Goal: Task Accomplishment & Management: Manage account settings

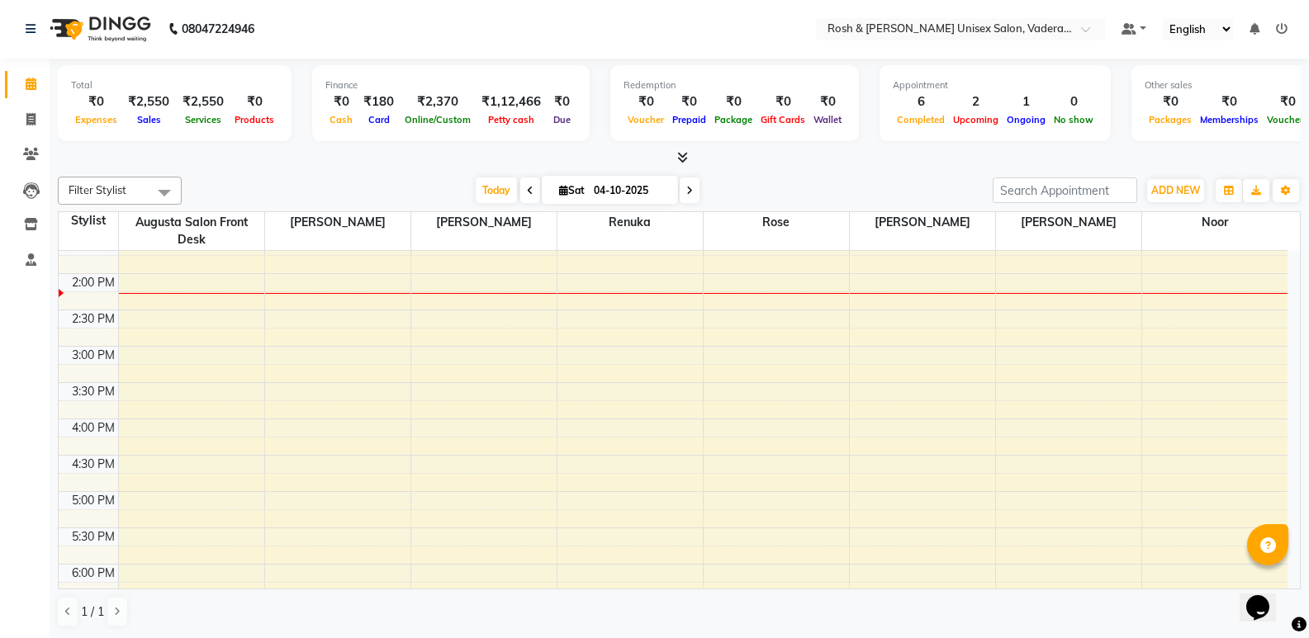
scroll to position [330, 0]
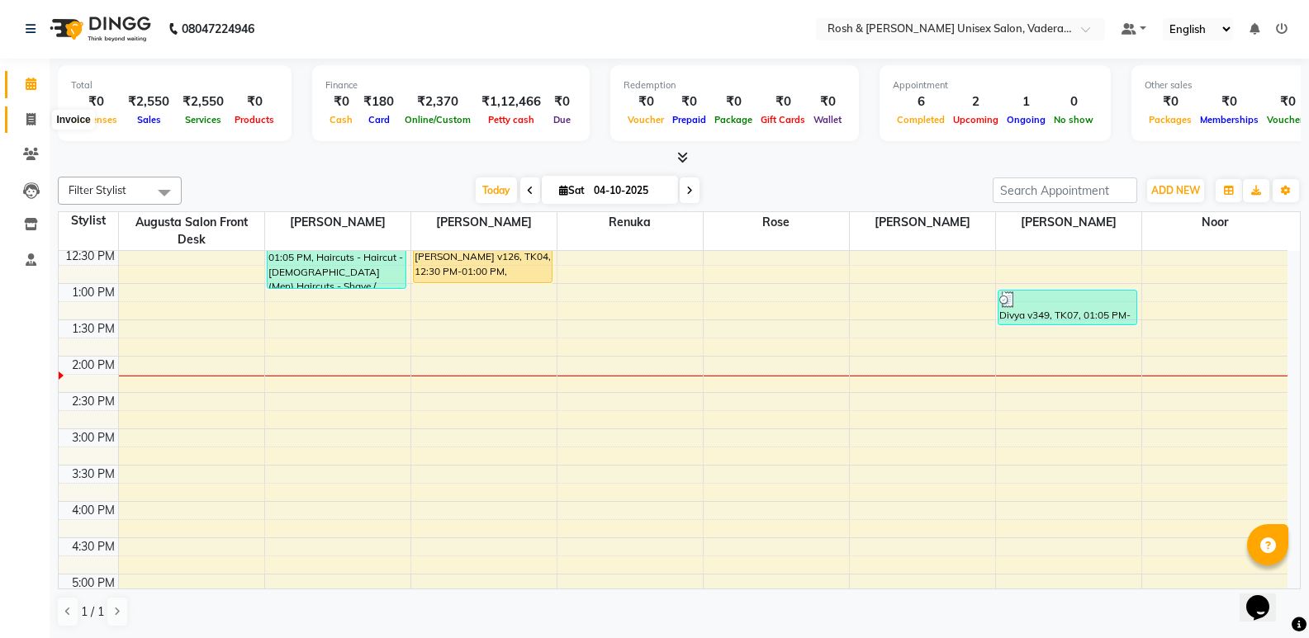
click at [40, 112] on span at bounding box center [31, 120] width 29 height 19
select select "8657"
select select "service"
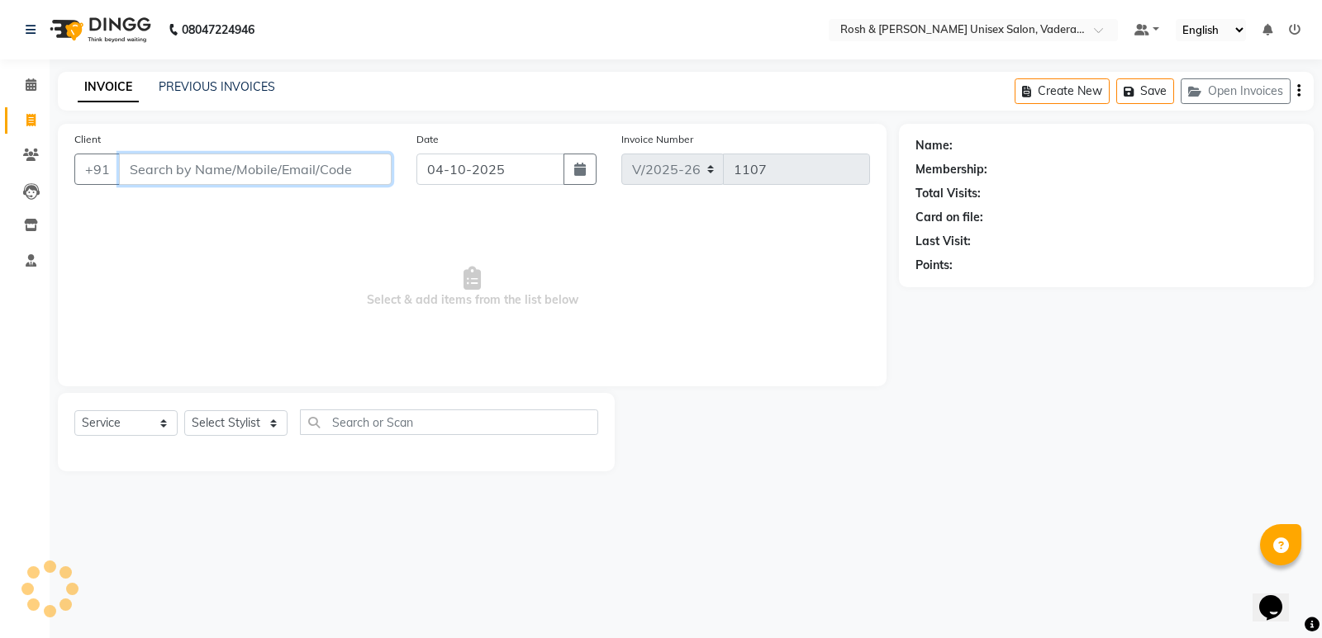
click at [290, 159] on input "Client" at bounding box center [255, 169] width 273 height 31
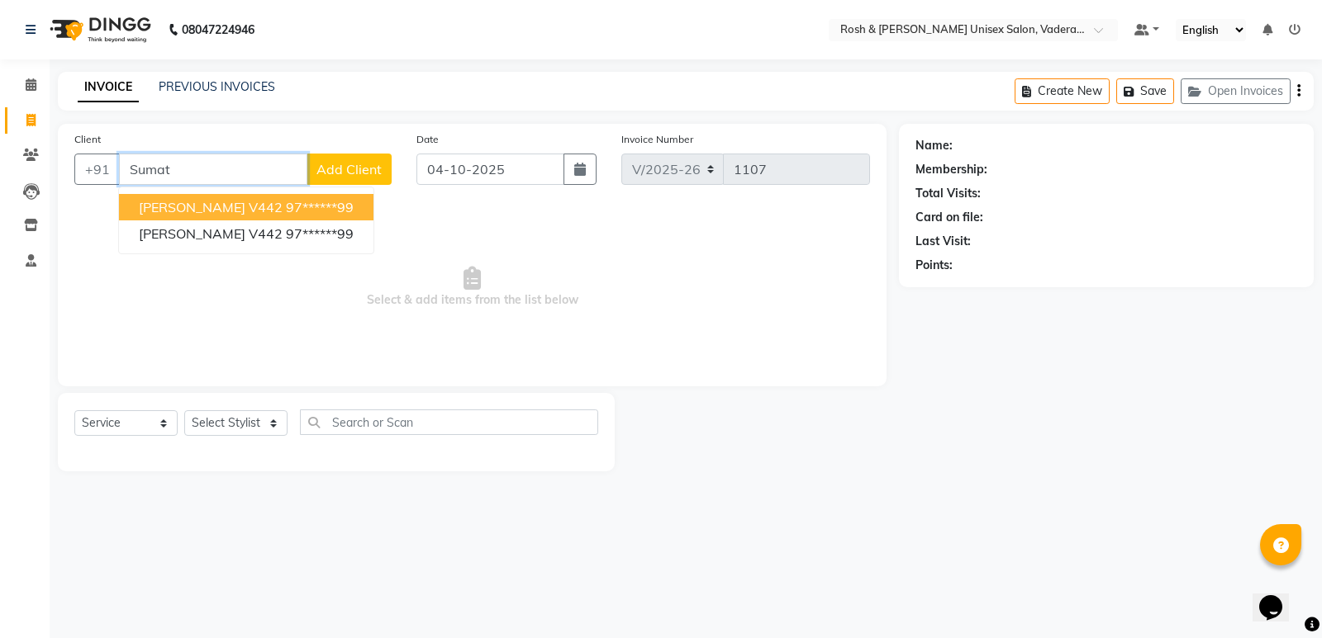
click at [240, 197] on button "sumati v442 97******99" at bounding box center [246, 207] width 254 height 26
type input "97******99"
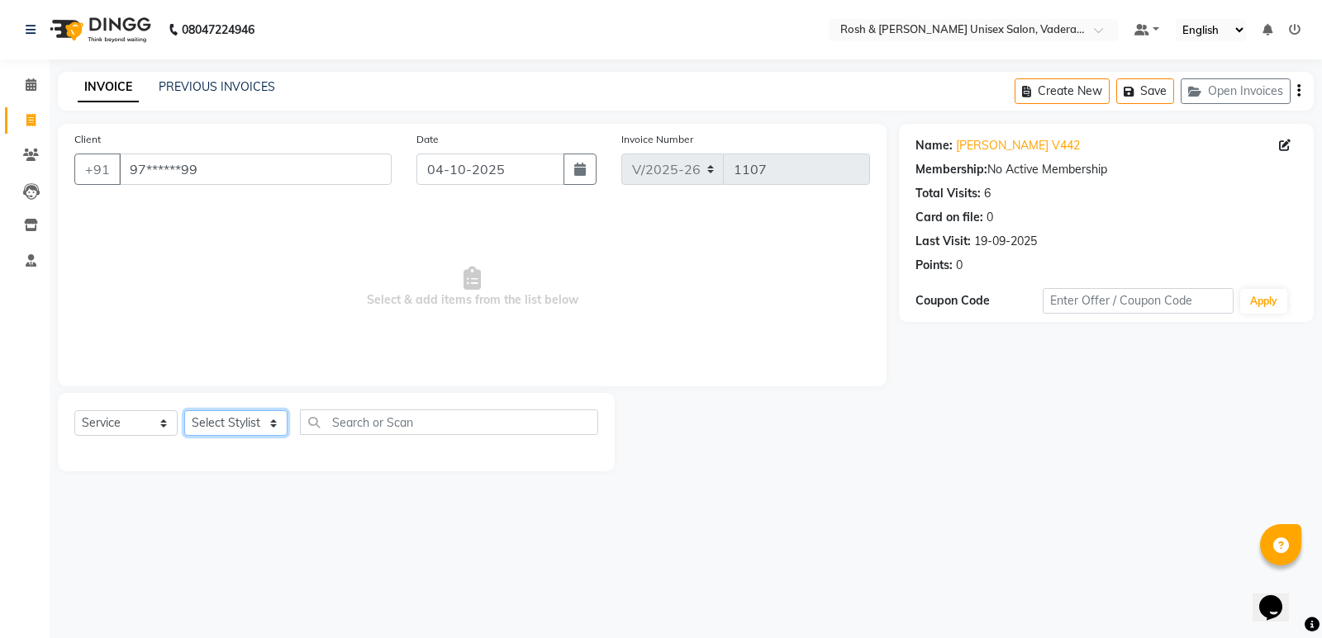
click at [256, 422] on select "Select Stylist Augusta Salon Front Desk Jessy Jittu Milton Noor Renuka Reports …" at bounding box center [235, 423] width 103 height 26
select select "87537"
click at [184, 410] on select "Select Stylist Augusta Salon Front Desk Jessy Jittu Milton Noor Renuka Reports …" at bounding box center [235, 423] width 103 height 26
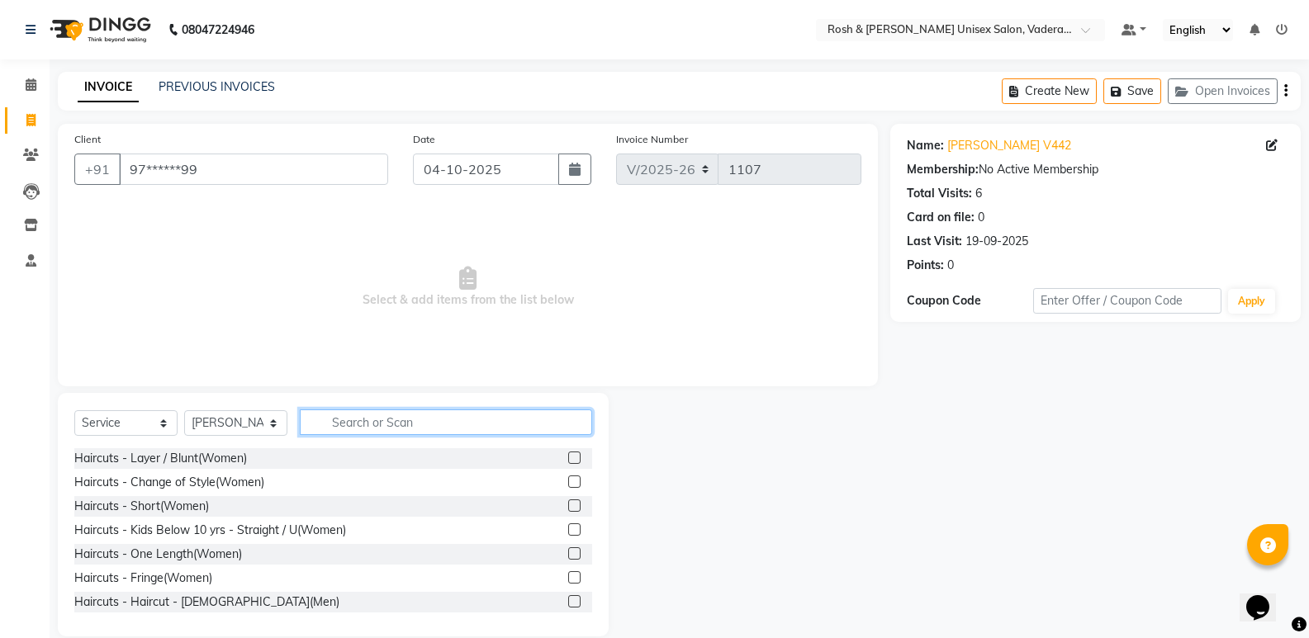
click at [386, 415] on input "text" at bounding box center [446, 423] width 292 height 26
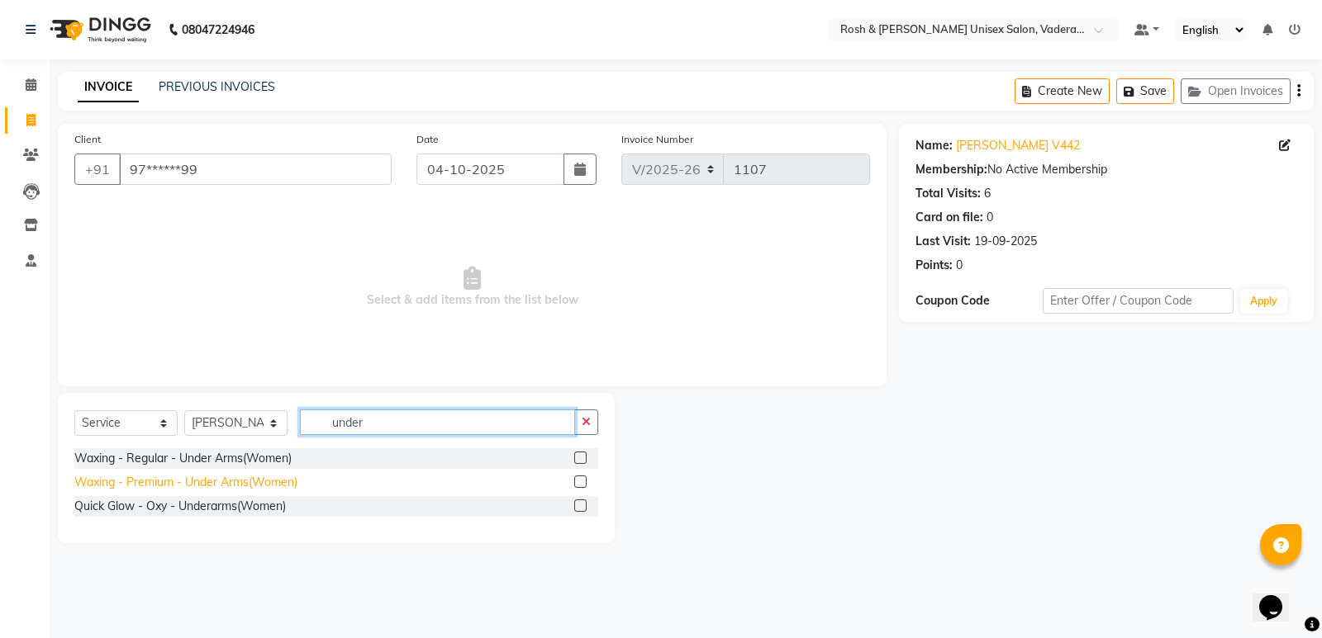
type input "under"
click at [245, 483] on div "Waxing - Premium - Under Arms(Women)" at bounding box center [185, 482] width 223 height 17
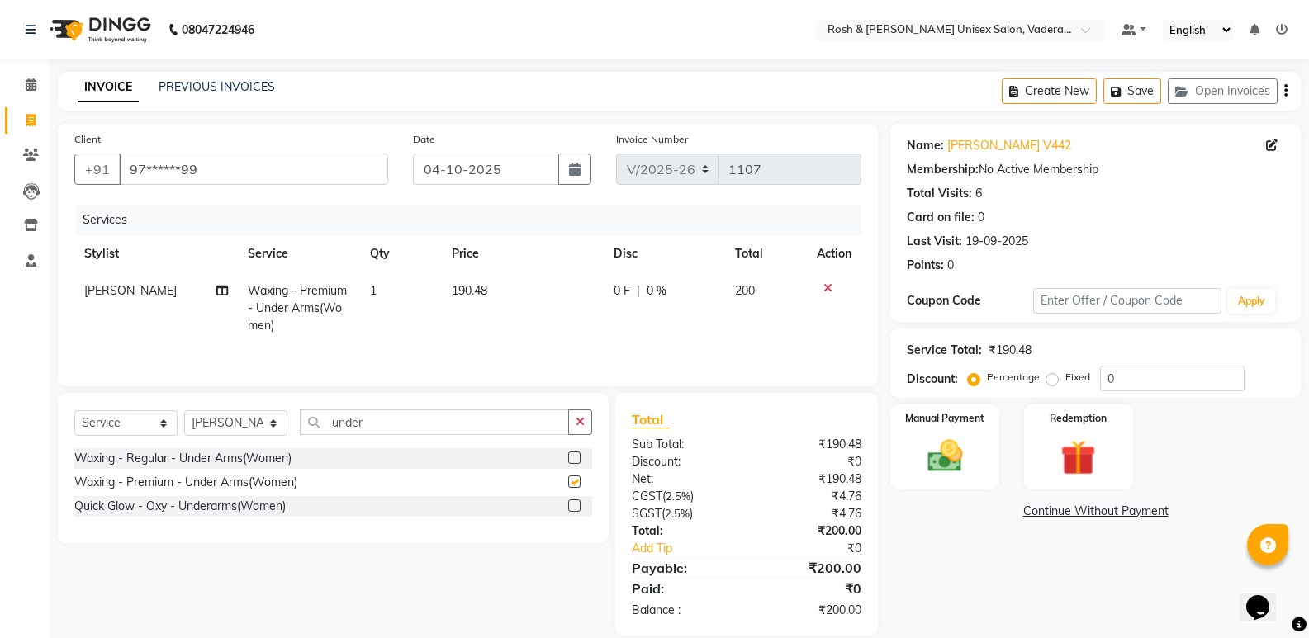
checkbox input "false"
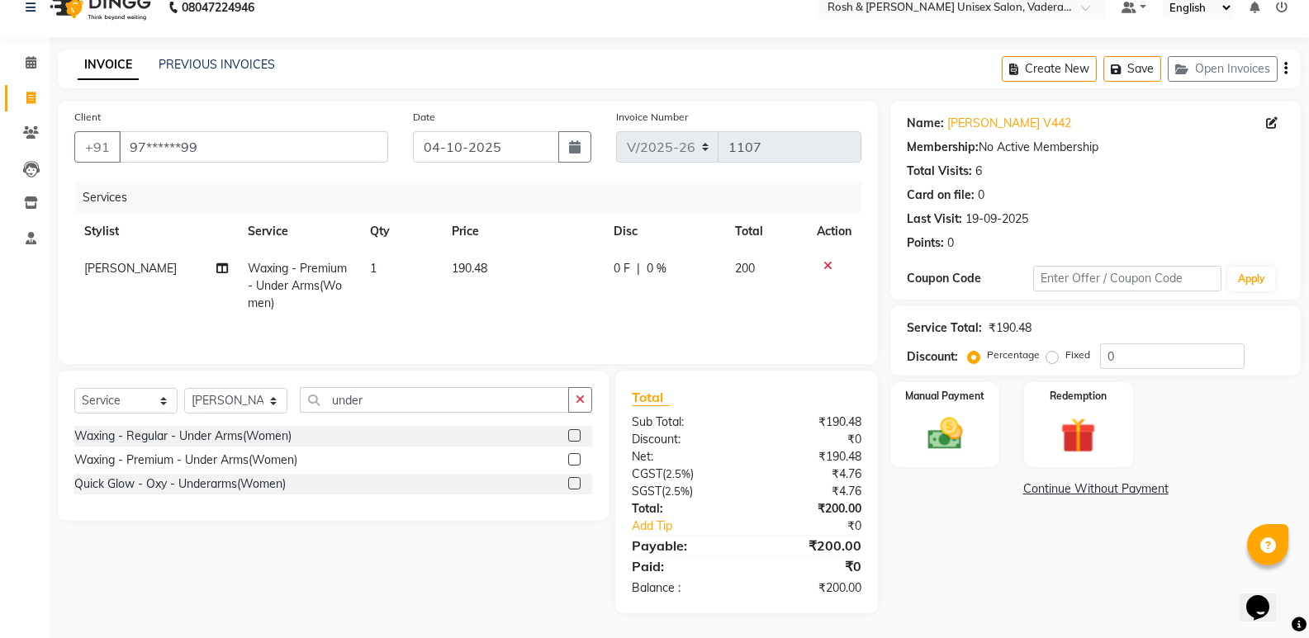
click at [829, 268] on icon at bounding box center [827, 266] width 9 height 12
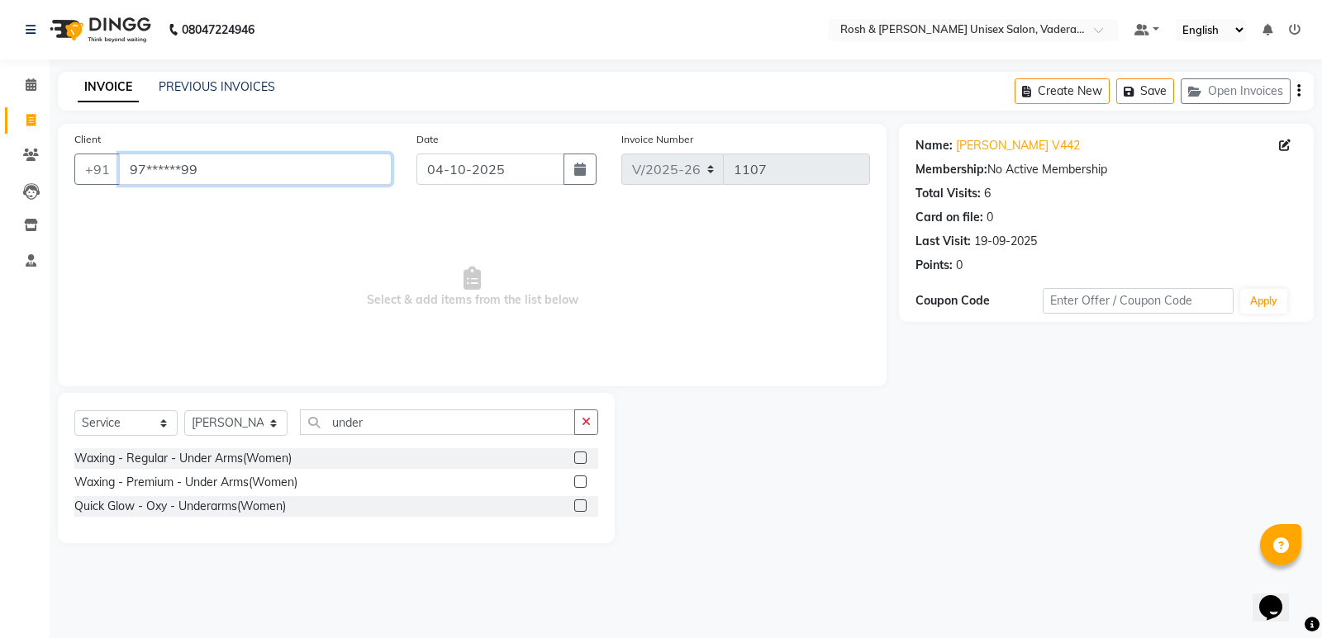
click at [382, 168] on input "97******99" at bounding box center [255, 169] width 273 height 31
type input "9"
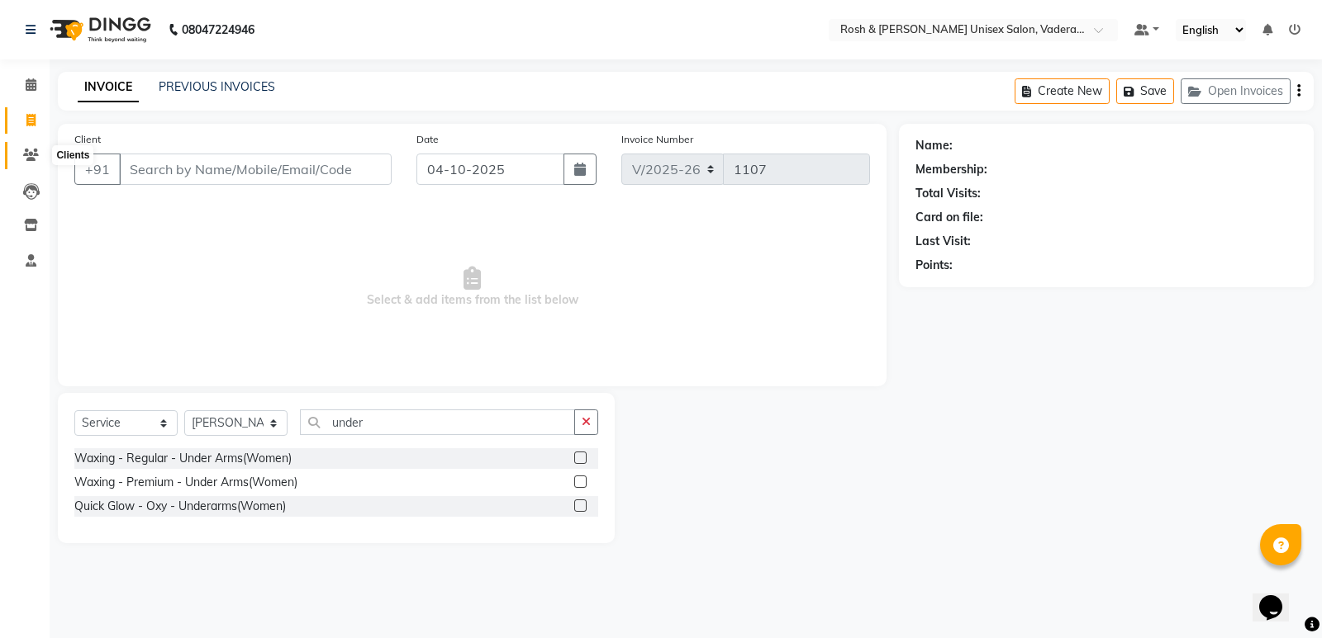
click at [23, 154] on icon at bounding box center [31, 155] width 16 height 12
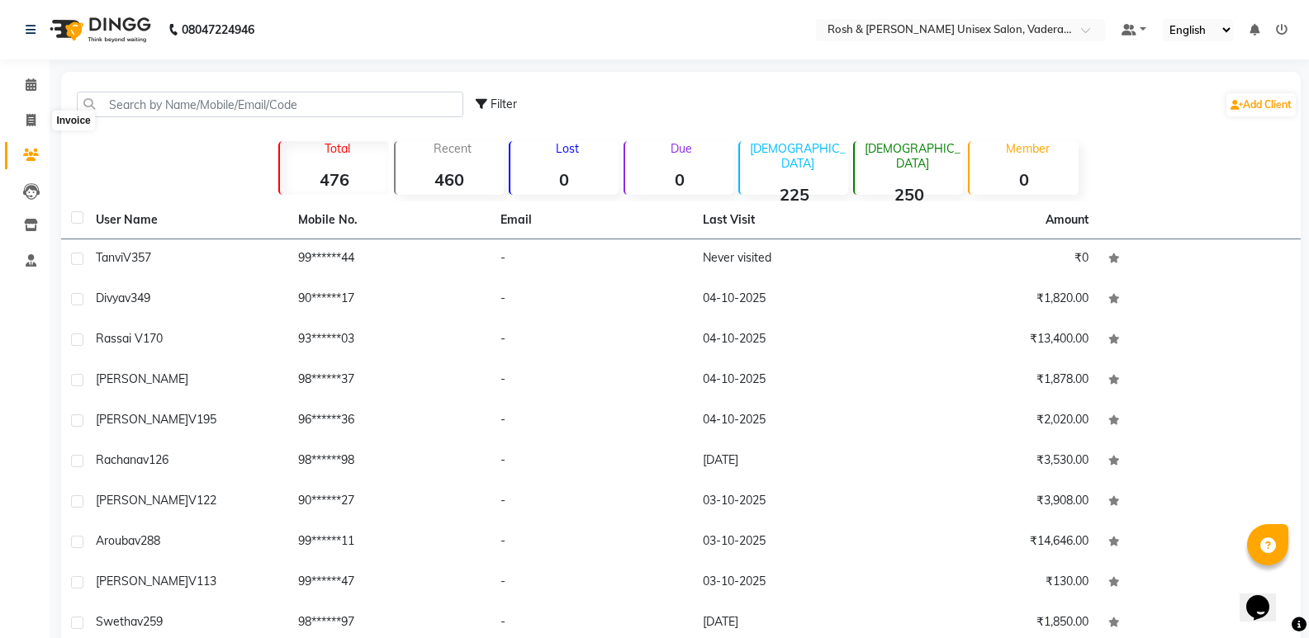
click at [159, 161] on div "Filter Add Client Total 476 Recent 460 Lost 0 Due 0 Male 225 Female 250 Member …" at bounding box center [681, 381] width 1240 height 619
click at [0, 110] on li "Invoice" at bounding box center [25, 121] width 50 height 36
click at [12, 121] on link "Invoice" at bounding box center [25, 120] width 40 height 27
select select "8657"
select select "service"
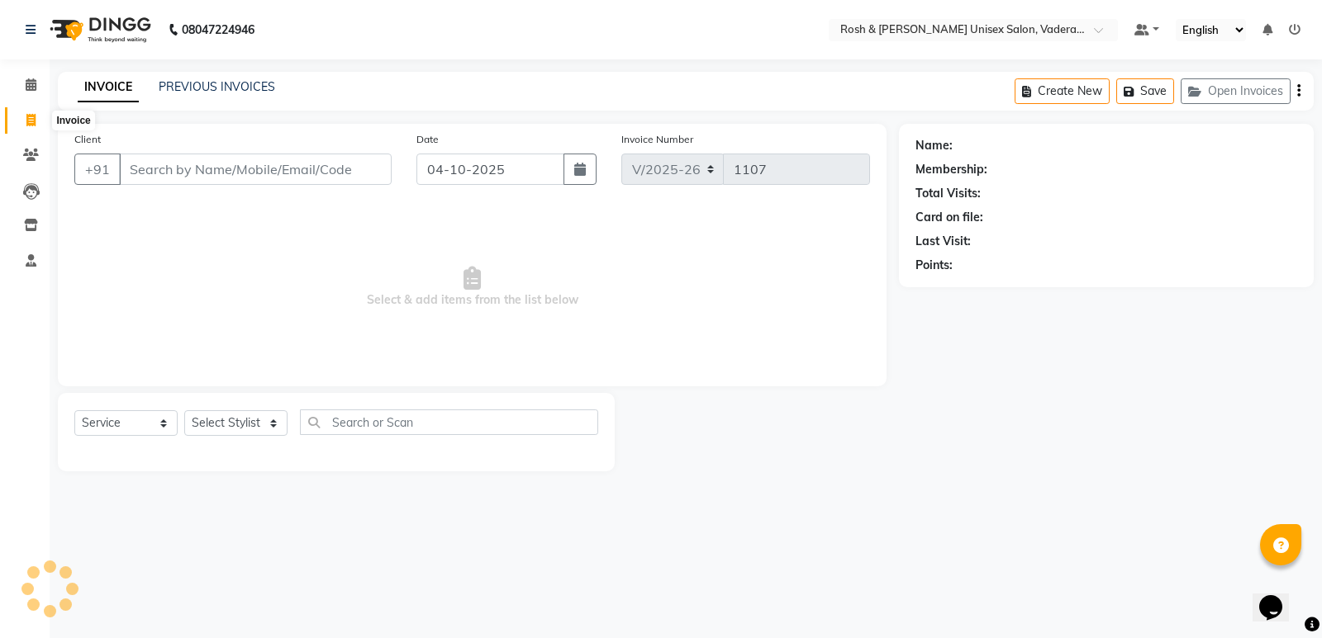
click at [20, 121] on span at bounding box center [31, 121] width 29 height 19
select select "service"
type input "1107"
select select "8657"
click at [206, 170] on input "Client" at bounding box center [255, 169] width 273 height 31
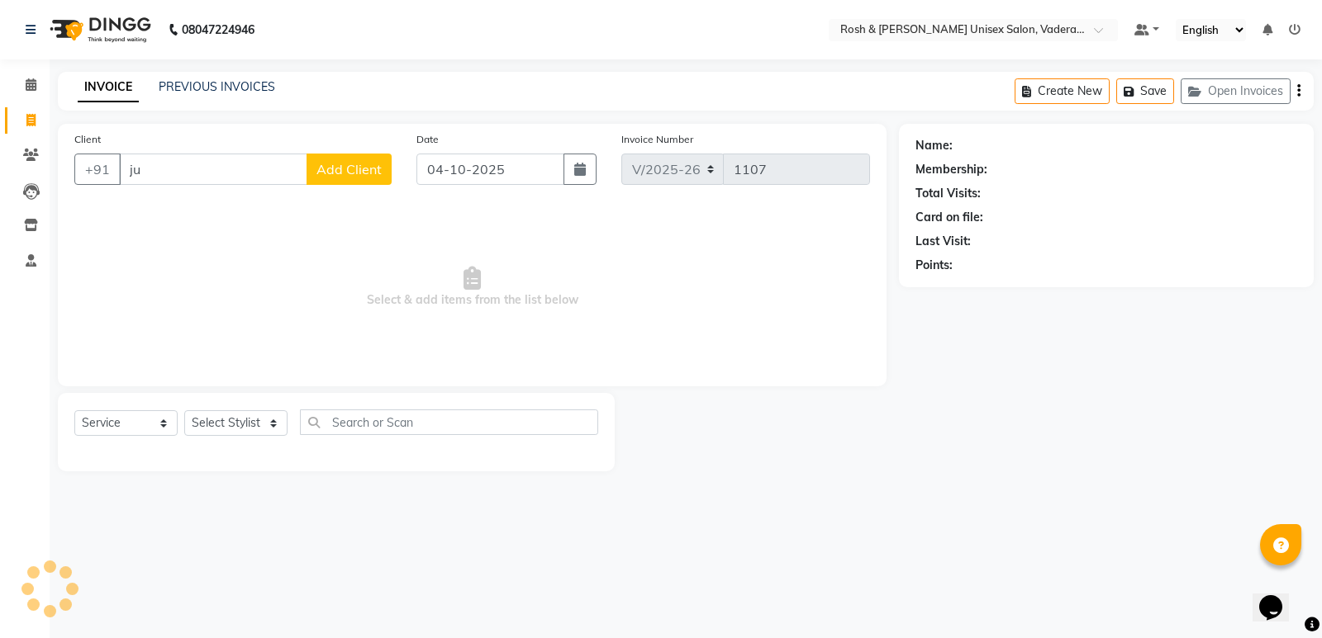
type input "j"
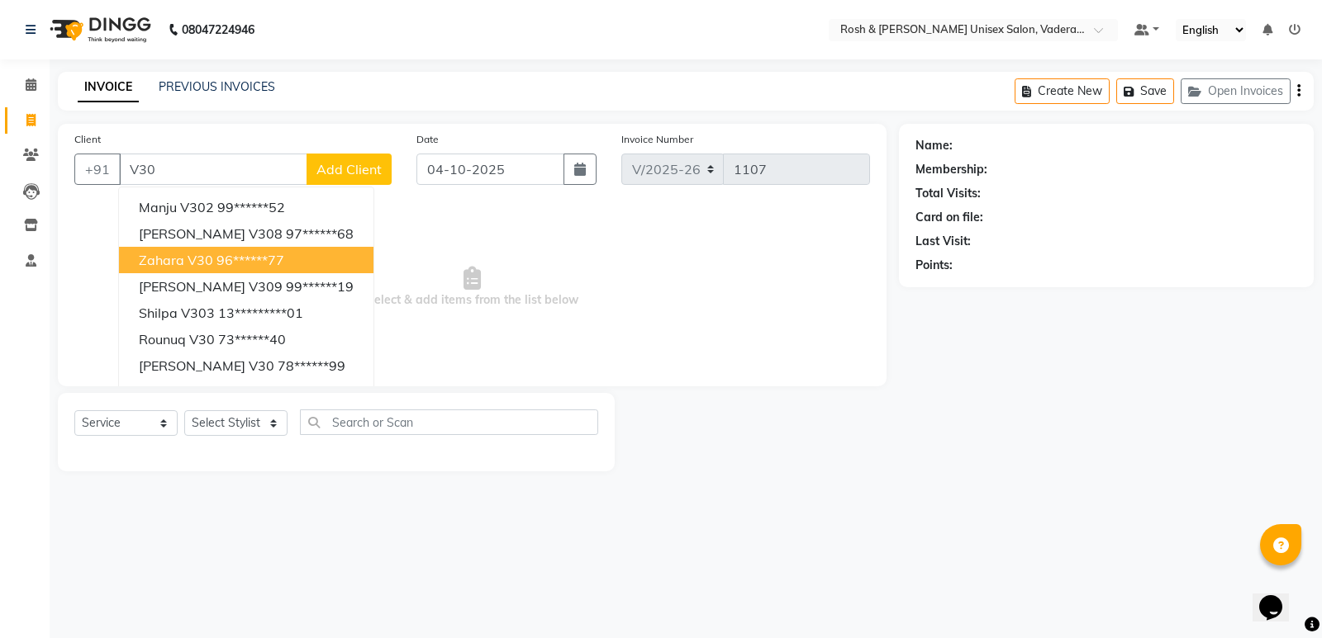
click at [244, 258] on ngb-highlight "96******77" at bounding box center [250, 260] width 68 height 17
type input "96******77"
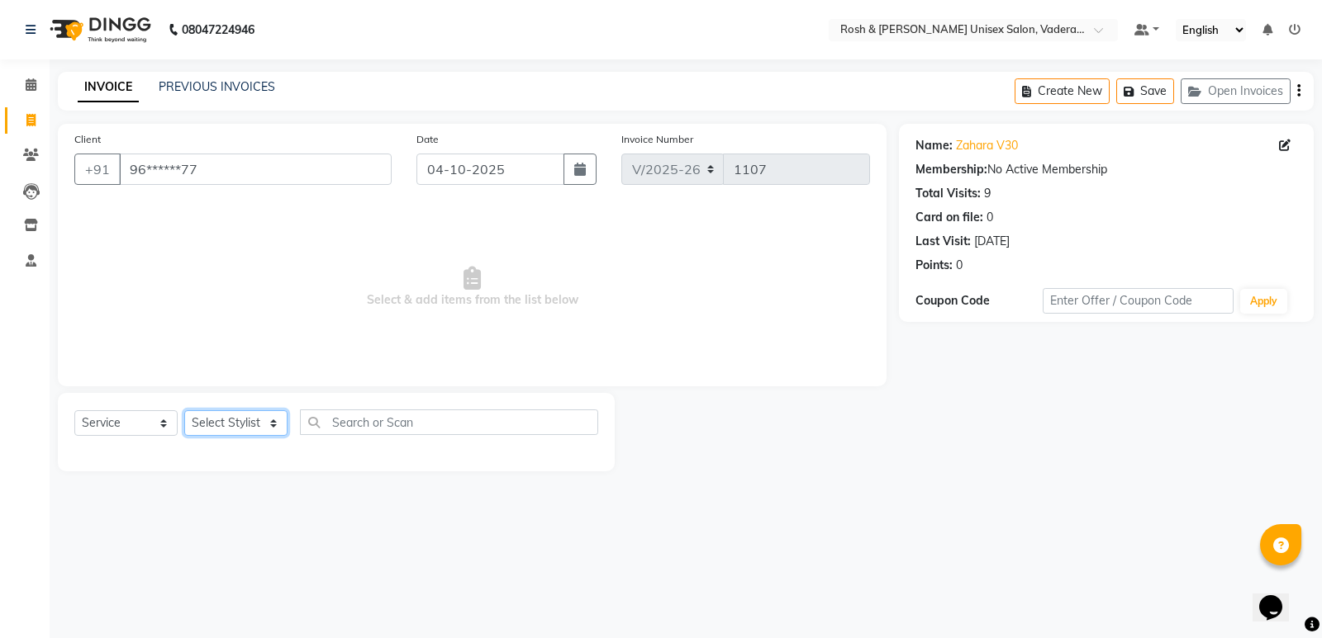
click at [230, 414] on select "Select Stylist Augusta Salon Front Desk Jessy Jittu Milton Noor Renuka Reports …" at bounding box center [235, 423] width 103 height 26
select select "87535"
click at [184, 410] on select "Select Stylist Augusta Salon Front Desk Jessy Jittu Milton Noor Renuka Reports …" at bounding box center [235, 423] width 103 height 26
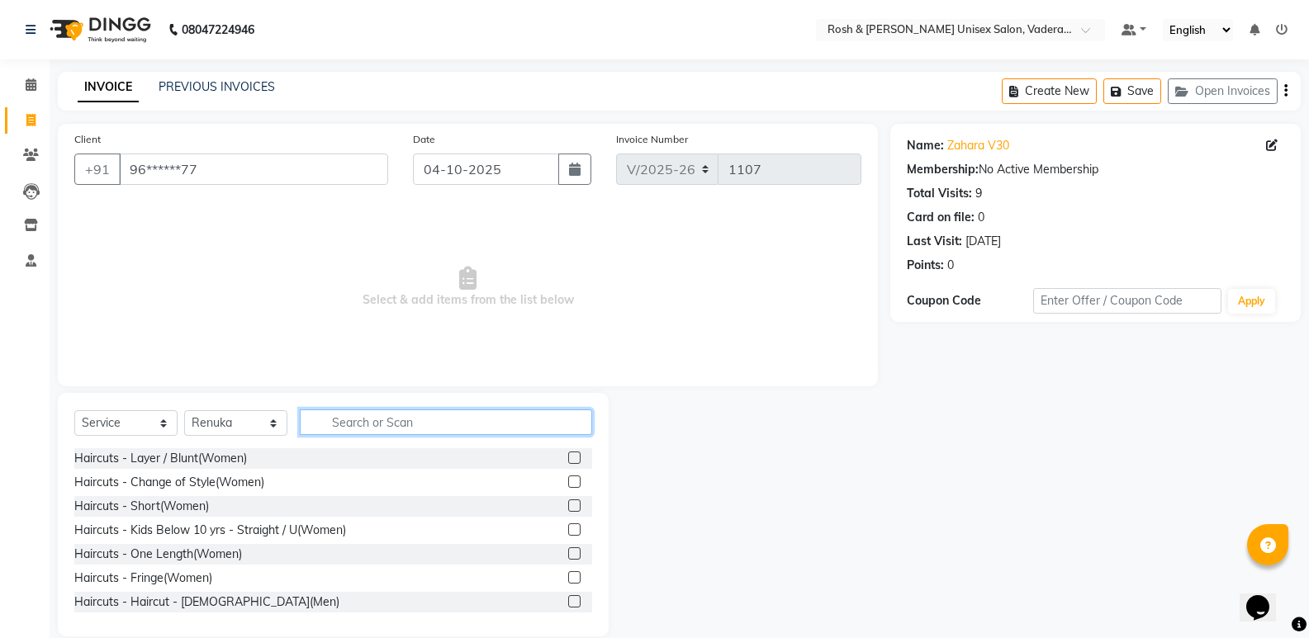
click at [346, 413] on input "text" at bounding box center [446, 423] width 292 height 26
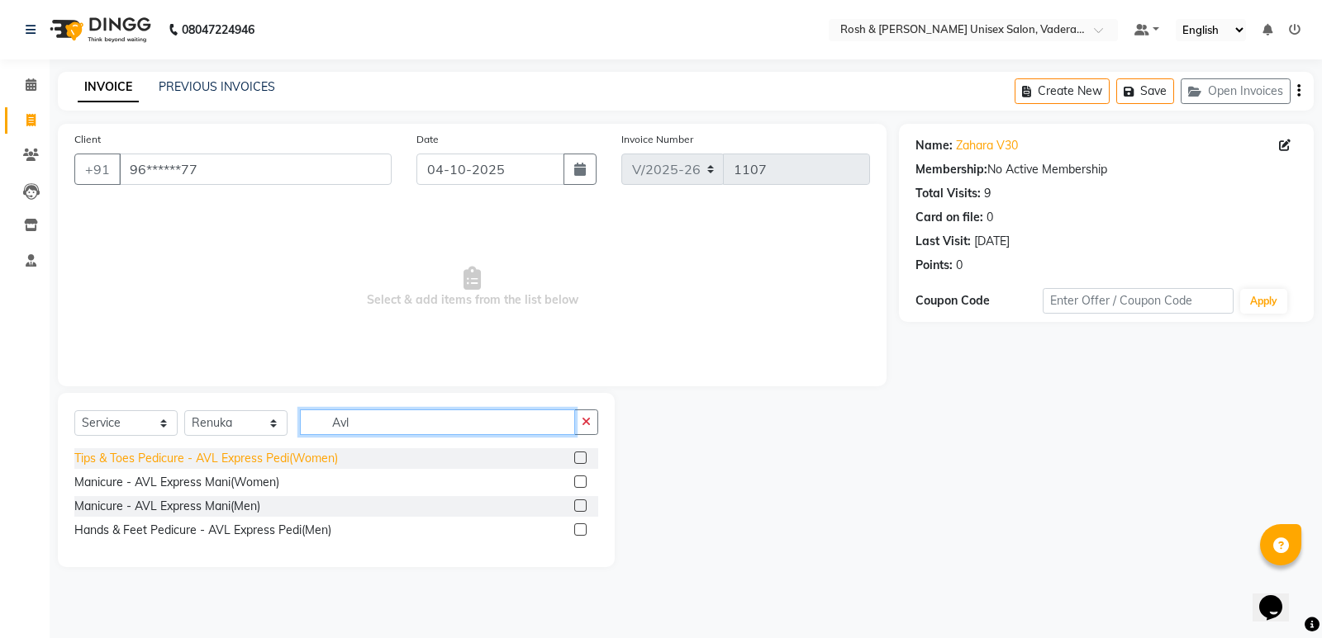
type input "Avl"
click at [270, 464] on div "Tips & Toes Pedicure - AVL Express Pedi(Women)" at bounding box center [205, 458] width 263 height 17
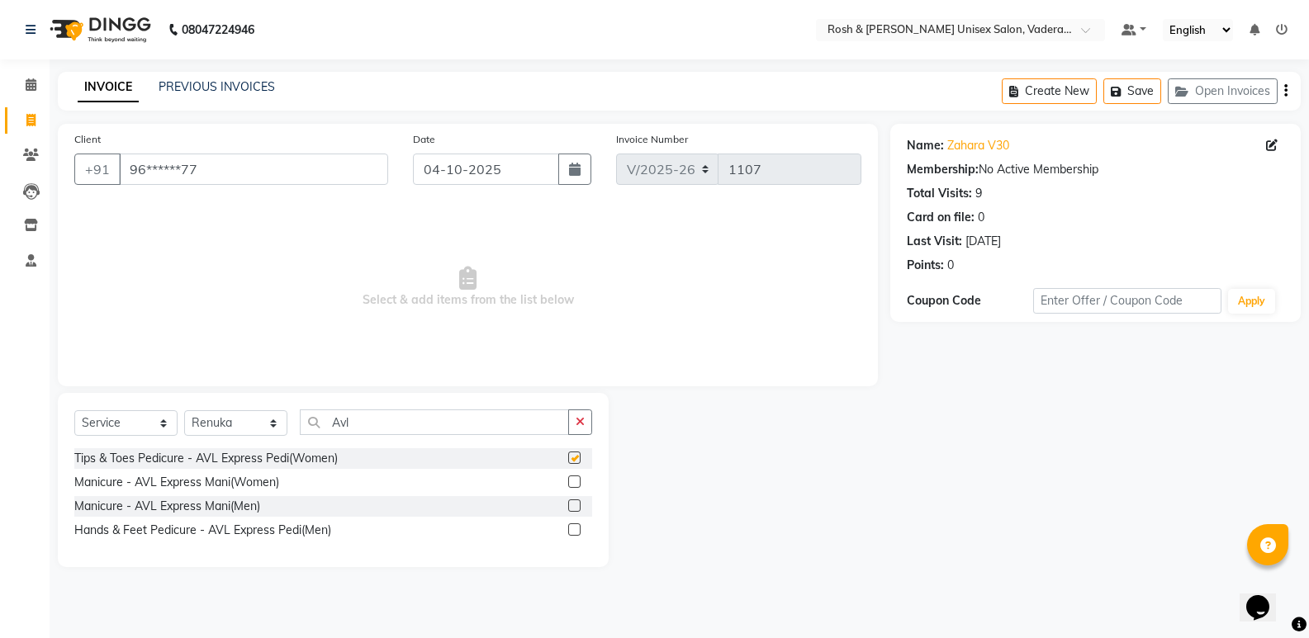
checkbox input "false"
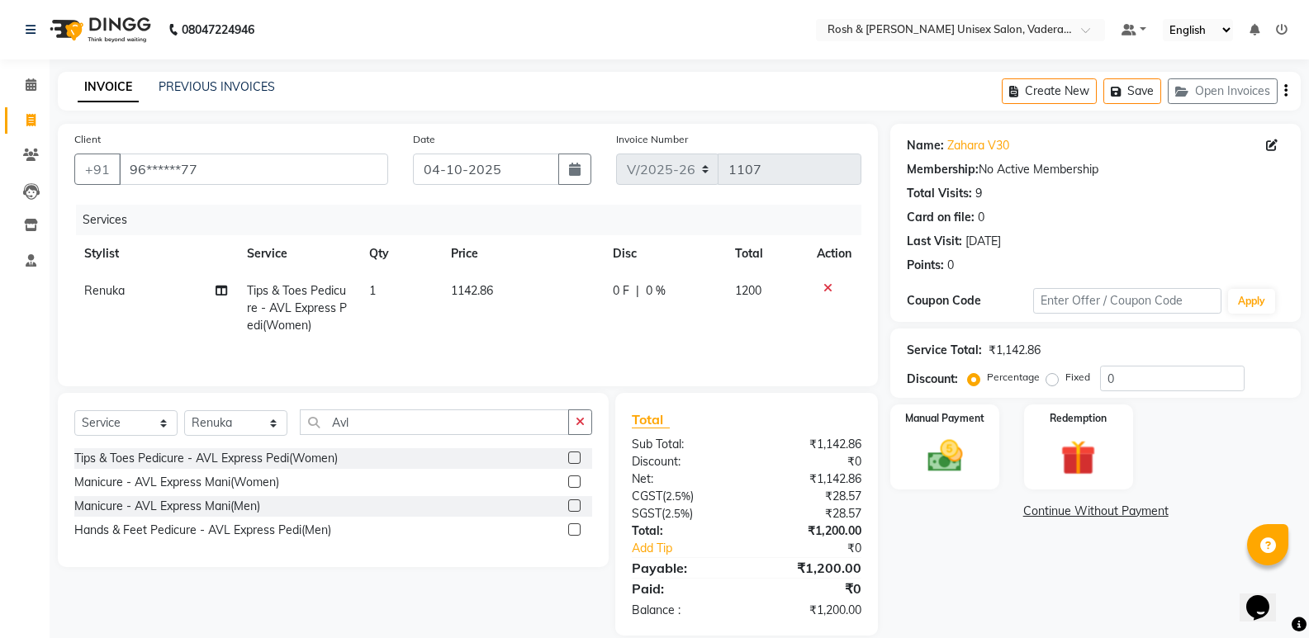
click at [411, 437] on div "Select Service Product Membership Package Voucher Prepaid Gift Card Select Styl…" at bounding box center [333, 429] width 518 height 39
click at [411, 431] on input "Avl" at bounding box center [434, 423] width 269 height 26
type input "A"
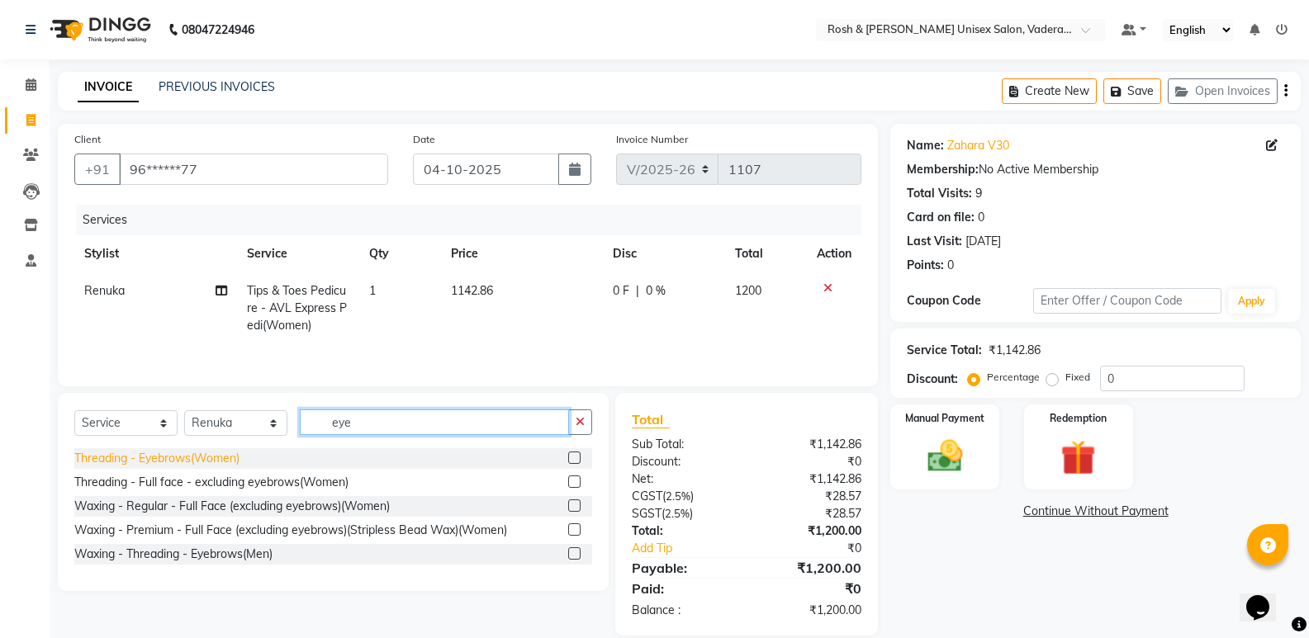
type input "eye"
click at [185, 466] on div "Threading - Eyebrows(Women)" at bounding box center [156, 458] width 165 height 17
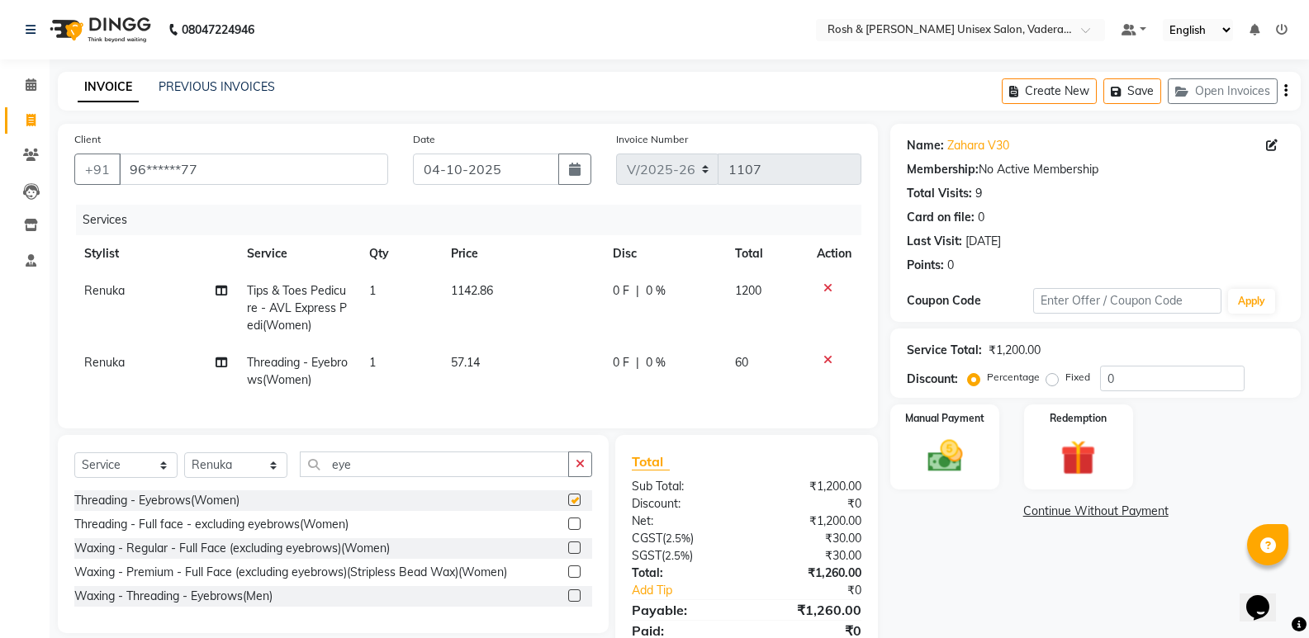
checkbox input "false"
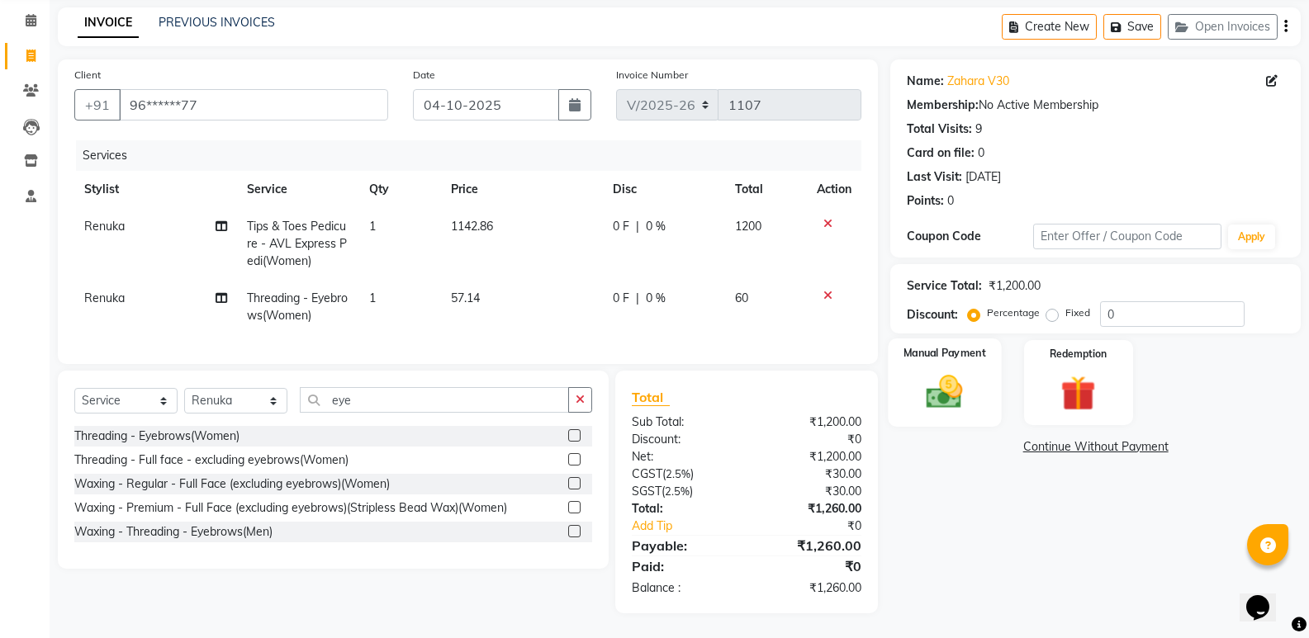
click at [971, 389] on img at bounding box center [944, 392] width 59 height 42
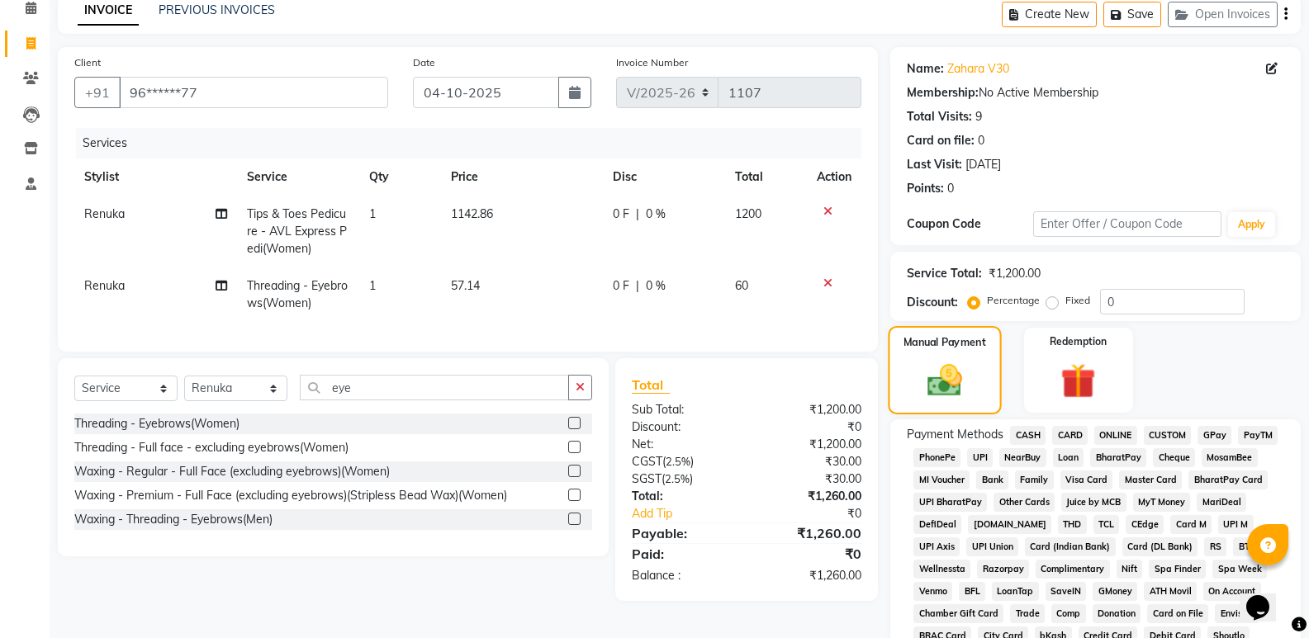
scroll to position [325, 0]
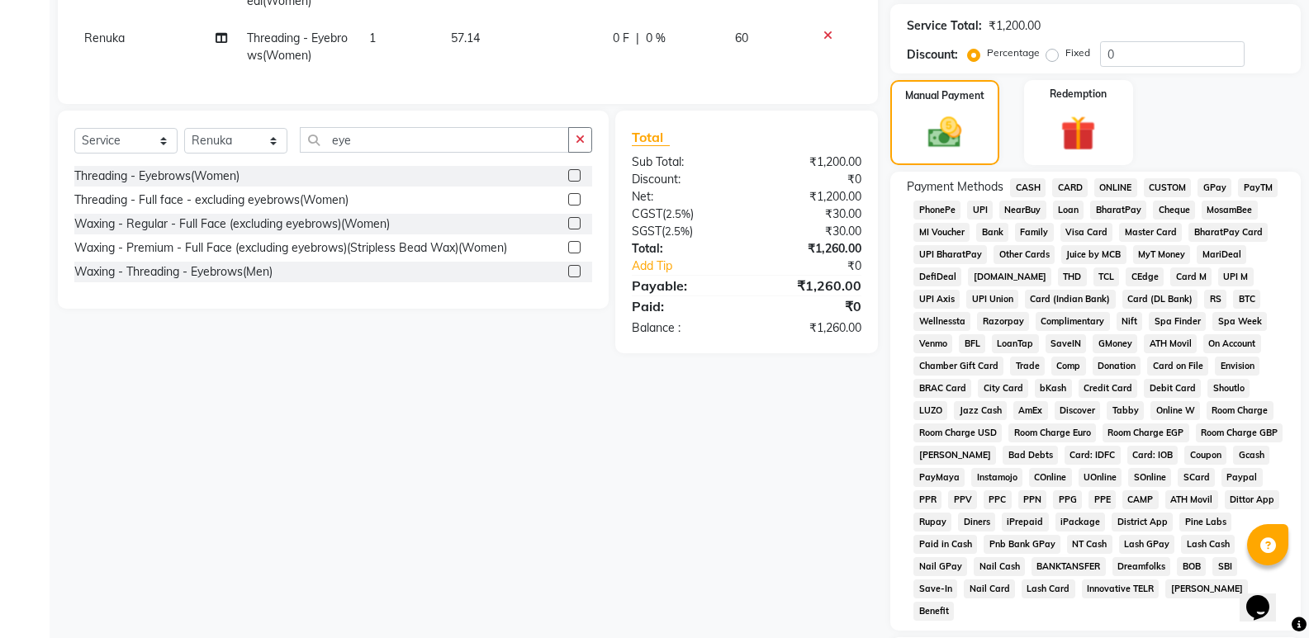
click at [982, 212] on span "UPI" at bounding box center [980, 210] width 26 height 19
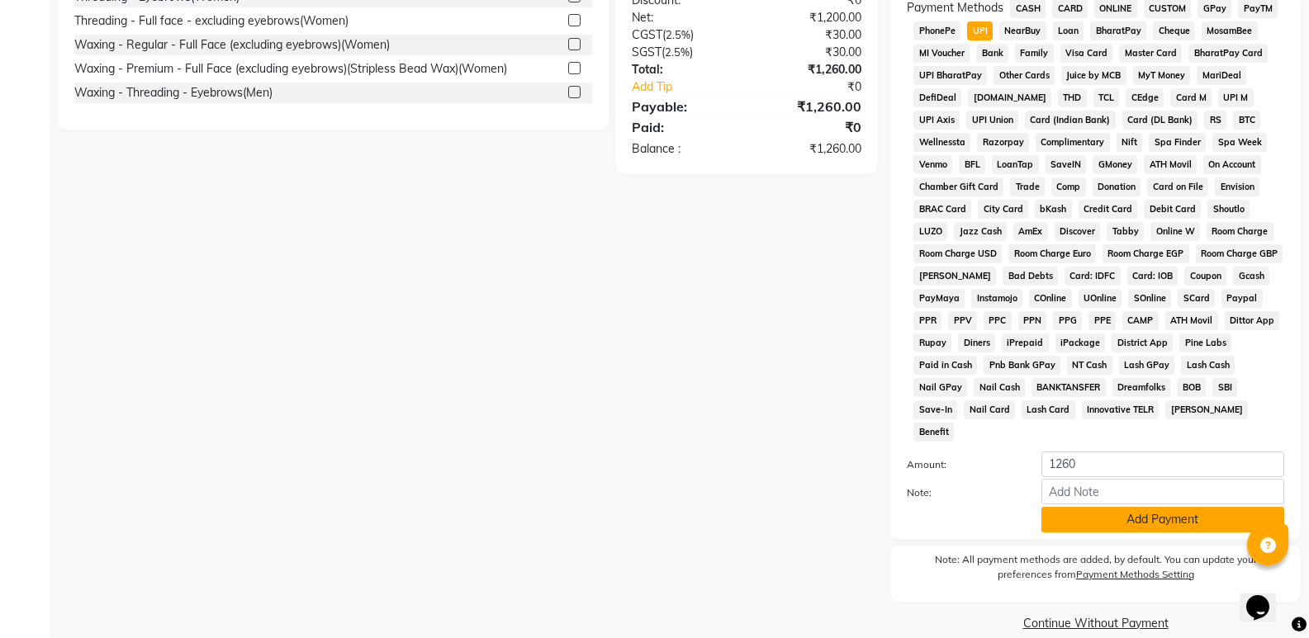
click at [1125, 507] on button "Add Payment" at bounding box center [1163, 520] width 243 height 26
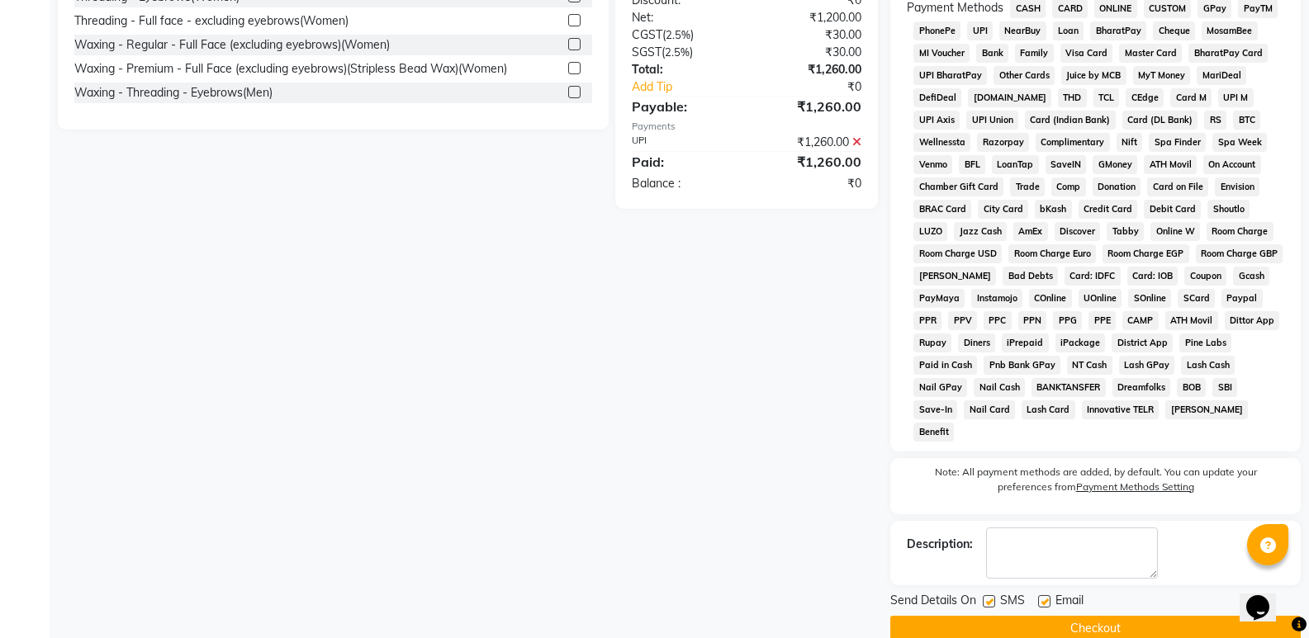
scroll to position [510, 0]
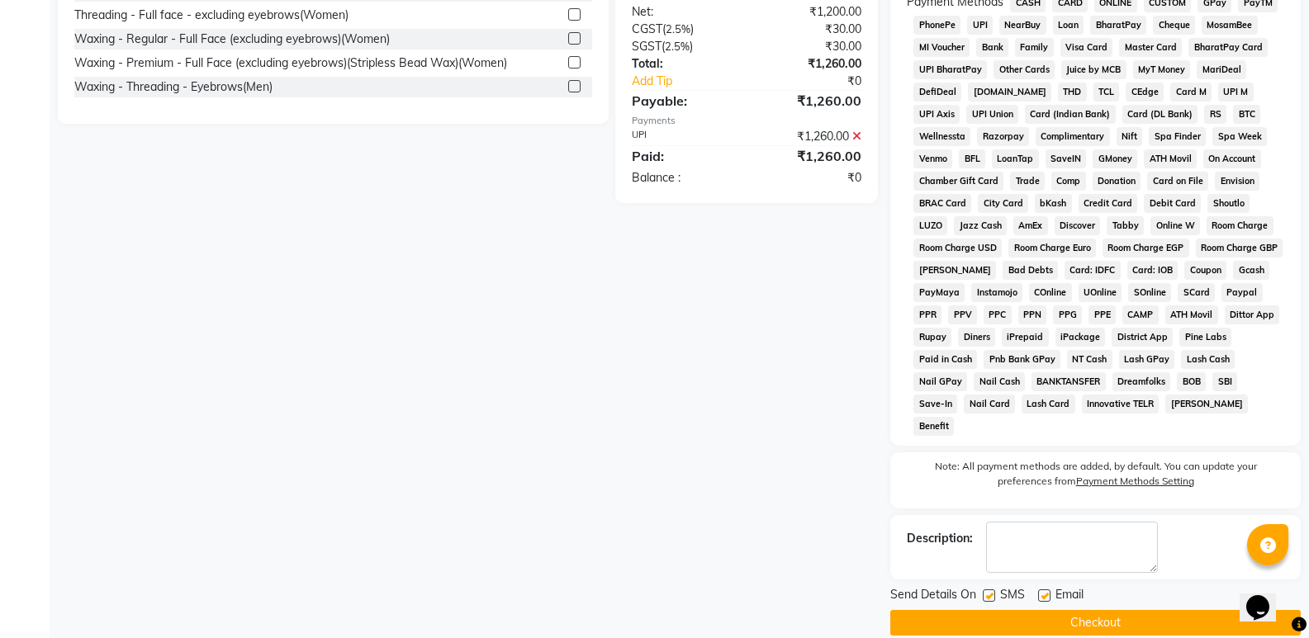
click at [1127, 610] on button "Checkout" at bounding box center [1095, 623] width 410 height 26
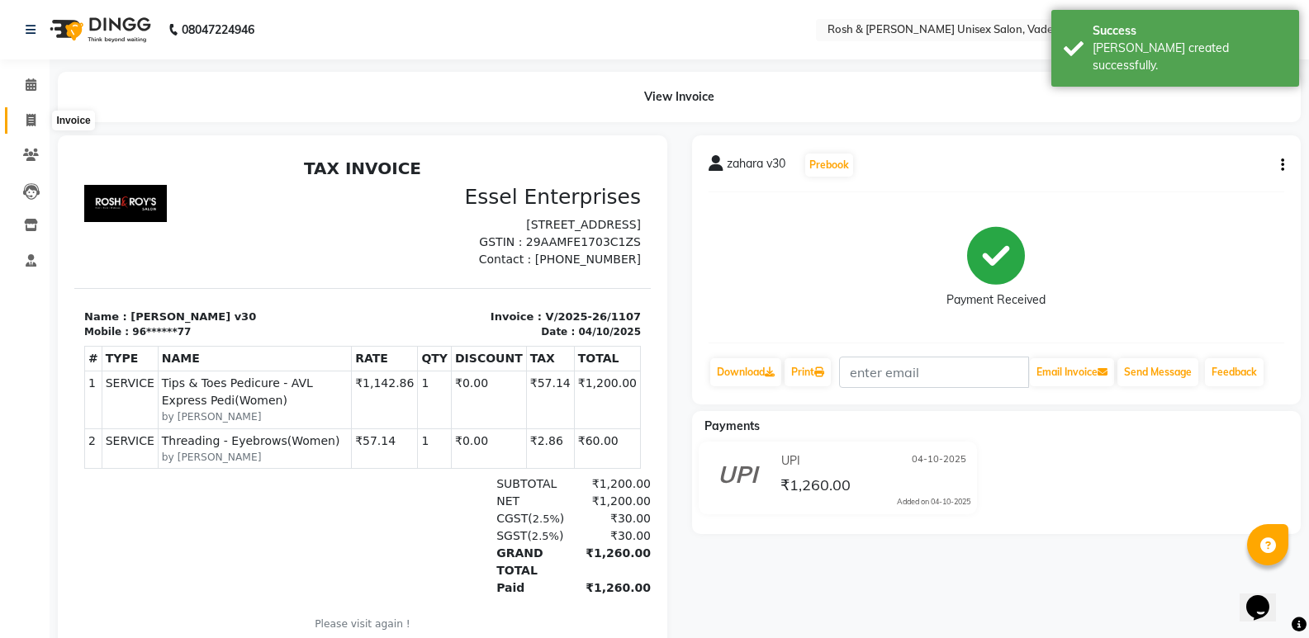
click at [35, 122] on icon at bounding box center [30, 120] width 9 height 12
select select "service"
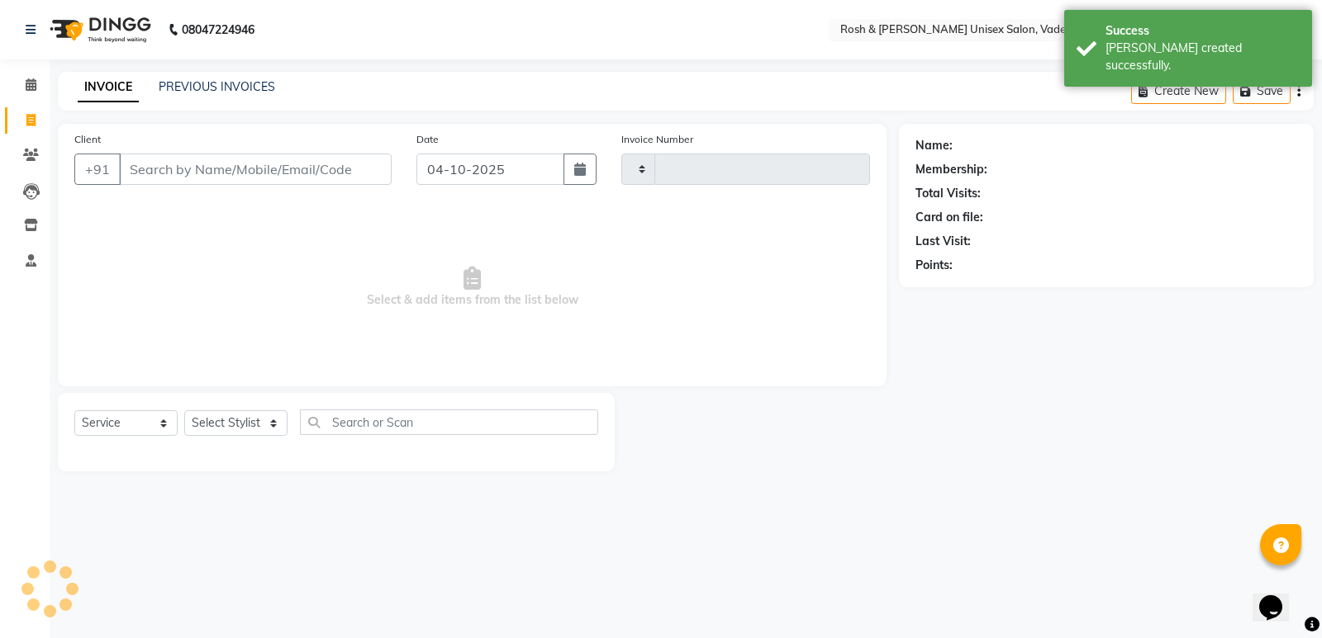
type input "1108"
select select "8657"
click at [32, 93] on span at bounding box center [31, 85] width 29 height 19
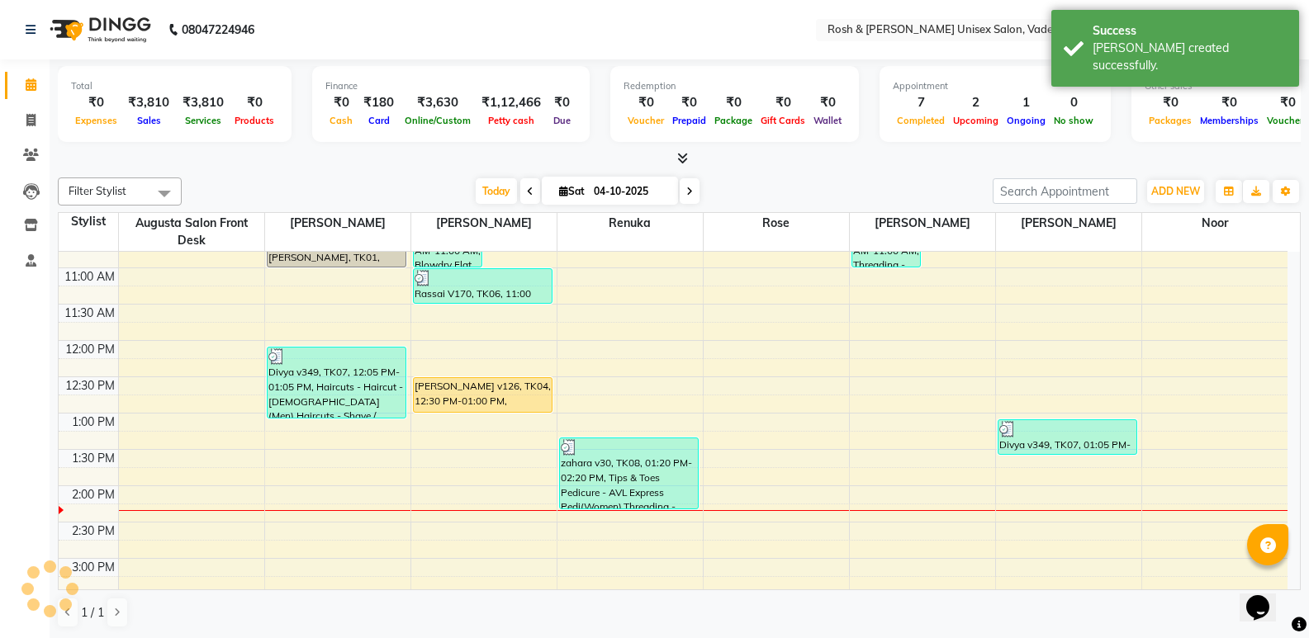
scroll to position [248, 0]
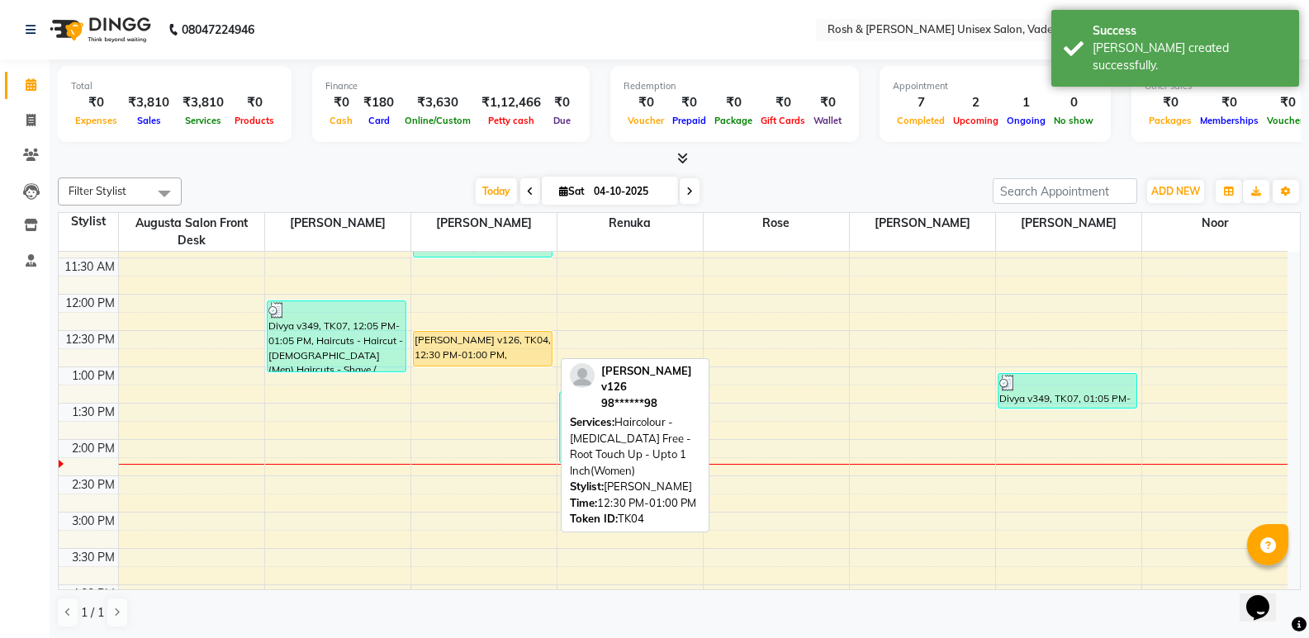
click at [483, 347] on div "rachana v126, TK04, 12:30 PM-01:00 PM, Haircolour - Ammonia Free - Root Touch U…" at bounding box center [483, 349] width 139 height 34
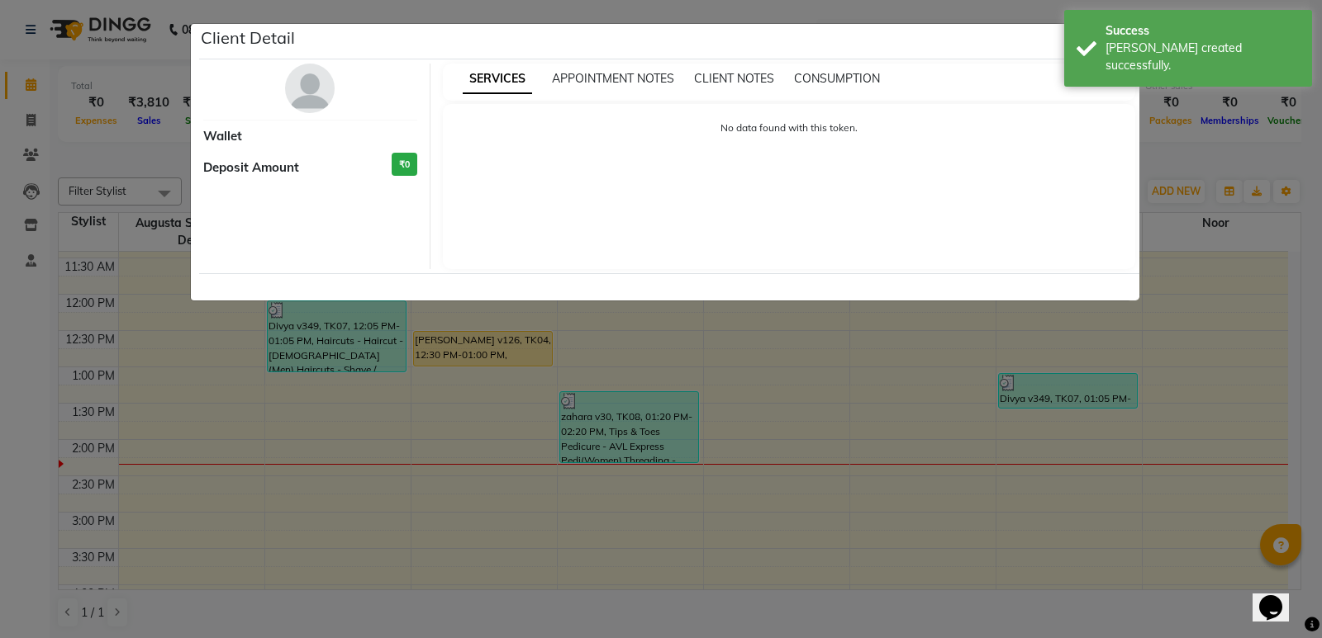
select select "1"
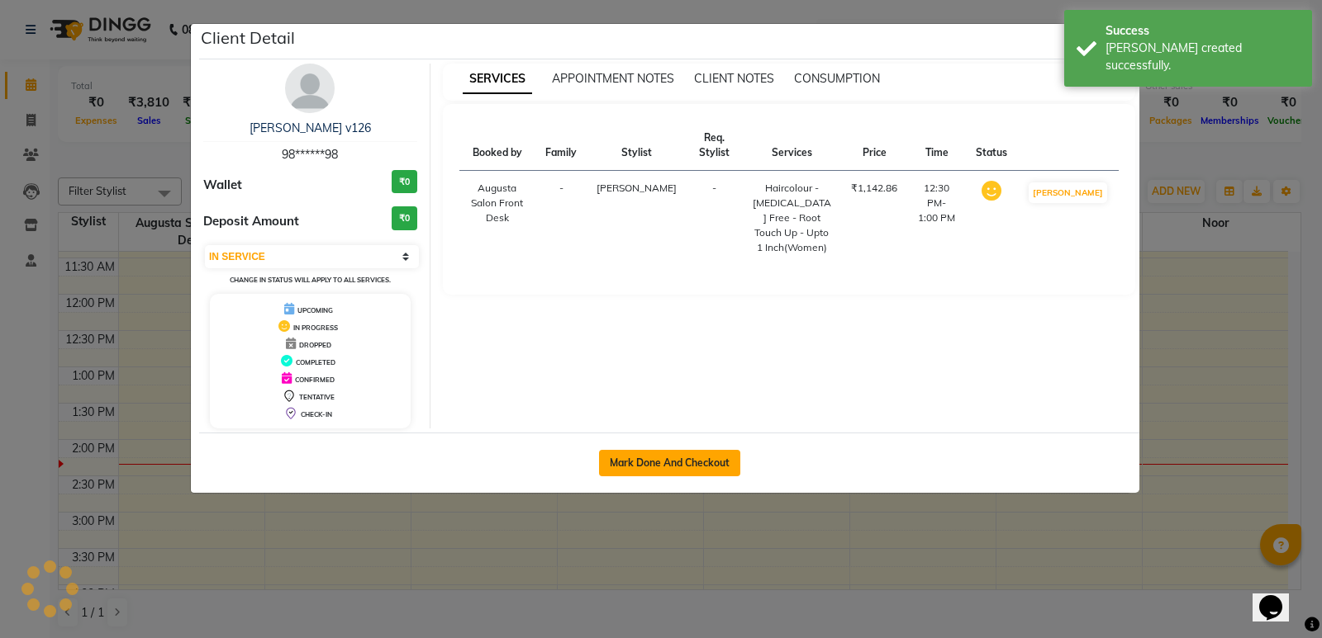
click at [672, 471] on button "Mark Done And Checkout" at bounding box center [669, 463] width 141 height 26
select select "service"
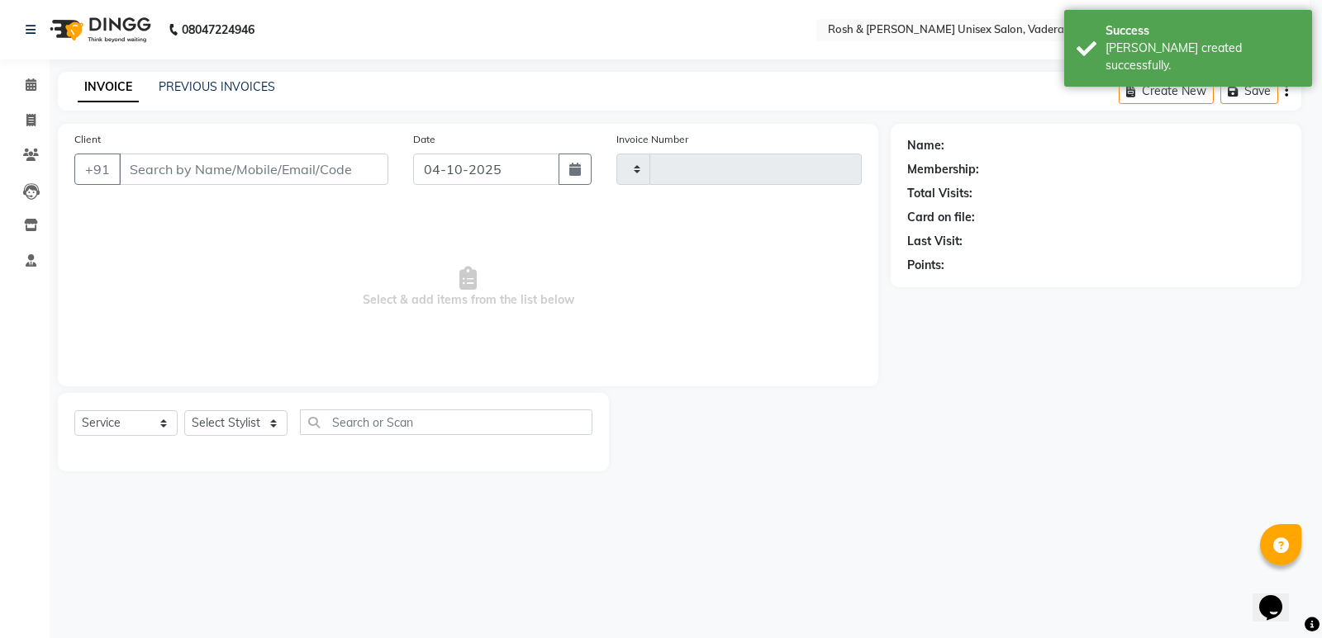
select select "3"
type input "1108"
select select "8657"
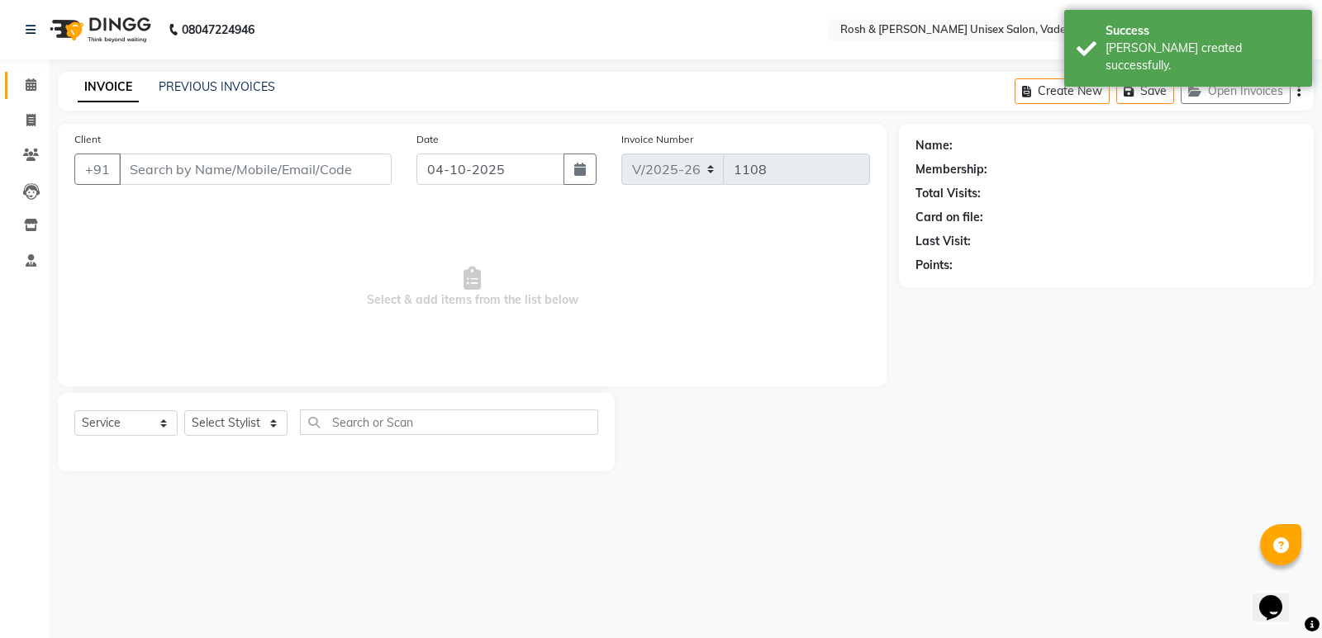
type input "98******98"
select select "87534"
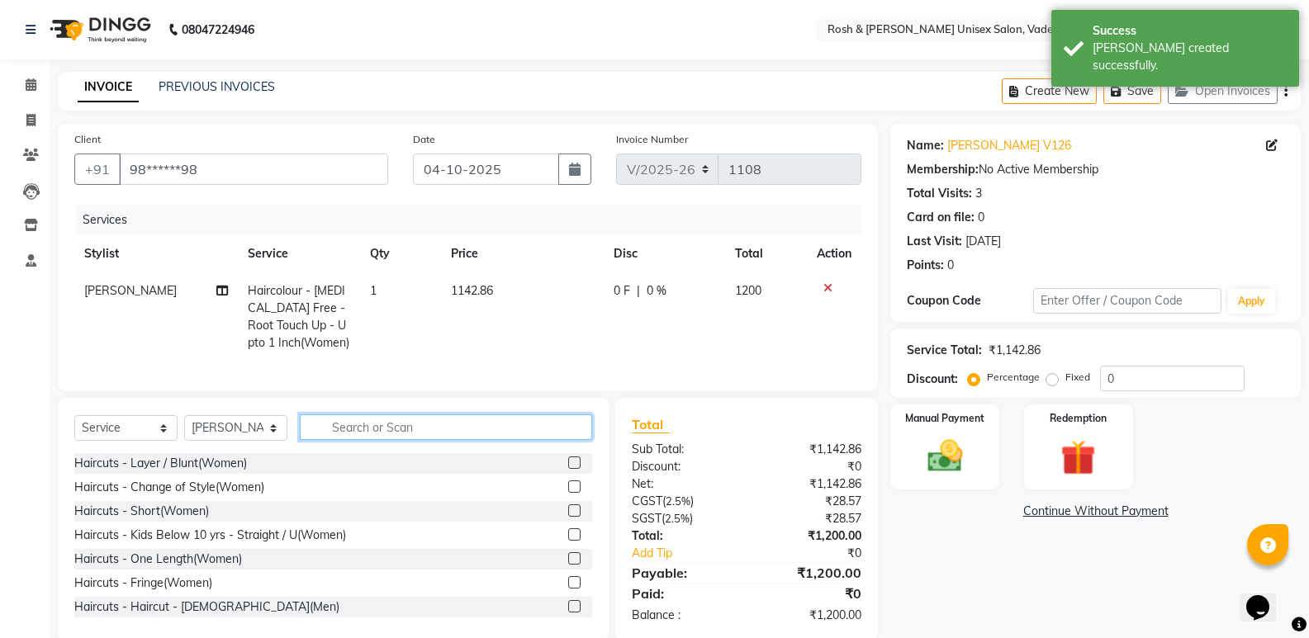
click at [364, 440] on input "text" at bounding box center [446, 428] width 292 height 26
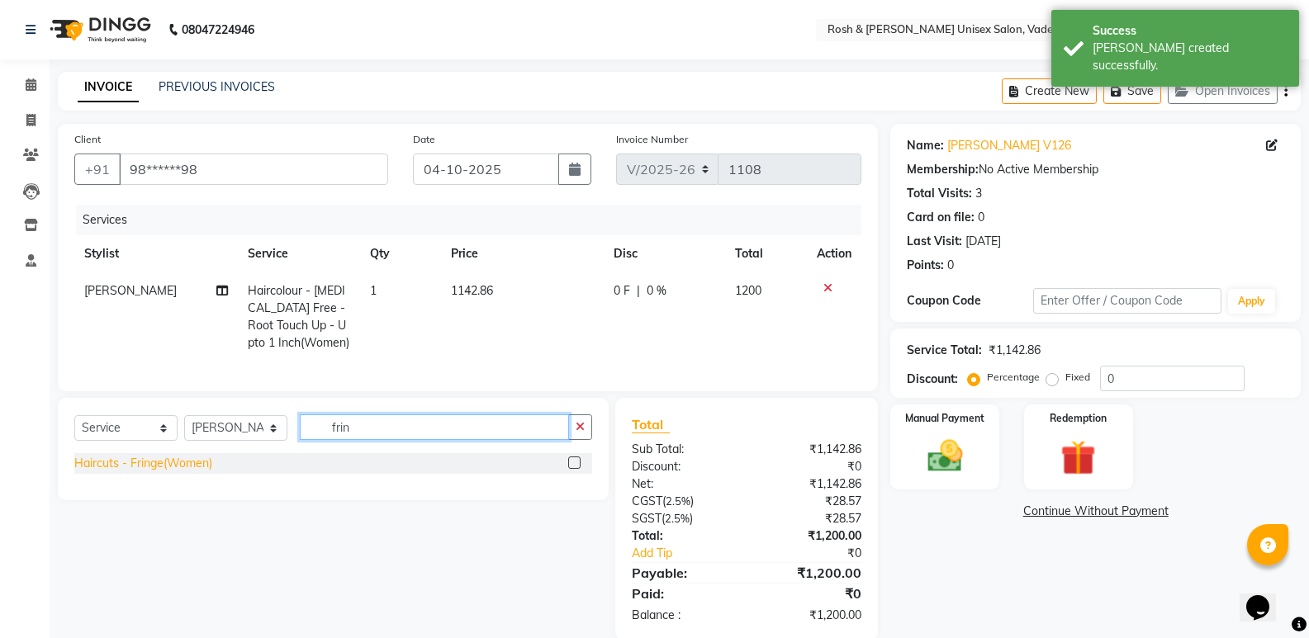
type input "frin"
click at [183, 472] on div "Haircuts - Fringe(Women)" at bounding box center [143, 463] width 138 height 17
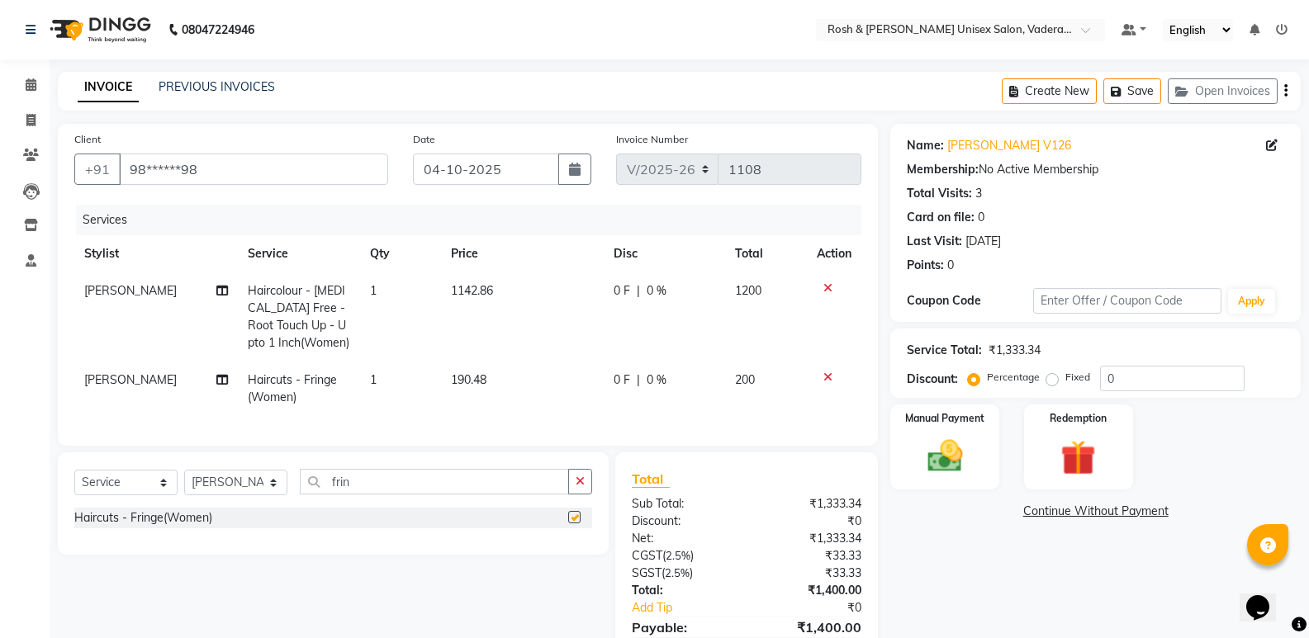
checkbox input "false"
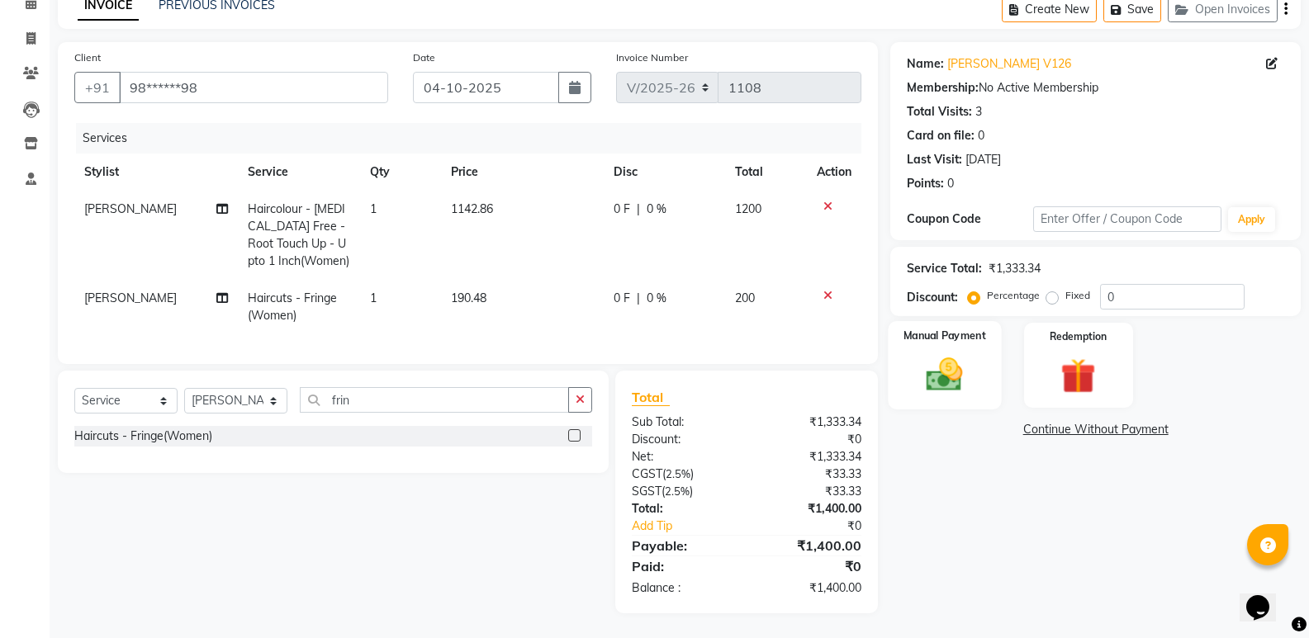
click at [957, 367] on img at bounding box center [944, 375] width 59 height 42
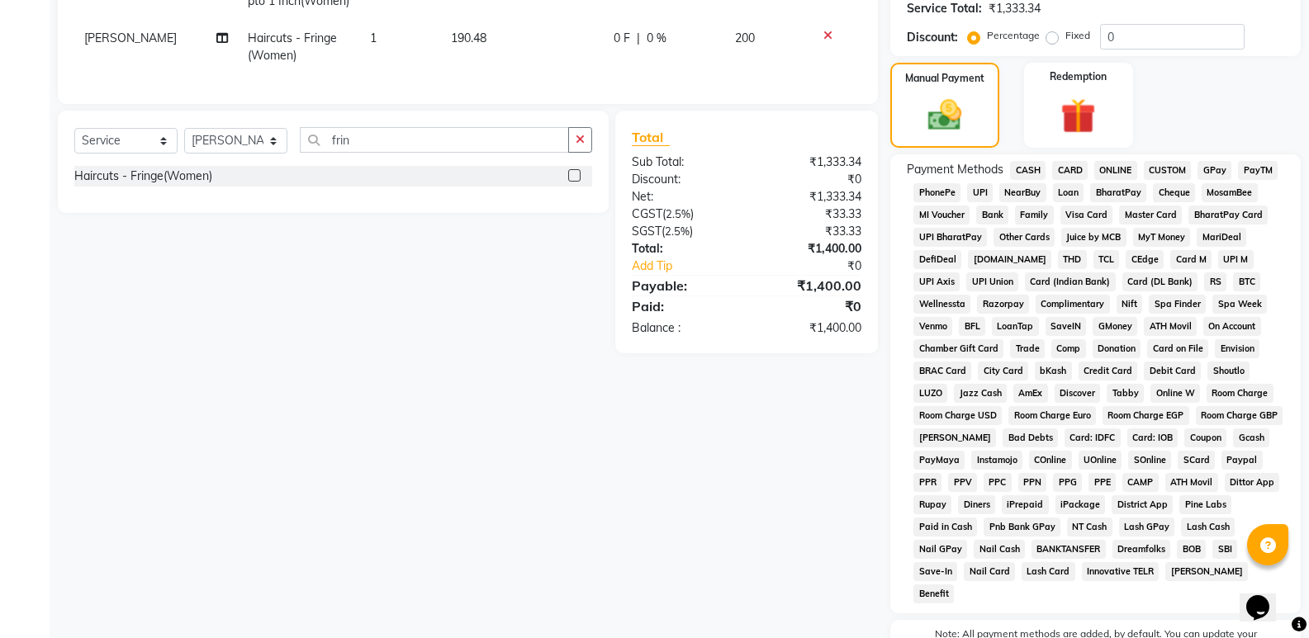
scroll to position [12, 0]
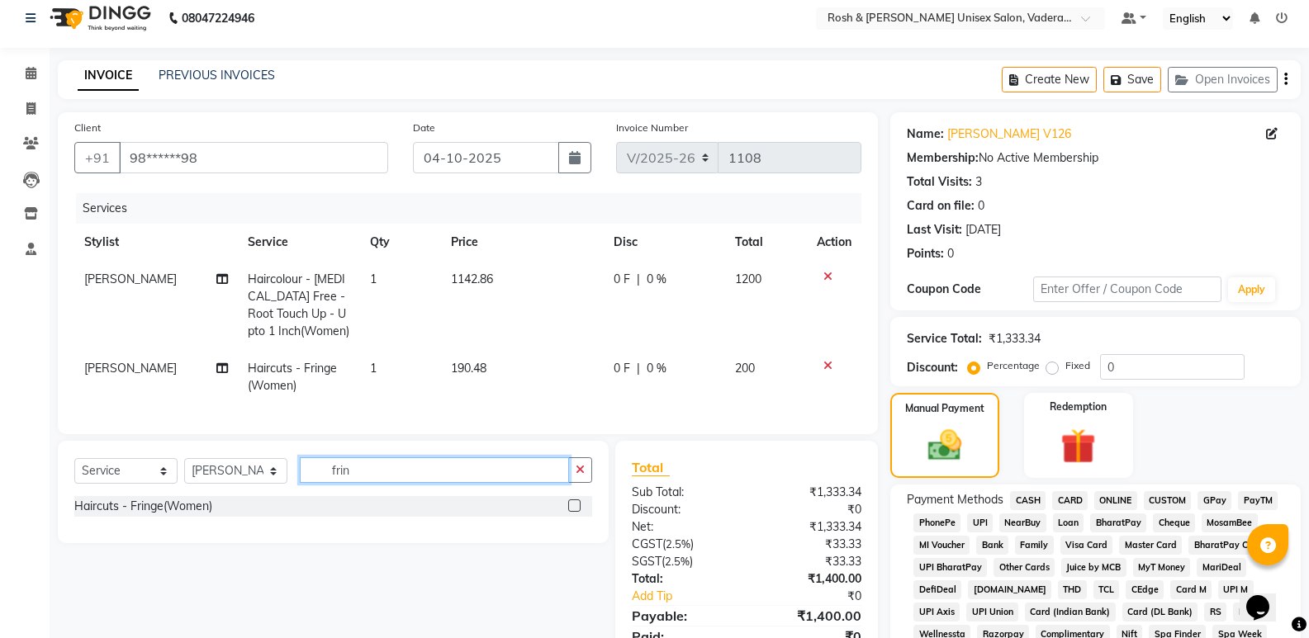
click at [379, 483] on input "frin" at bounding box center [434, 471] width 269 height 26
click at [273, 484] on select "Select Stylist Augusta Salon Front Desk Jessy Jittu Milton Noor Renuka Reports …" at bounding box center [235, 471] width 103 height 26
select select "87537"
click at [184, 471] on select "Select Stylist Augusta Salon Front Desk Jessy Jittu Milton Noor Renuka Reports …" at bounding box center [235, 471] width 103 height 26
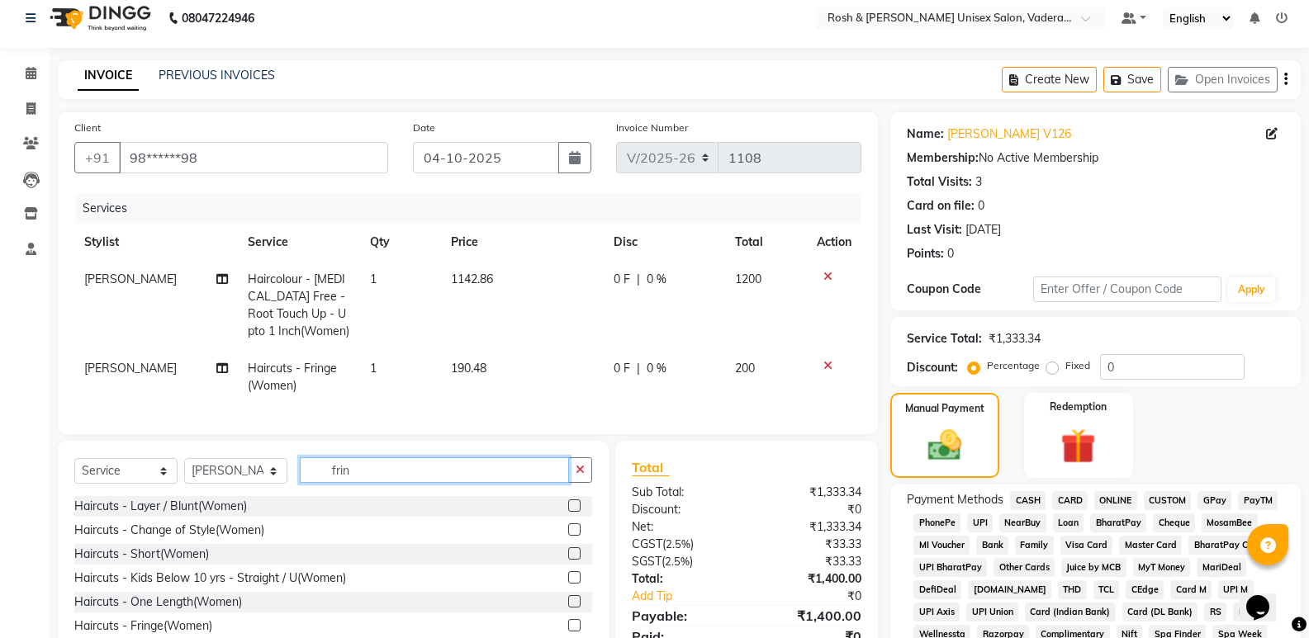
click at [391, 483] on input "frin" at bounding box center [434, 471] width 269 height 26
type input "f"
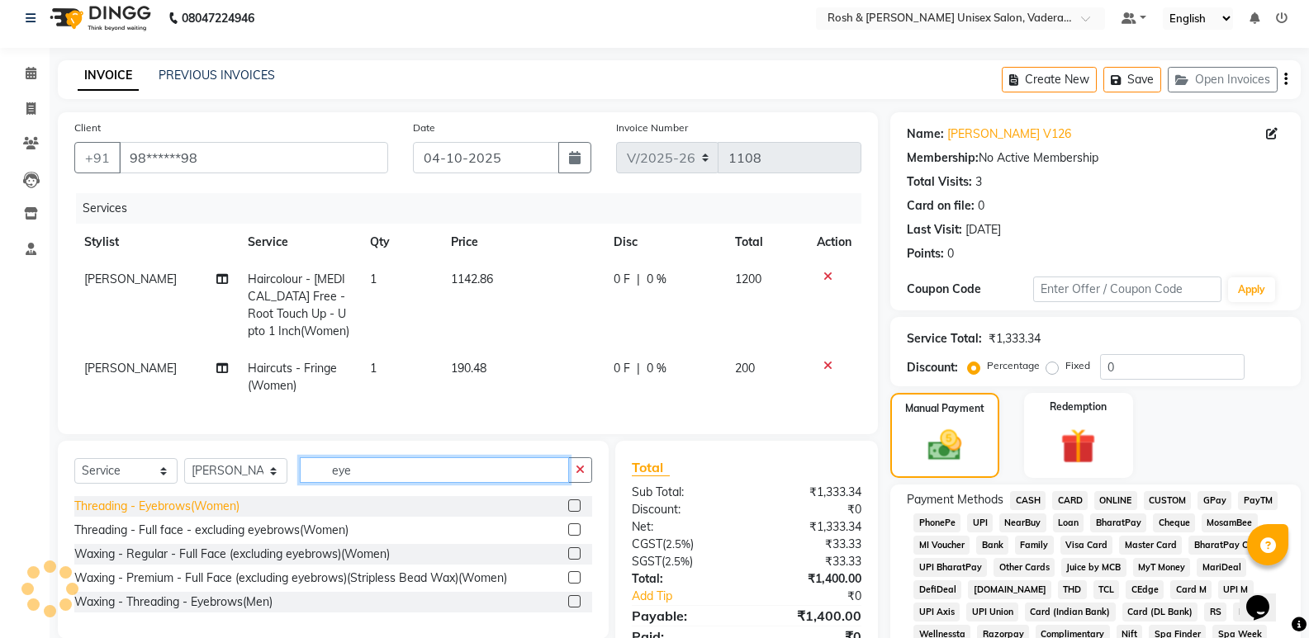
type input "eye"
click at [174, 511] on div "Threading - Eyebrows(Women)" at bounding box center [156, 506] width 165 height 17
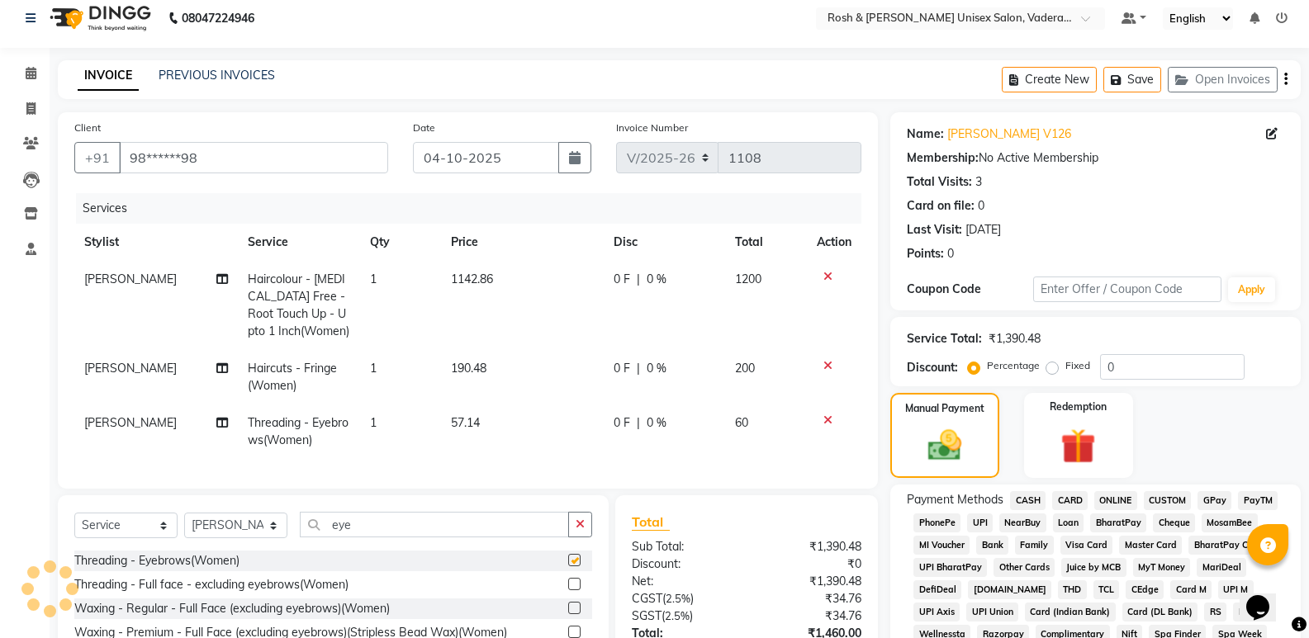
checkbox input "false"
click at [377, 537] on input "eye" at bounding box center [434, 525] width 269 height 26
type input "e"
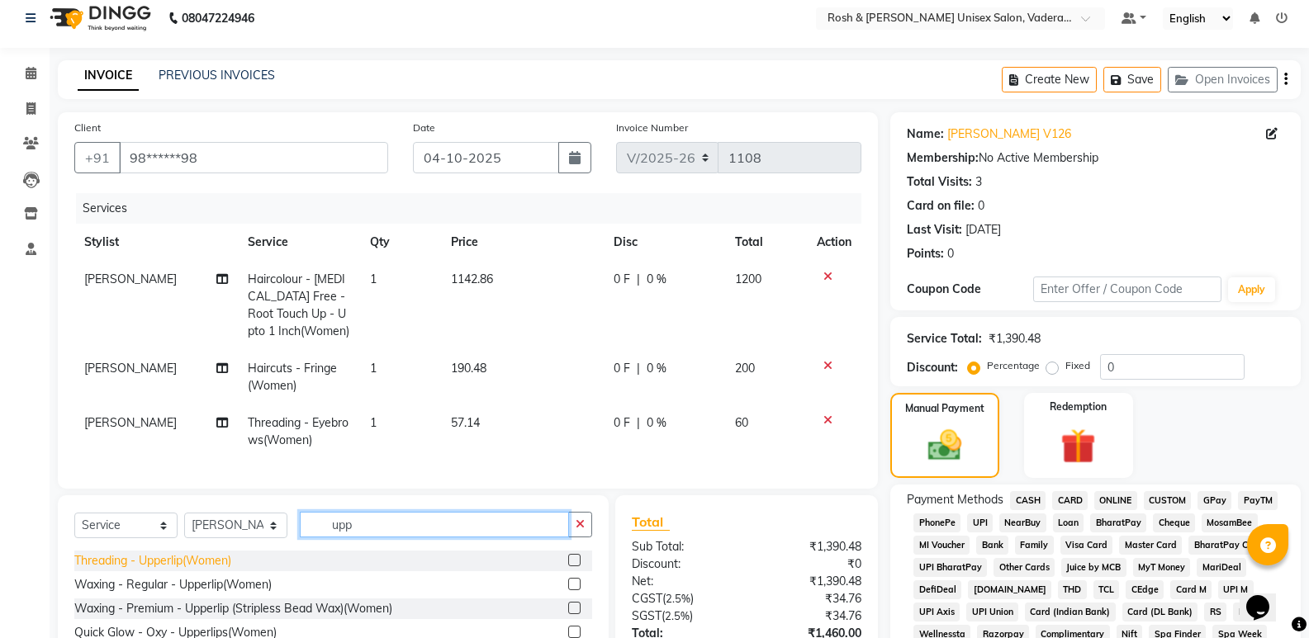
type input "upp"
drag, startPoint x: 220, startPoint y: 567, endPoint x: 244, endPoint y: 556, distance: 26.2
click at [221, 567] on div "Threading - Upperlip(Women)" at bounding box center [152, 561] width 157 height 17
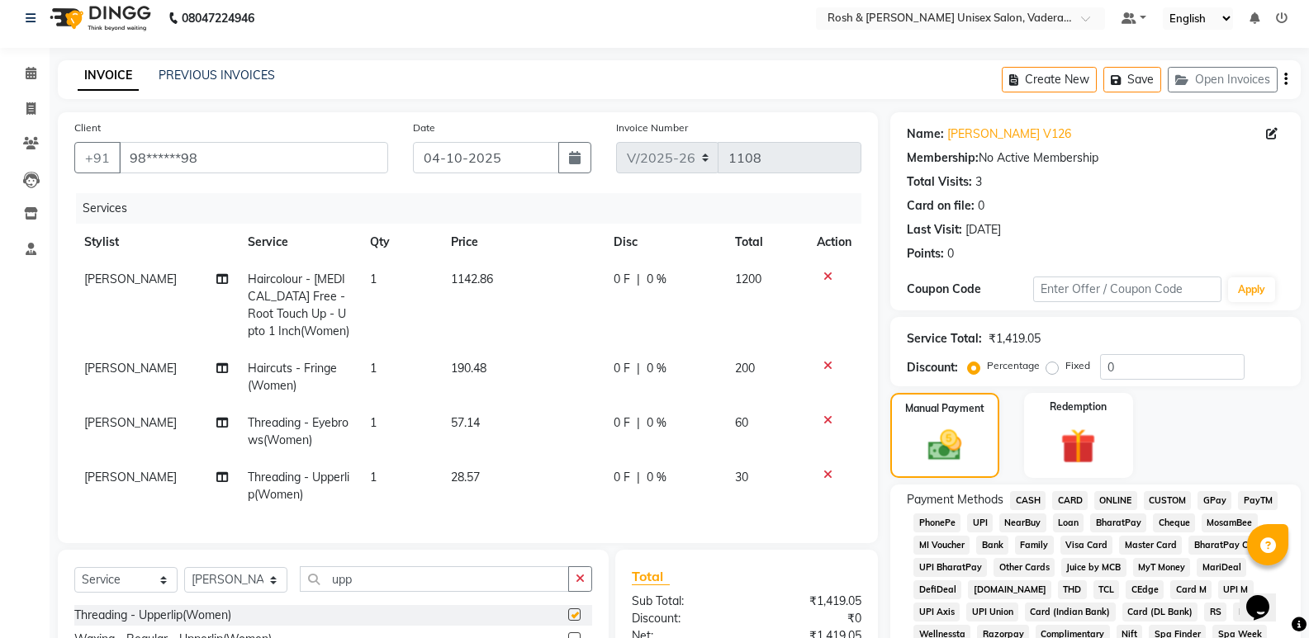
checkbox input "false"
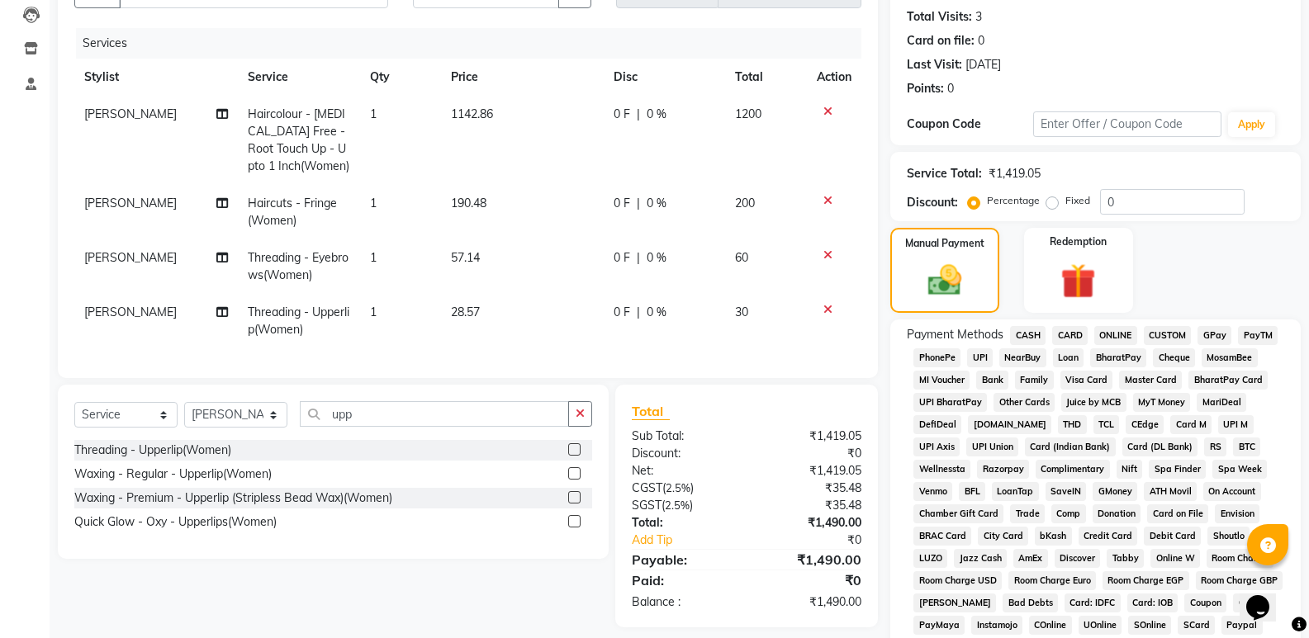
scroll to position [0, 0]
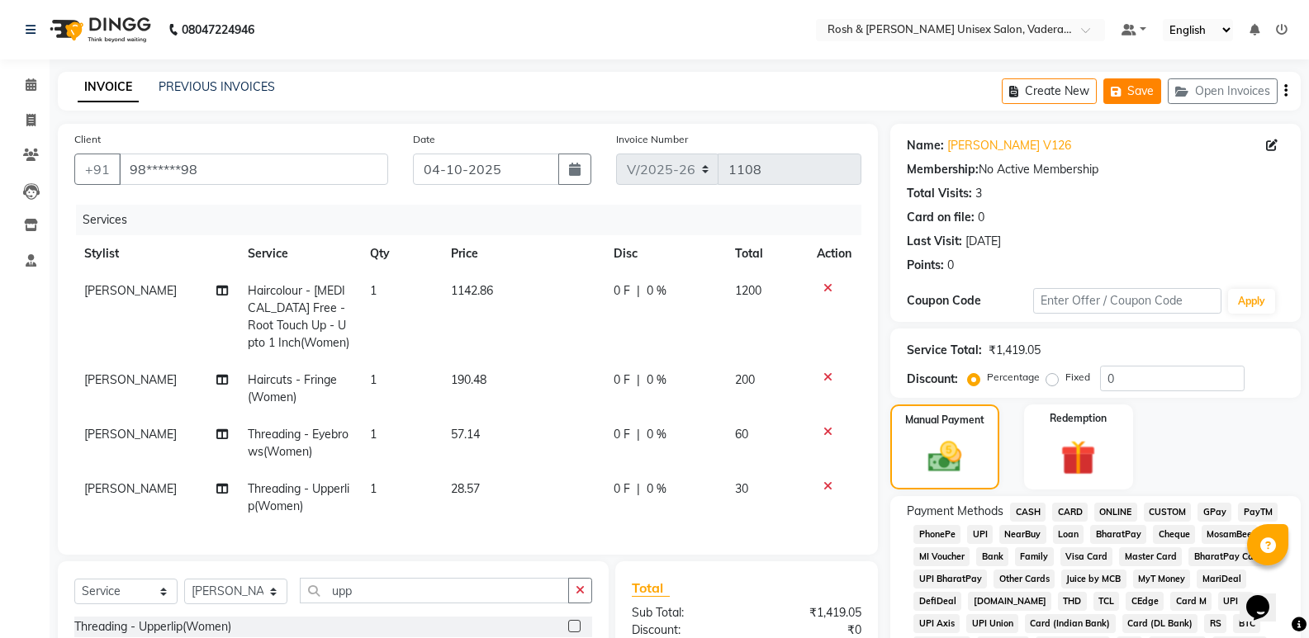
click at [1136, 98] on button "Save" at bounding box center [1132, 91] width 58 height 26
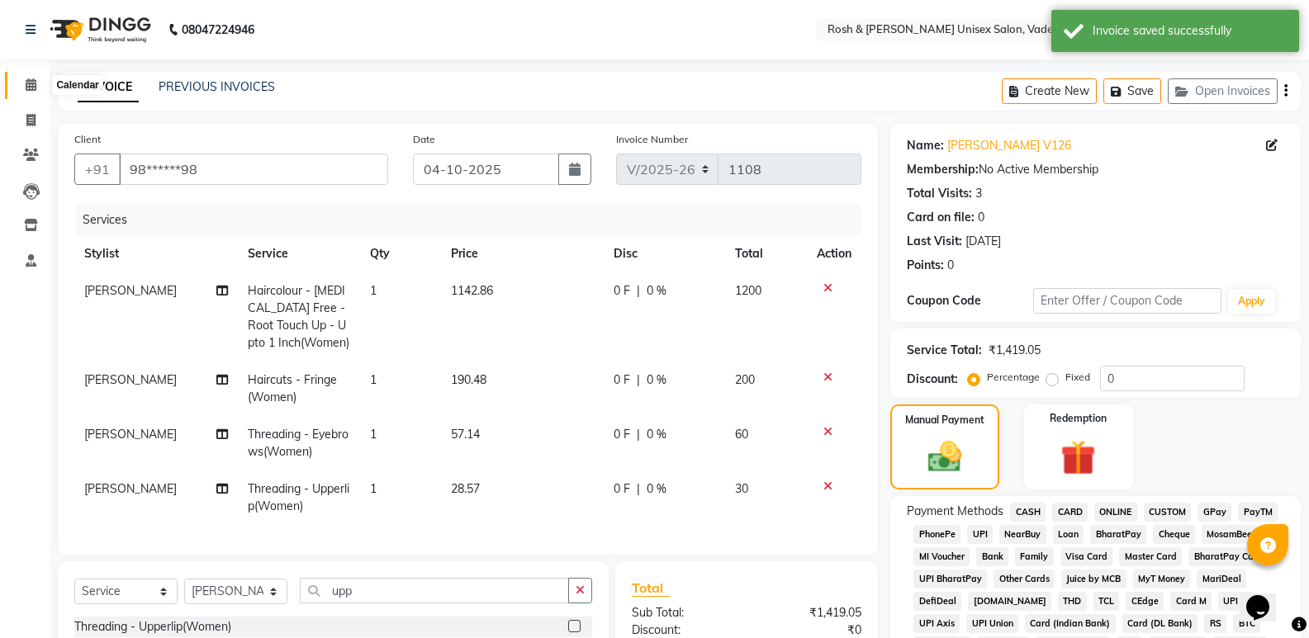
click at [28, 81] on icon at bounding box center [31, 84] width 11 height 12
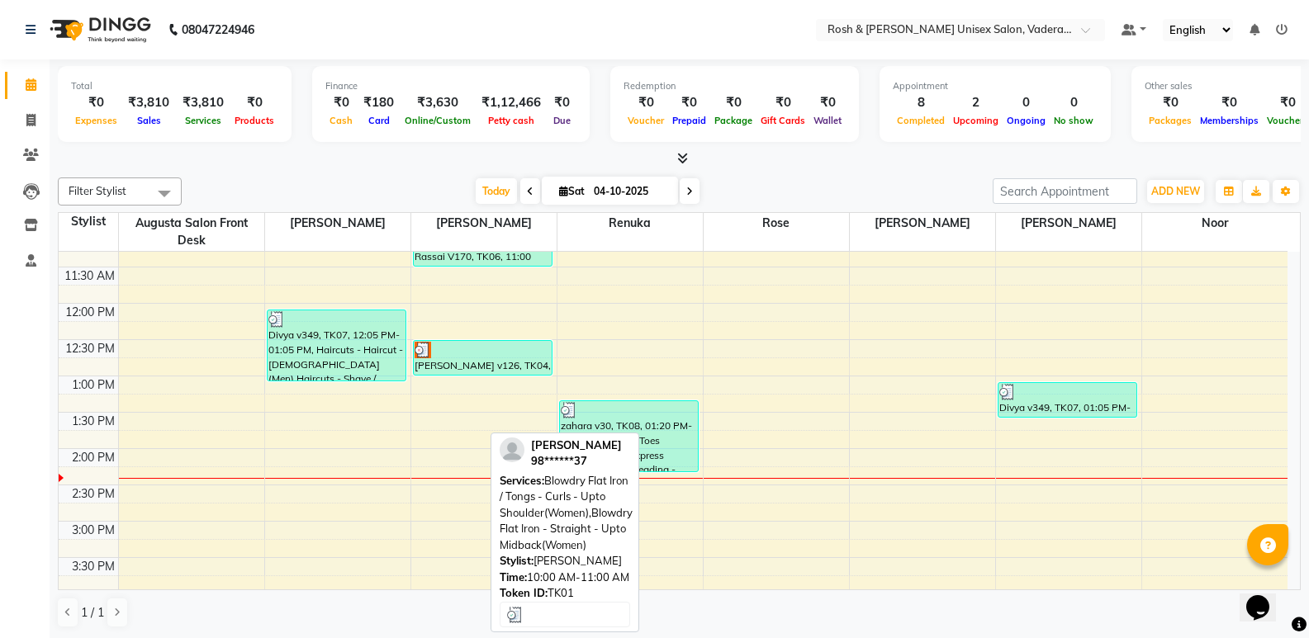
scroll to position [276, 0]
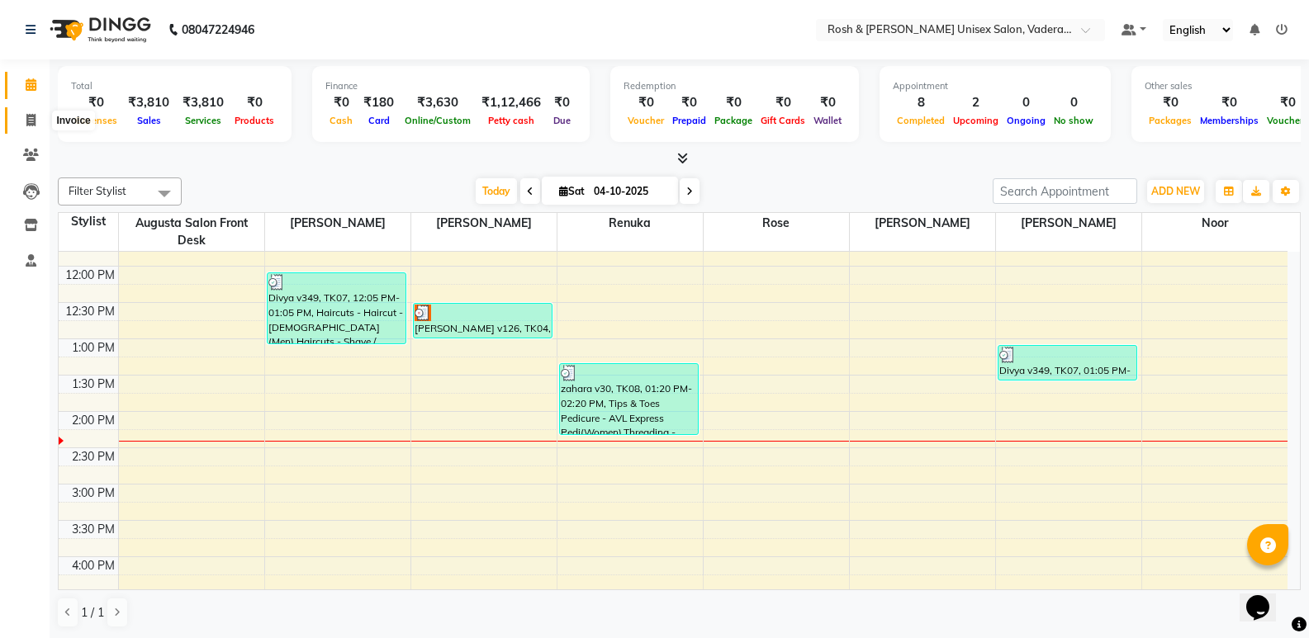
click at [22, 121] on span at bounding box center [31, 121] width 29 height 19
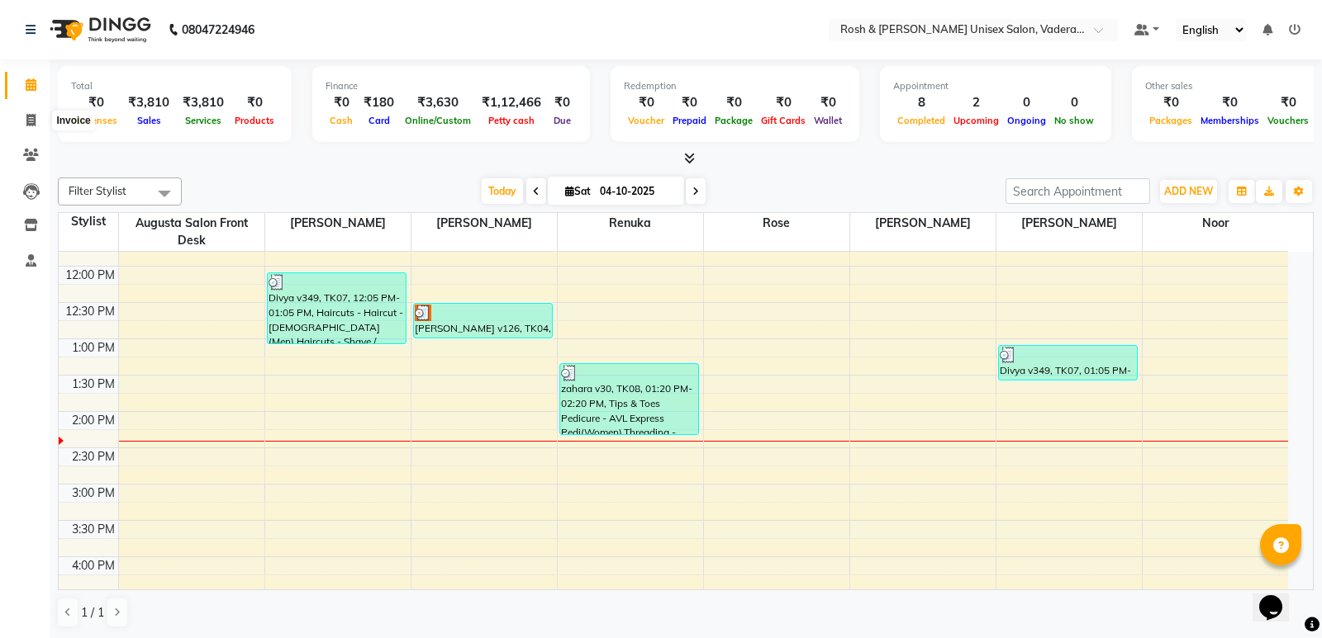
select select "8657"
select select "service"
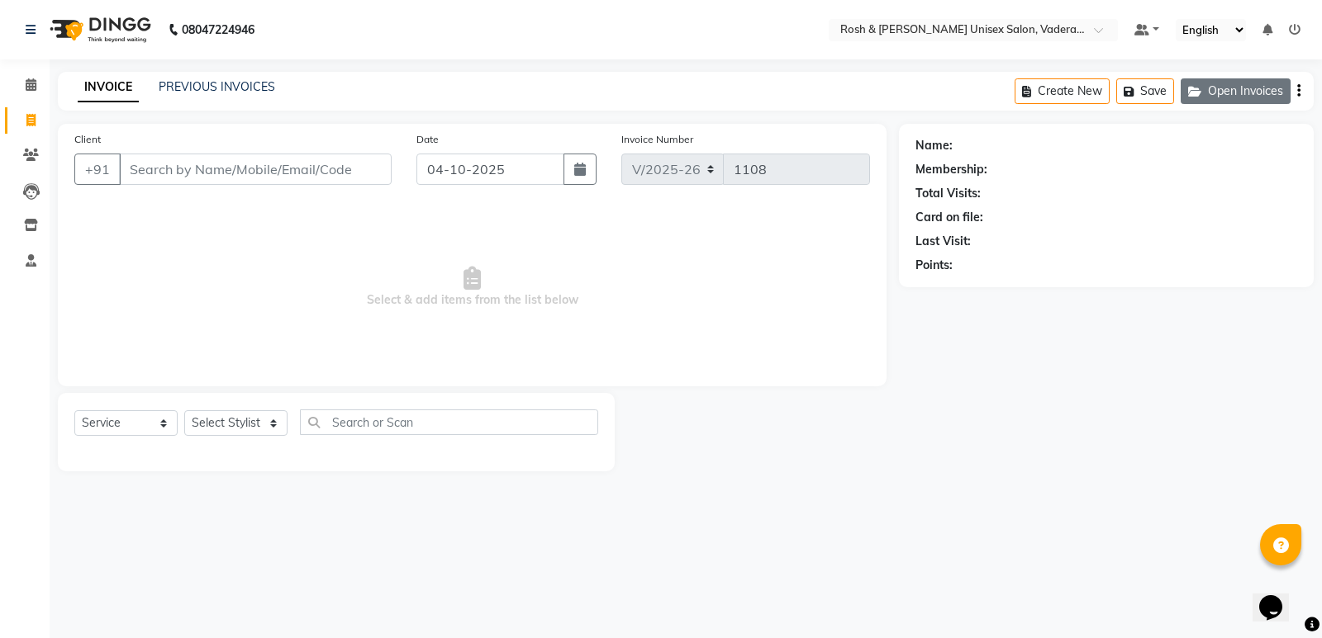
click at [1201, 92] on icon "button" at bounding box center [1198, 92] width 20 height 12
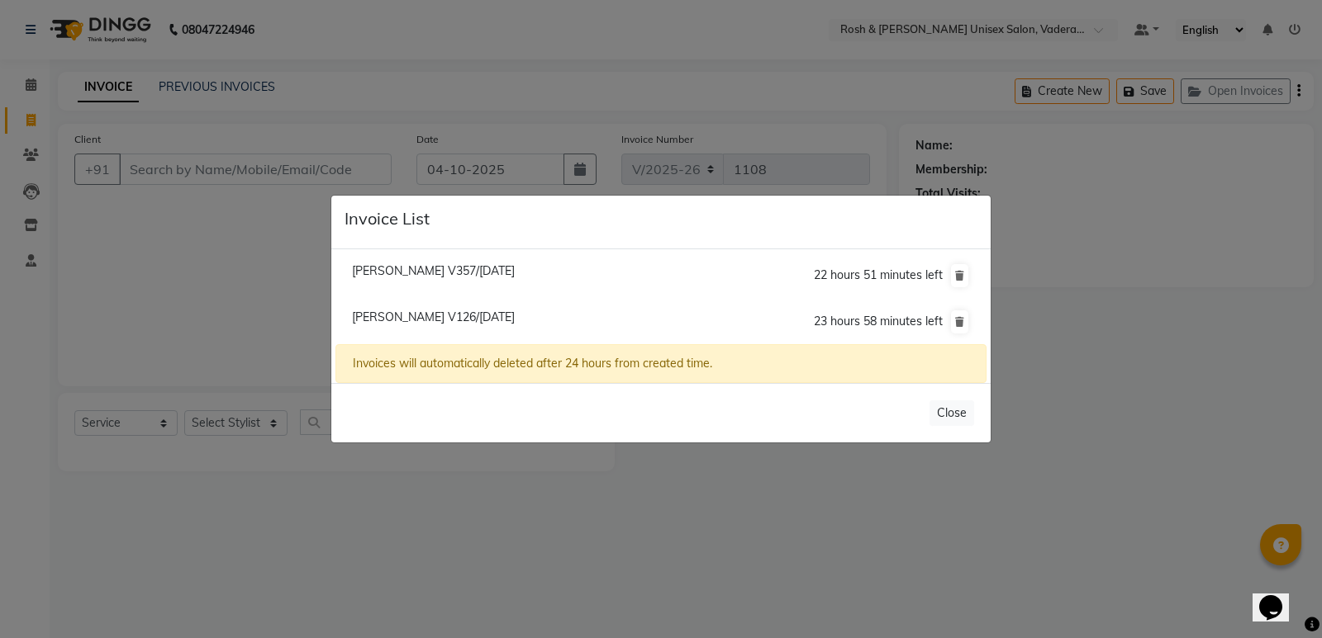
click at [422, 276] on span "Tanvi V357/04 October 2025" at bounding box center [433, 270] width 163 height 15
type input "99******44"
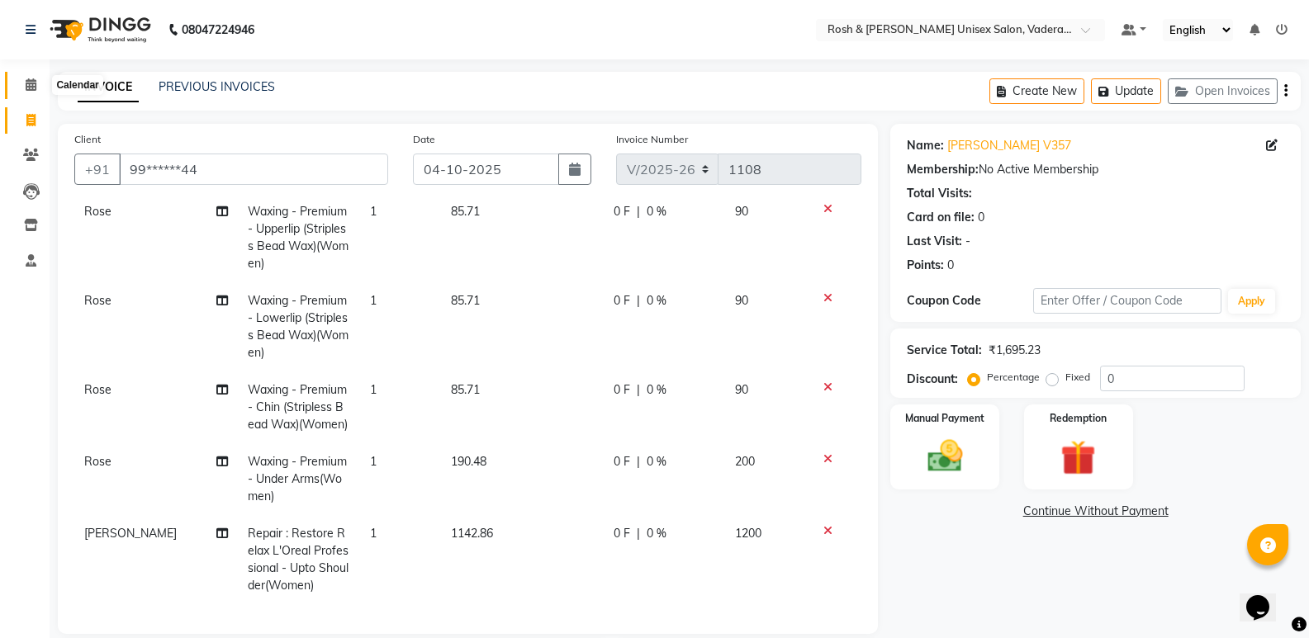
click at [26, 89] on icon at bounding box center [31, 84] width 11 height 12
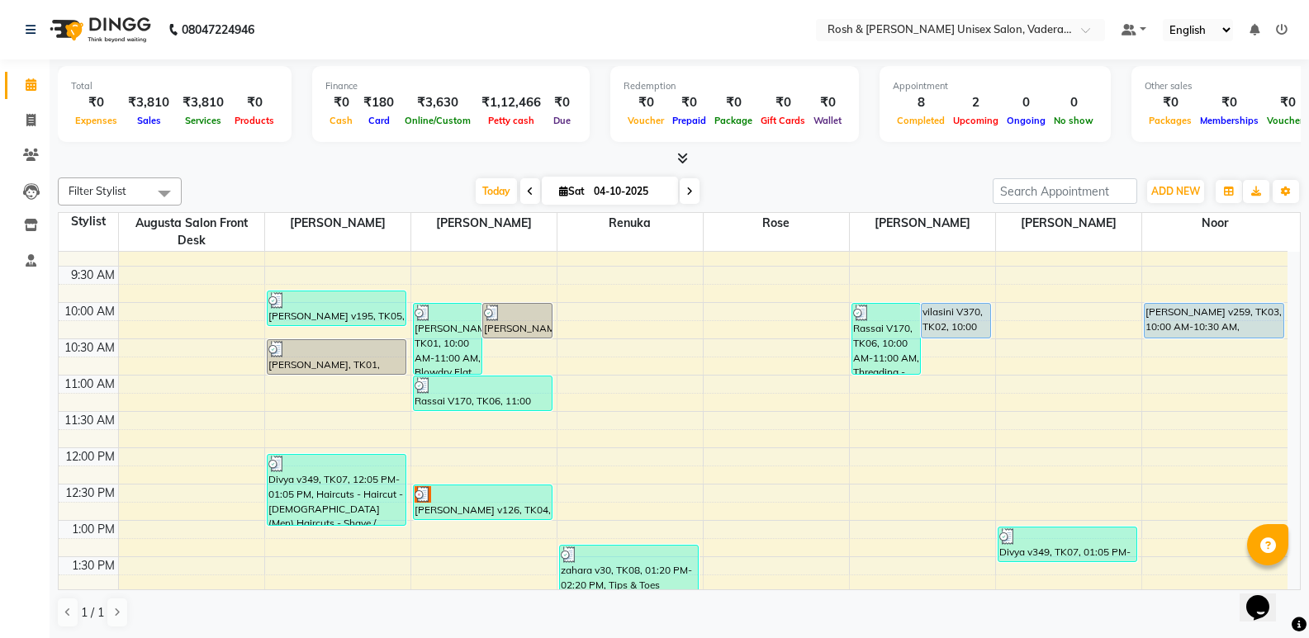
scroll to position [165, 0]
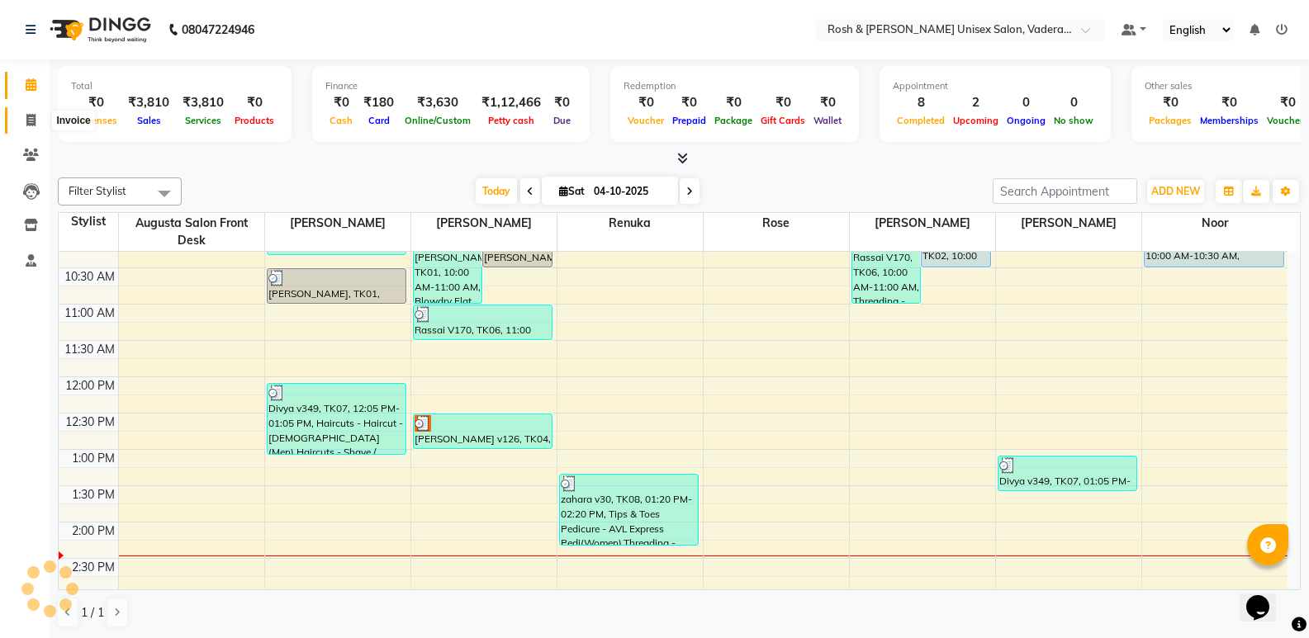
click at [36, 128] on span at bounding box center [31, 121] width 29 height 19
select select "service"
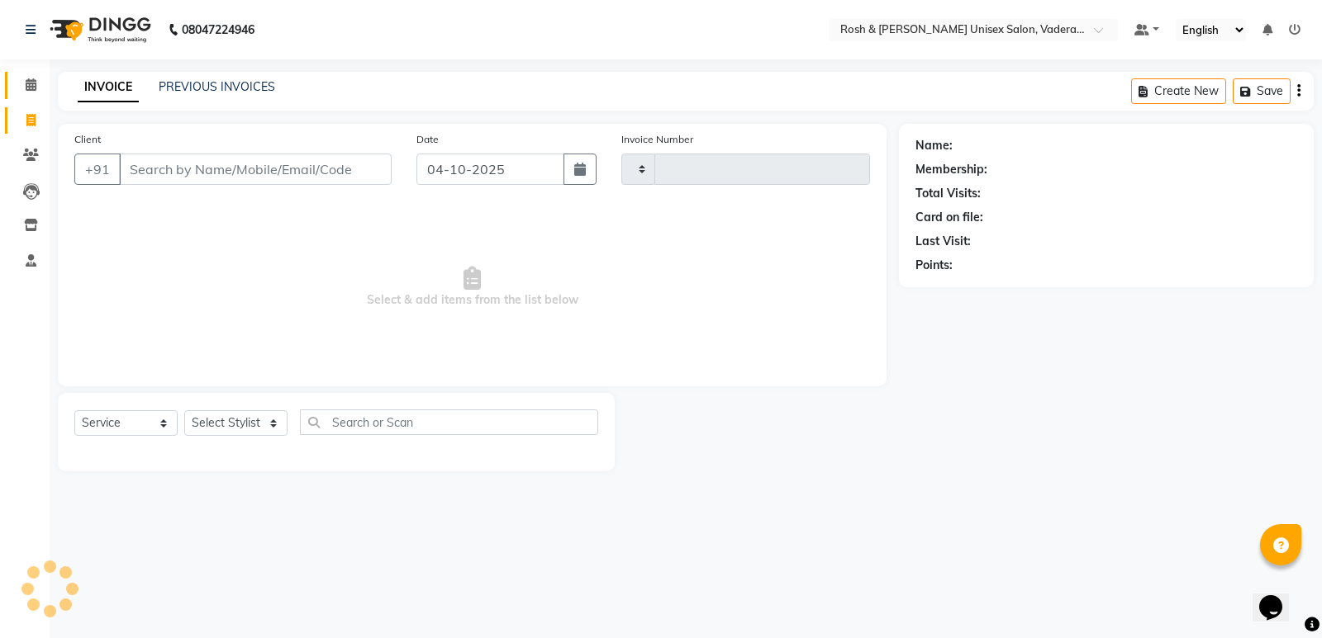
type input "1108"
select select "8657"
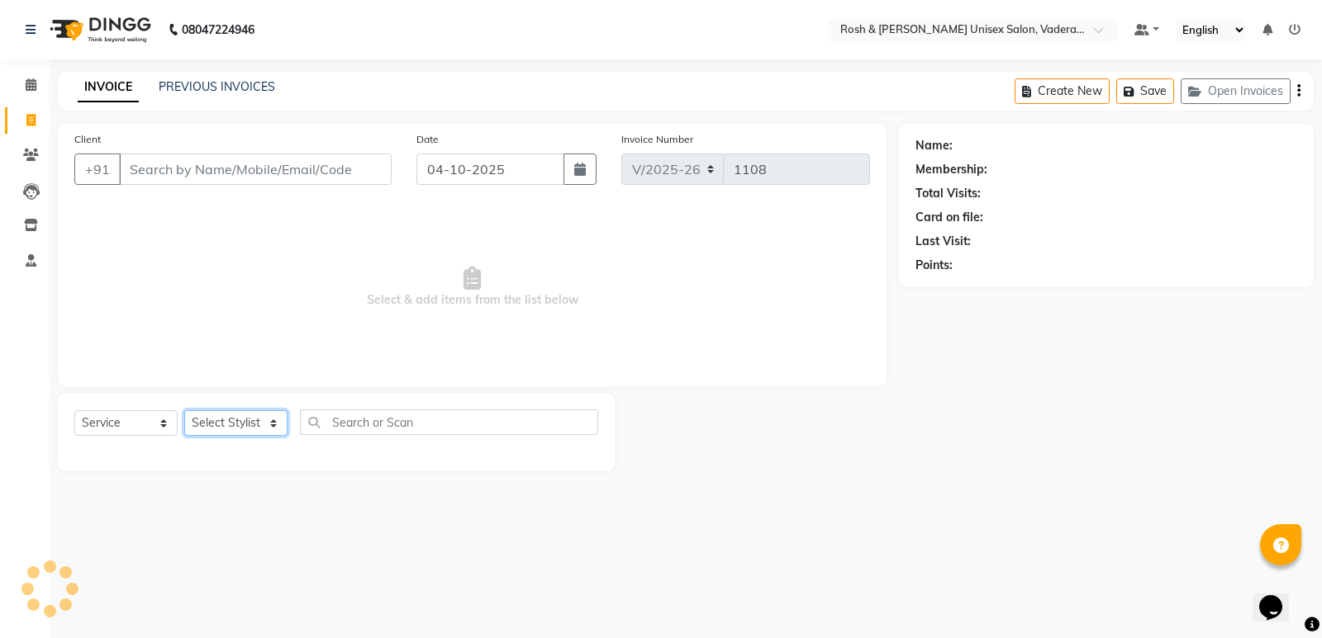
click at [263, 421] on select "Select Stylist Augusta Salon Front Desk Jessy Jittu Milton Noor Renuka Reports …" at bounding box center [235, 423] width 103 height 26
select select "87537"
click at [184, 410] on select "Select Stylist Augusta Salon Front Desk Jessy Jittu Milton Noor Renuka Reports …" at bounding box center [235, 423] width 103 height 26
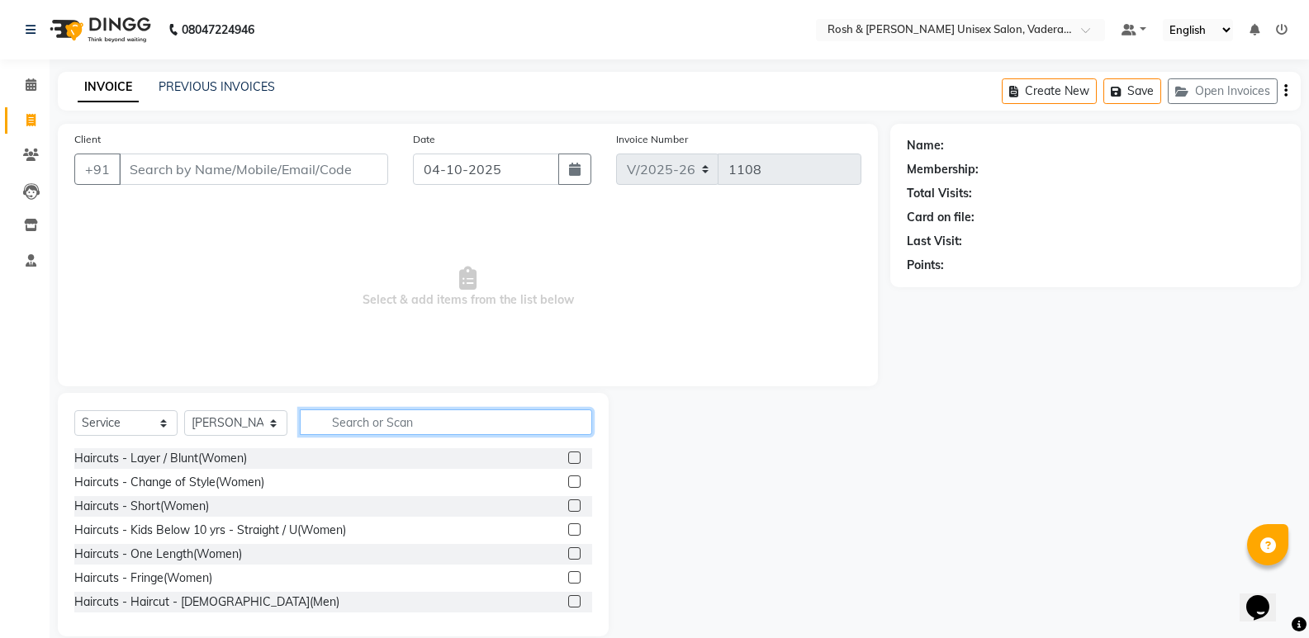
click at [439, 430] on input "text" at bounding box center [446, 423] width 292 height 26
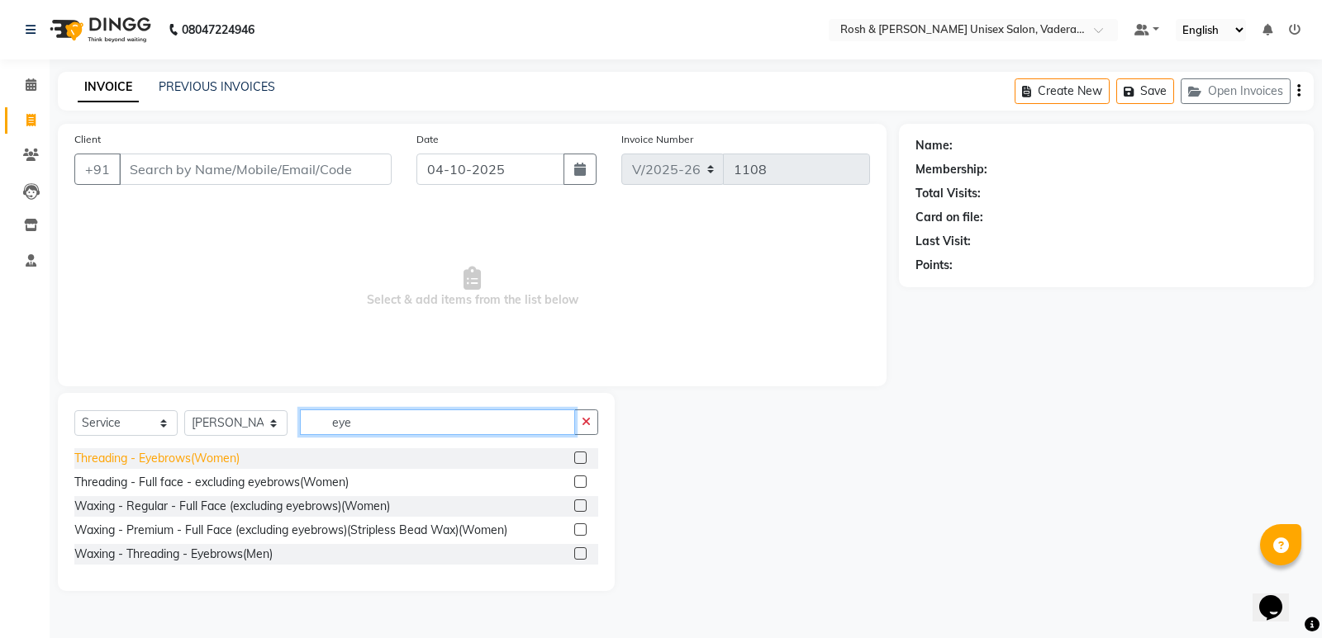
type input "eye"
click at [177, 456] on div "Threading - Eyebrows(Women)" at bounding box center [156, 458] width 165 height 17
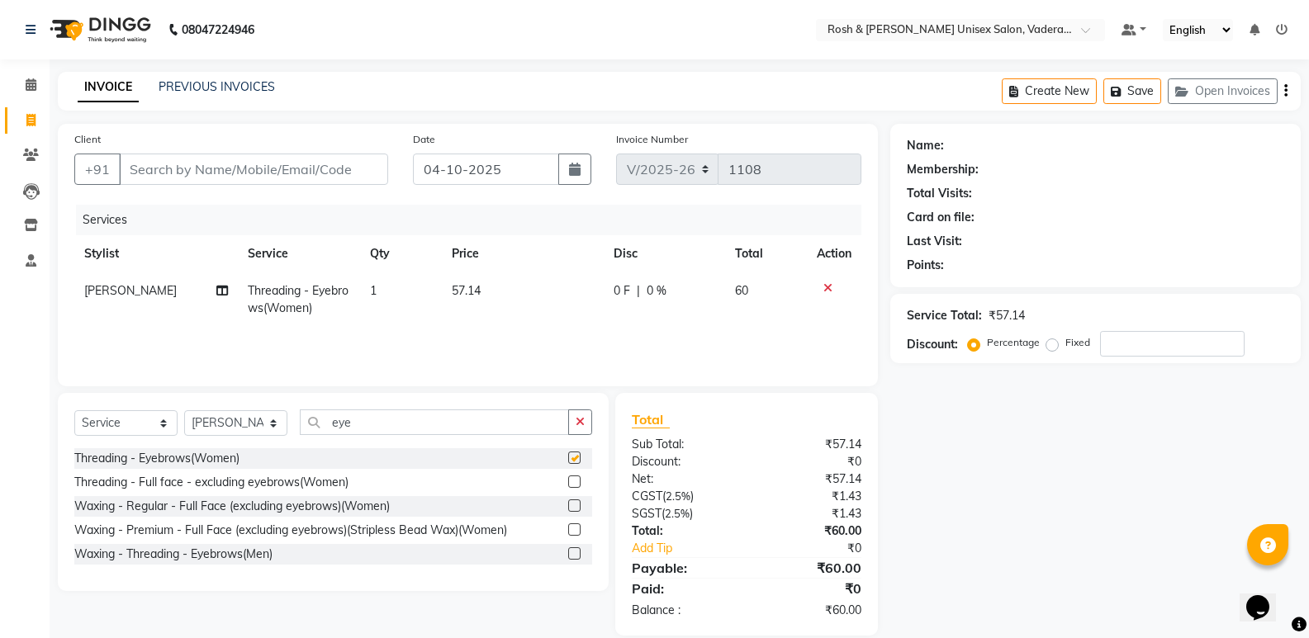
checkbox input "false"
click at [397, 416] on input "eye" at bounding box center [434, 423] width 269 height 26
type input "e"
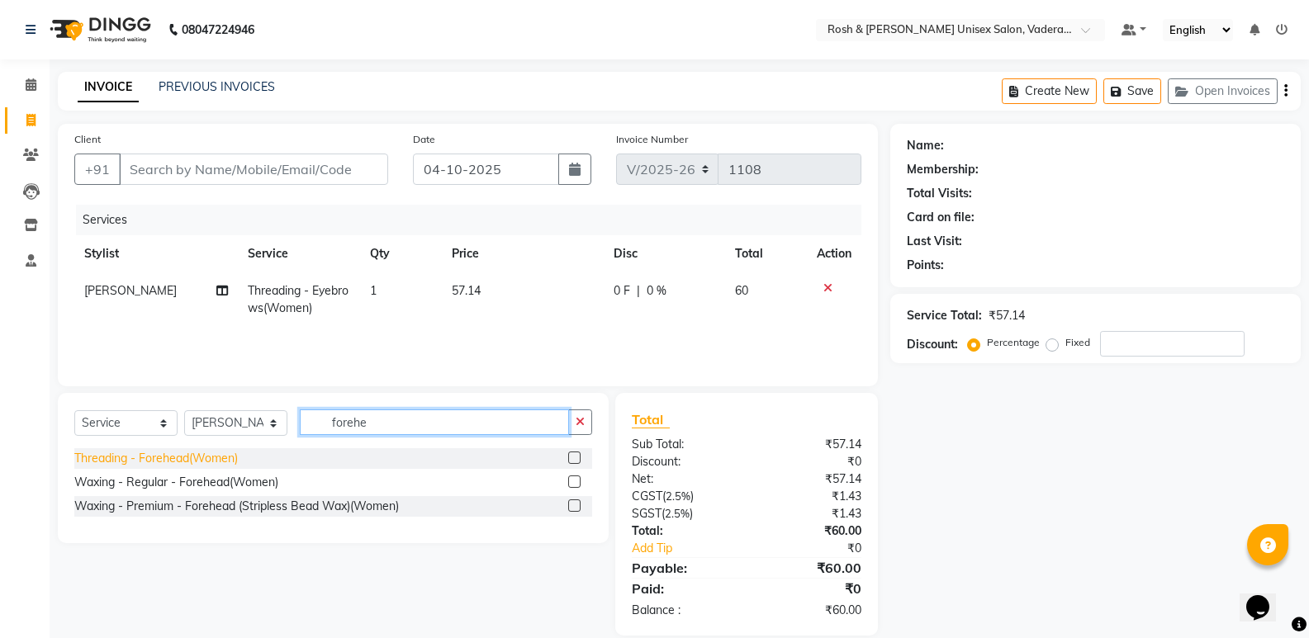
type input "forehe"
click at [235, 456] on div "Threading - Forehead(Women)" at bounding box center [156, 458] width 164 height 17
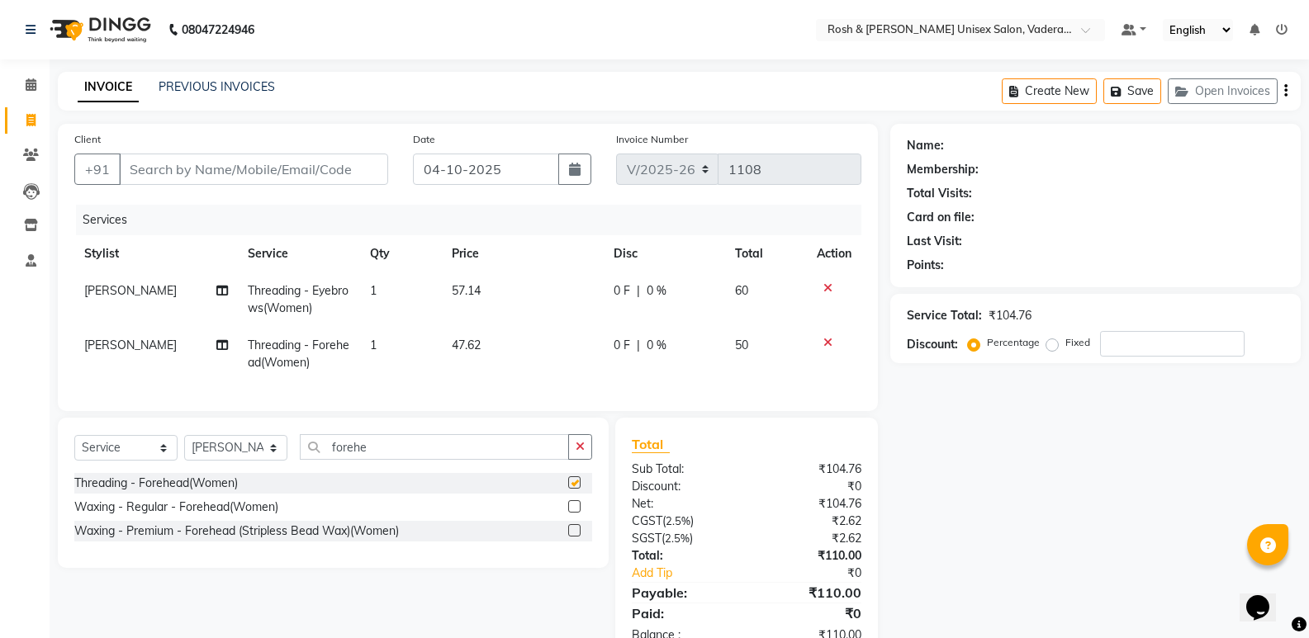
checkbox input "false"
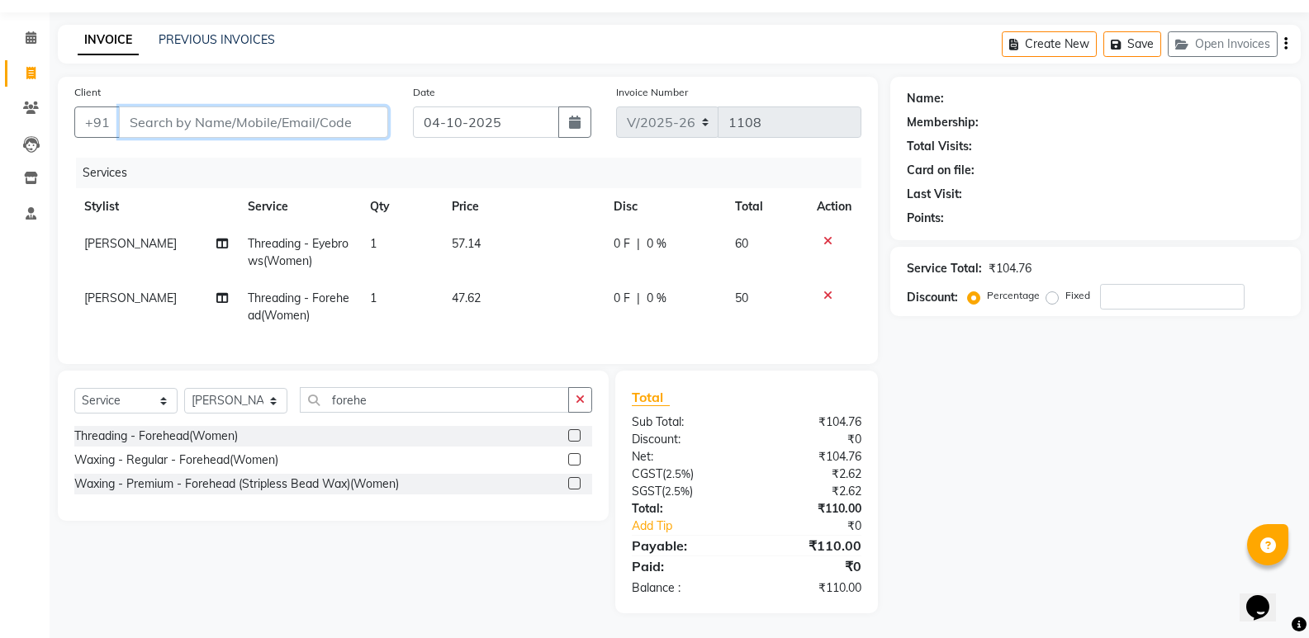
click at [264, 113] on input "Client" at bounding box center [253, 122] width 269 height 31
type input "s"
type input "0"
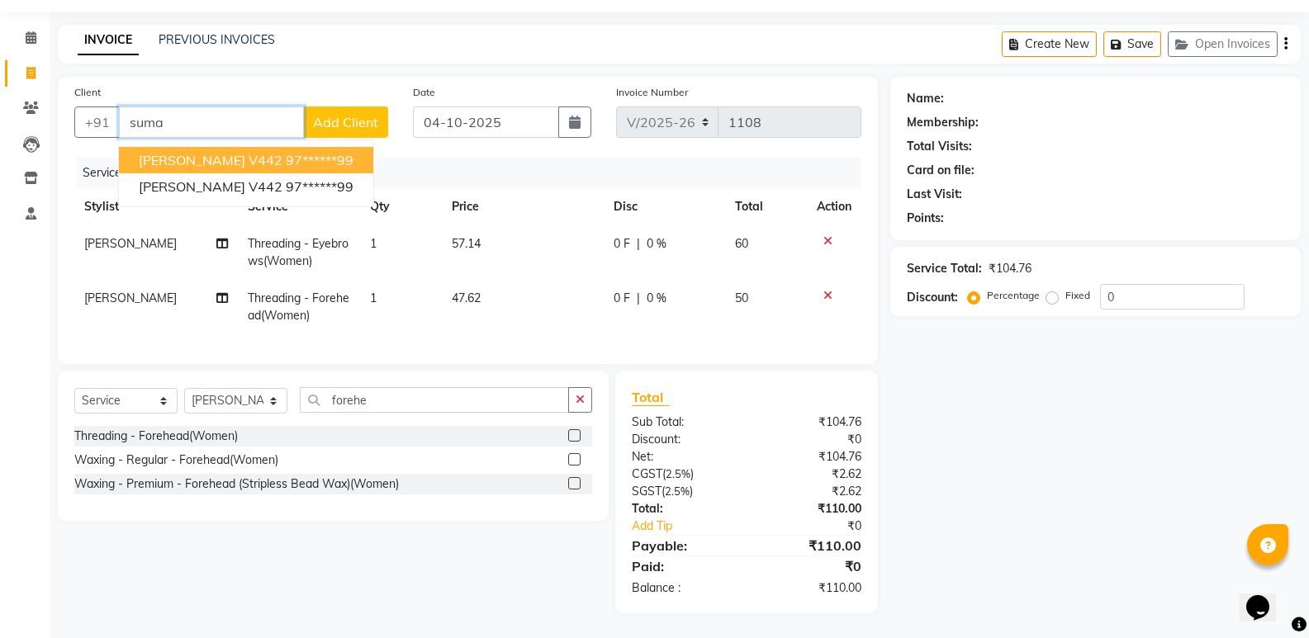
click at [207, 152] on span "sumati v442" at bounding box center [211, 160] width 144 height 17
type input "97******99"
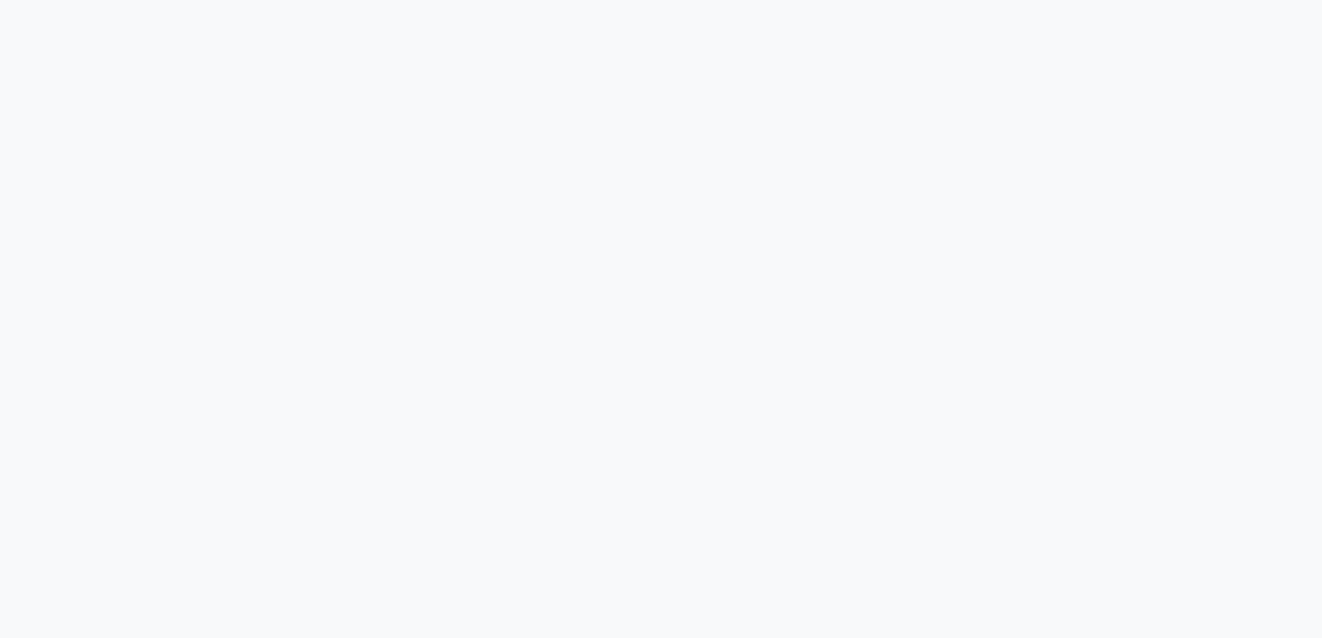
select select "8657"
select select "service"
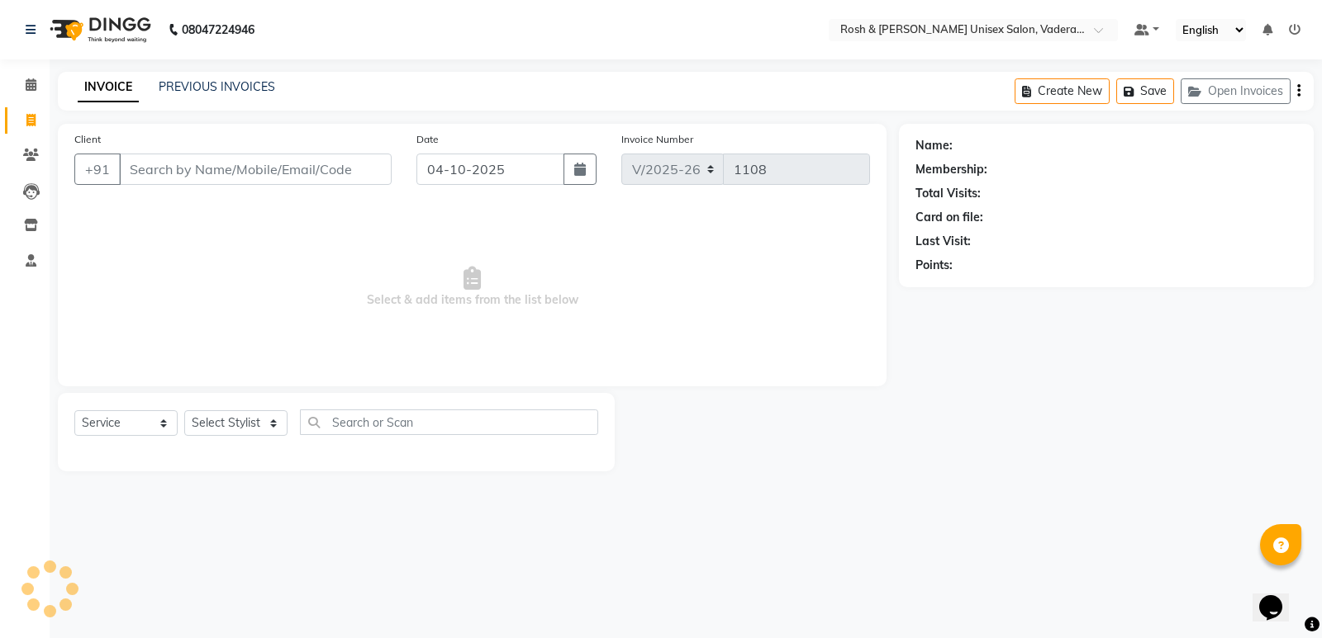
click at [224, 164] on input "Client" at bounding box center [255, 169] width 273 height 31
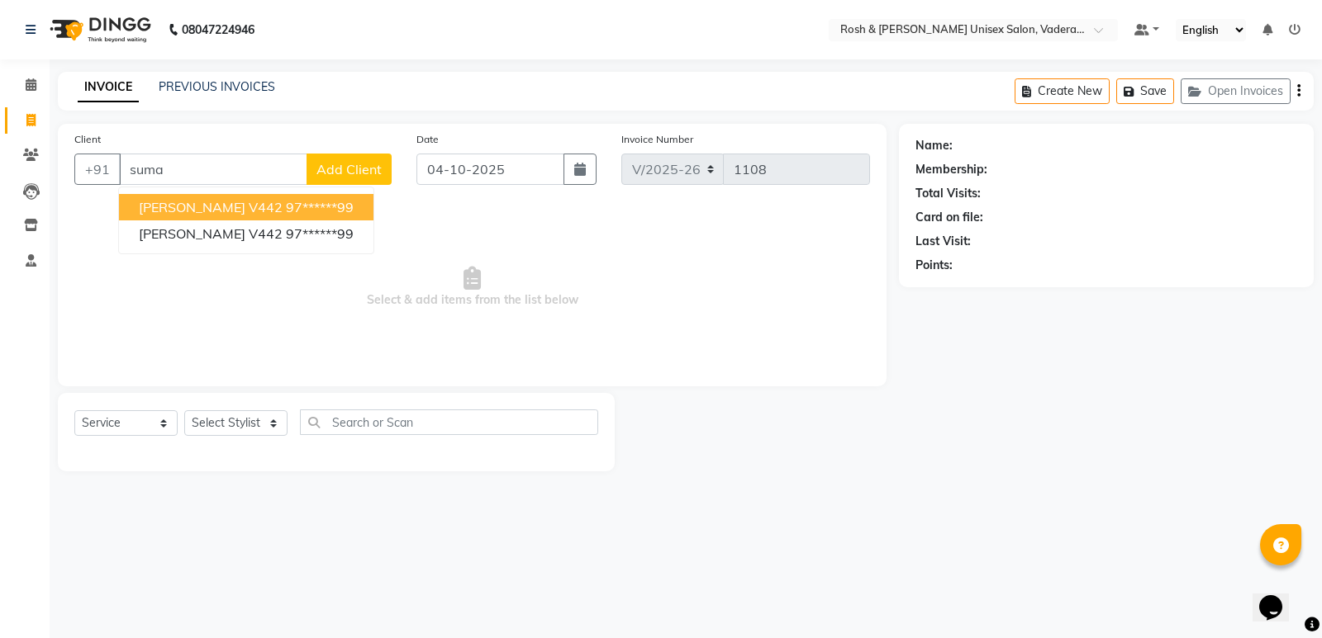
click at [191, 205] on span "sumati v442" at bounding box center [211, 207] width 144 height 17
type input "97******99"
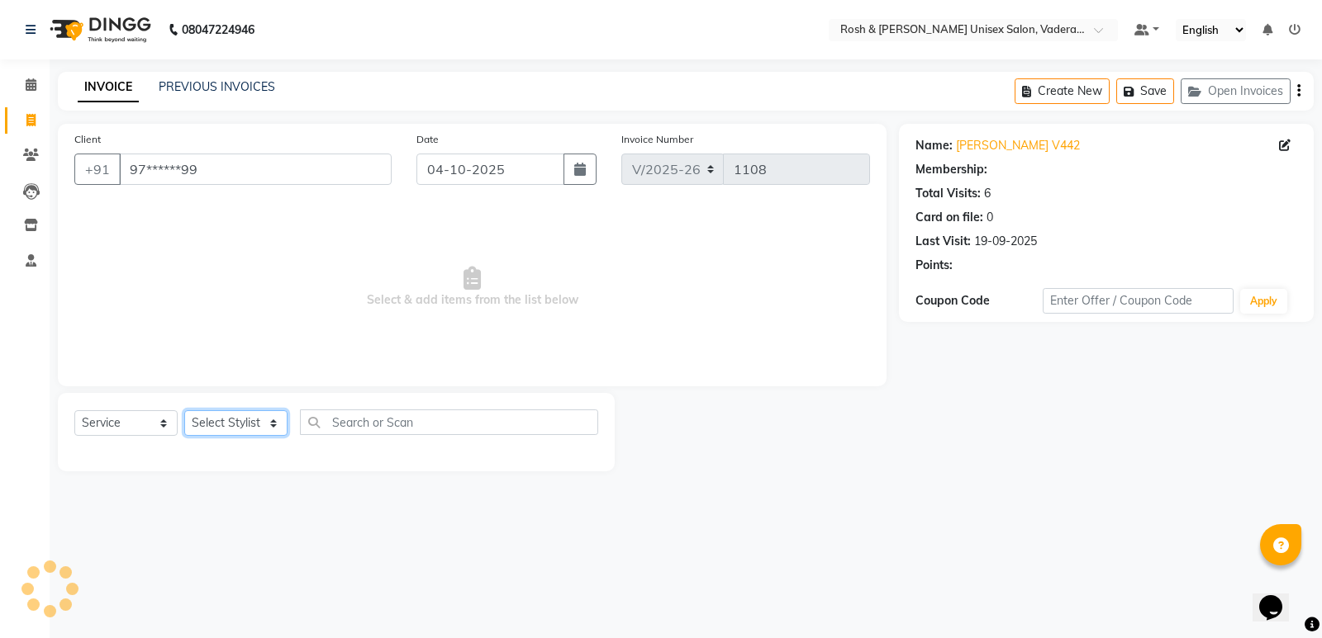
click at [278, 425] on select "Select Stylist Augusta Salon Front Desk Jessy Jittu Milton Noor Renuka Reports …" at bounding box center [235, 423] width 103 height 26
select select "87535"
click at [184, 410] on select "Select Stylist Augusta Salon Front Desk Jessy Jittu Milton Noor Renuka Reports …" at bounding box center [235, 423] width 103 height 26
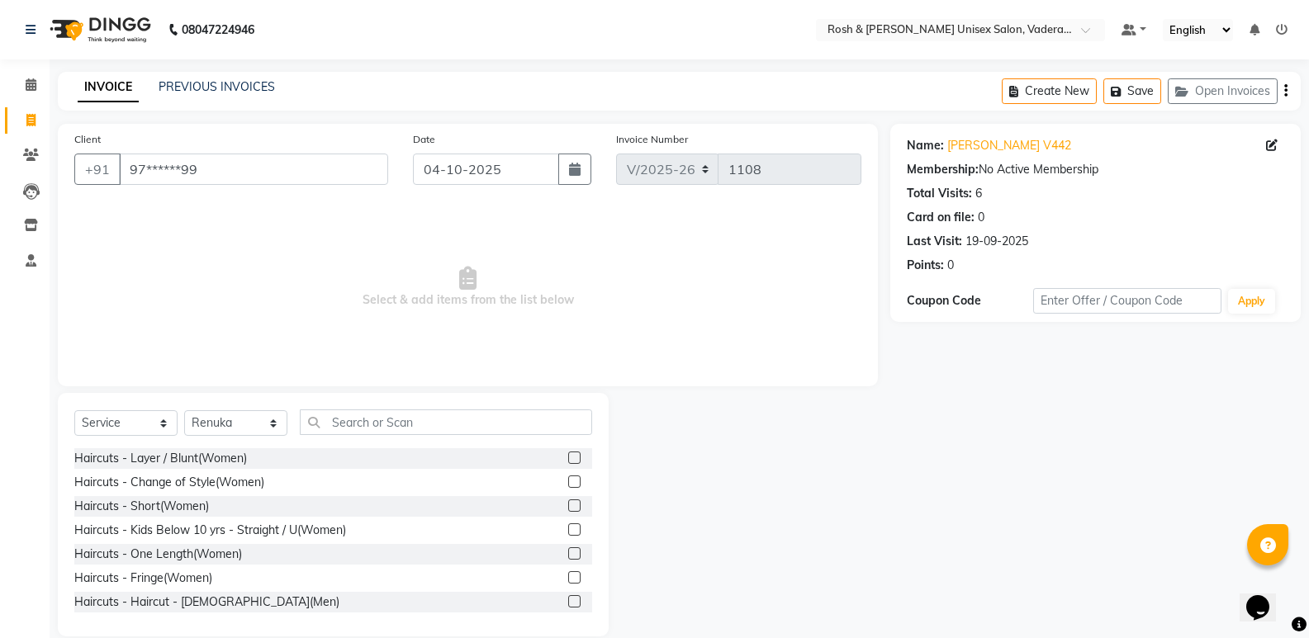
click at [358, 409] on div "Select Service Product Membership Package Voucher Prepaid Gift Card Select Styl…" at bounding box center [333, 515] width 551 height 244
click at [360, 425] on input "text" at bounding box center [446, 423] width 292 height 26
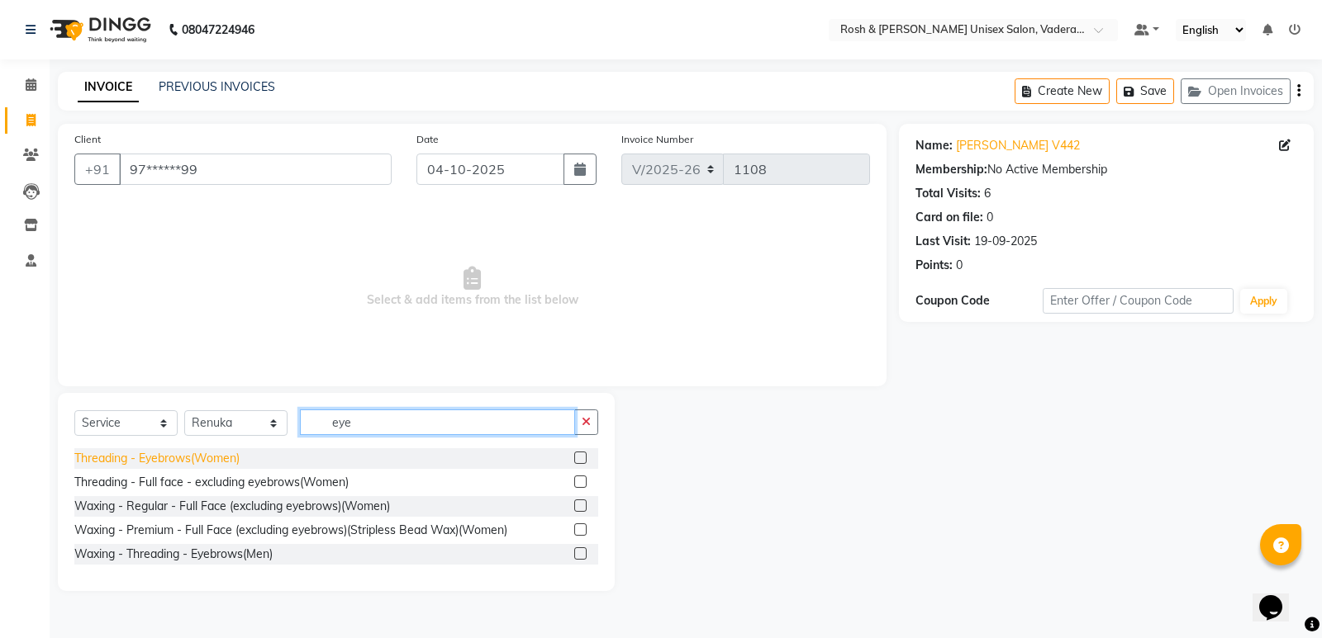
type input "eye"
click at [145, 456] on div "Threading - Eyebrows(Women)" at bounding box center [156, 458] width 165 height 17
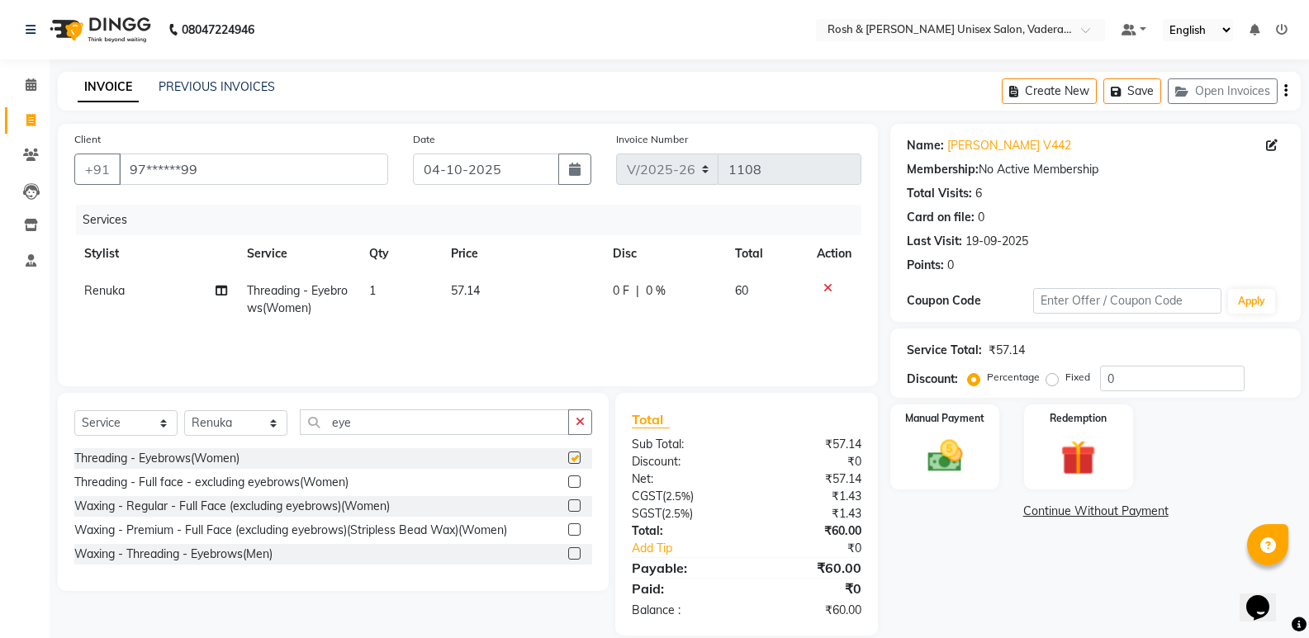
checkbox input "false"
click at [378, 425] on input "eye" at bounding box center [434, 423] width 269 height 26
type input "e"
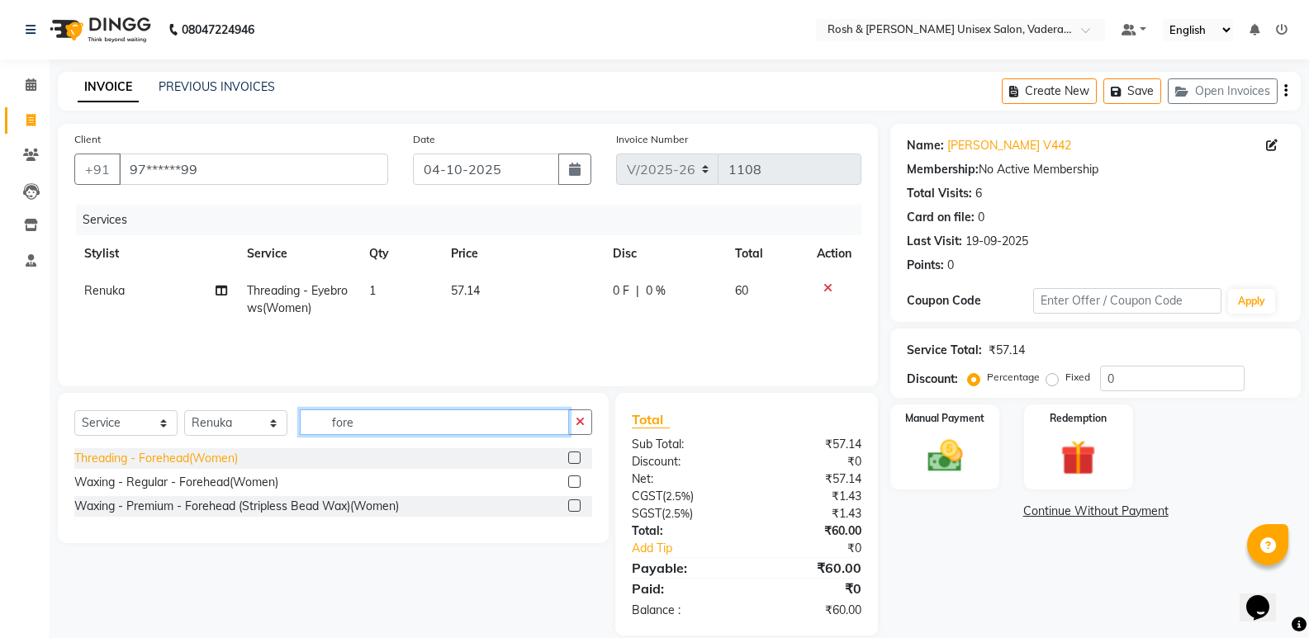
type input "fore"
click at [149, 454] on div "Threading - Forehead(Women)" at bounding box center [156, 458] width 164 height 17
checkbox input "false"
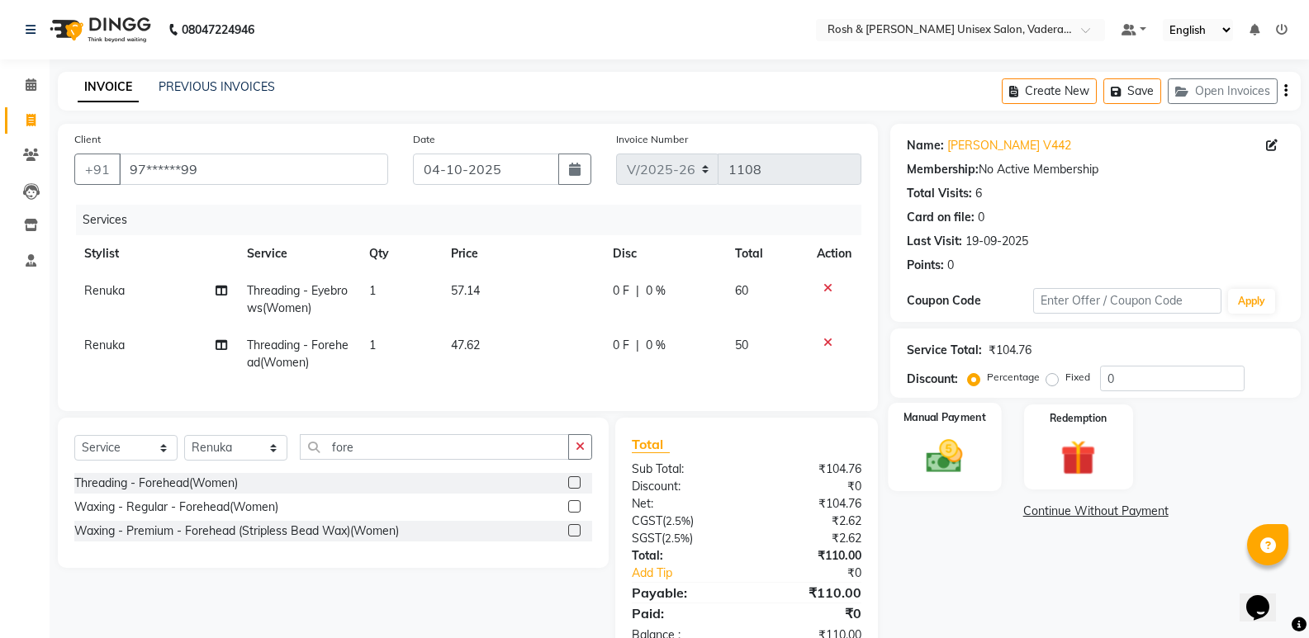
click at [974, 466] on img at bounding box center [944, 456] width 59 height 42
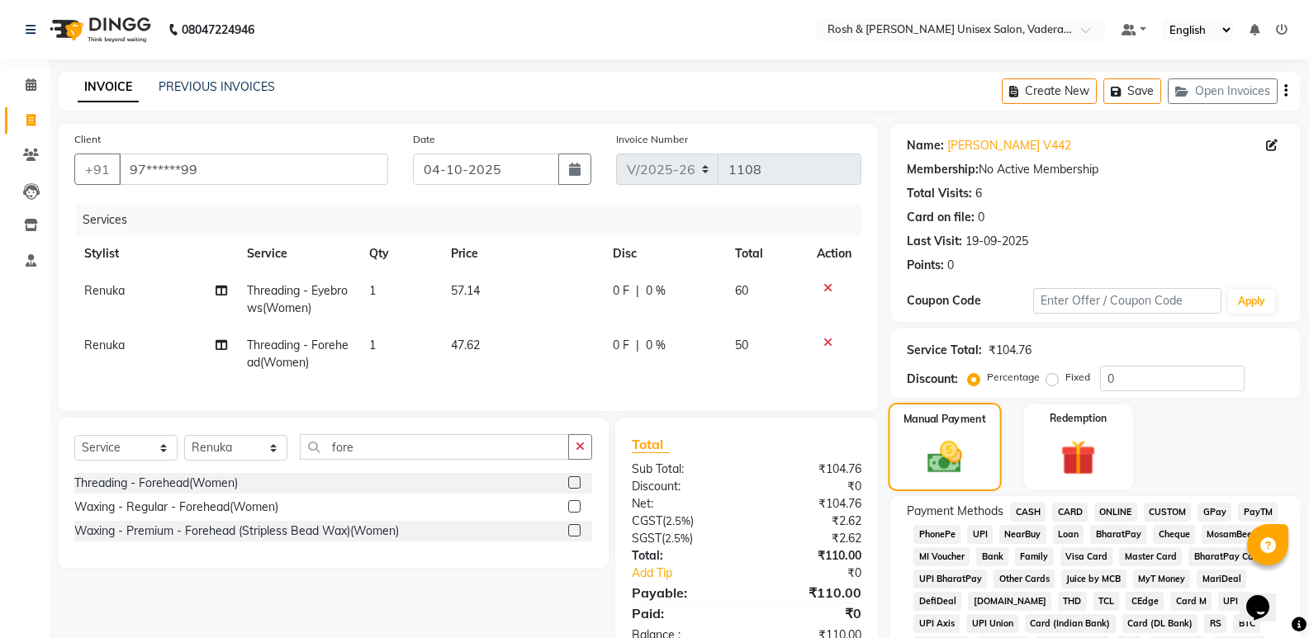
scroll to position [248, 0]
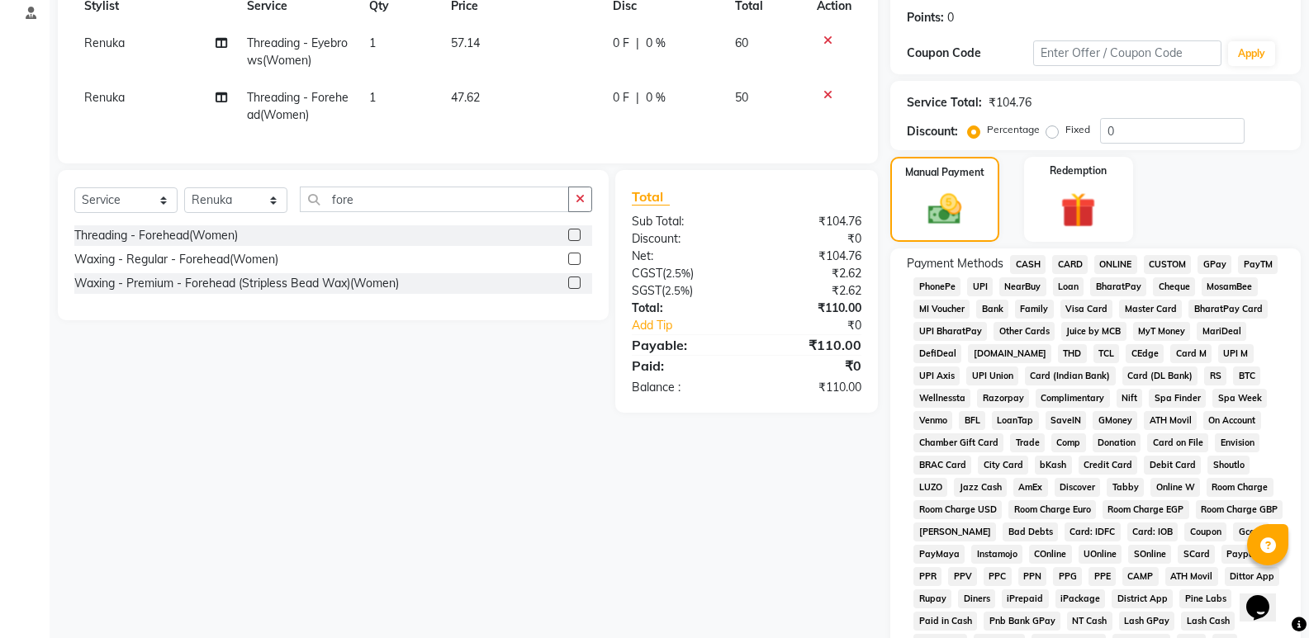
click at [984, 291] on span "UPI" at bounding box center [980, 287] width 26 height 19
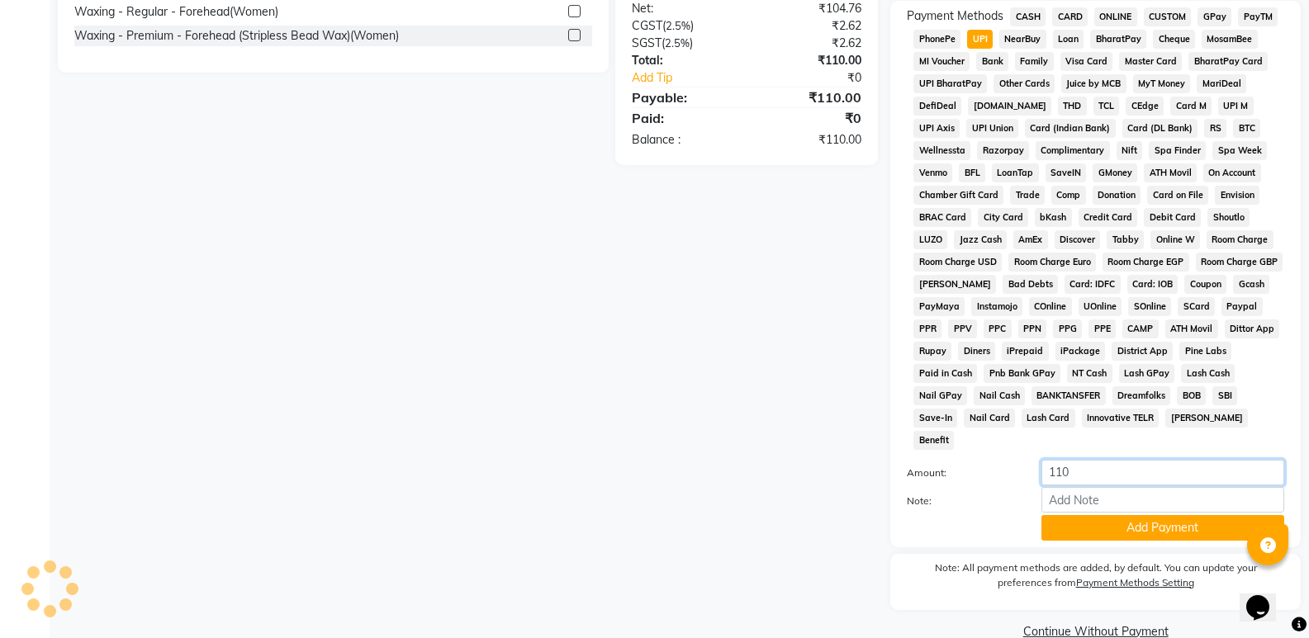
click at [1101, 460] on input "110" at bounding box center [1163, 473] width 243 height 26
type input "1"
type input "10"
click at [1137, 515] on button "Add Payment" at bounding box center [1163, 528] width 243 height 26
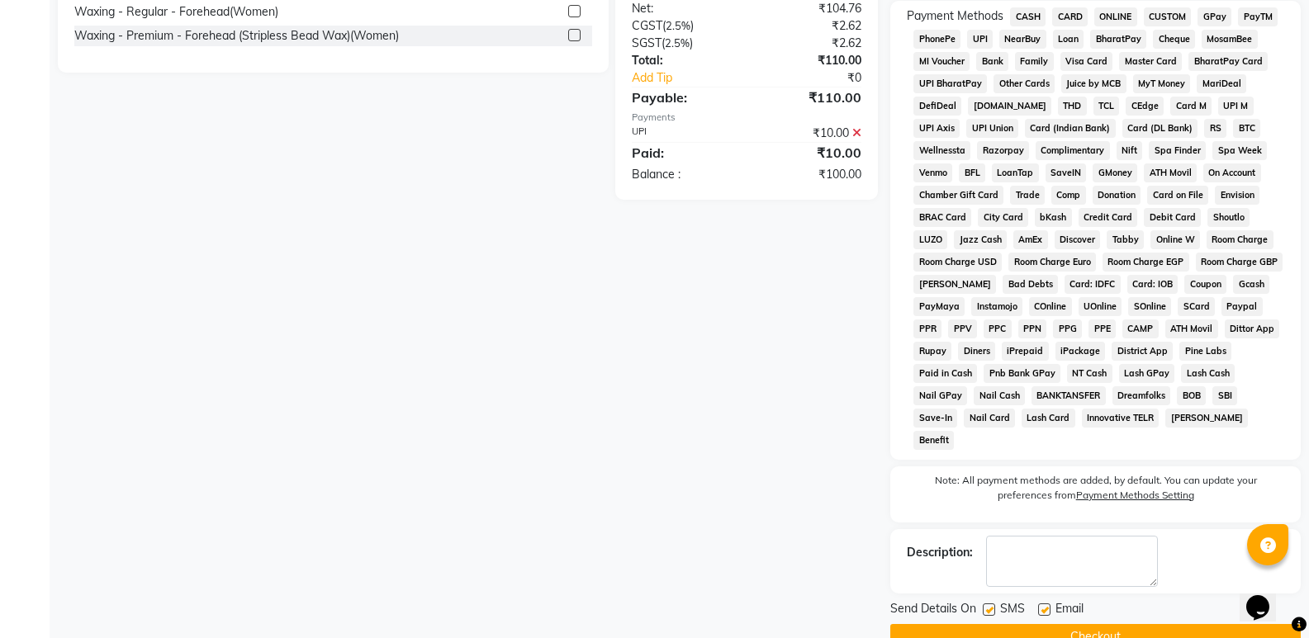
scroll to position [0, 0]
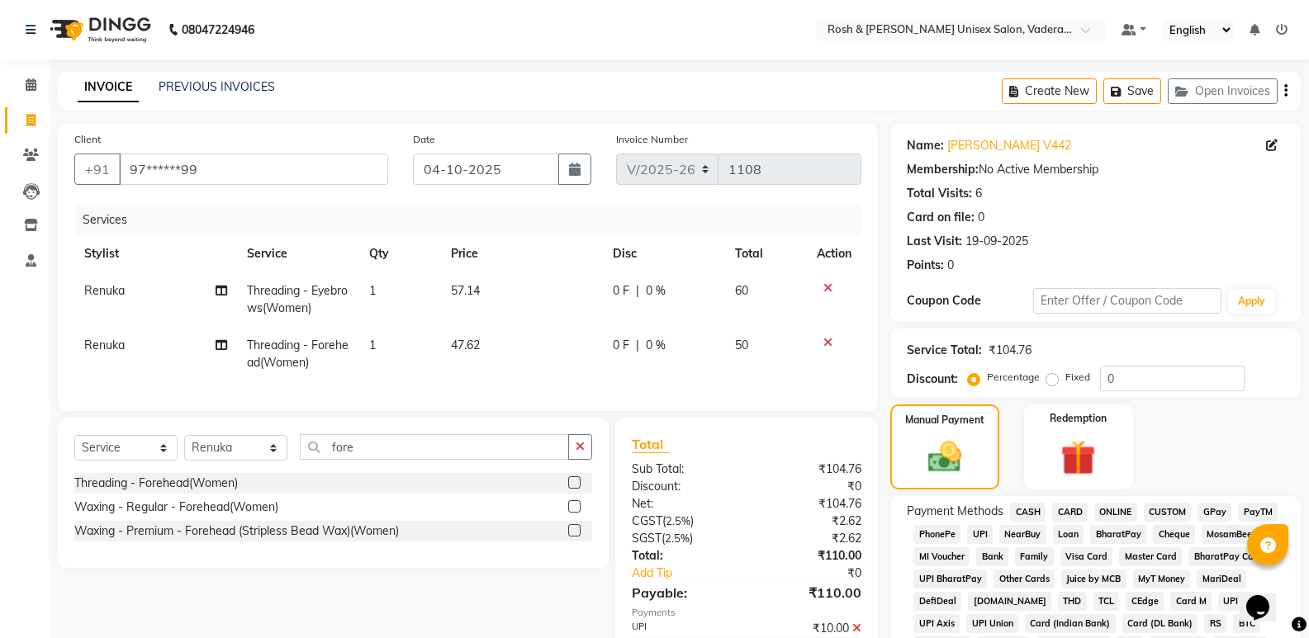
click at [1009, 511] on div "CASH" at bounding box center [1025, 514] width 42 height 22
click at [1018, 511] on span "CASH" at bounding box center [1028, 512] width 36 height 19
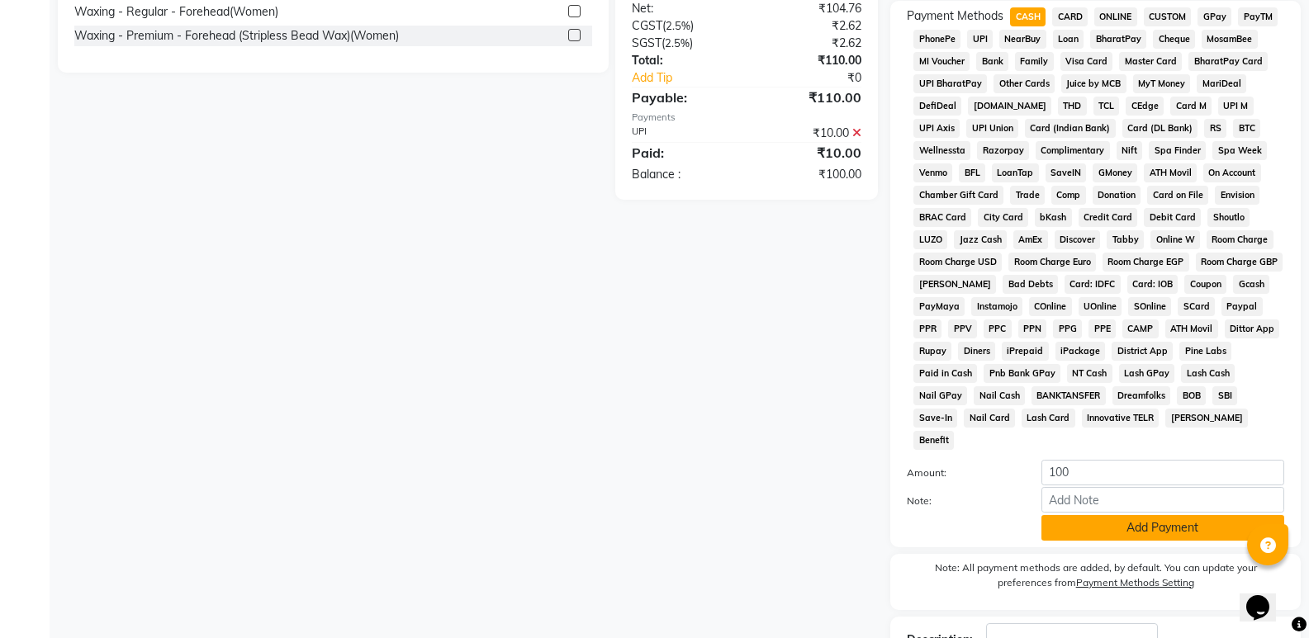
click at [1114, 515] on button "Add Payment" at bounding box center [1163, 528] width 243 height 26
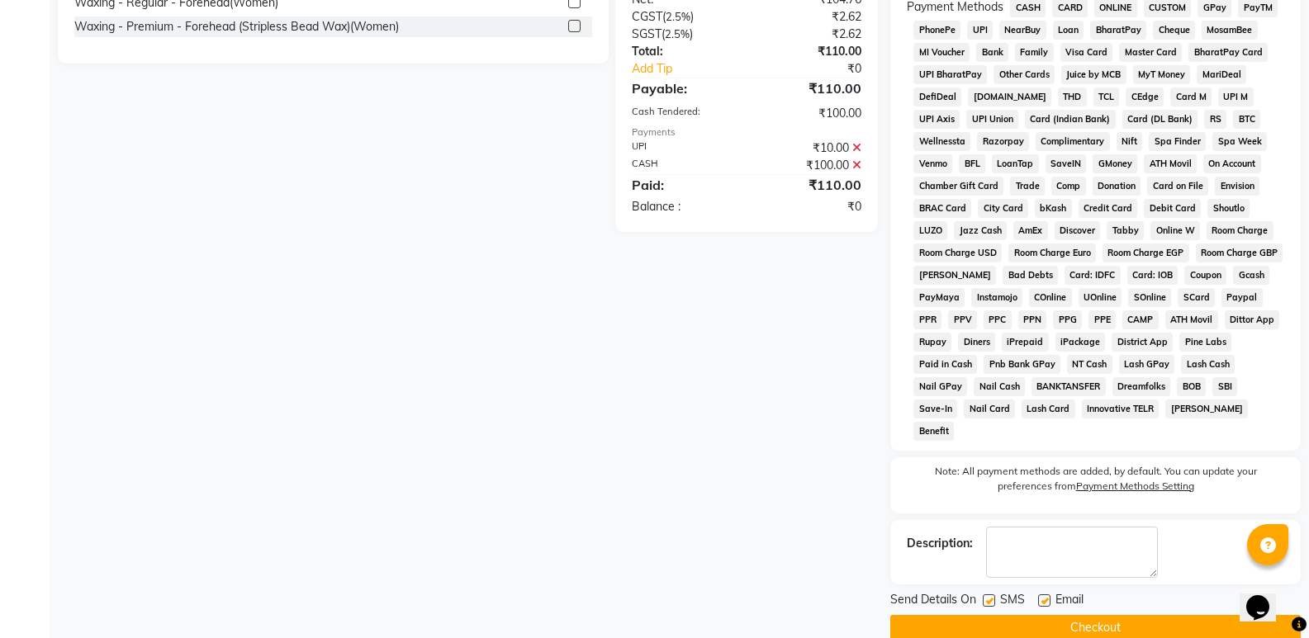
scroll to position [510, 0]
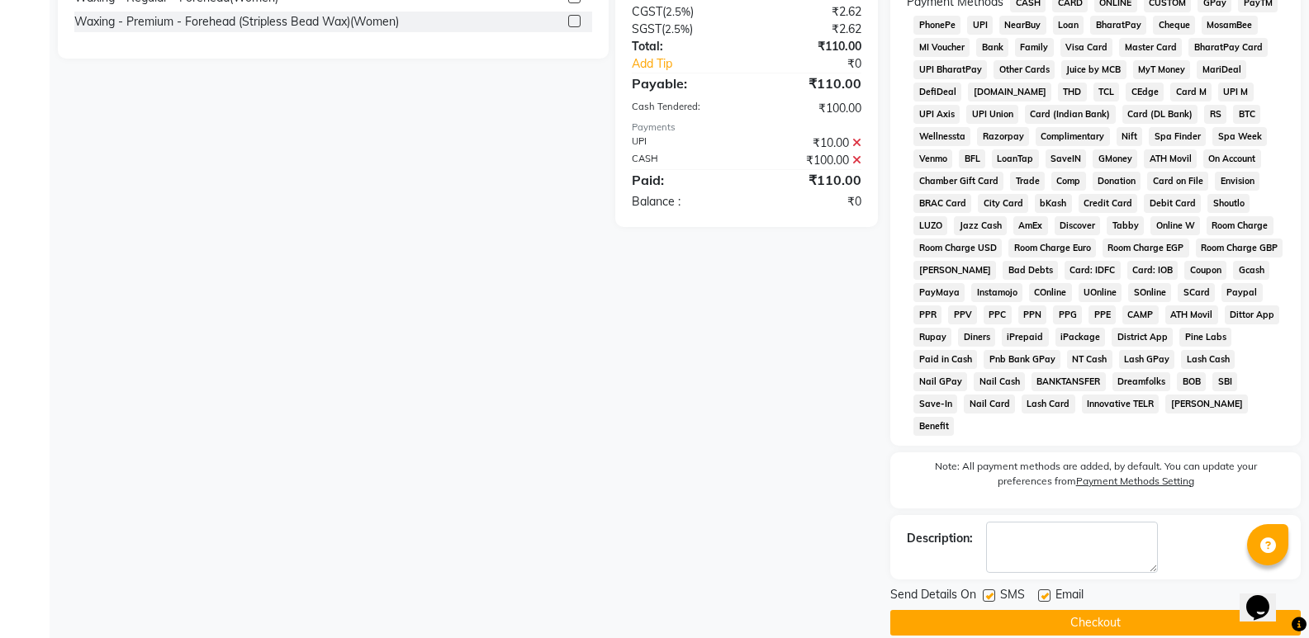
click at [1139, 610] on button "Checkout" at bounding box center [1095, 623] width 410 height 26
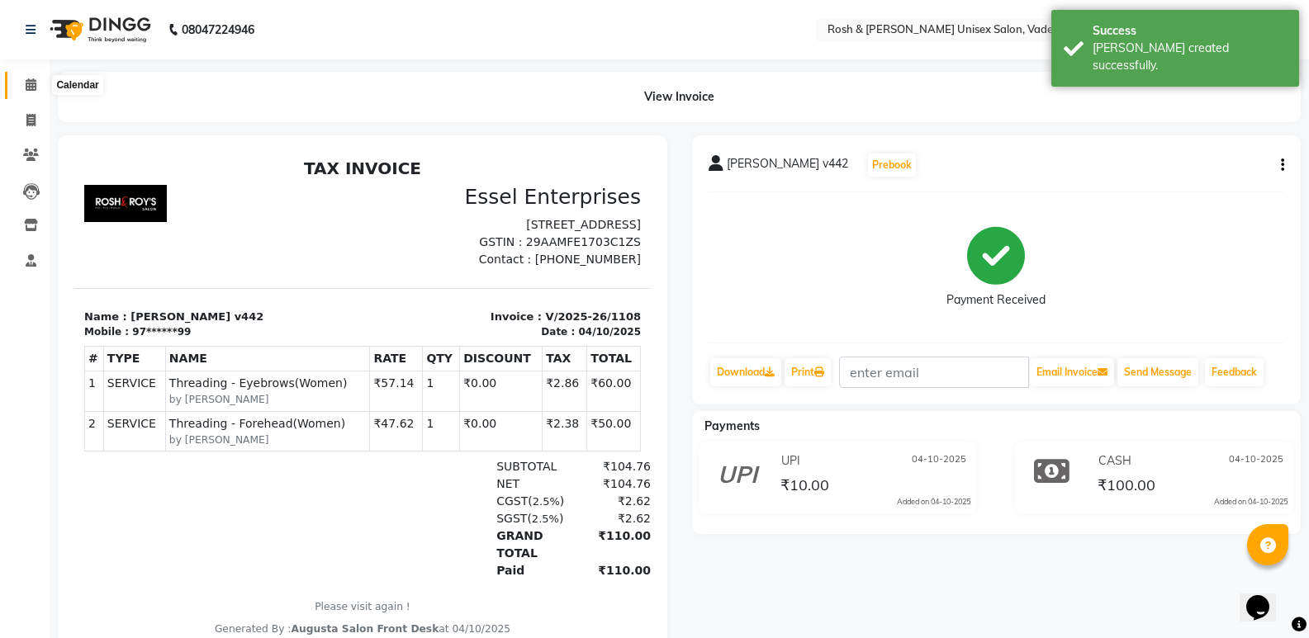
click at [35, 91] on span at bounding box center [31, 85] width 29 height 19
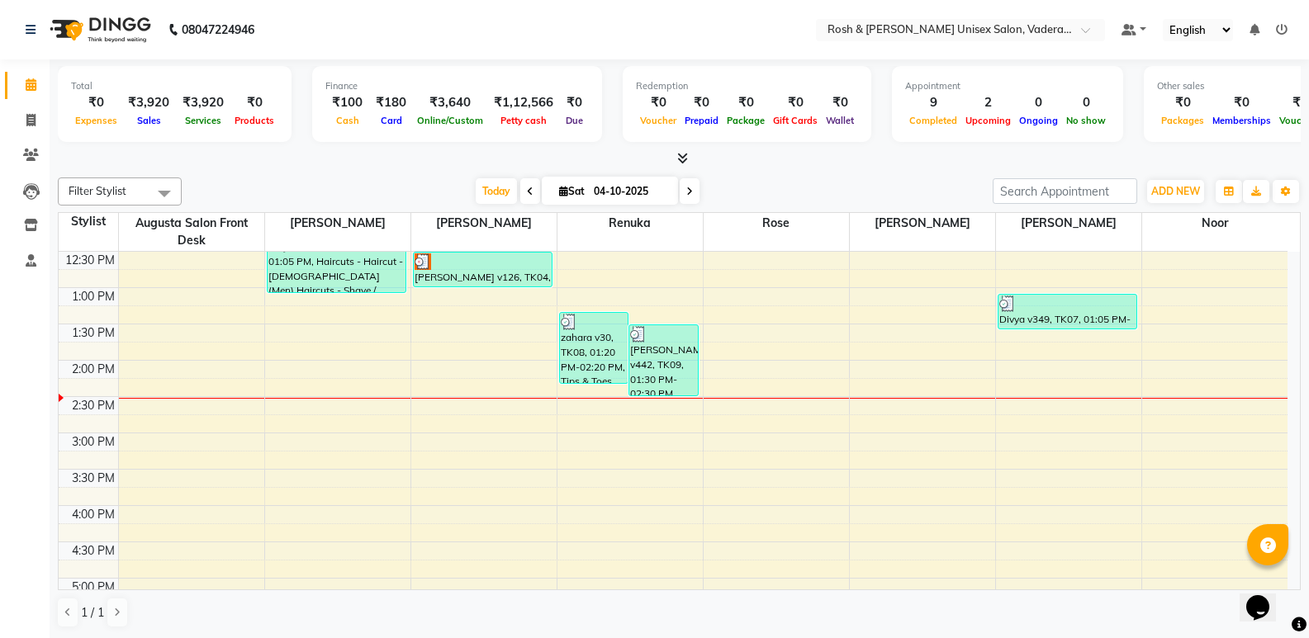
scroll to position [248, 0]
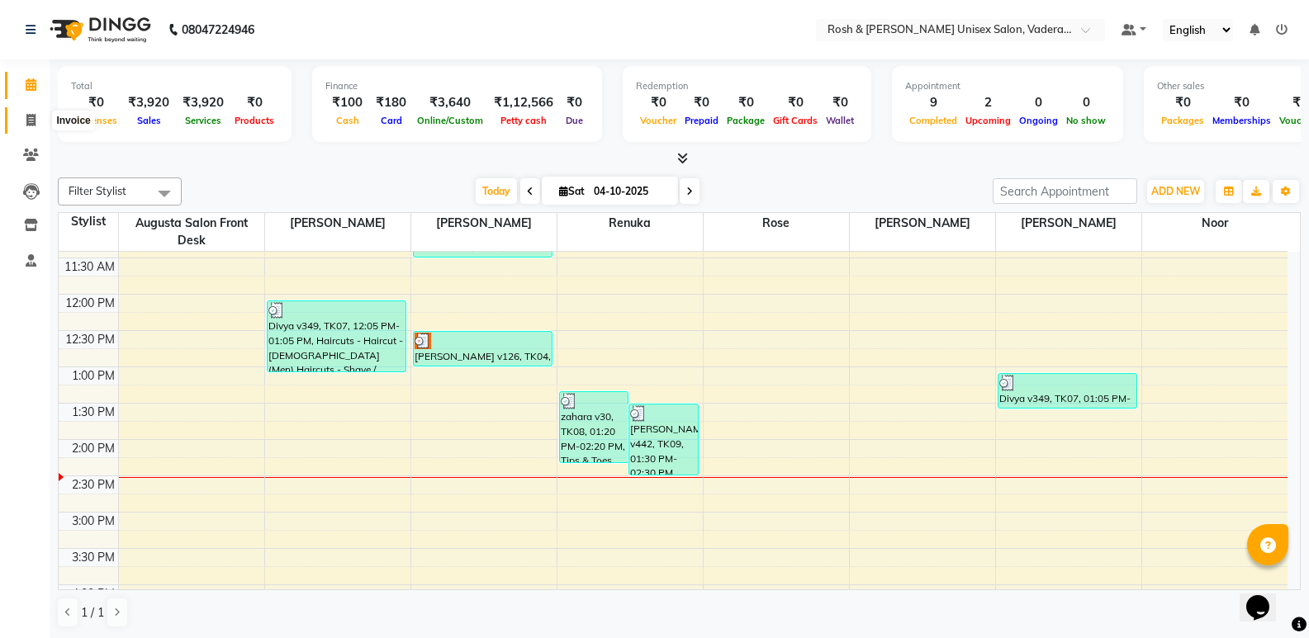
click at [35, 119] on icon at bounding box center [30, 120] width 9 height 12
select select "8657"
select select "service"
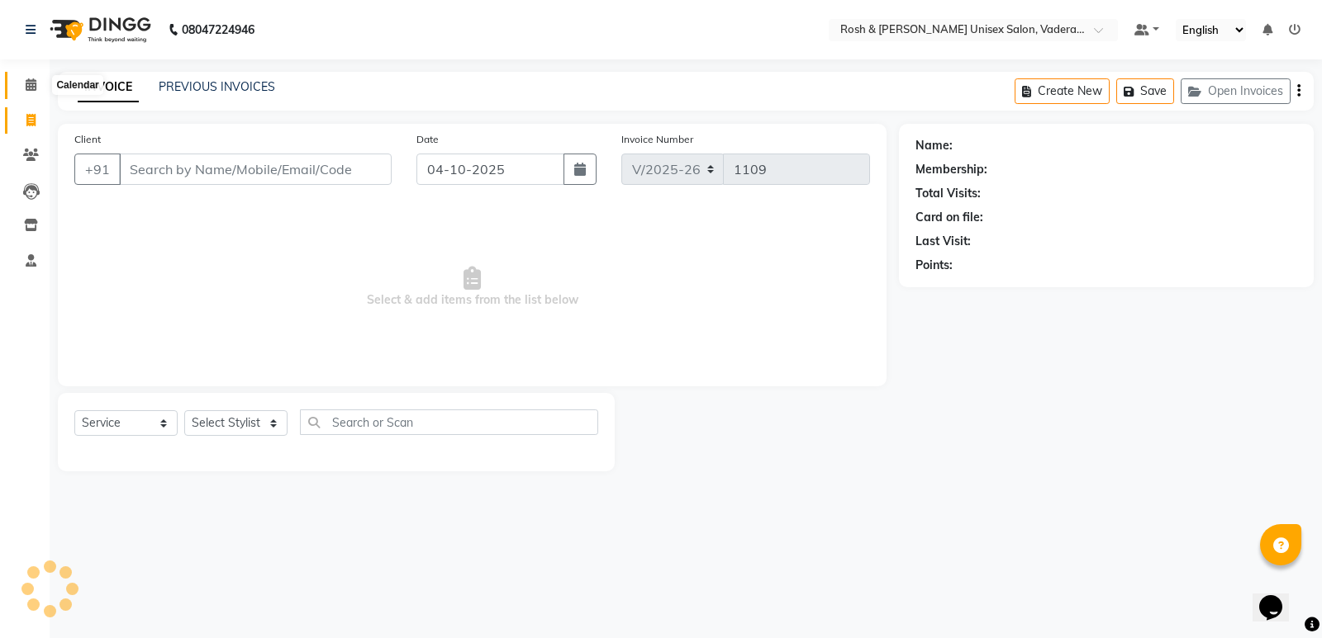
click at [34, 83] on icon at bounding box center [31, 84] width 11 height 12
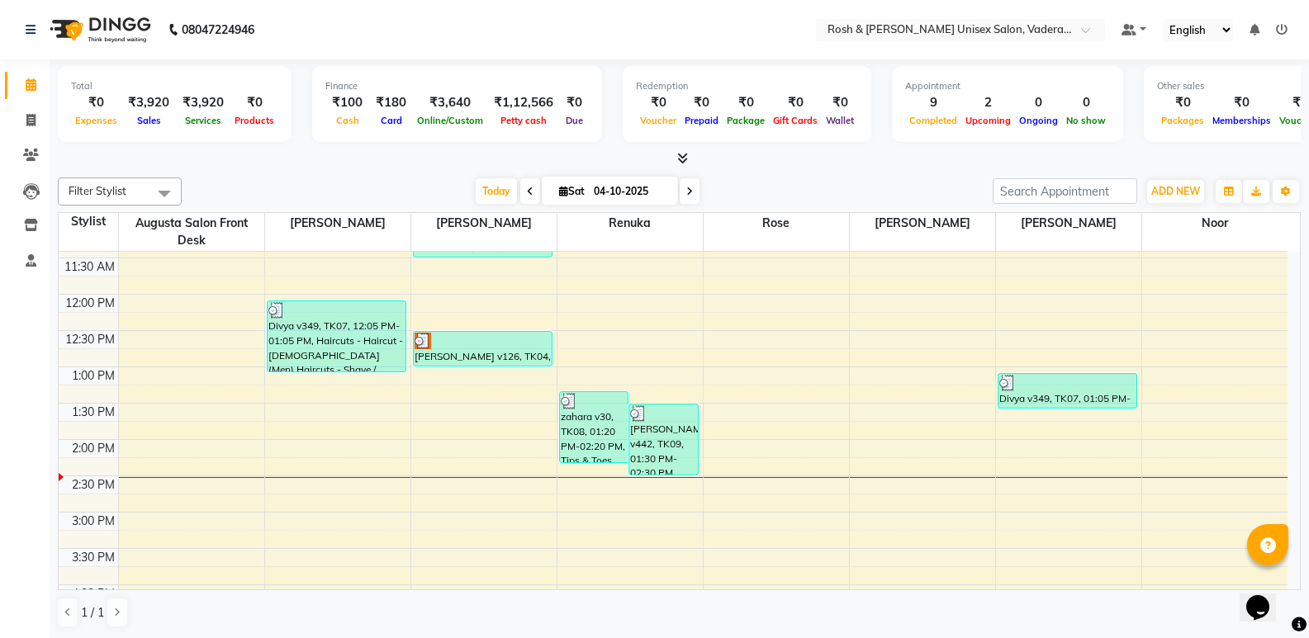
scroll to position [330, 0]
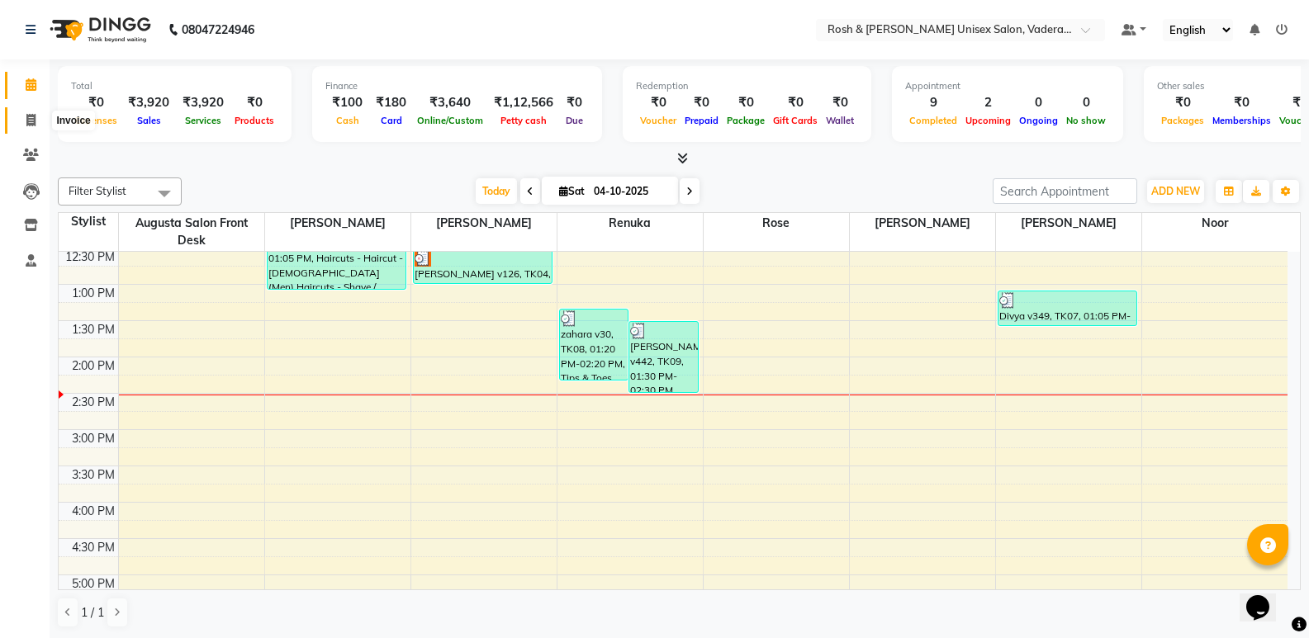
click at [26, 116] on icon at bounding box center [30, 120] width 9 height 12
select select "service"
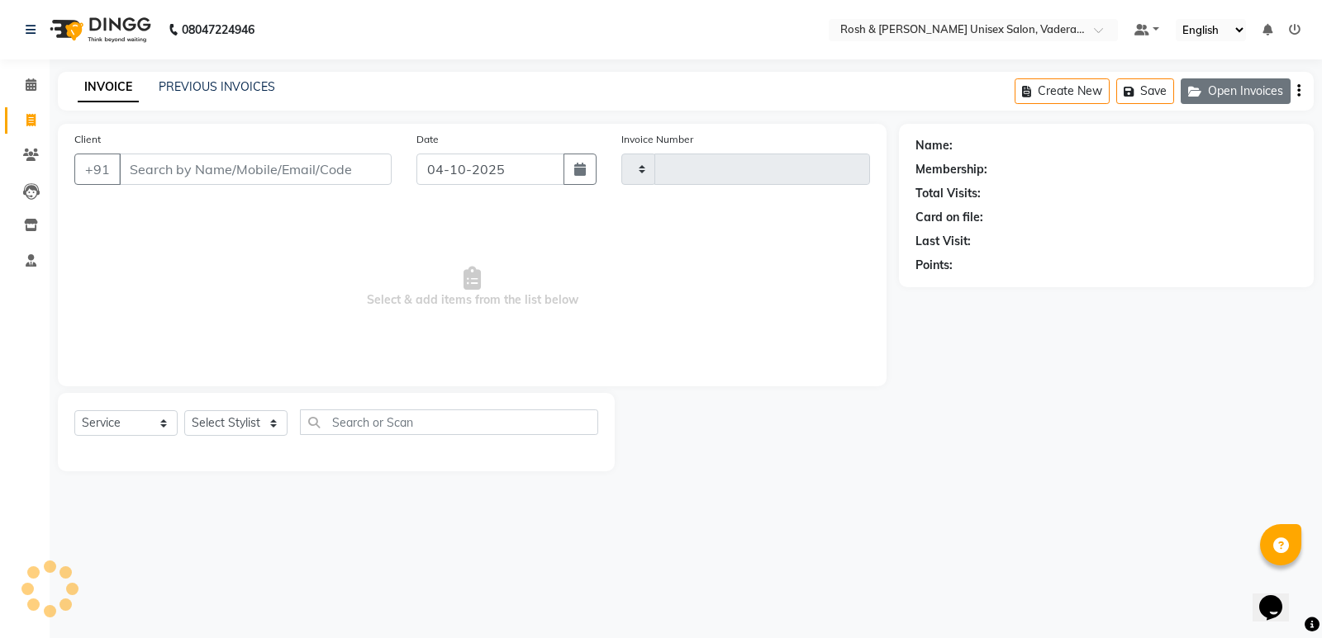
click at [1211, 93] on button "Open Invoices" at bounding box center [1235, 91] width 110 height 26
type input "1109"
select select "8657"
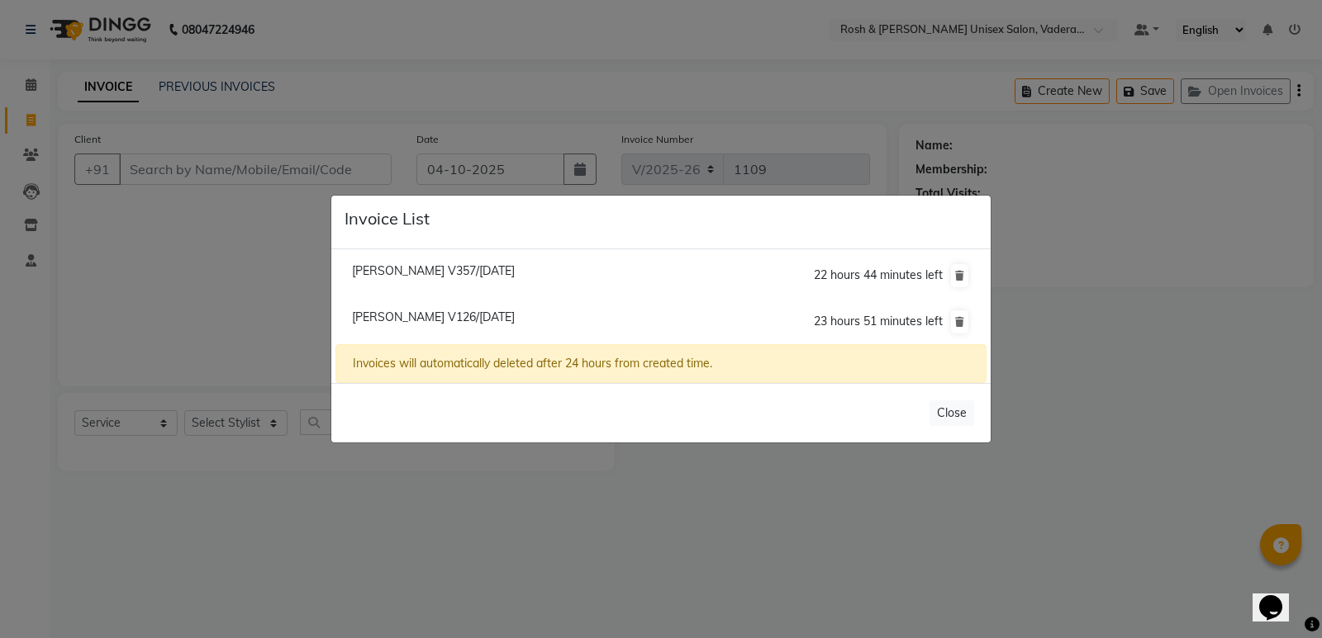
click at [412, 316] on span "Rachana V126/04 October 2025" at bounding box center [433, 317] width 163 height 15
type input "98******98"
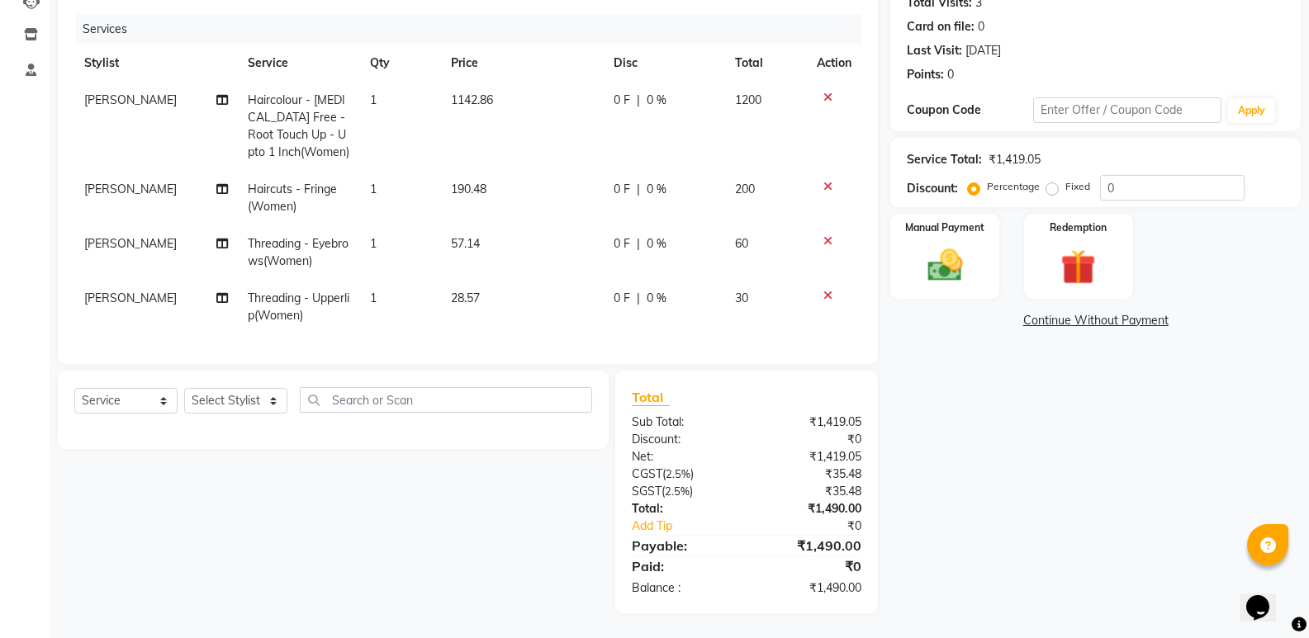
scroll to position [203, 0]
click at [941, 268] on img at bounding box center [944, 265] width 59 height 42
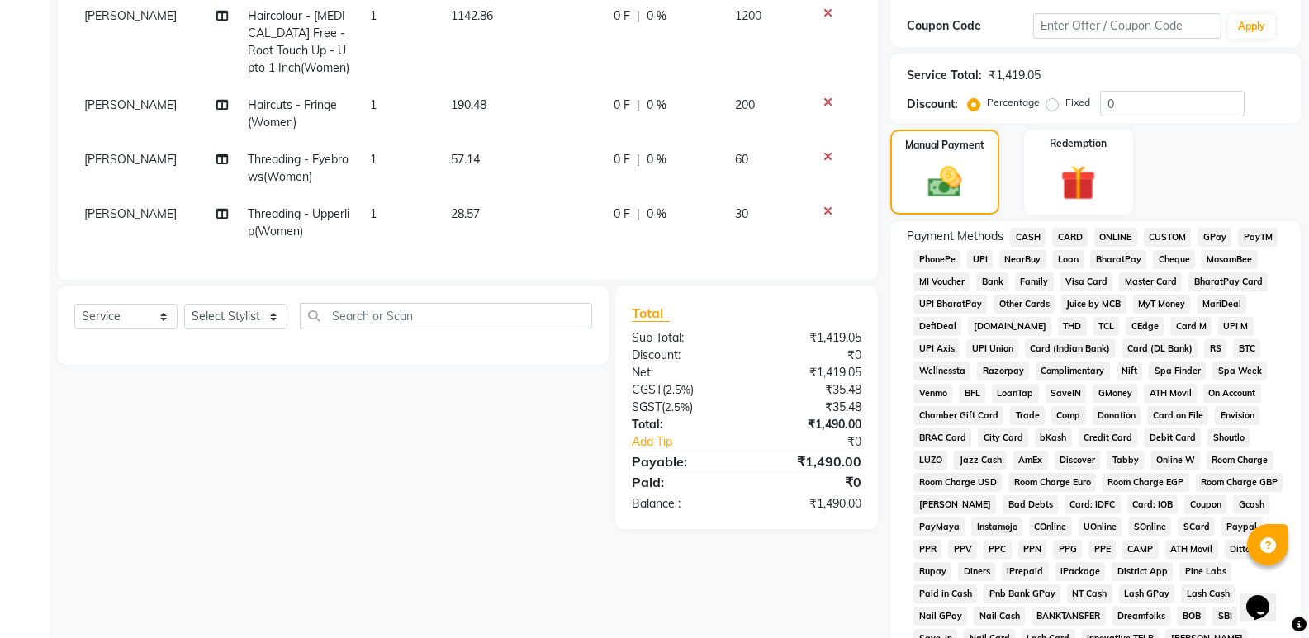
scroll to position [286, 0]
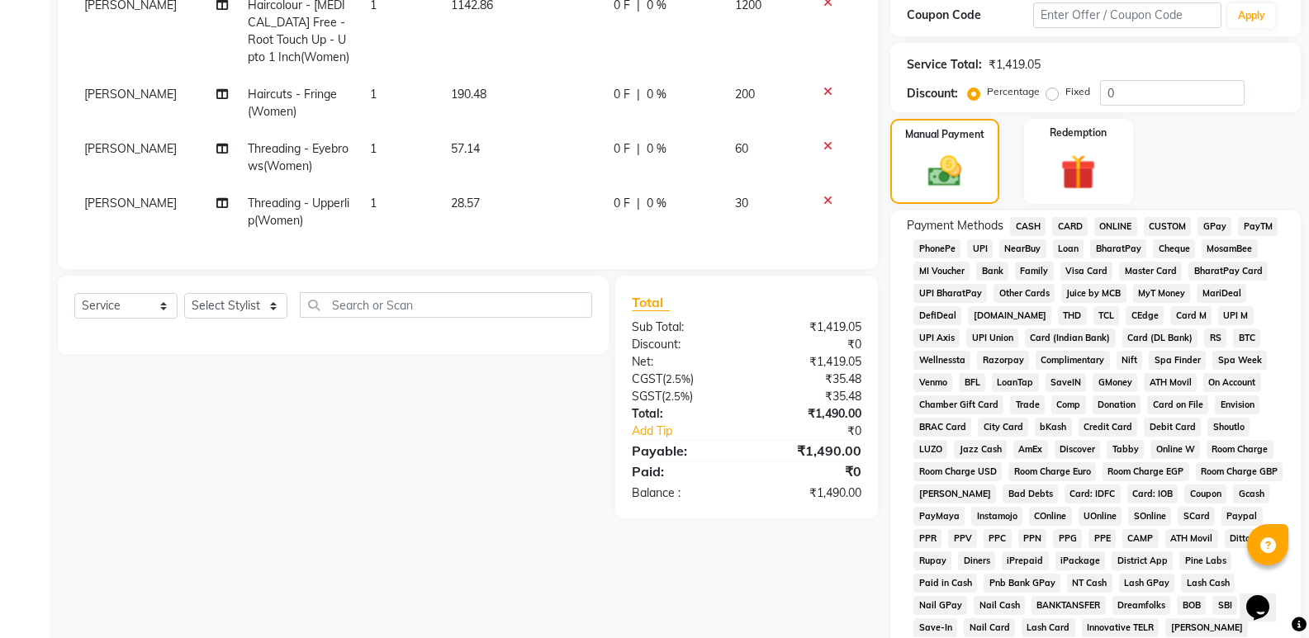
click at [981, 254] on span "UPI" at bounding box center [980, 249] width 26 height 19
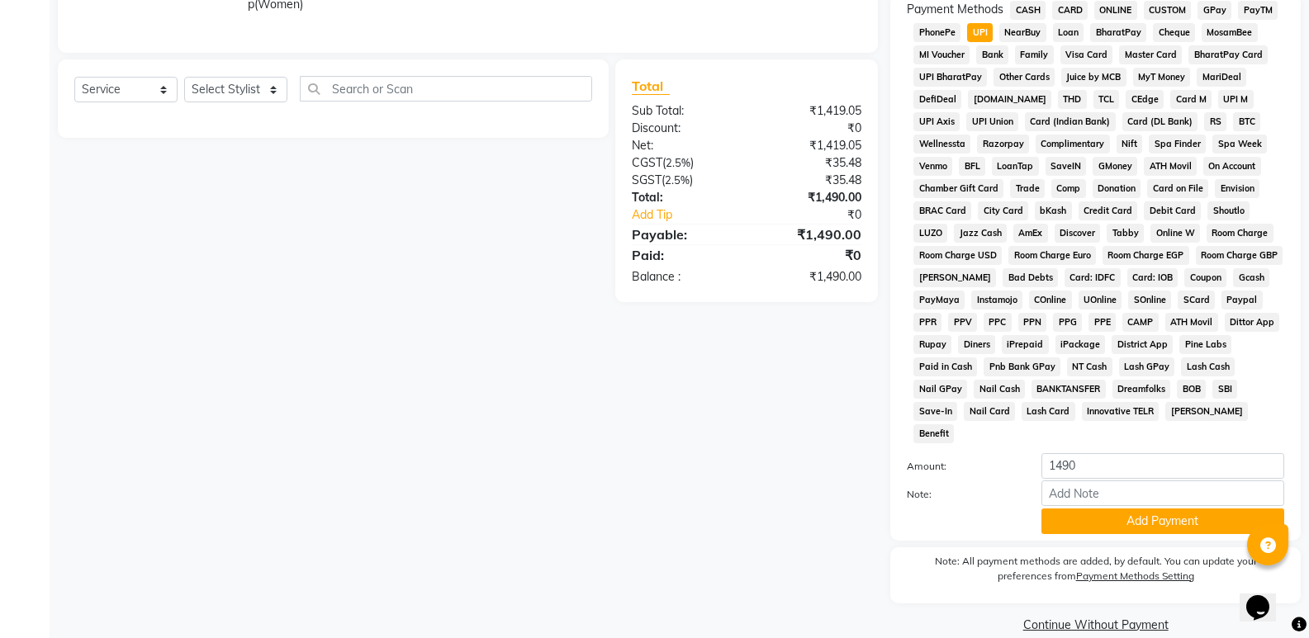
scroll to position [504, 0]
click at [1137, 507] on button "Add Payment" at bounding box center [1163, 520] width 243 height 26
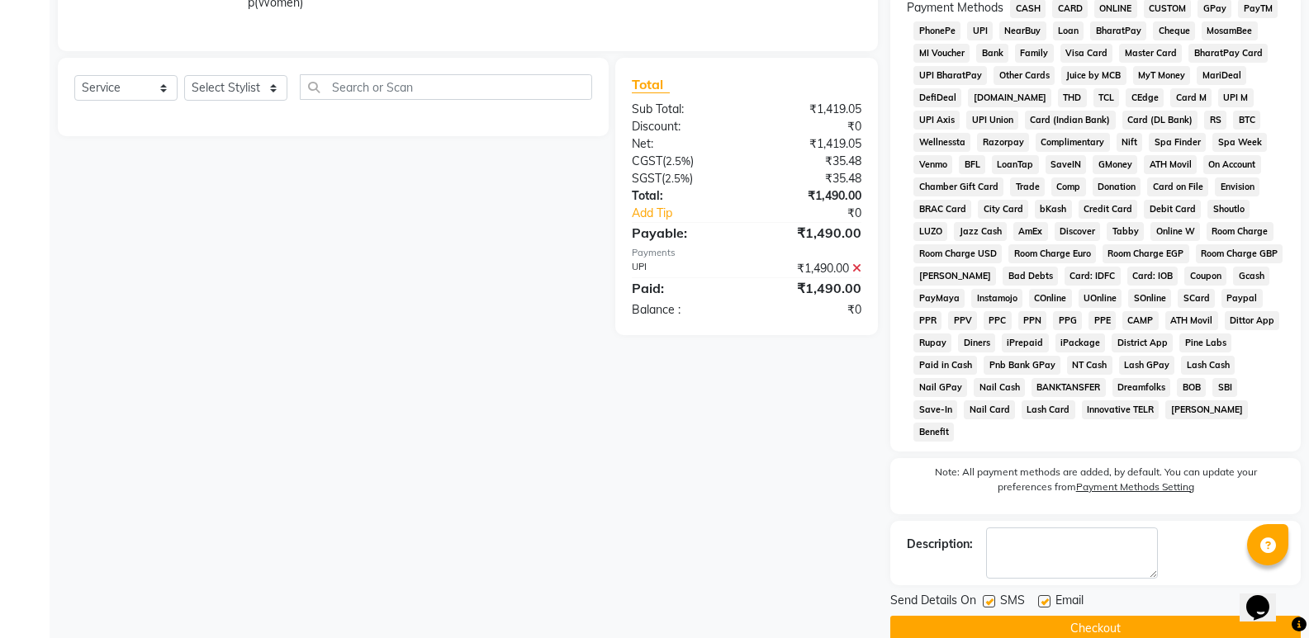
scroll to position [510, 0]
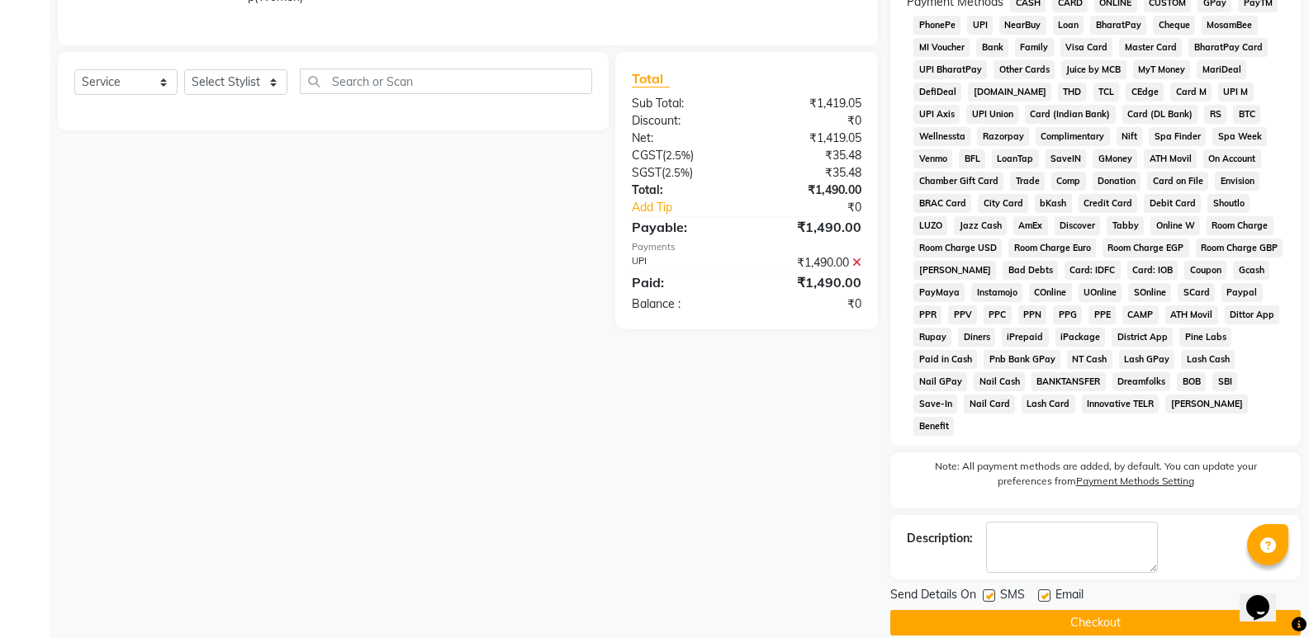
click at [1084, 610] on button "Checkout" at bounding box center [1095, 623] width 410 height 26
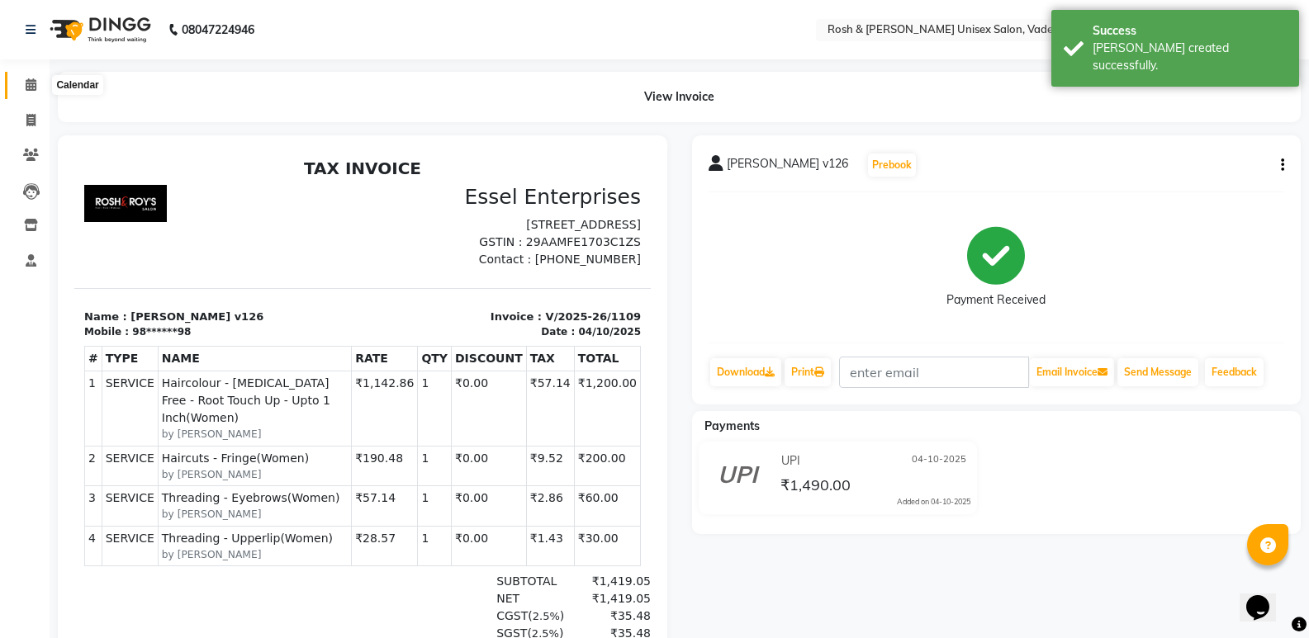
click at [29, 85] on icon at bounding box center [31, 84] width 11 height 12
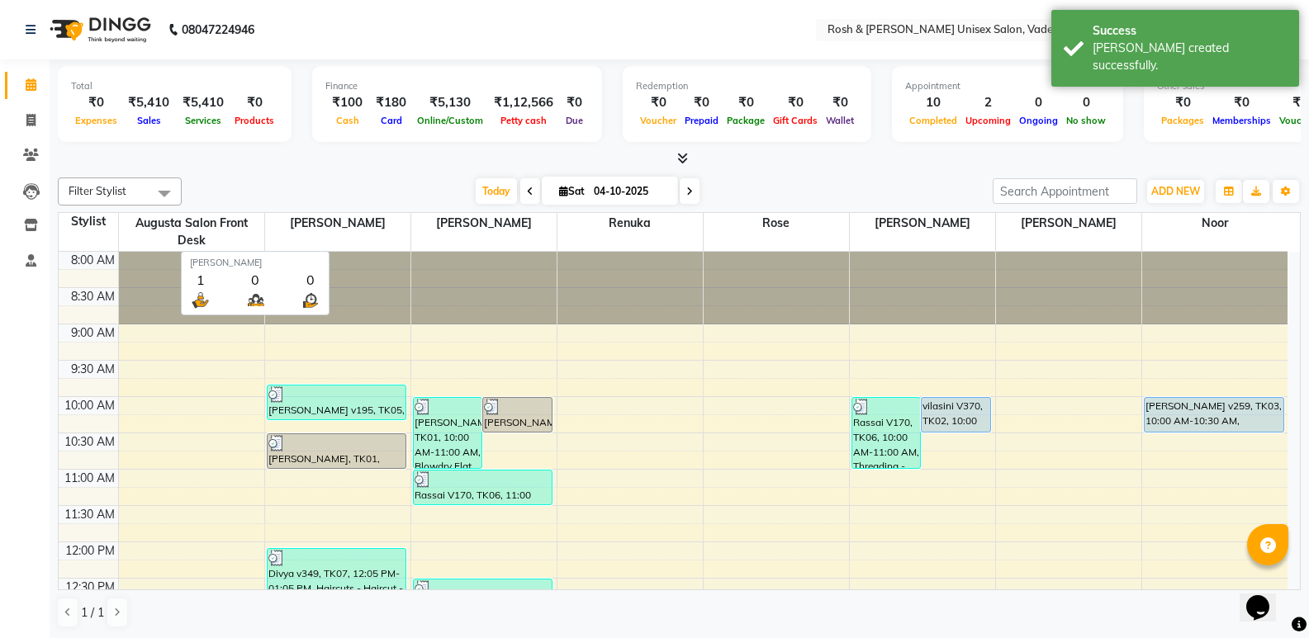
scroll to position [437, 0]
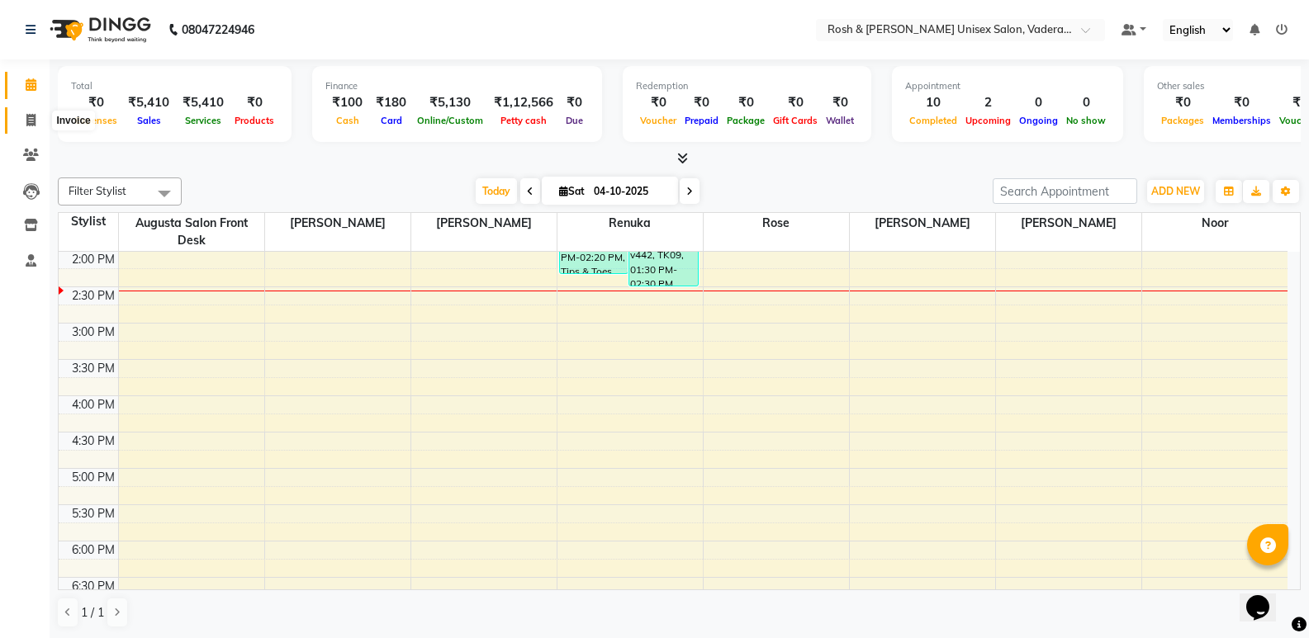
click at [30, 123] on icon at bounding box center [30, 120] width 9 height 12
select select "service"
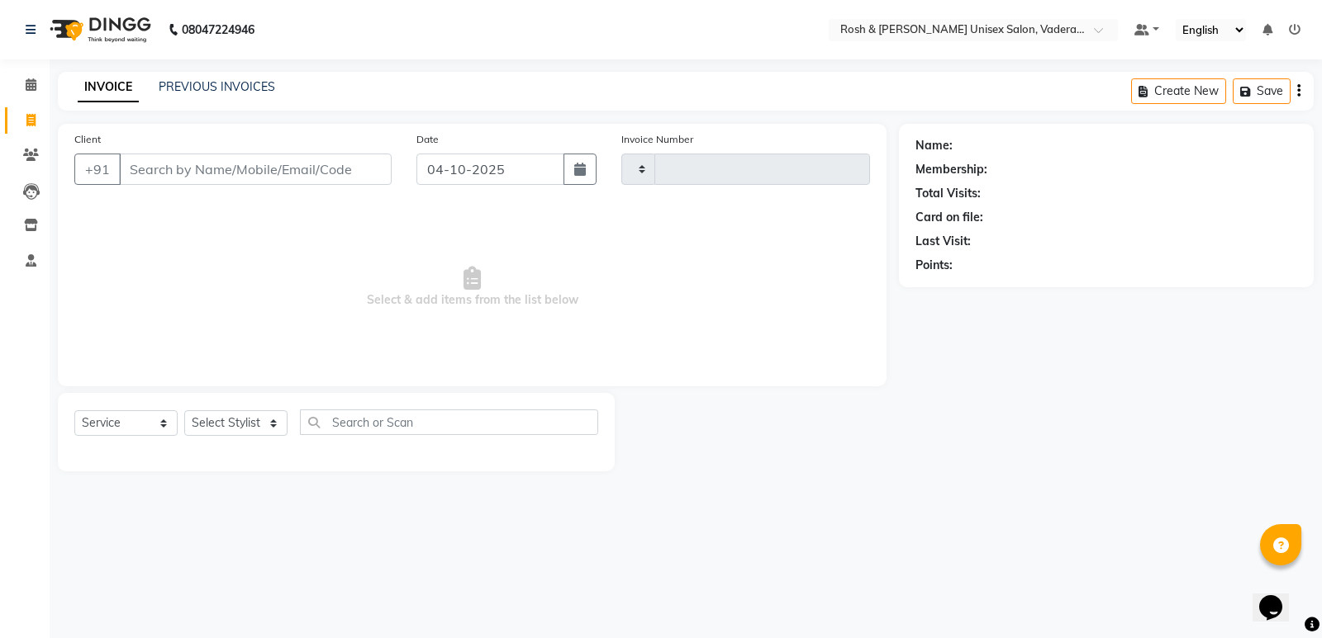
type input "1110"
select select "8657"
click at [1259, 78] on button "Open Invoices" at bounding box center [1235, 91] width 110 height 26
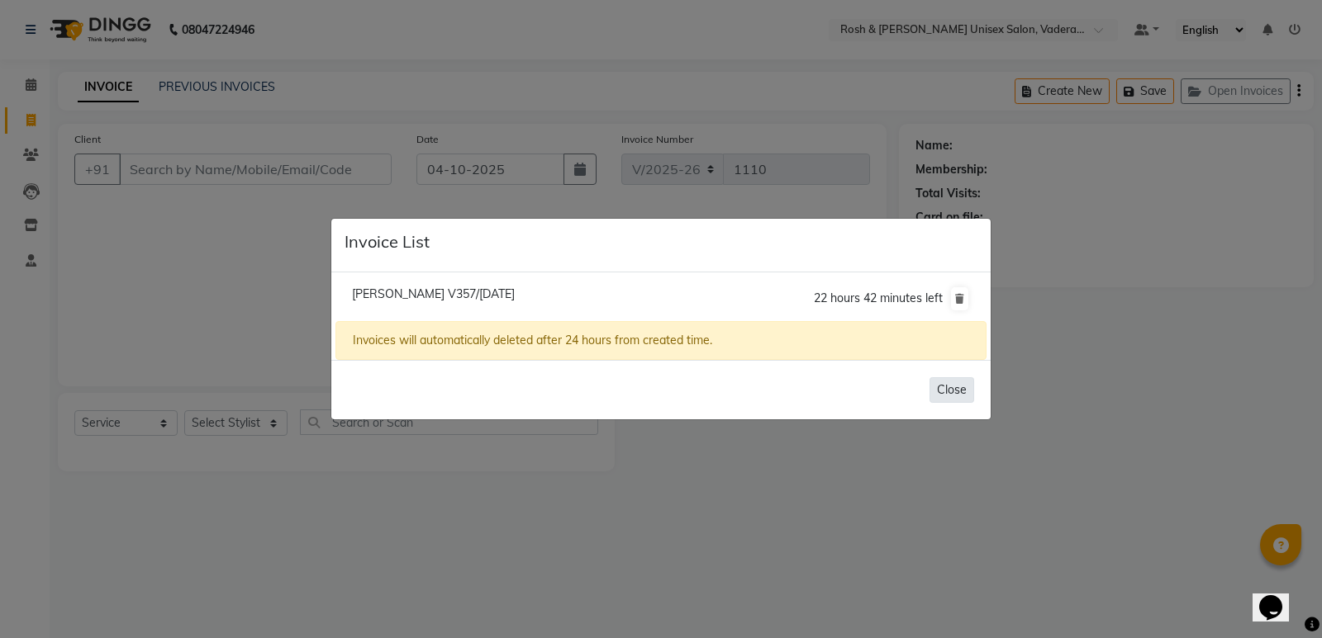
click at [968, 387] on button "Close" at bounding box center [951, 390] width 45 height 26
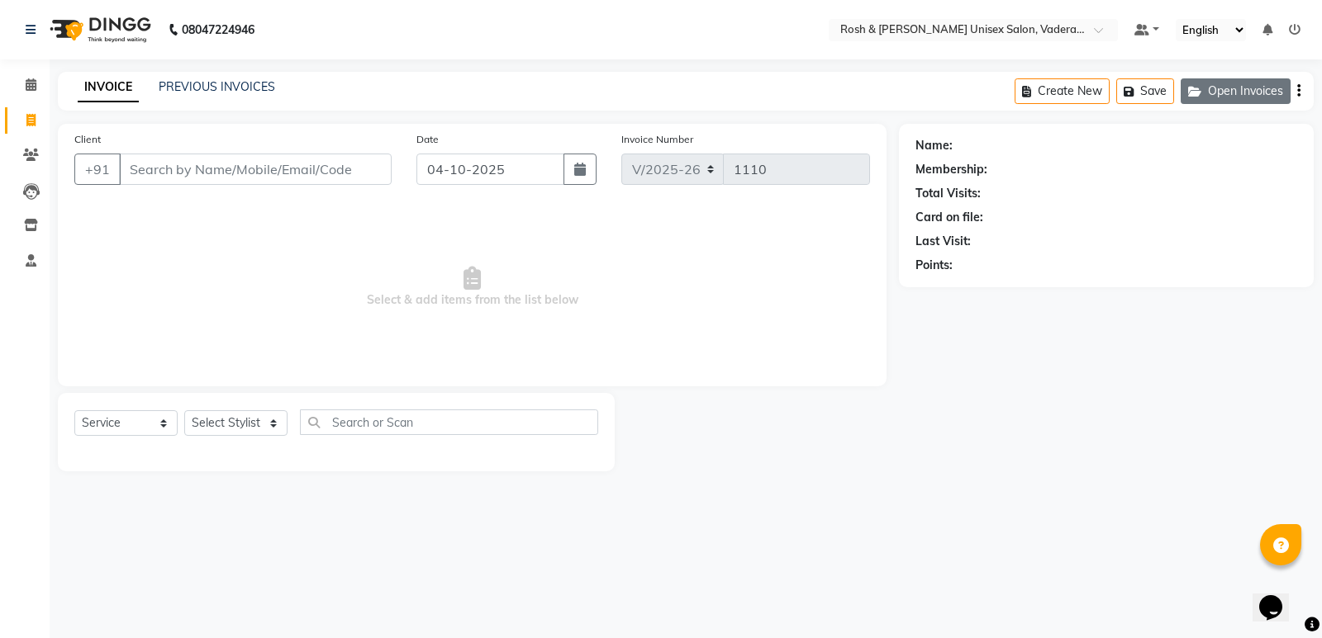
click at [1217, 94] on button "Open Invoices" at bounding box center [1235, 91] width 110 height 26
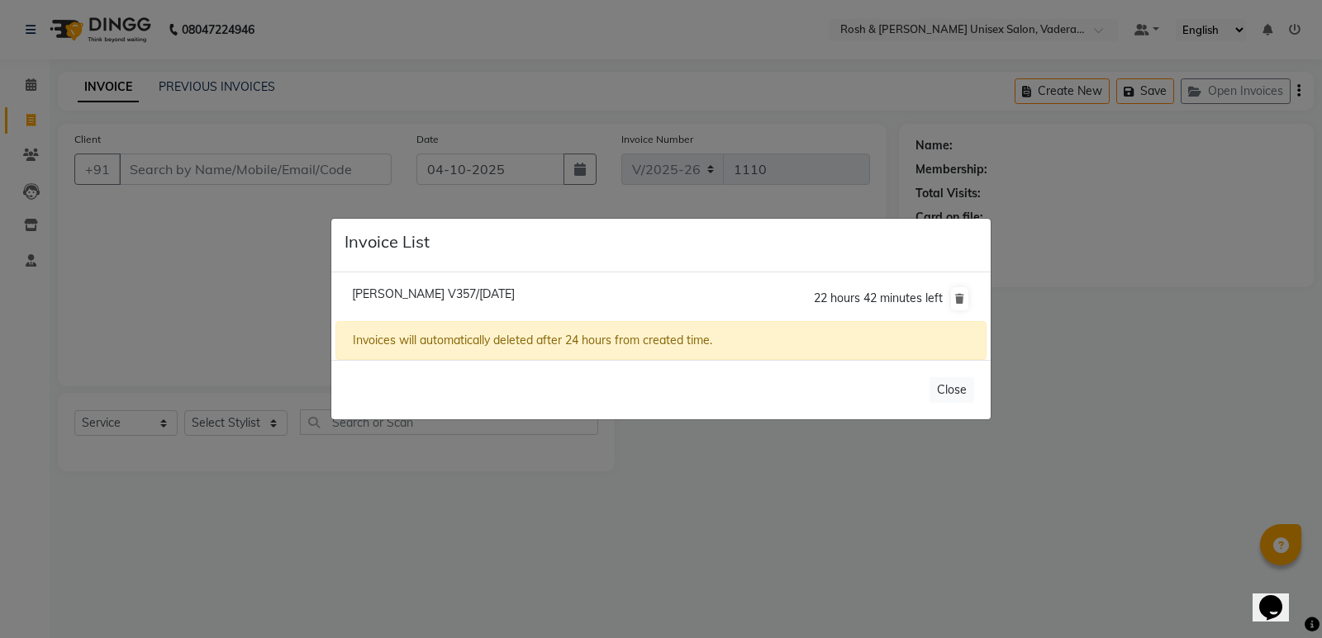
click at [455, 291] on span "Tanvi V357/04 October 2025" at bounding box center [433, 294] width 163 height 15
type input "99******44"
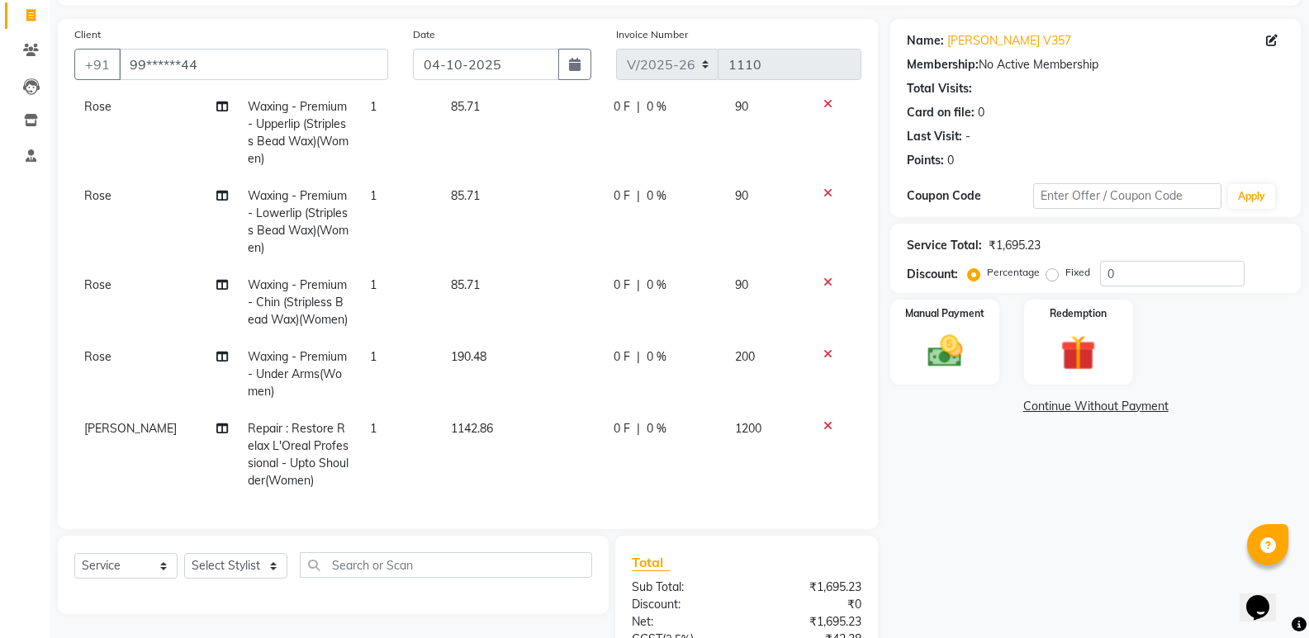
scroll to position [218, 0]
click at [937, 331] on img at bounding box center [944, 351] width 59 height 42
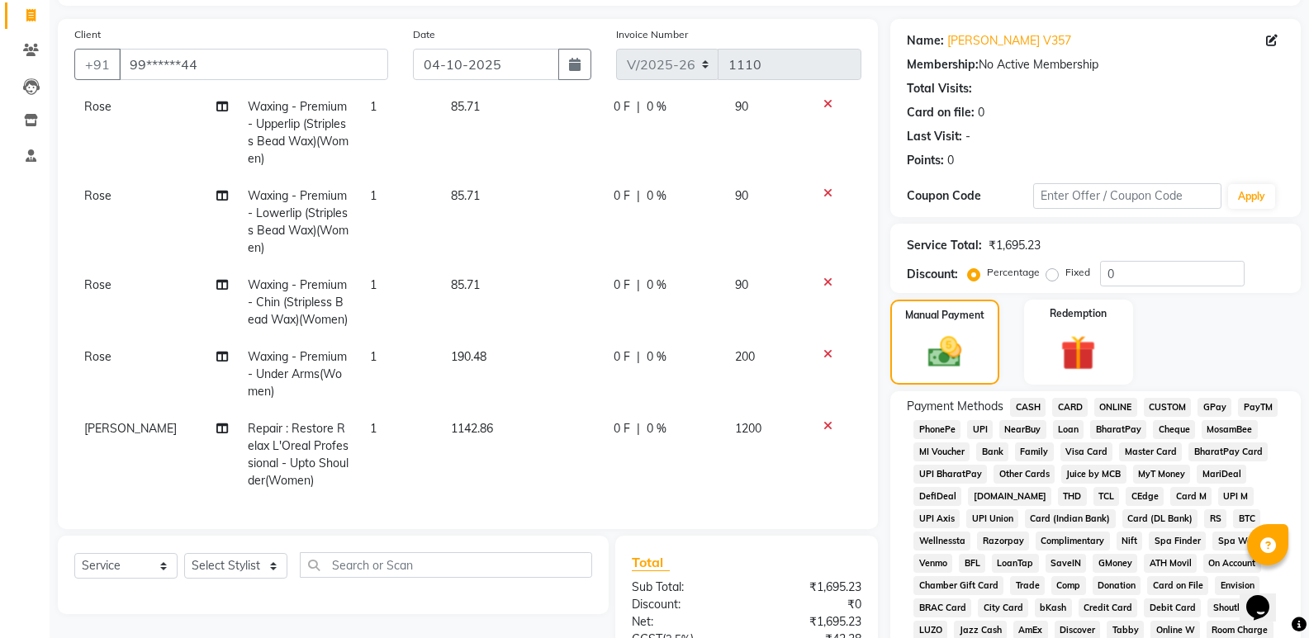
scroll to position [416, 0]
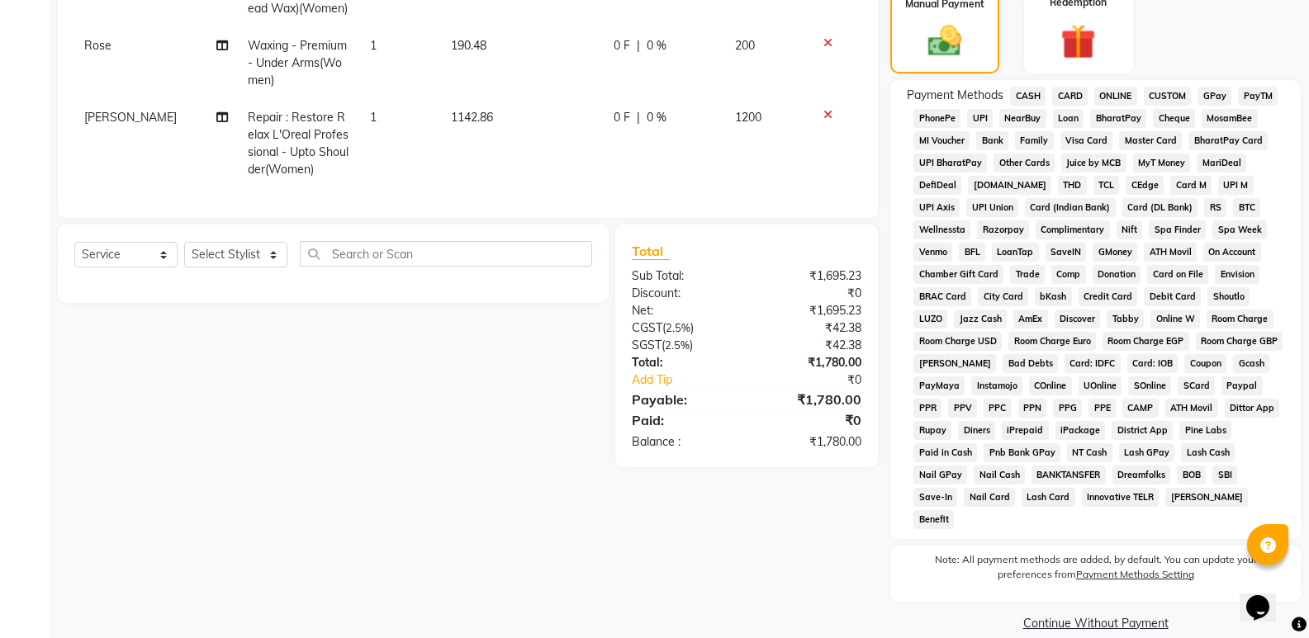
click at [986, 119] on span "UPI" at bounding box center [980, 118] width 26 height 19
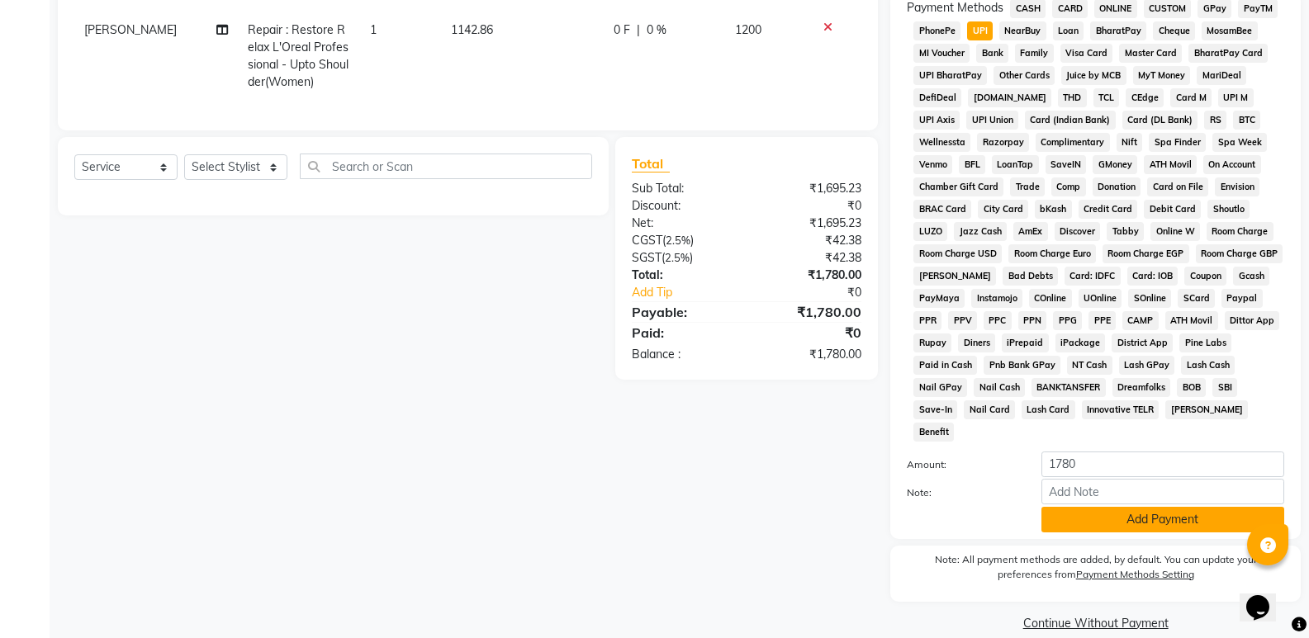
click at [1120, 507] on button "Add Payment" at bounding box center [1163, 520] width 243 height 26
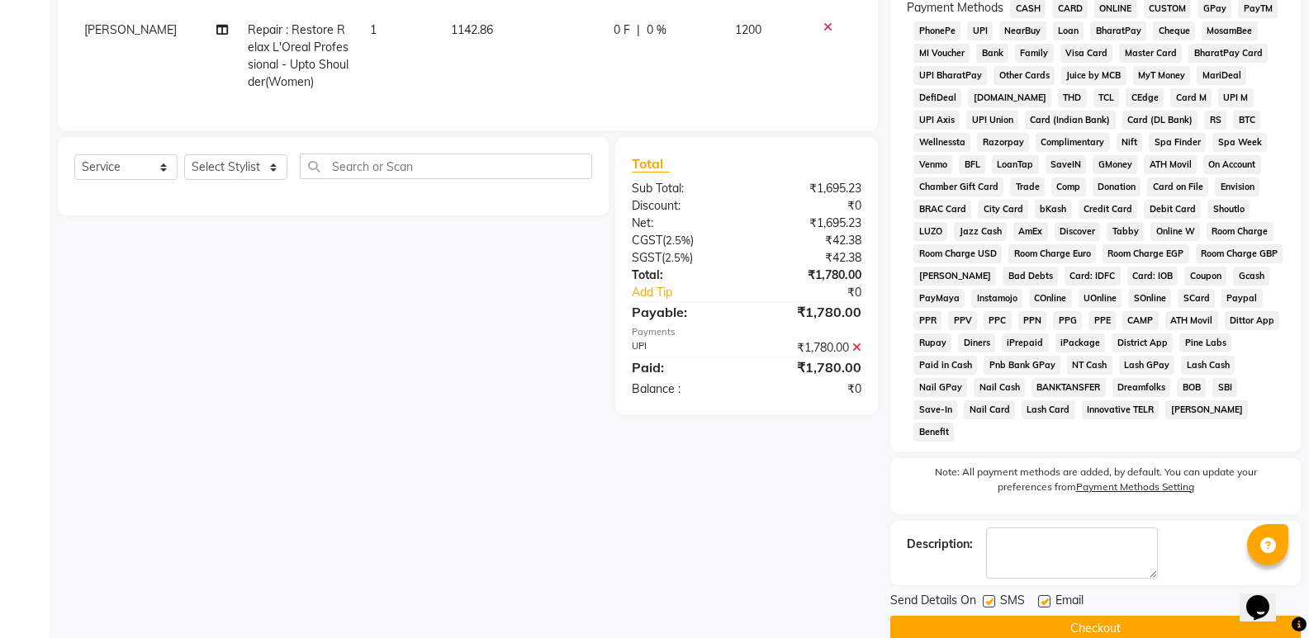
scroll to position [510, 0]
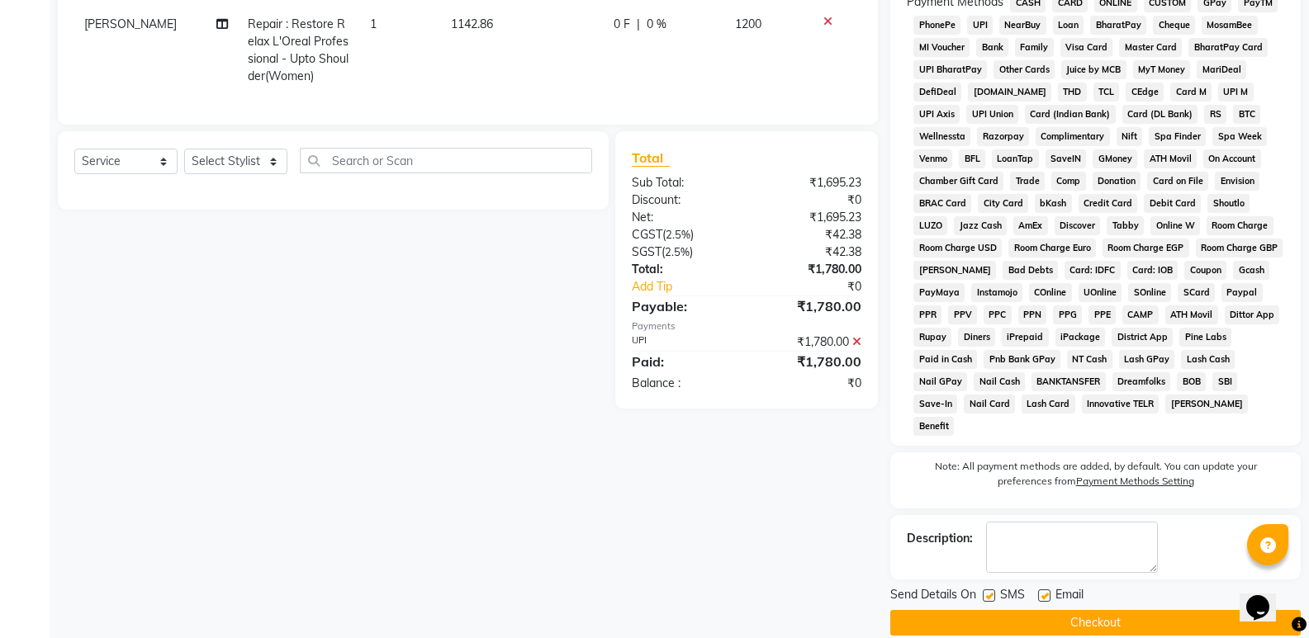
click at [1098, 610] on button "Checkout" at bounding box center [1095, 623] width 410 height 26
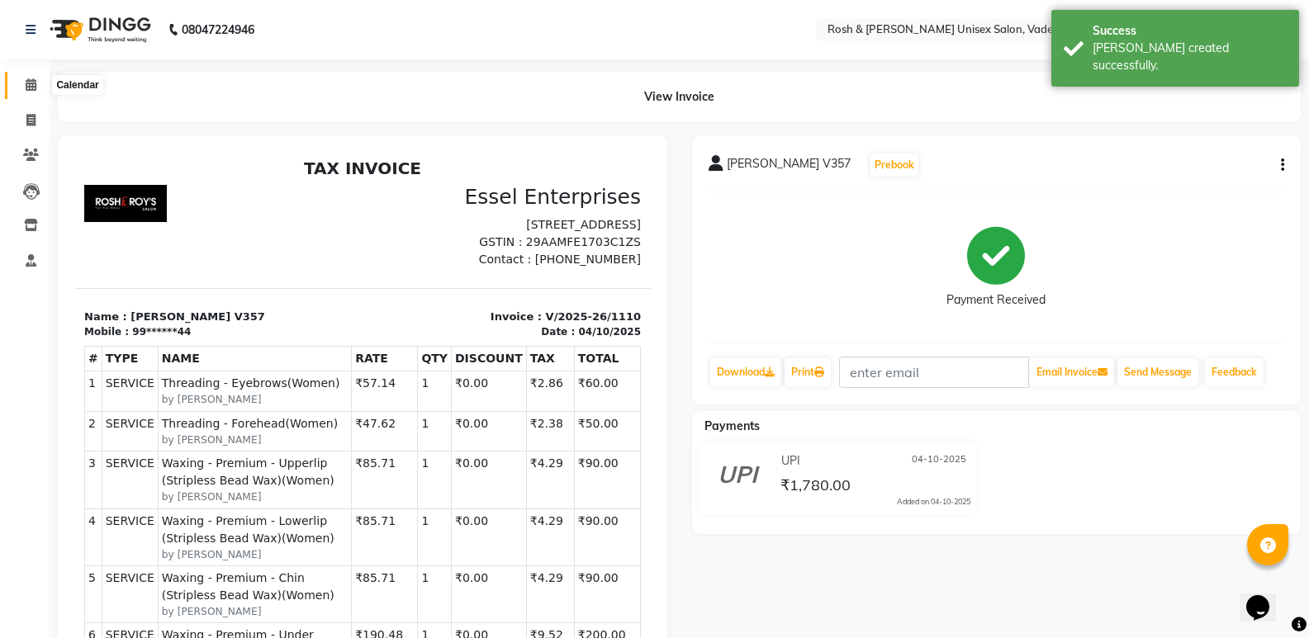
click at [33, 83] on icon at bounding box center [31, 84] width 11 height 12
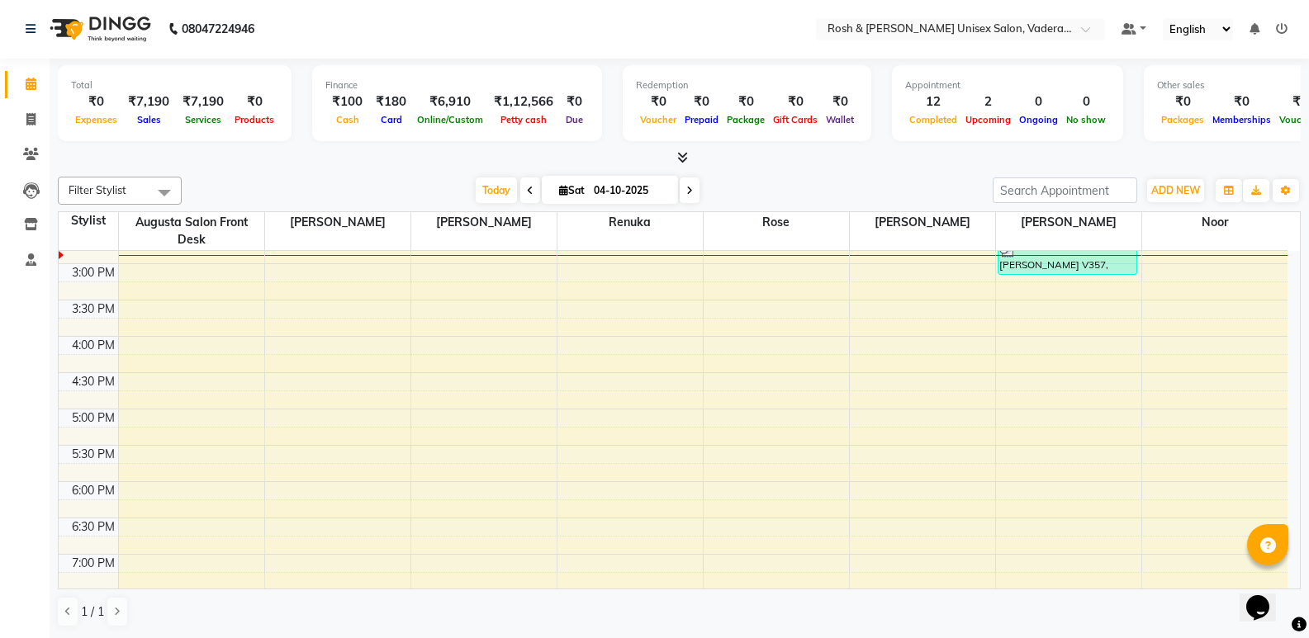
scroll to position [413, 0]
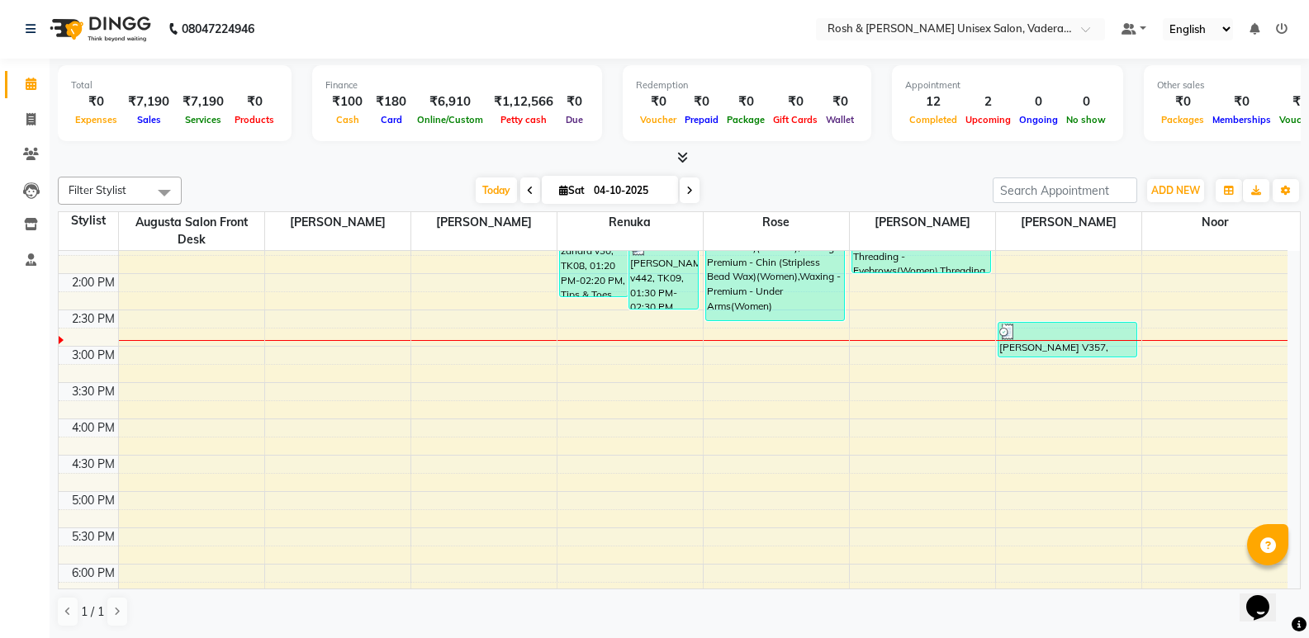
click at [690, 184] on span at bounding box center [690, 191] width 20 height 26
type input "05-10-2025"
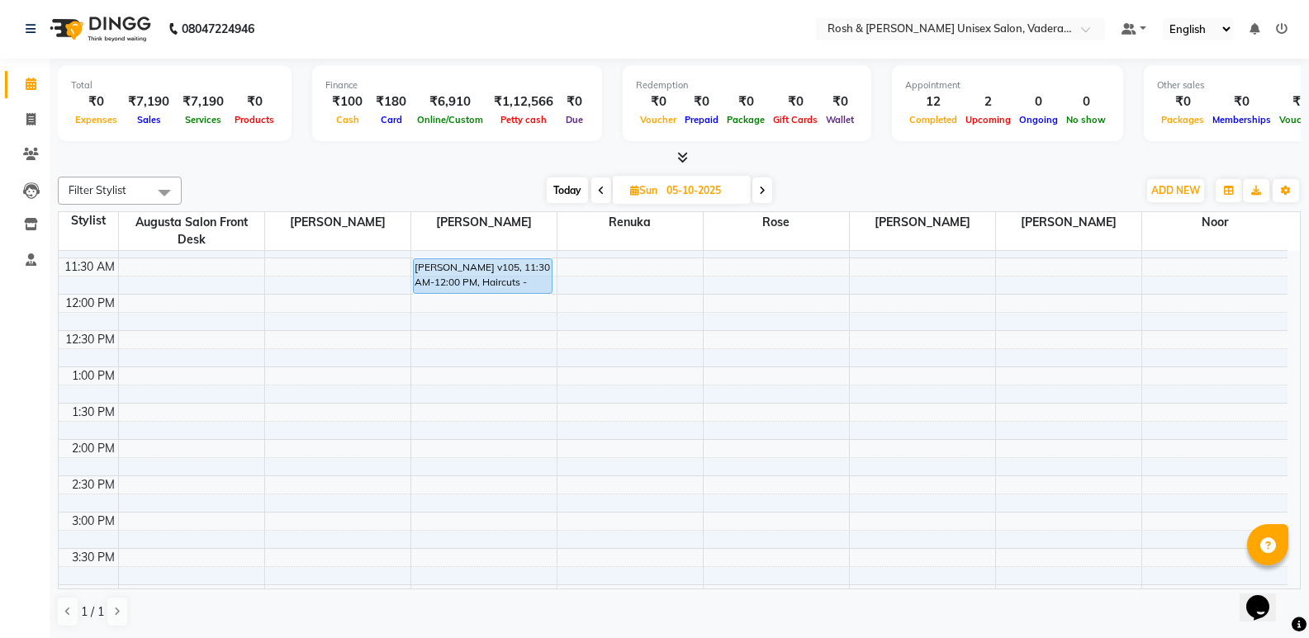
scroll to position [248, 0]
click at [271, 296] on div "8:00 AM 8:30 AM 9:00 AM 9:30 AM 10:00 AM 10:30 AM 11:00 AM 11:30 AM 12:00 PM 12…" at bounding box center [673, 475] width 1229 height 944
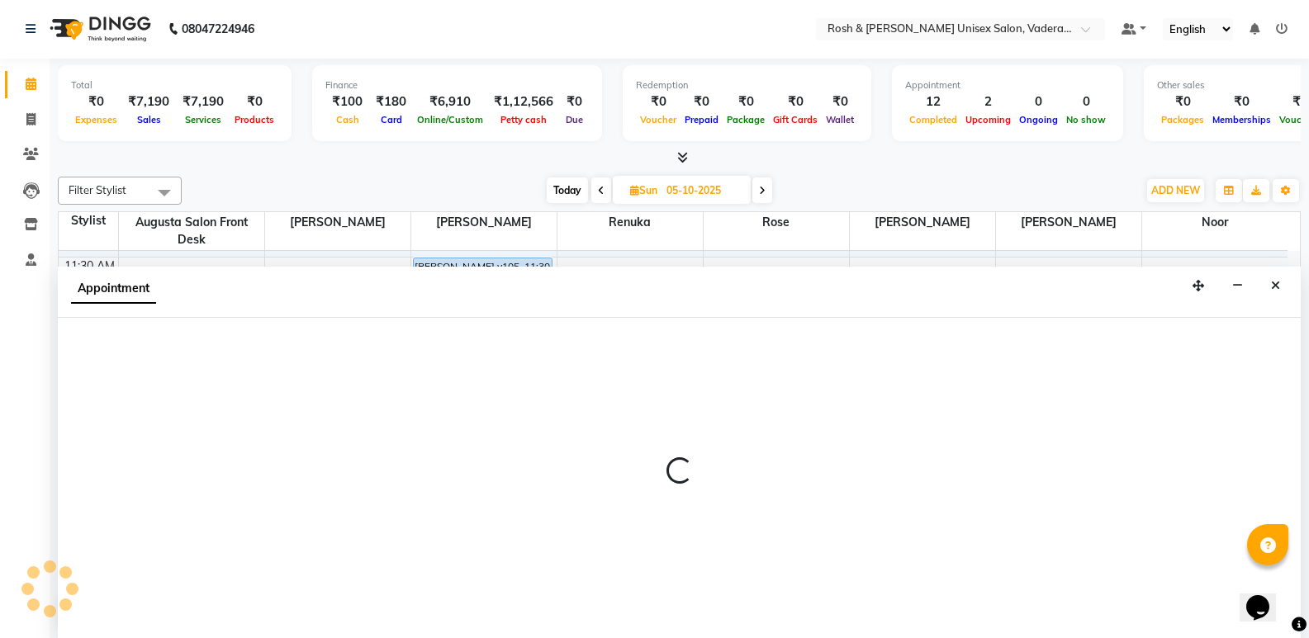
select select "87533"
select select "720"
select select "tentative"
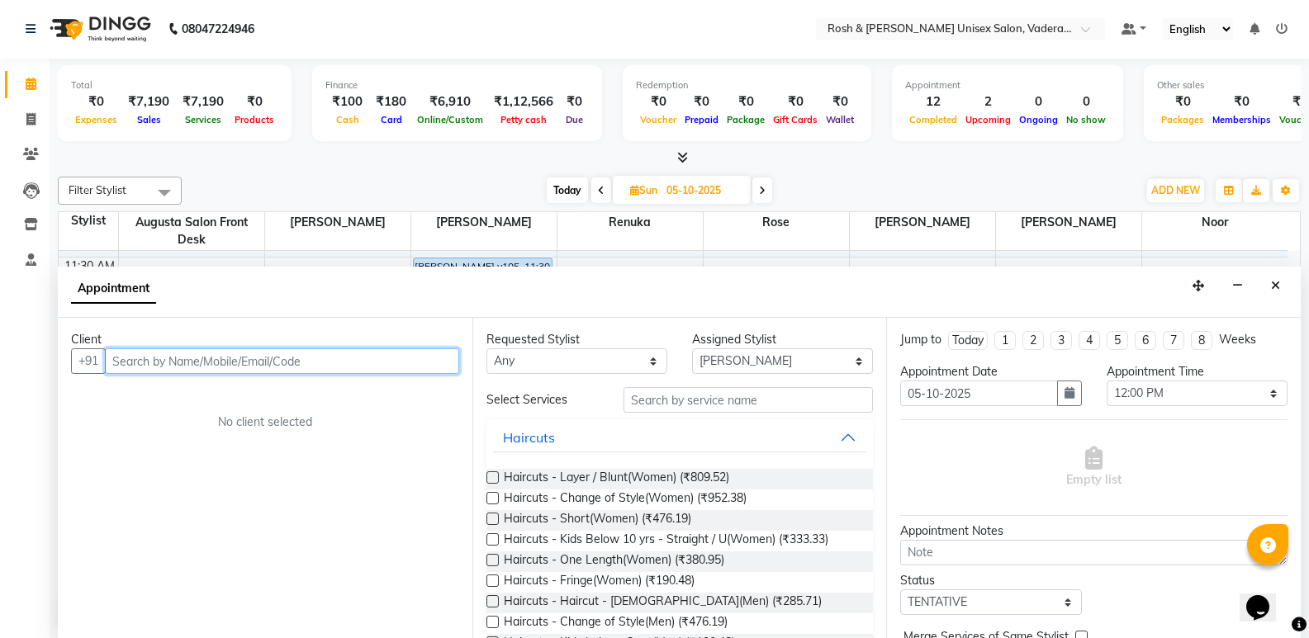
type input "V"
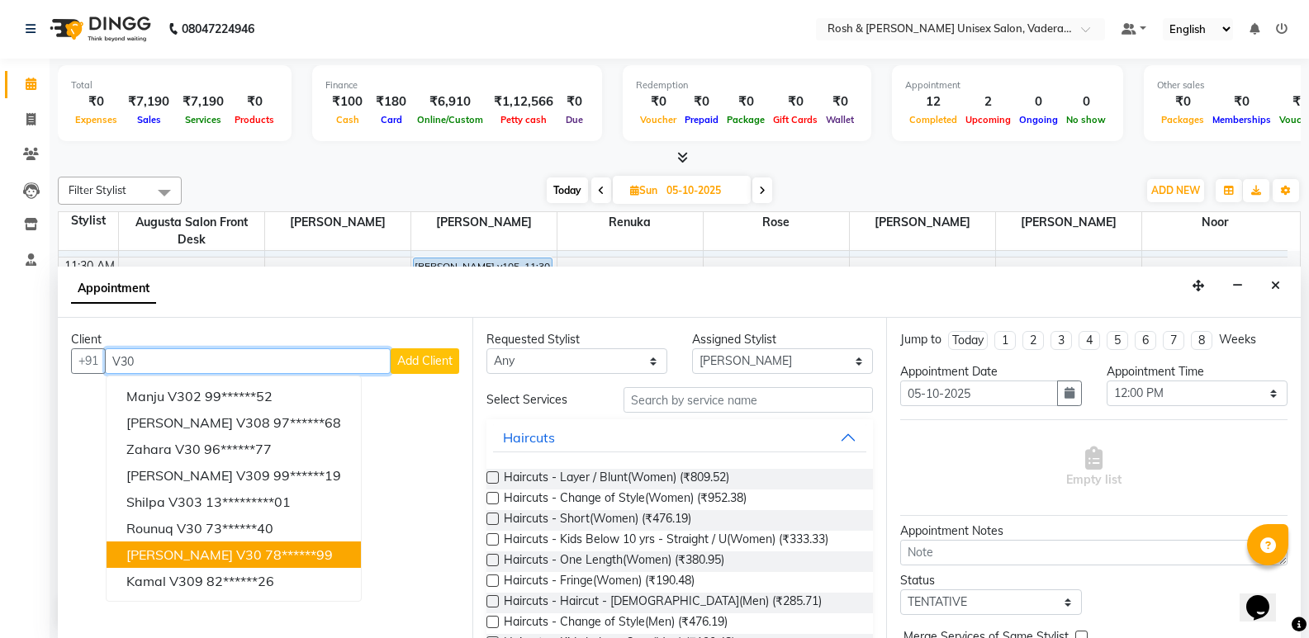
click at [265, 550] on ngb-highlight "78******99" at bounding box center [299, 555] width 68 height 17
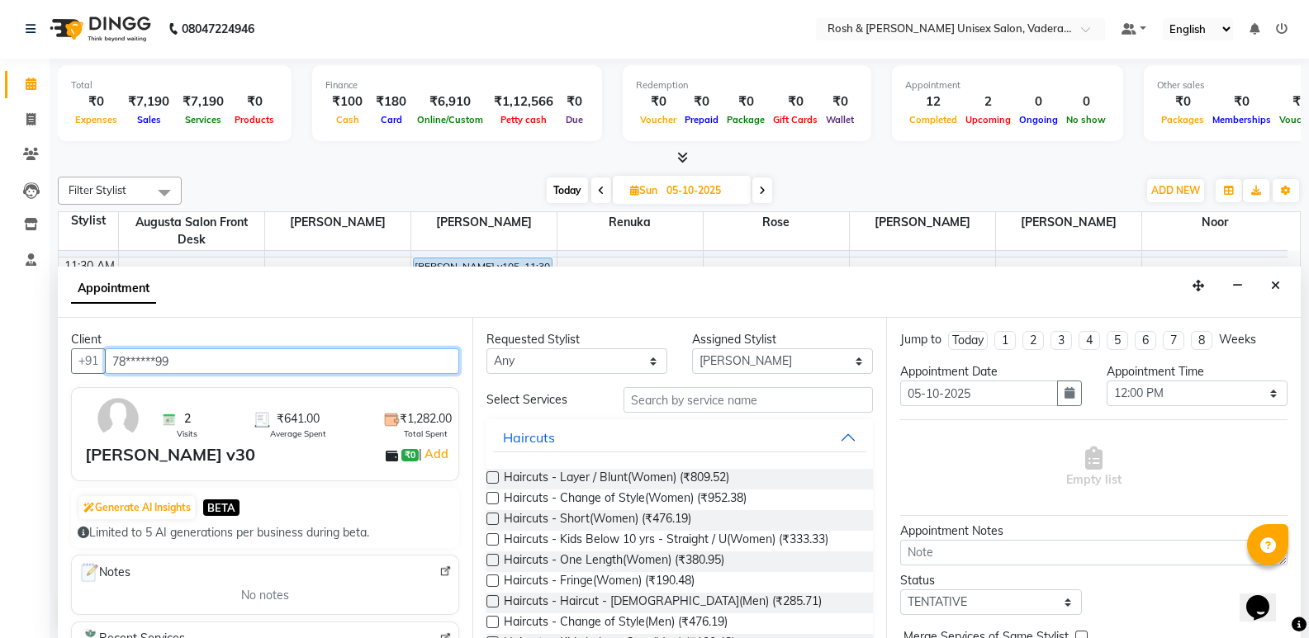
scroll to position [83, 0]
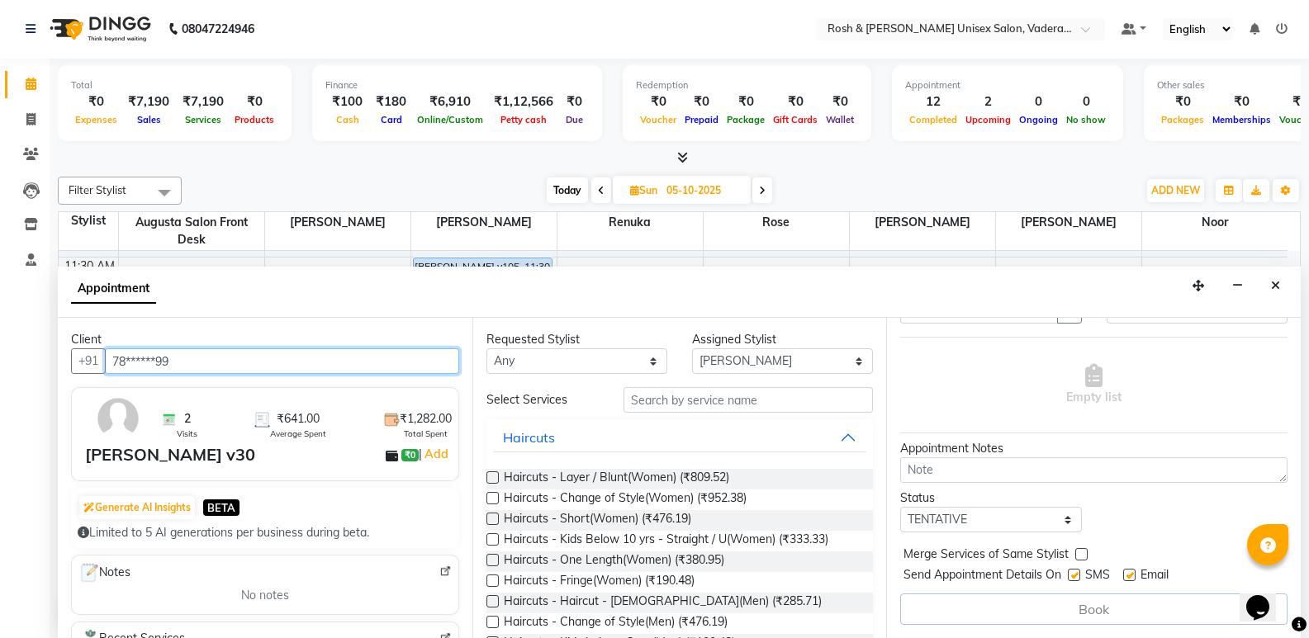
type input "78******99"
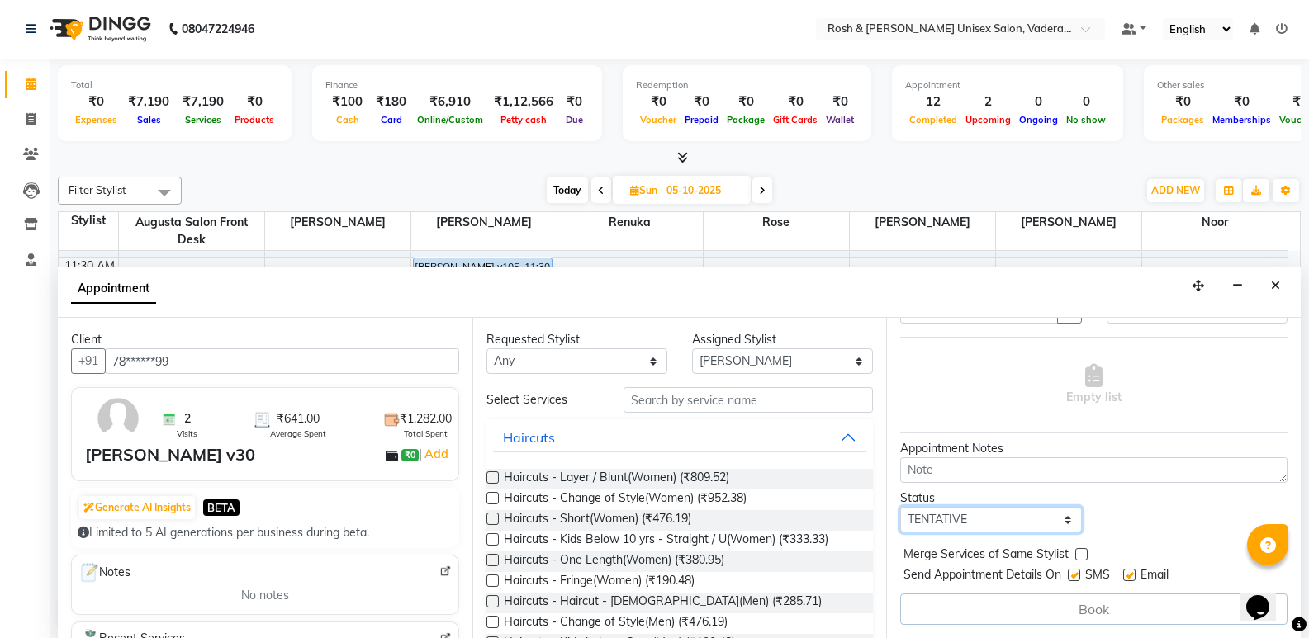
click at [982, 517] on select "Select TENTATIVE CONFIRM UPCOMING" at bounding box center [990, 520] width 181 height 26
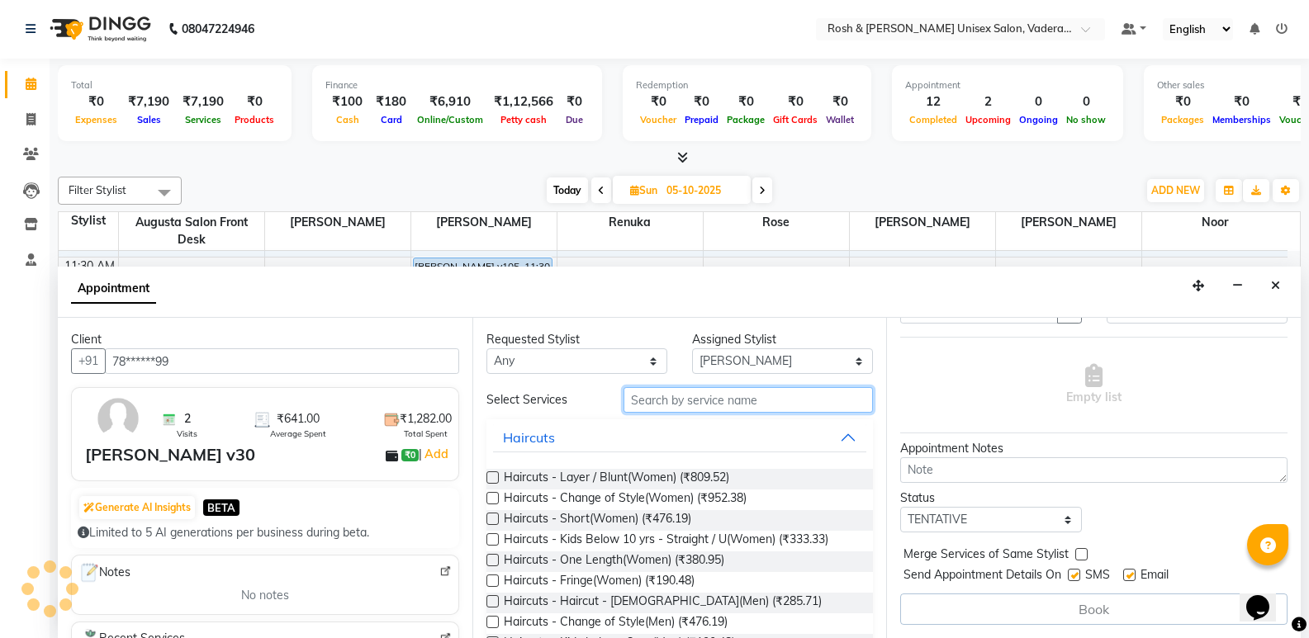
click at [696, 406] on input "text" at bounding box center [748, 400] width 249 height 26
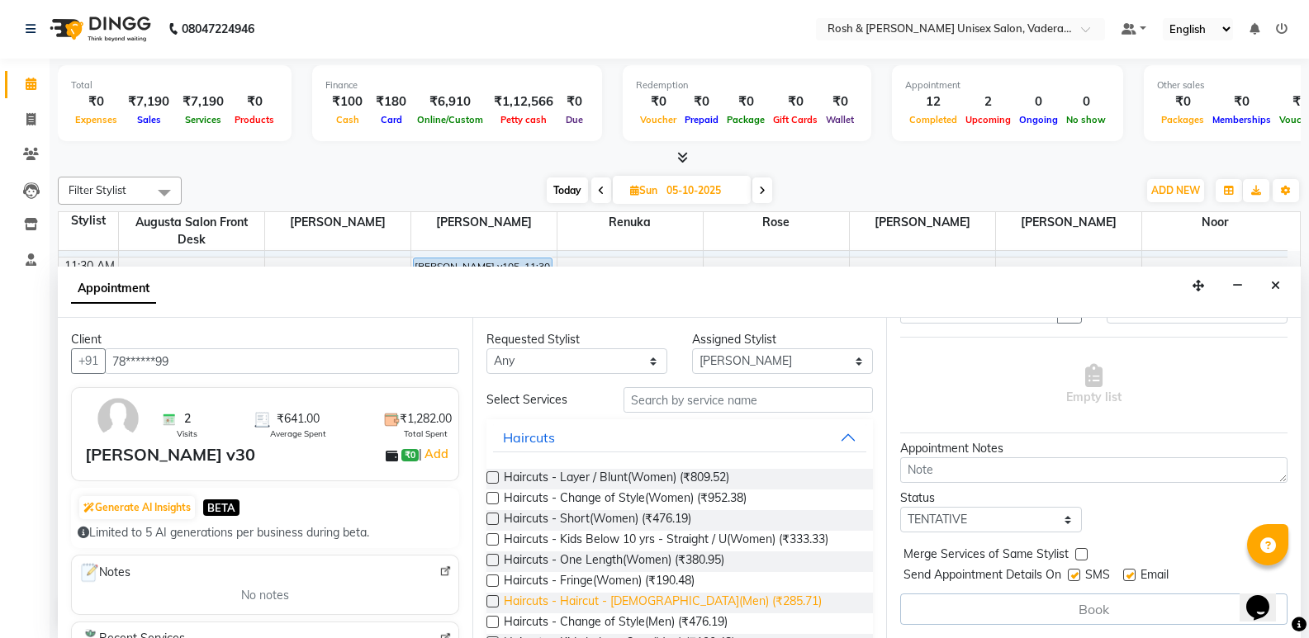
click at [644, 602] on span "Haircuts - Haircut - Male(Men) (₹285.71)" at bounding box center [663, 603] width 318 height 21
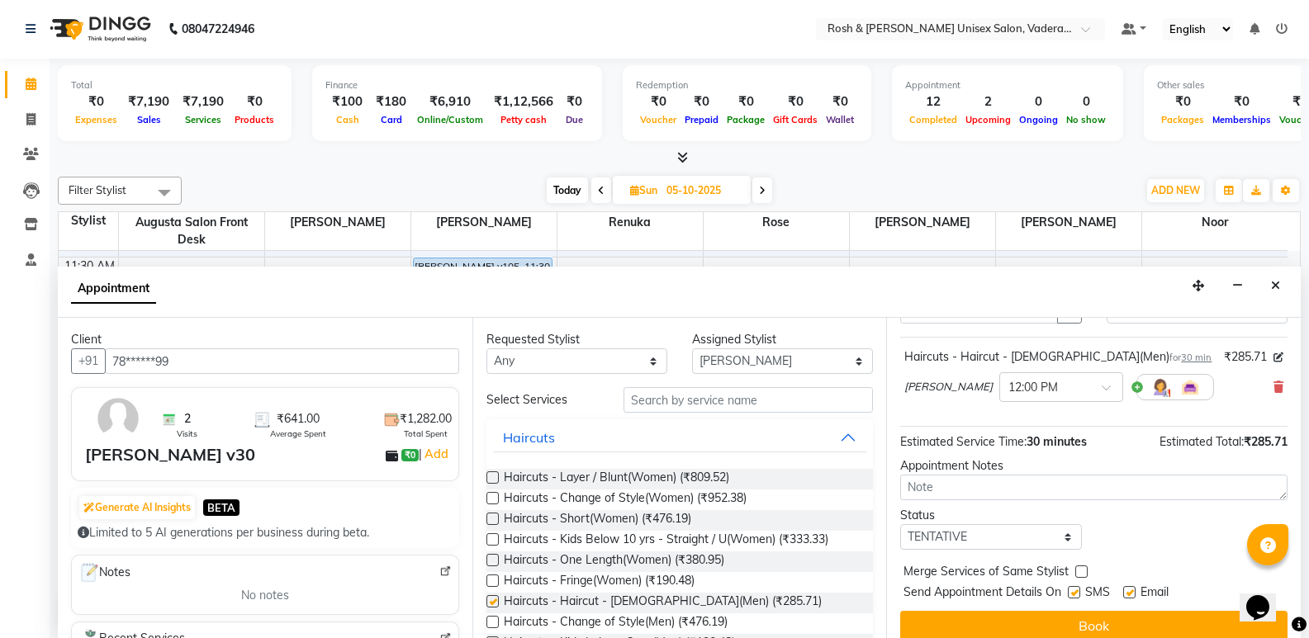
checkbox input "false"
click at [1008, 390] on input "text" at bounding box center [1044, 385] width 73 height 17
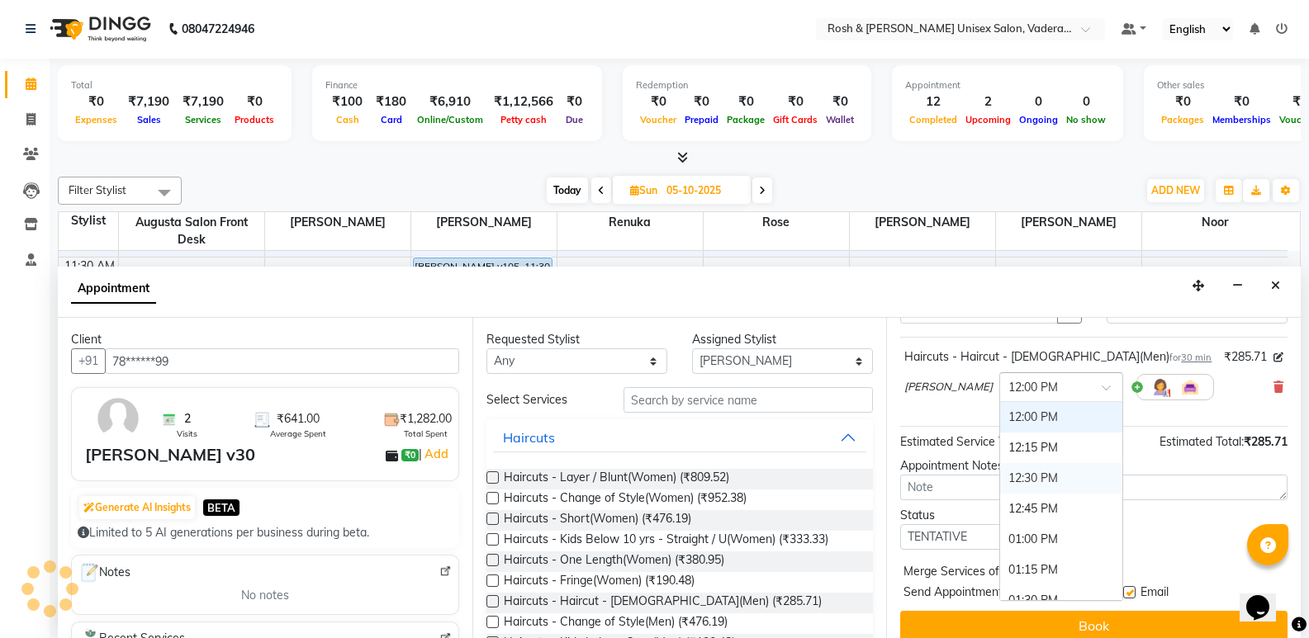
scroll to position [284, 0]
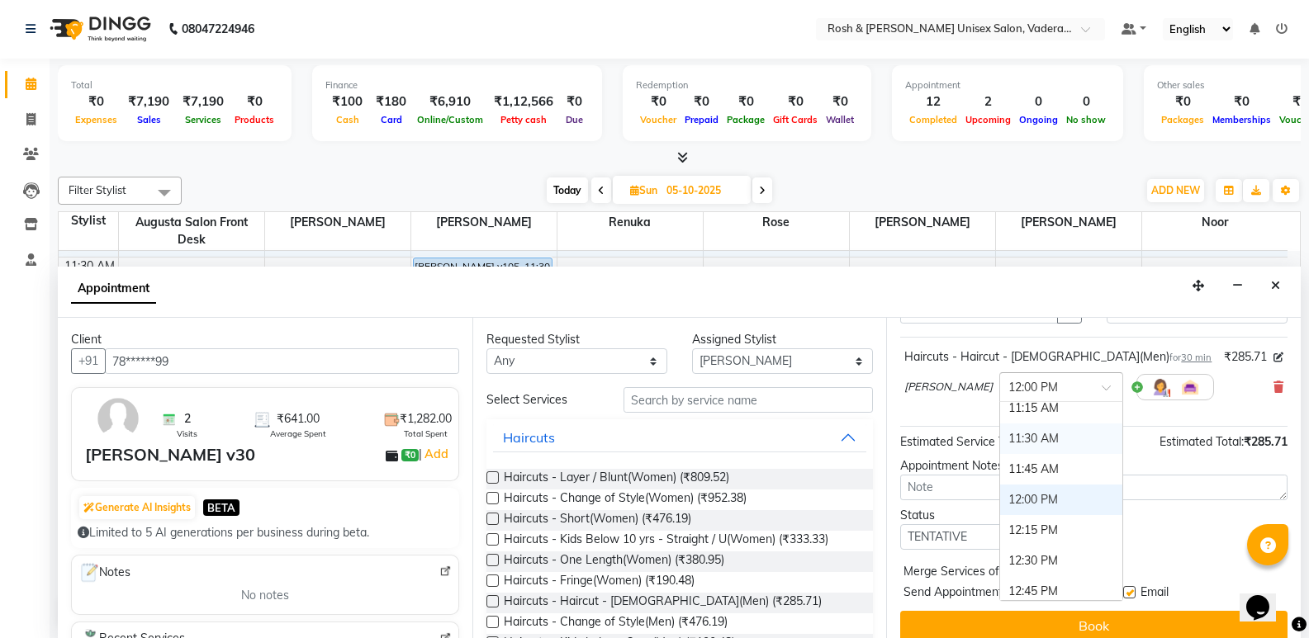
click at [1000, 441] on div "11:30 AM" at bounding box center [1061, 439] width 122 height 31
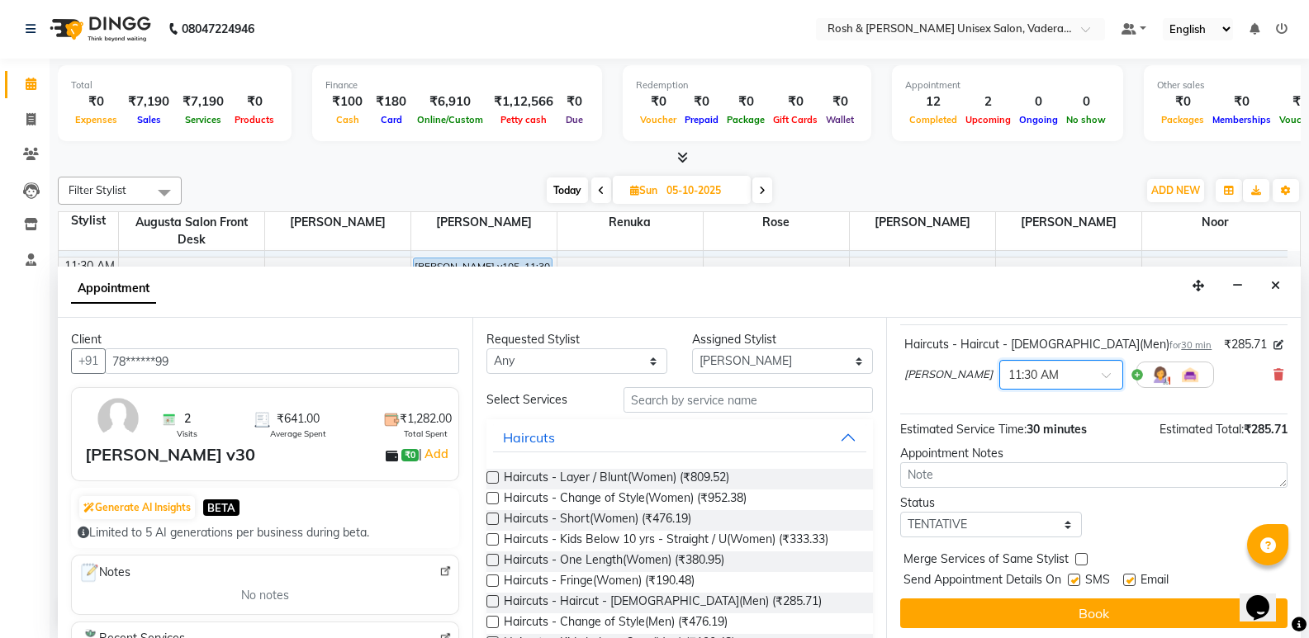
scroll to position [98, 0]
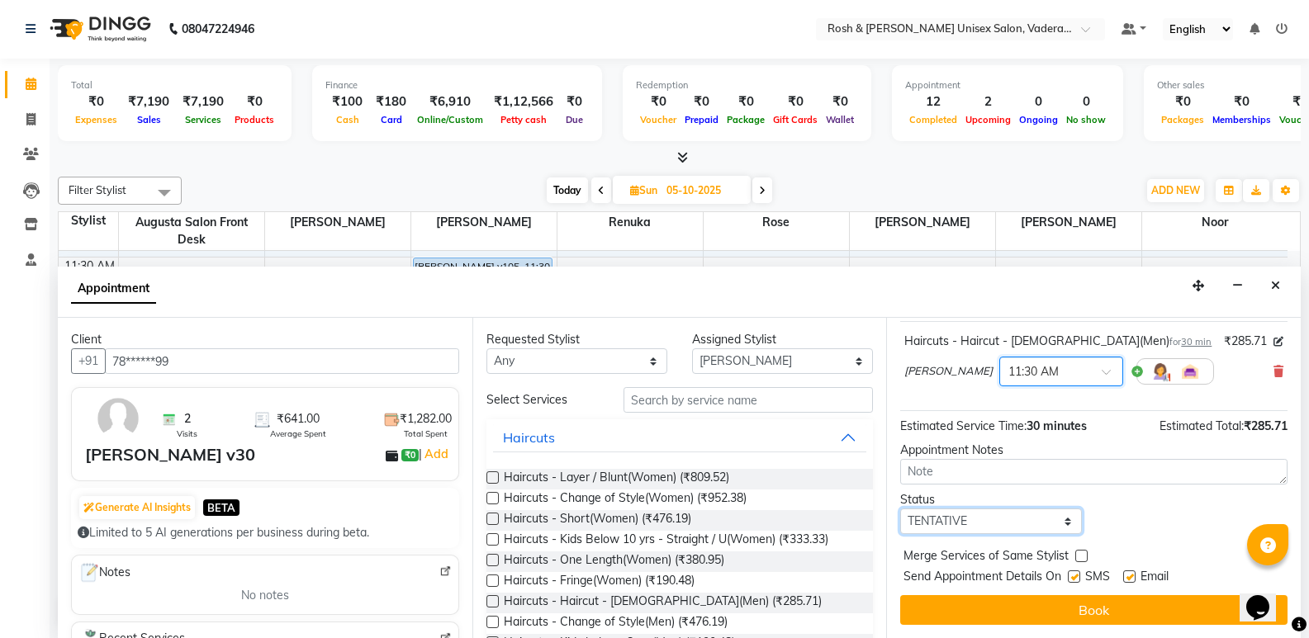
drag, startPoint x: 1041, startPoint y: 519, endPoint x: 1031, endPoint y: 534, distance: 17.9
click at [1041, 519] on select "Select TENTATIVE CONFIRM UPCOMING" at bounding box center [990, 522] width 181 height 26
select select "upcoming"
click at [900, 509] on select "Select TENTATIVE CONFIRM UPCOMING" at bounding box center [990, 522] width 181 height 26
click at [1028, 616] on button "Book" at bounding box center [1093, 611] width 387 height 30
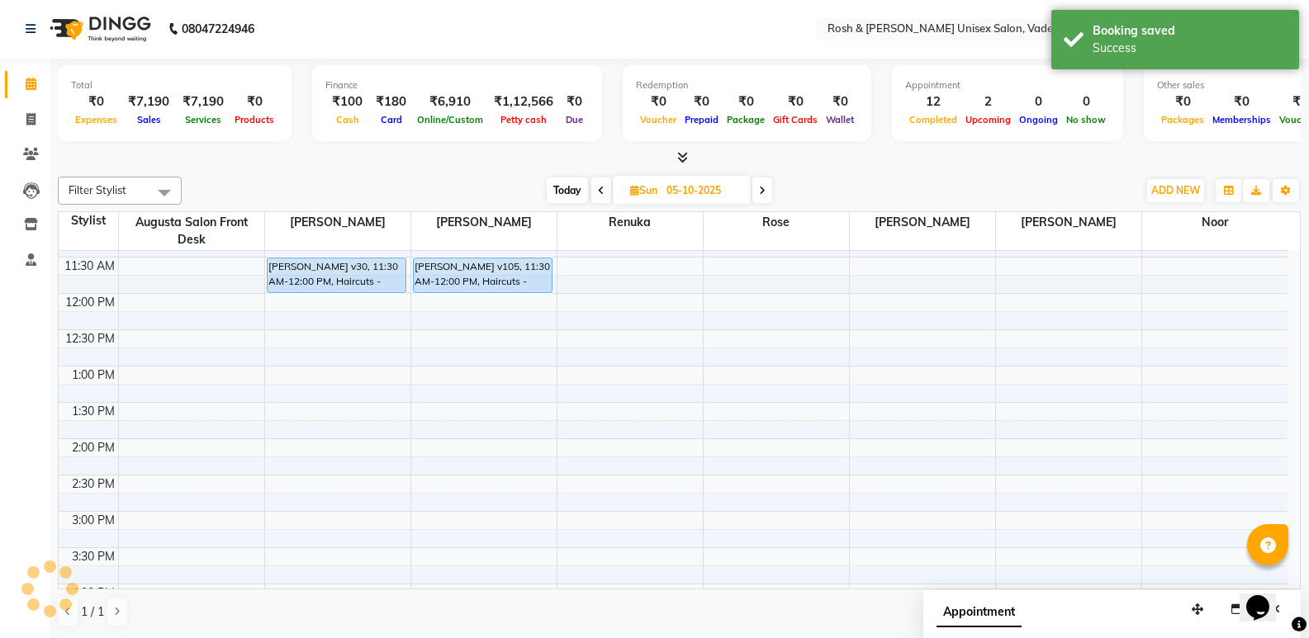
scroll to position [0, 0]
click at [567, 186] on span "Today" at bounding box center [567, 191] width 41 height 26
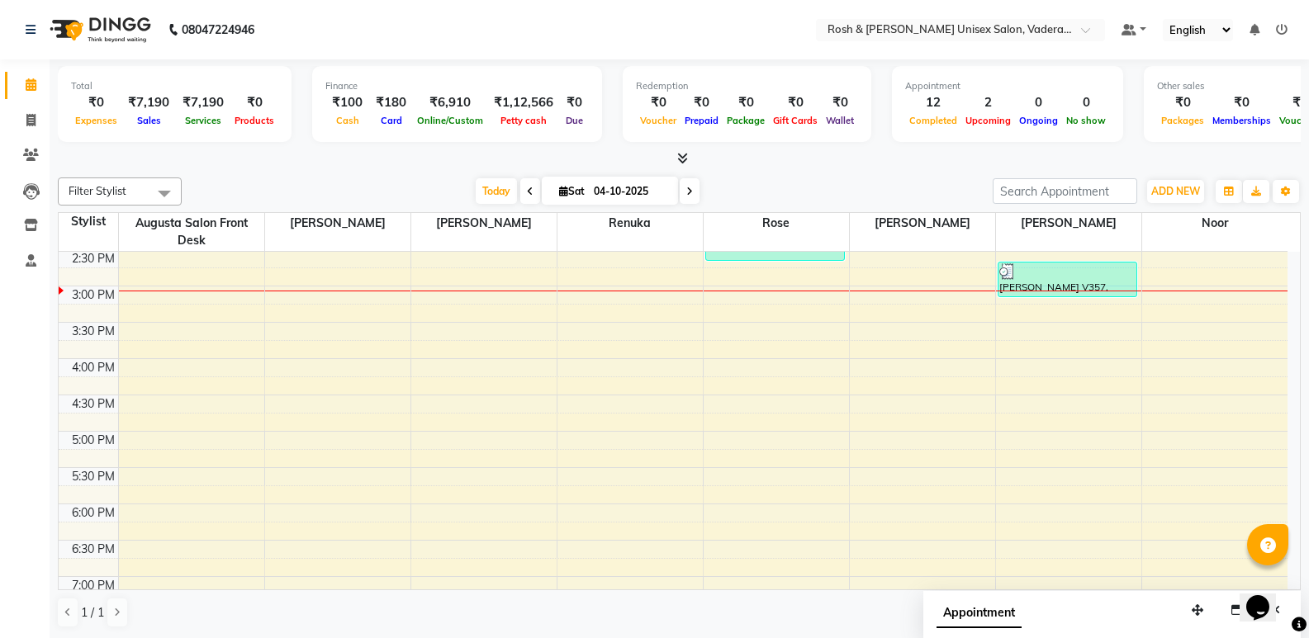
scroll to position [437, 0]
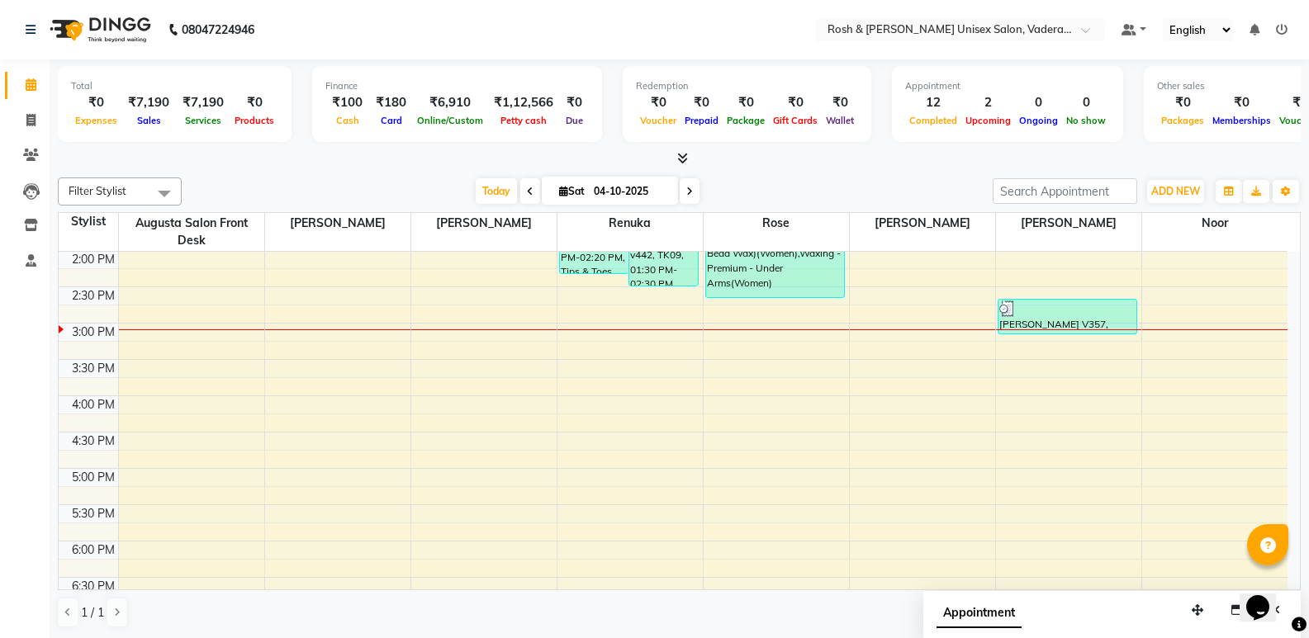
click at [688, 187] on icon at bounding box center [689, 192] width 7 height 10
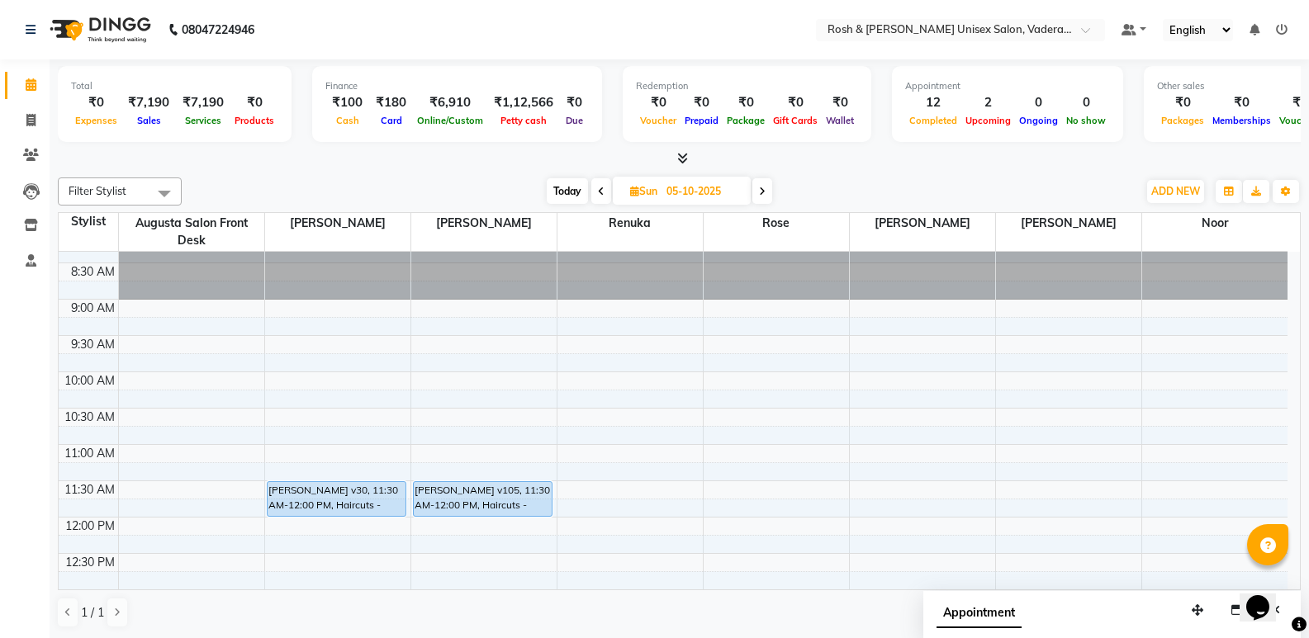
scroll to position [0, 0]
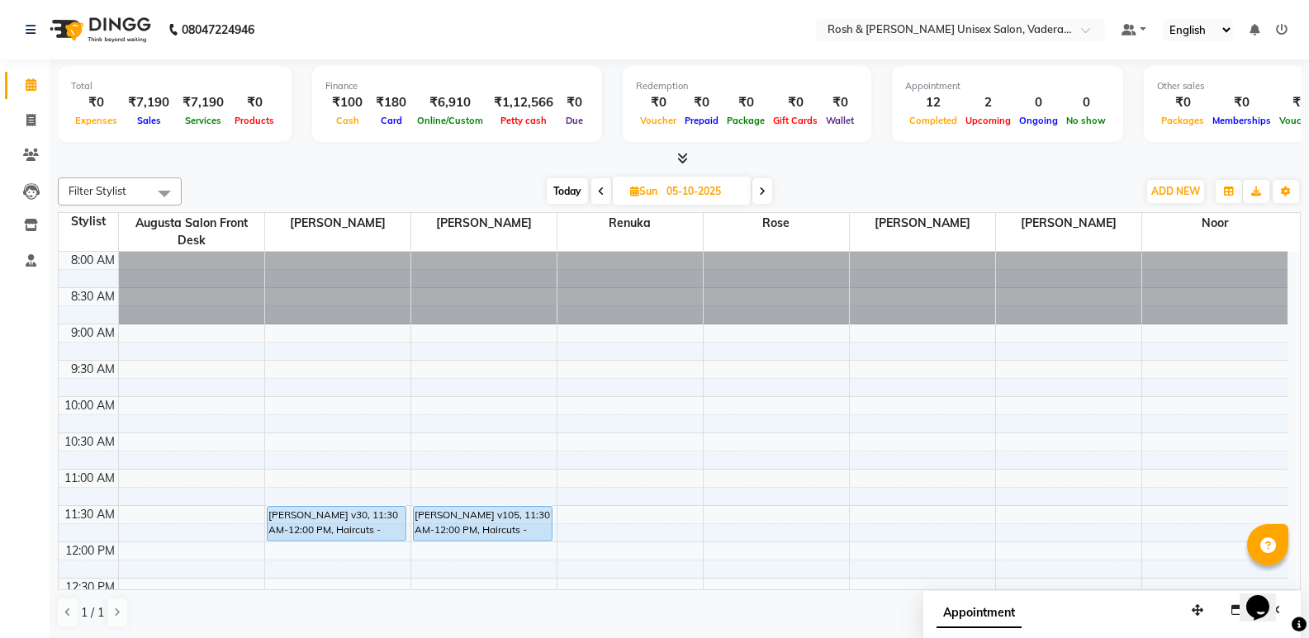
click at [553, 186] on span "Today" at bounding box center [567, 191] width 41 height 26
type input "04-10-2025"
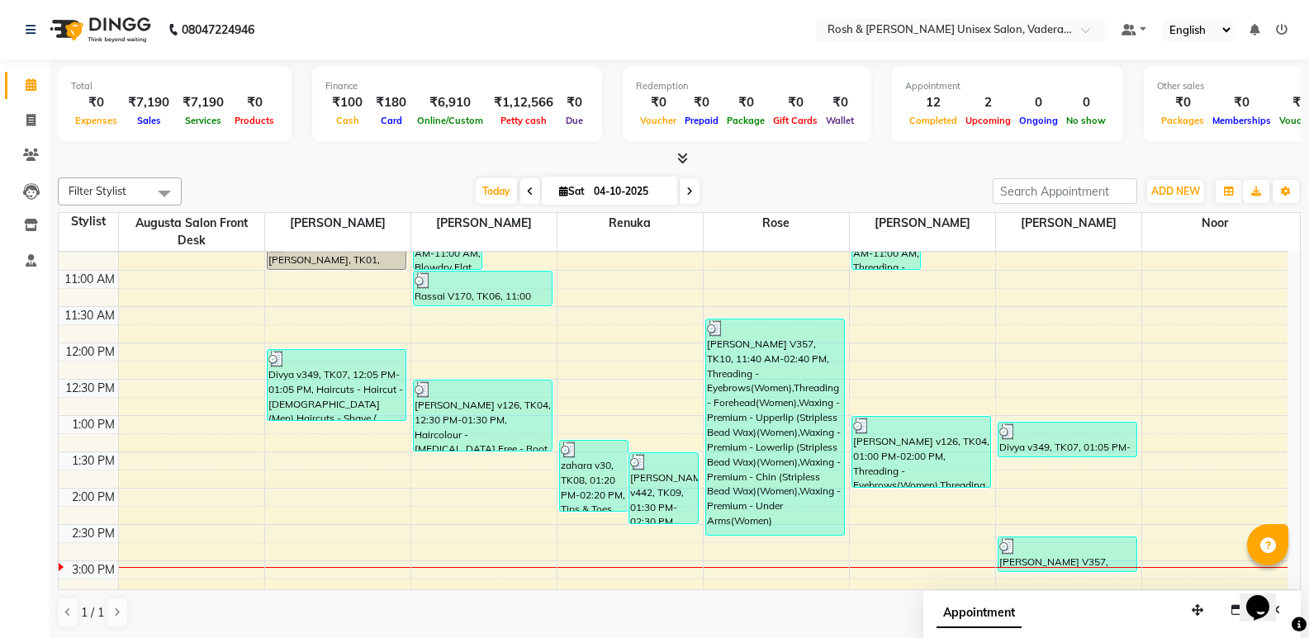
scroll to position [193, 0]
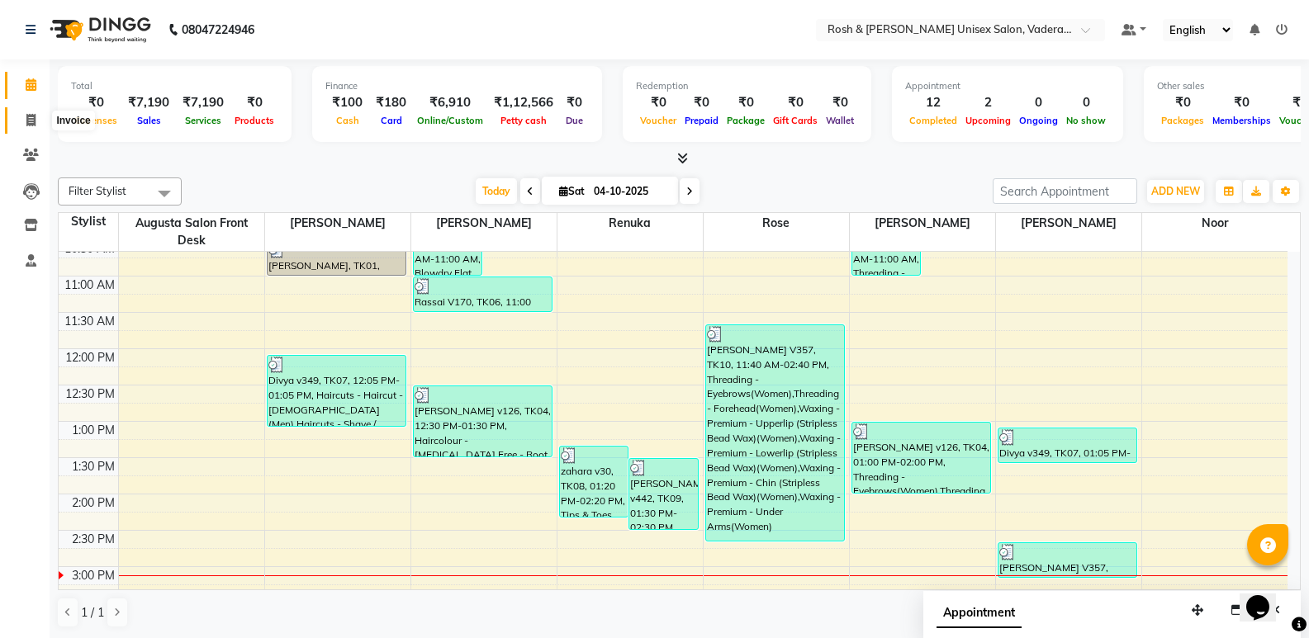
click at [24, 116] on span at bounding box center [31, 121] width 29 height 19
select select "8657"
select select "service"
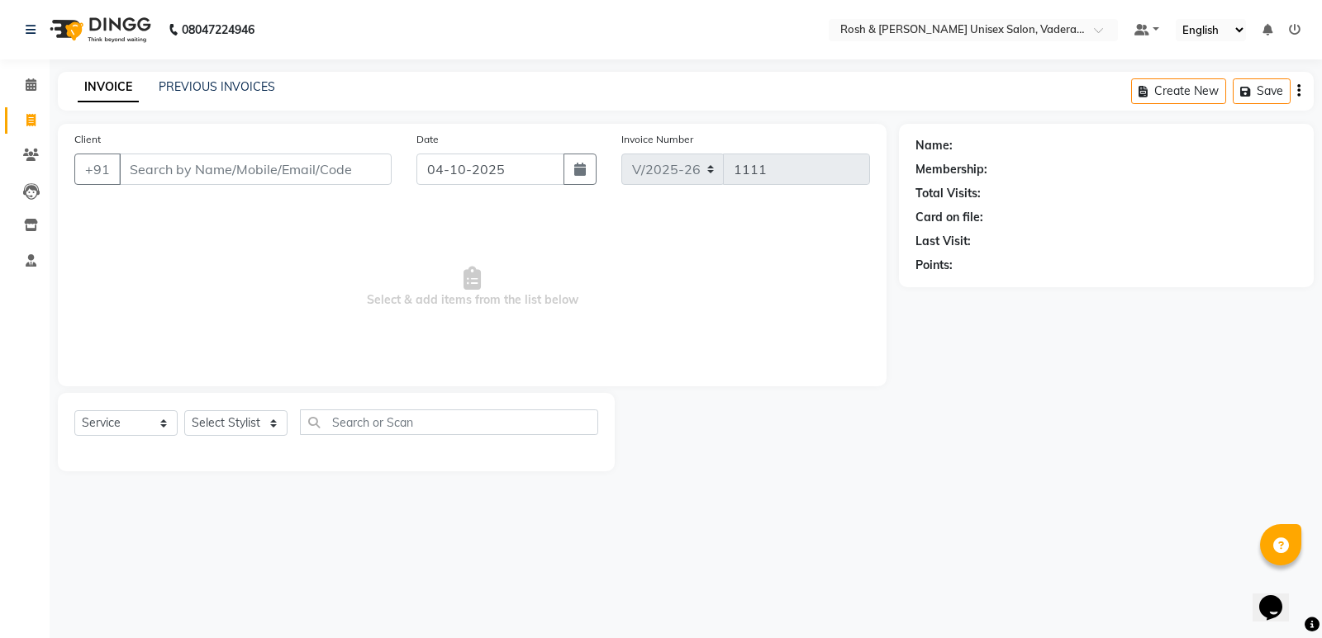
click at [166, 171] on input "Client" at bounding box center [255, 169] width 273 height 31
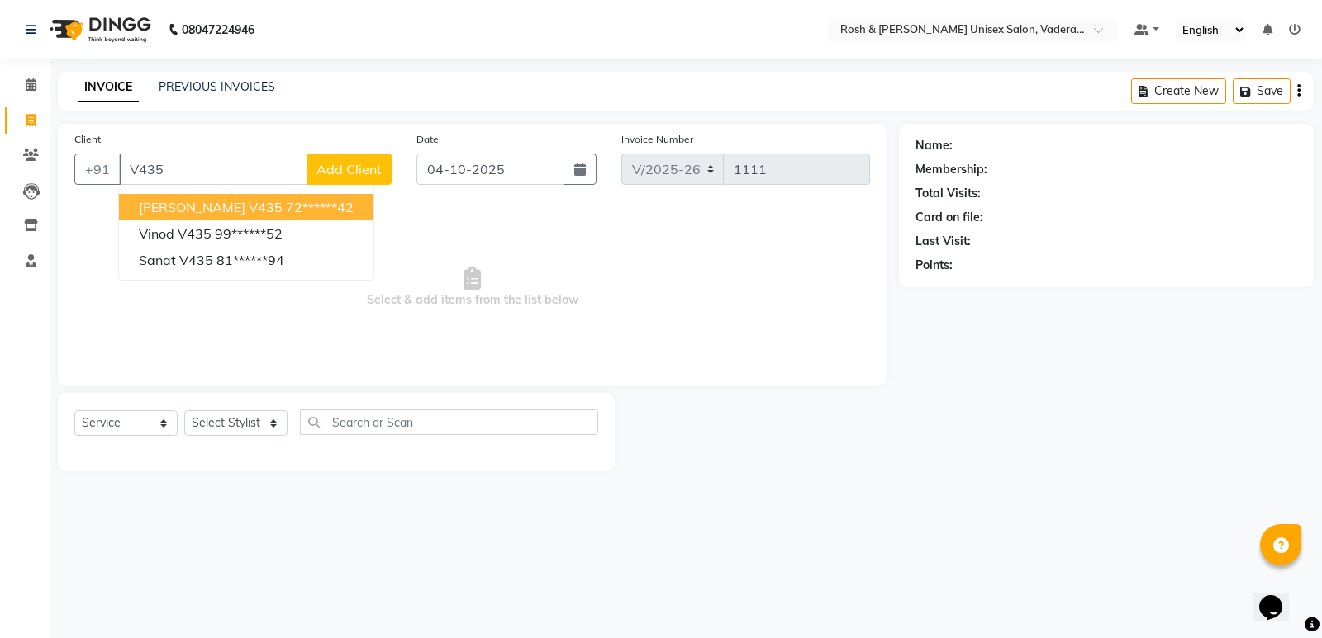
drag, startPoint x: 278, startPoint y: 202, endPoint x: 263, endPoint y: 368, distance: 167.5
click at [286, 202] on ngb-highlight "72******42" at bounding box center [320, 207] width 68 height 17
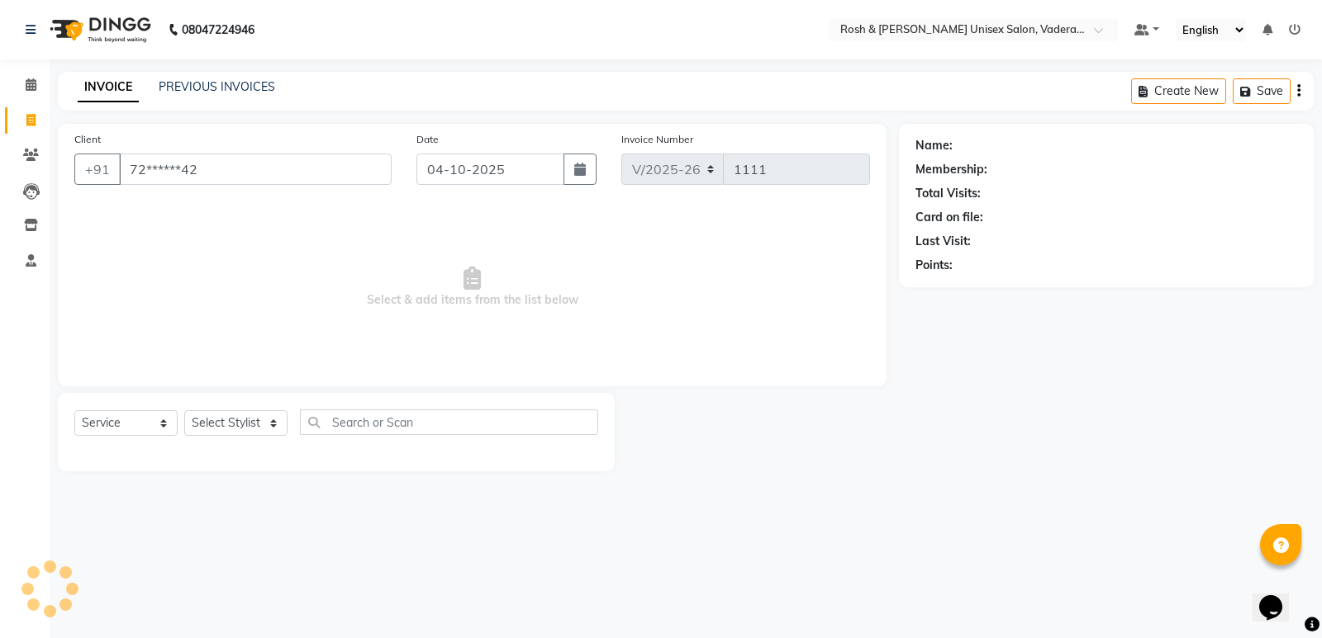
type input "72******42"
click at [261, 423] on select "Select Stylist Augusta Salon Front Desk Jessy Jittu Milton Noor Renuka Reports …" at bounding box center [235, 423] width 103 height 26
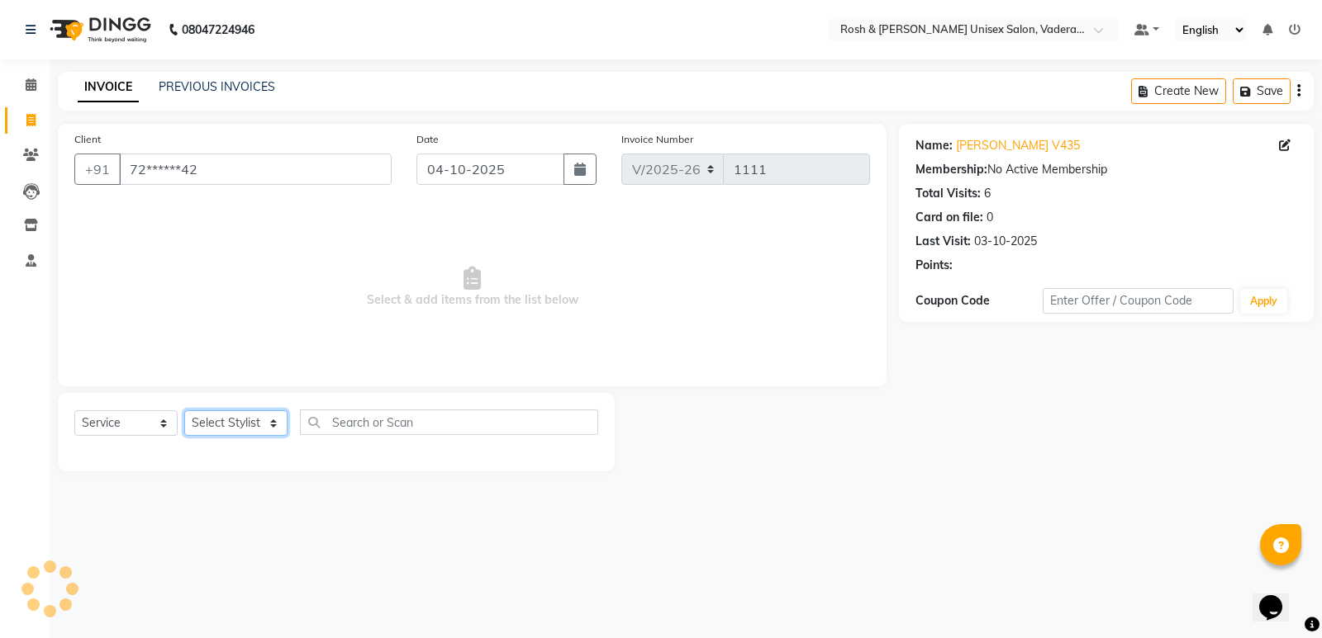
select select "87533"
click at [184, 410] on select "Select Stylist Augusta Salon Front Desk Jessy Jittu Milton Noor Renuka Reports …" at bounding box center [235, 423] width 103 height 26
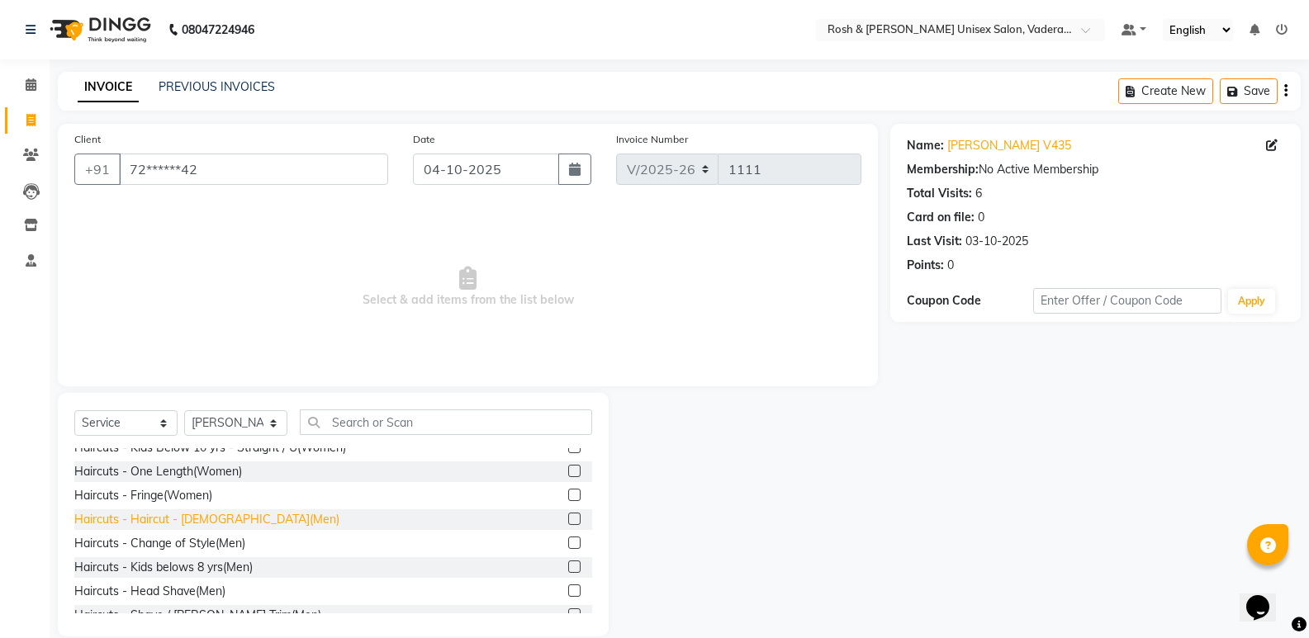
click at [215, 516] on div "Haircuts - Haircut - Male(Men)" at bounding box center [206, 519] width 265 height 17
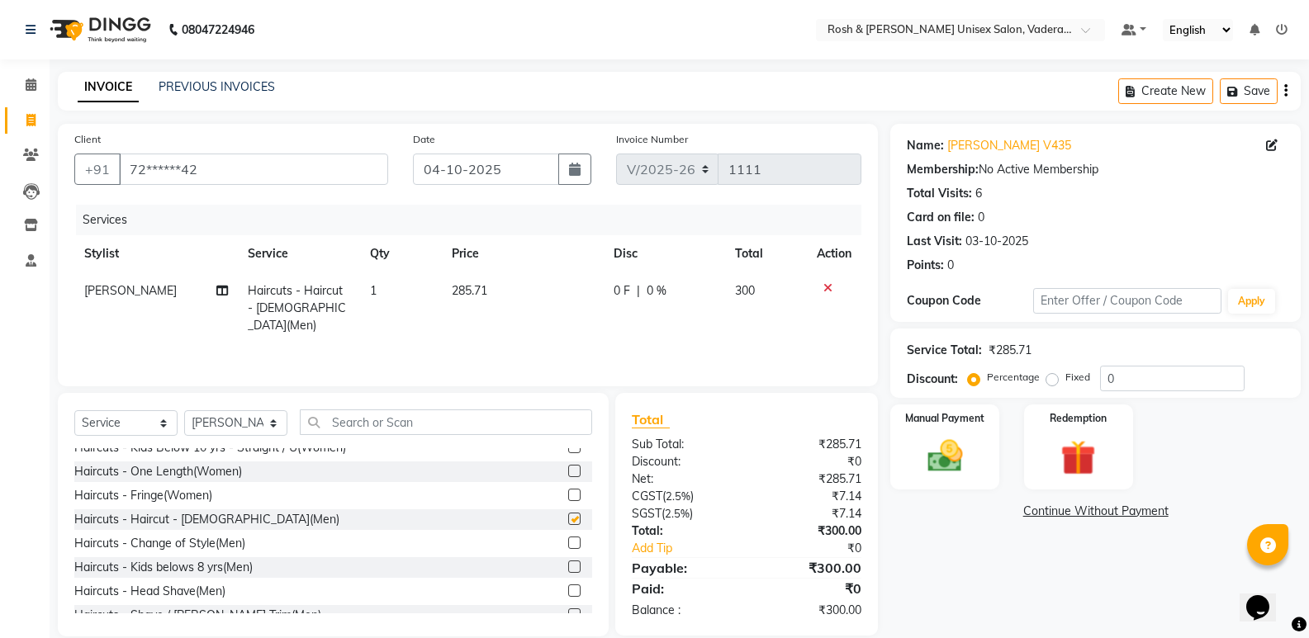
checkbox input "false"
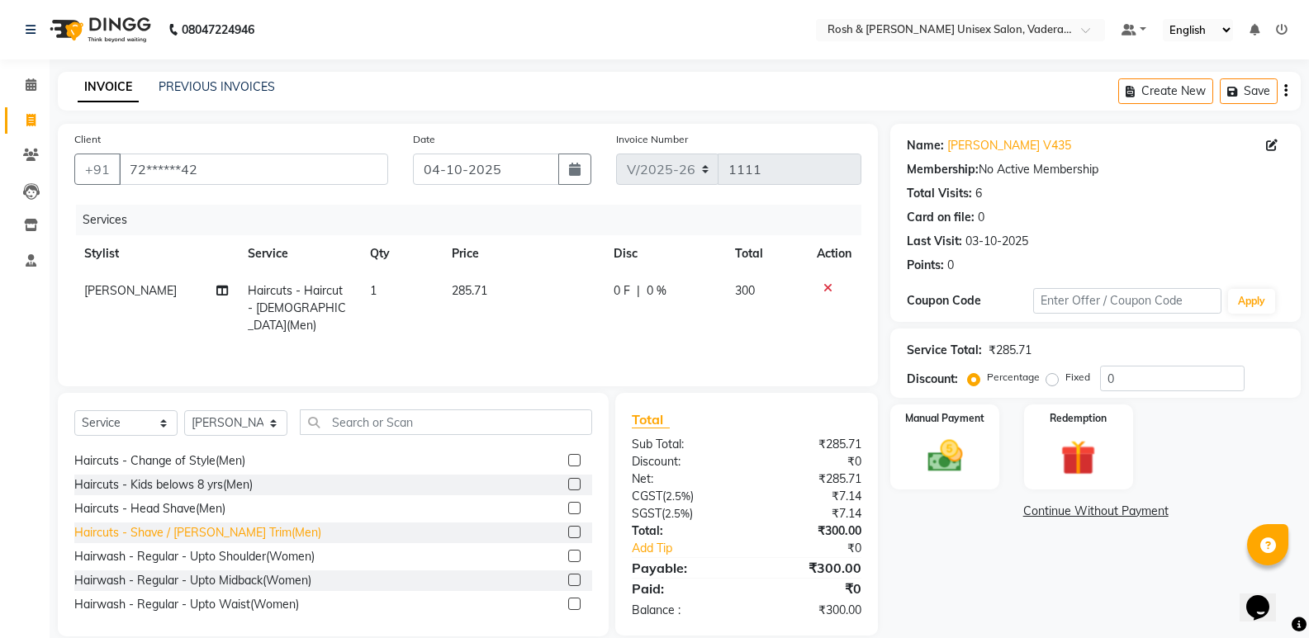
click at [235, 536] on div "Haircuts - Shave / Beard Trim(Men)" at bounding box center [197, 532] width 247 height 17
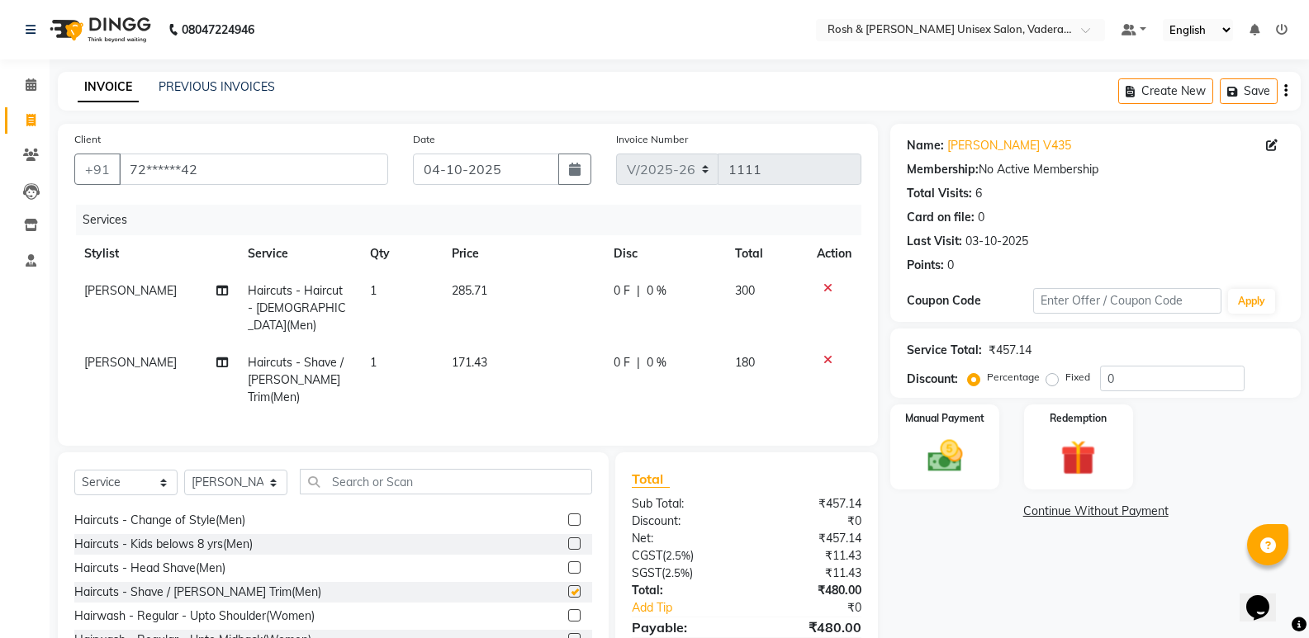
checkbox input "false"
click at [268, 470] on select "Select Stylist Augusta Salon Front Desk Jessy Jittu Milton Noor Renuka Reports …" at bounding box center [235, 483] width 103 height 26
select select "89151"
click at [184, 470] on select "Select Stylist Augusta Salon Front Desk Jessy Jittu Milton Noor Renuka Reports …" at bounding box center [235, 483] width 103 height 26
click at [375, 469] on input "text" at bounding box center [446, 482] width 292 height 26
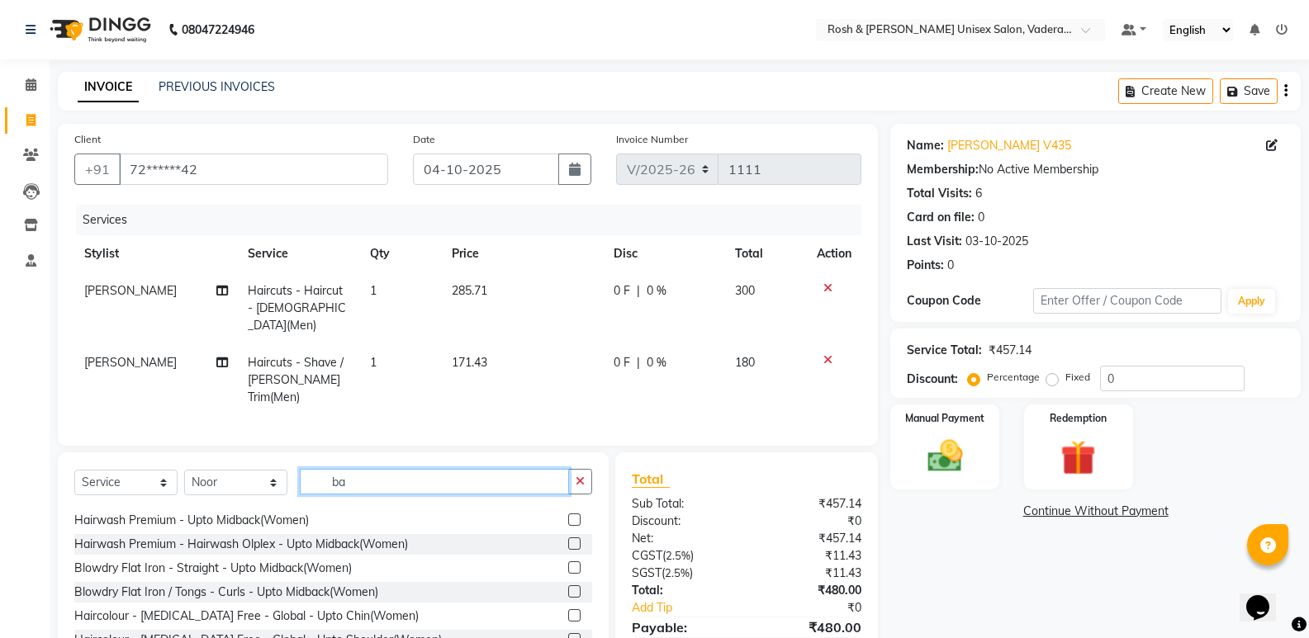
scroll to position [0, 0]
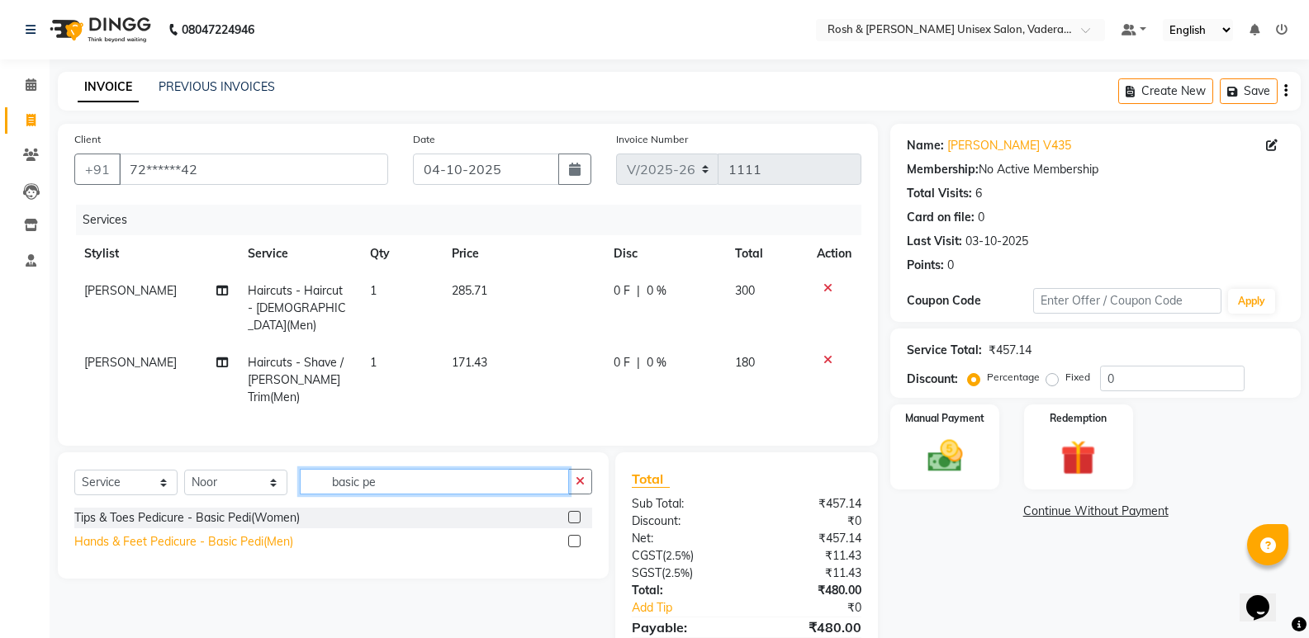
type input "basic pe"
click at [191, 534] on div "Hands & Feet Pedicure - Basic Pedi(Men)" at bounding box center [183, 542] width 219 height 17
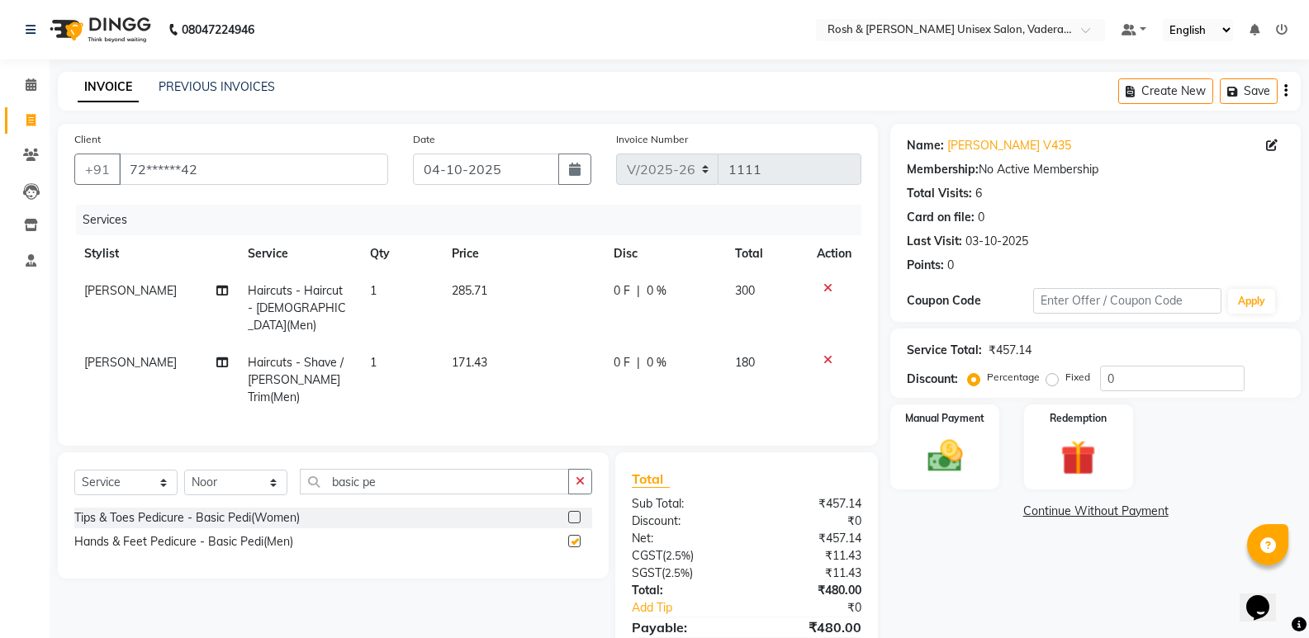
checkbox input "false"
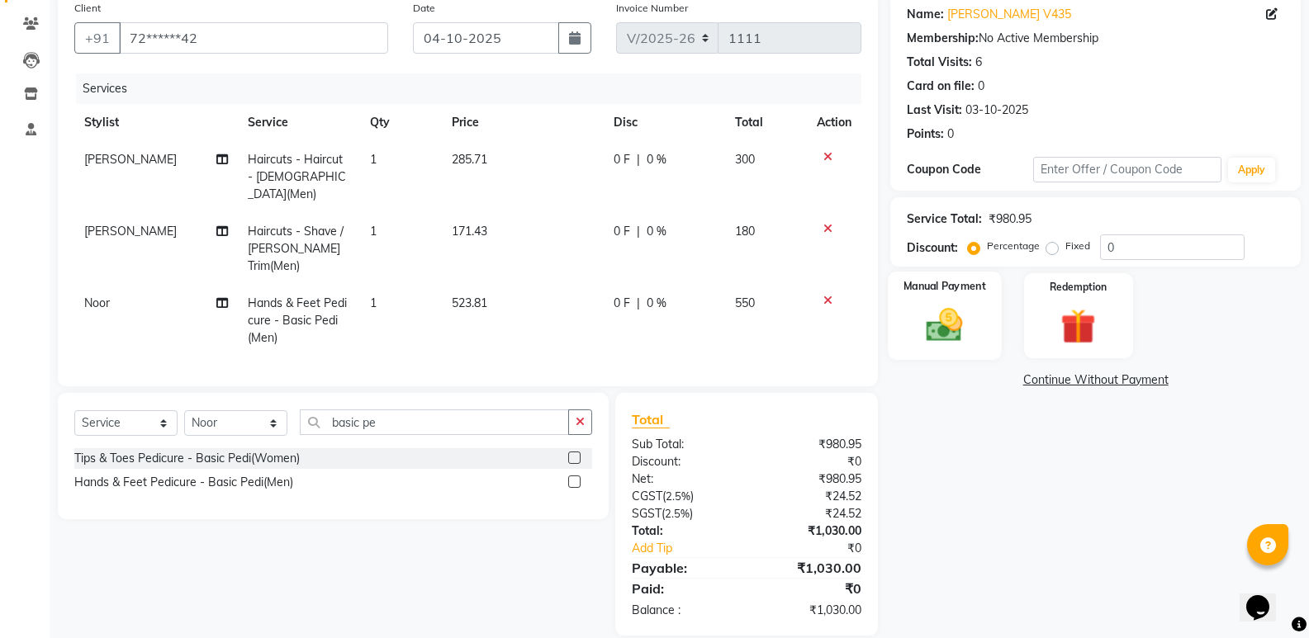
click at [942, 333] on img at bounding box center [944, 325] width 59 height 42
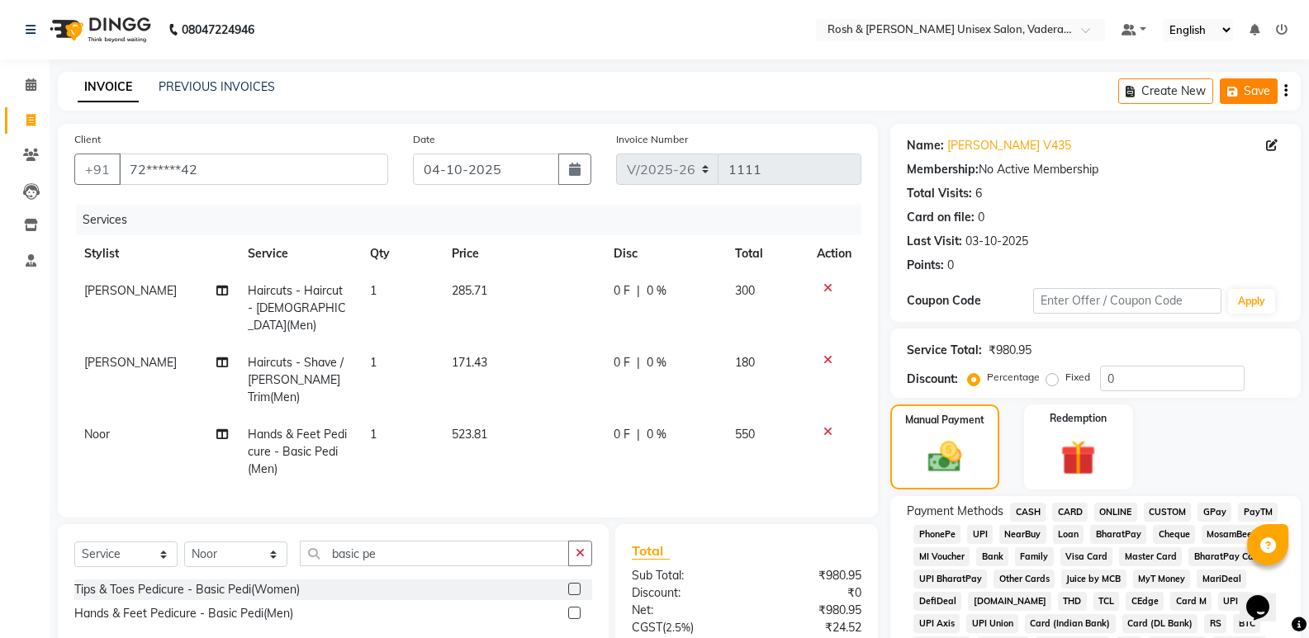
click at [1231, 88] on icon "button" at bounding box center [1235, 92] width 17 height 12
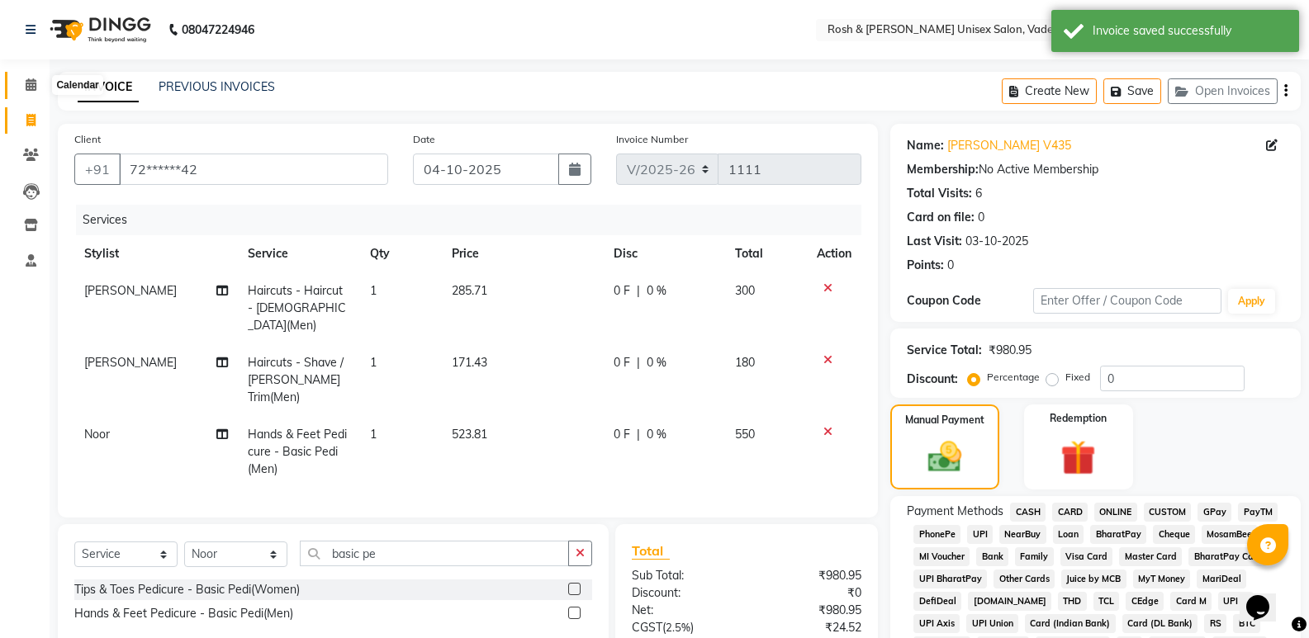
click at [31, 87] on icon at bounding box center [31, 84] width 11 height 12
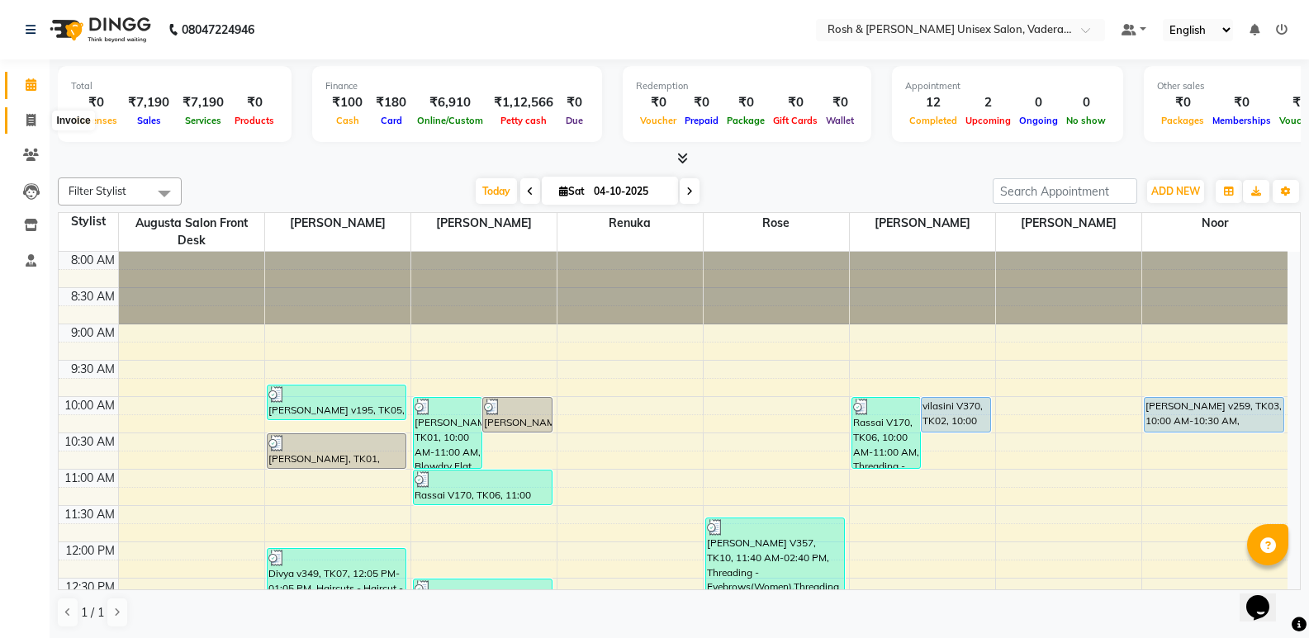
click at [26, 112] on span at bounding box center [31, 121] width 29 height 19
select select "service"
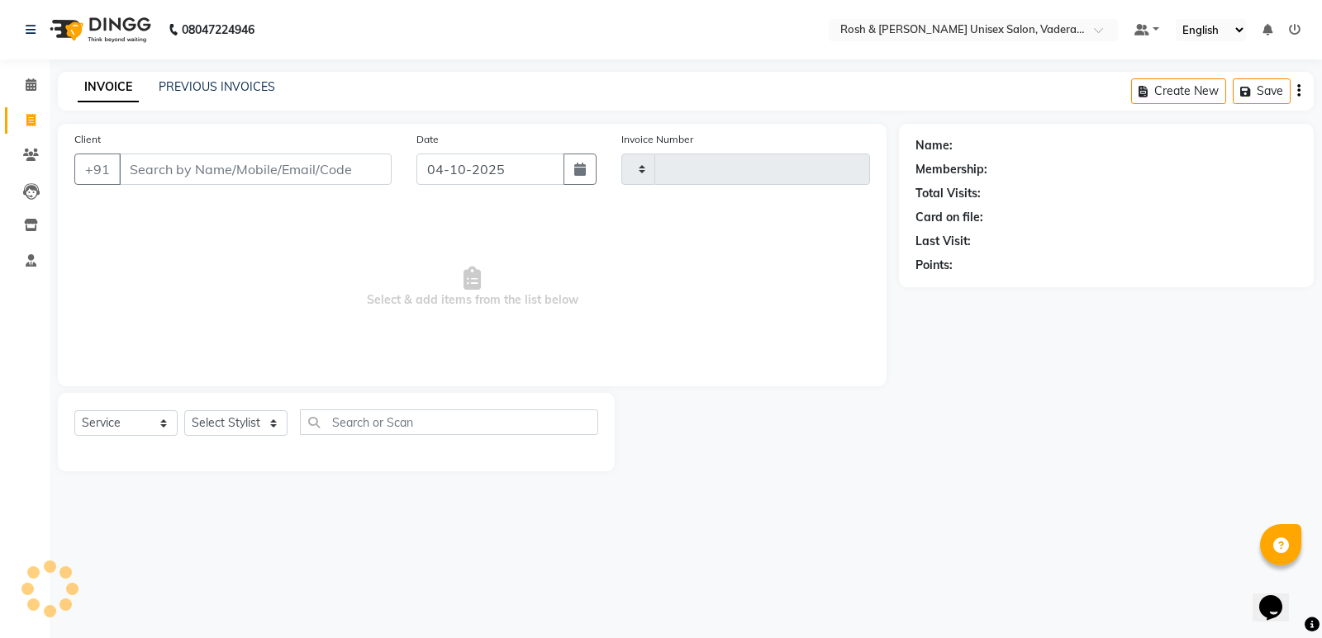
type input "1111"
select select "8657"
click at [1230, 92] on button "Open Invoices" at bounding box center [1235, 91] width 110 height 26
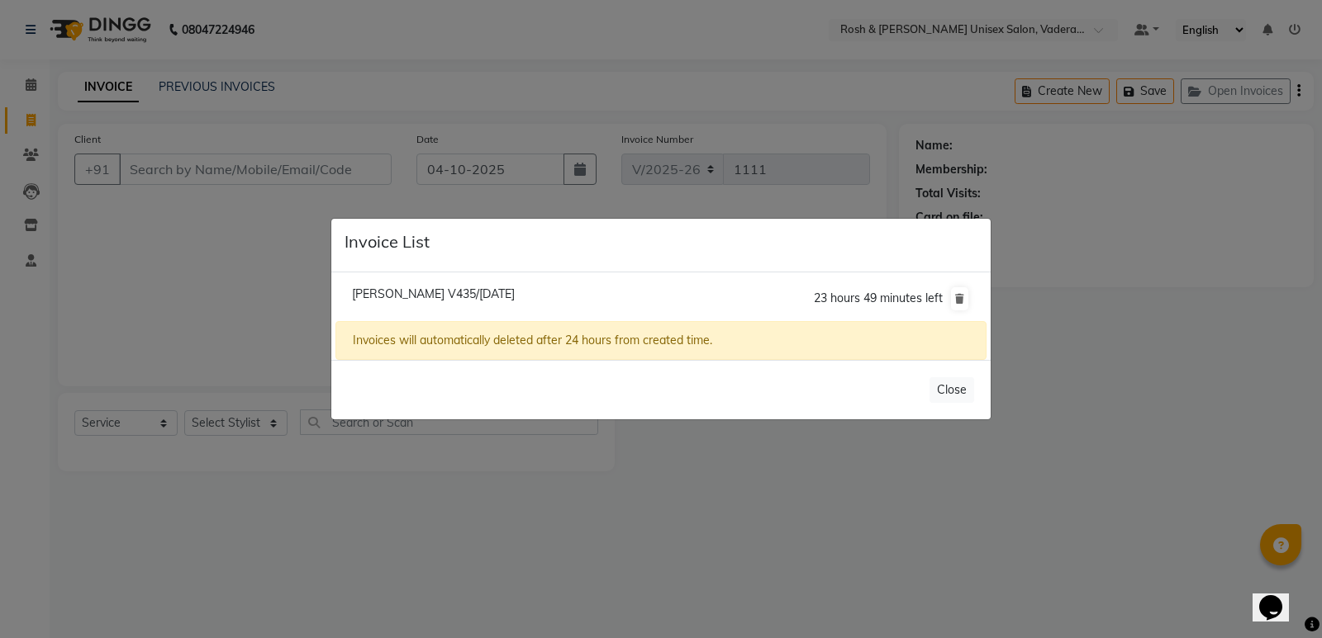
click at [441, 296] on span "Swetha V435/04 October 2025" at bounding box center [433, 294] width 163 height 15
type input "72******42"
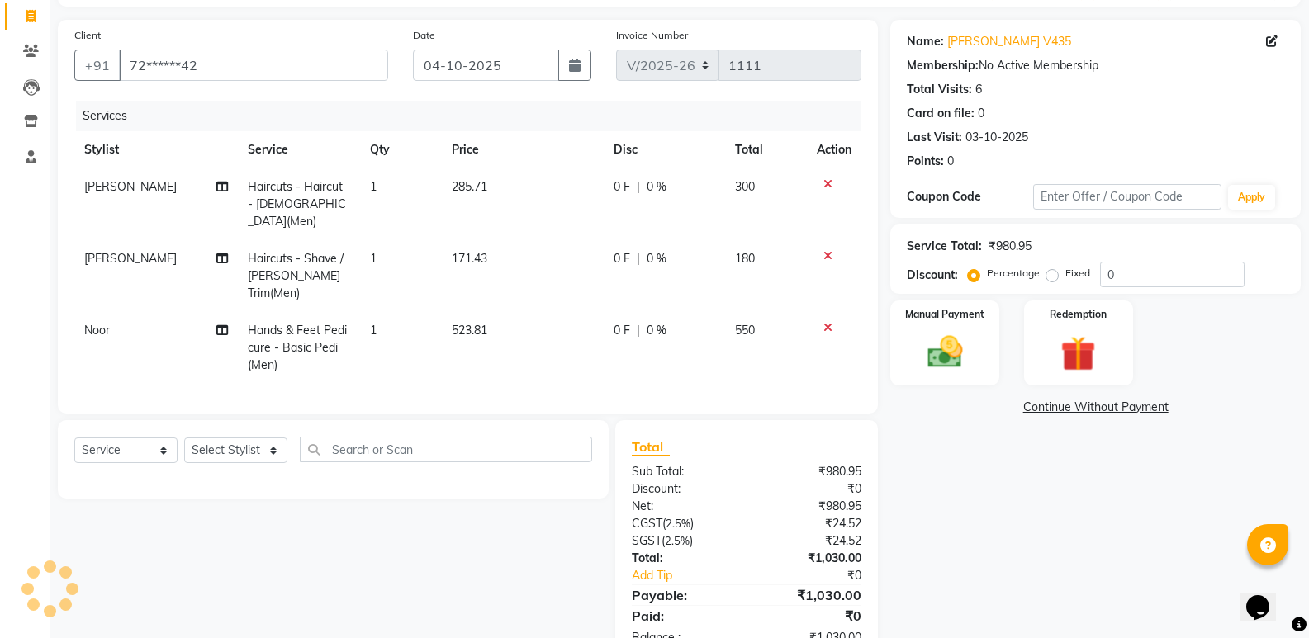
scroll to position [131, 0]
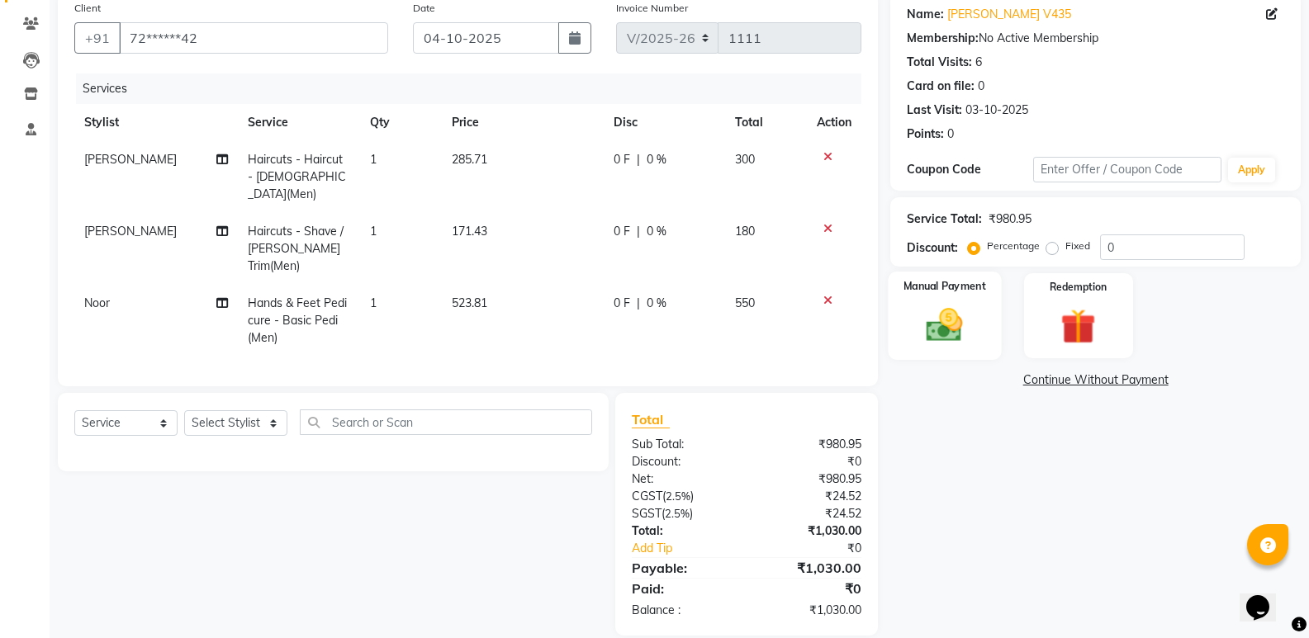
click at [956, 329] on img at bounding box center [944, 325] width 59 height 42
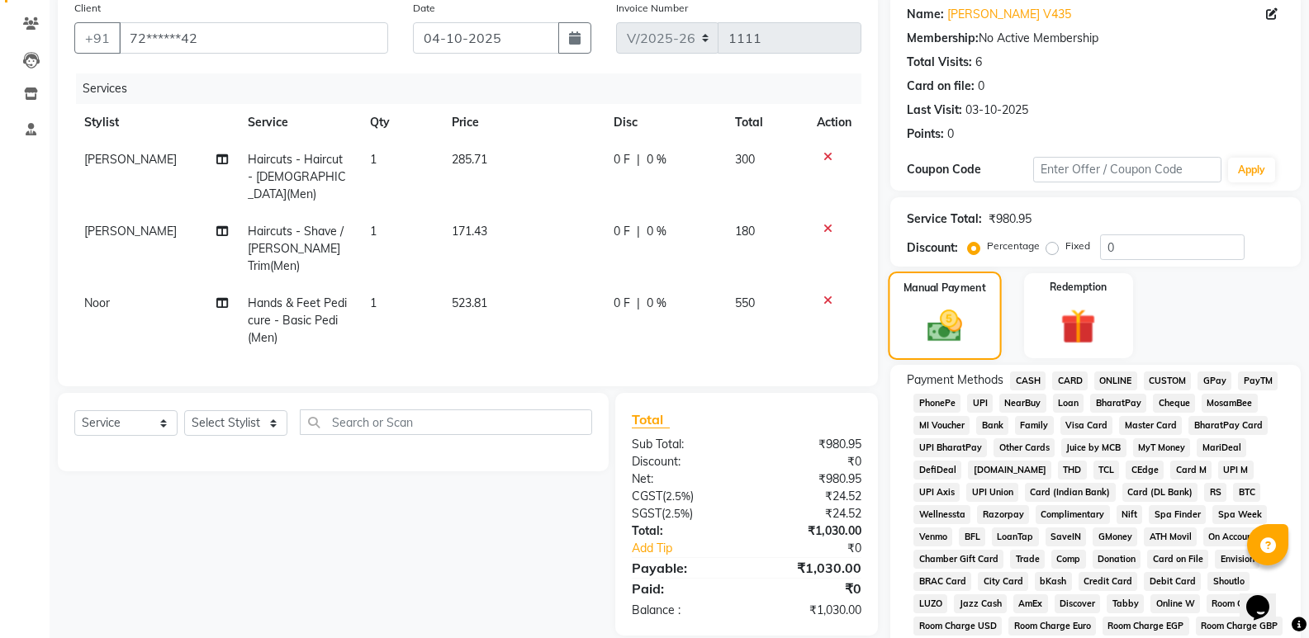
click at [956, 329] on img at bounding box center [945, 326] width 56 height 40
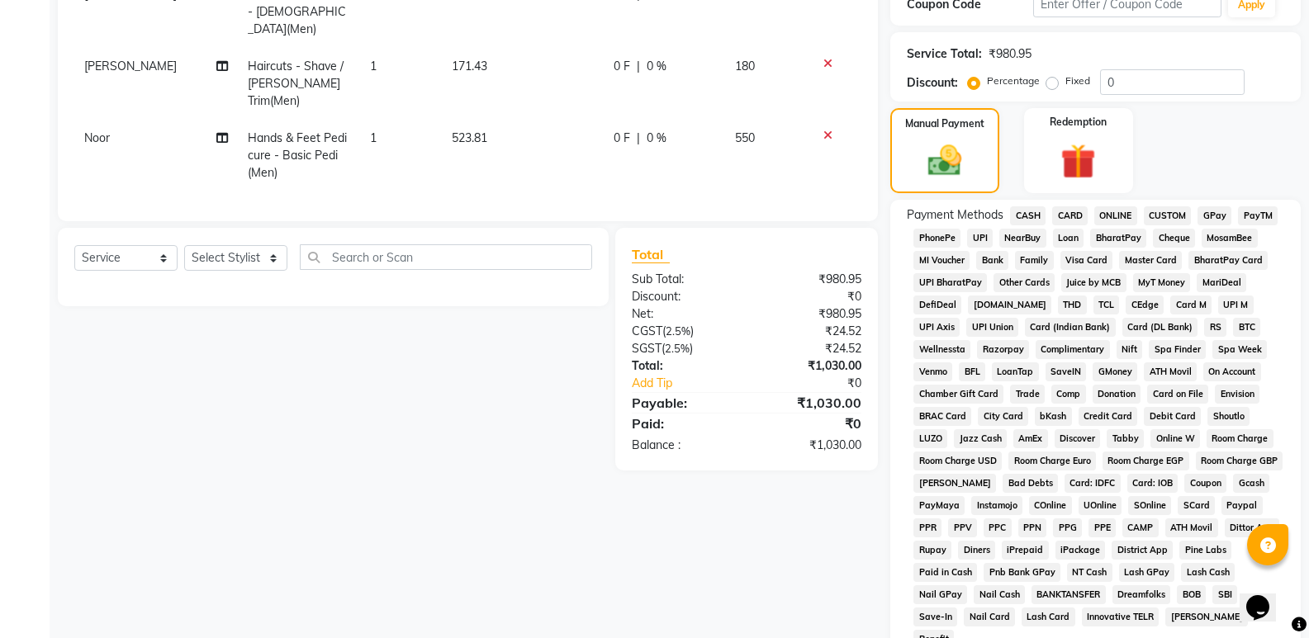
scroll to position [0, 0]
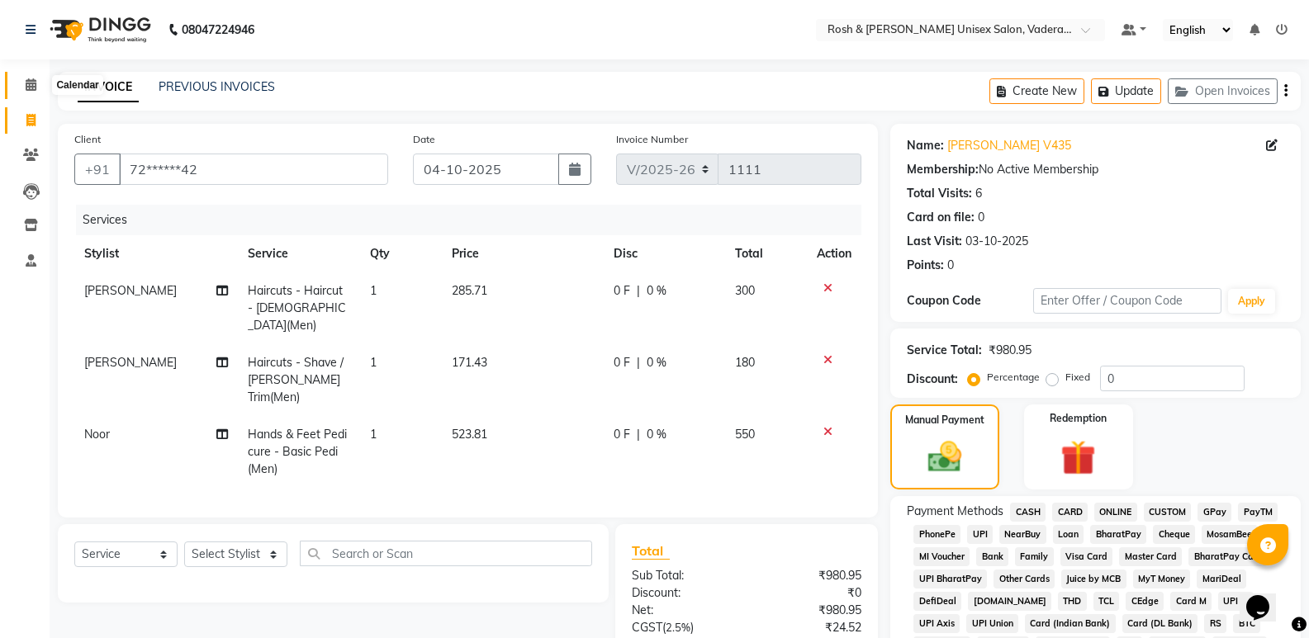
click at [28, 83] on icon at bounding box center [31, 84] width 11 height 12
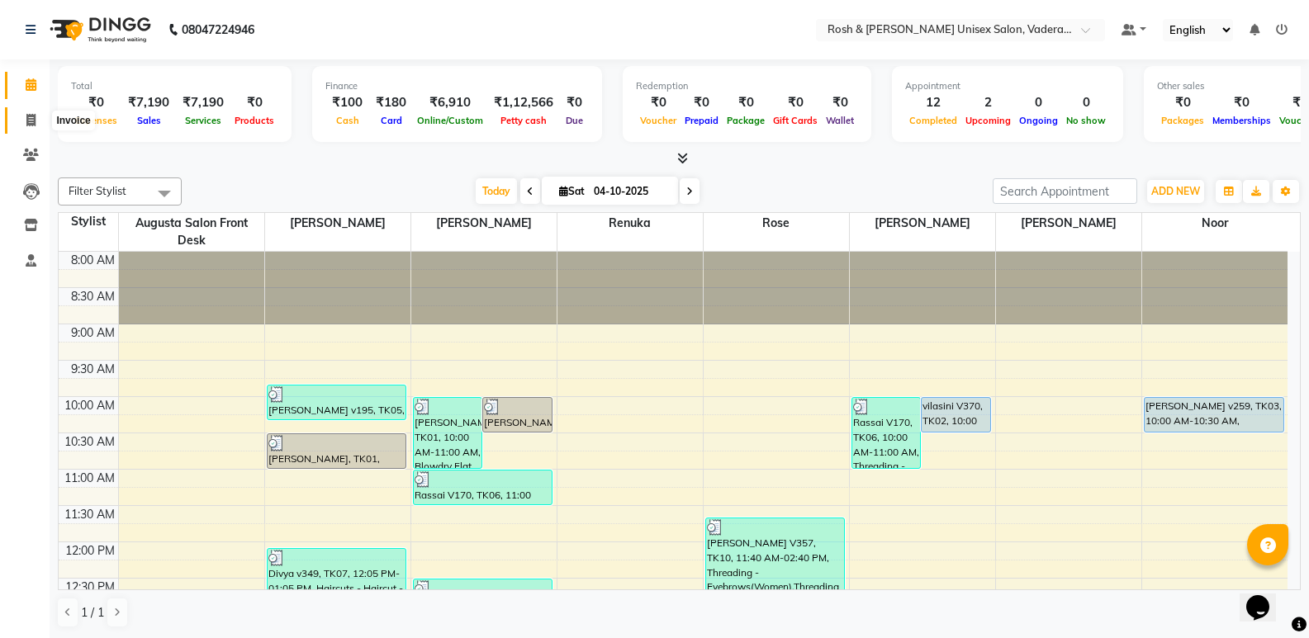
click at [33, 118] on icon at bounding box center [30, 120] width 9 height 12
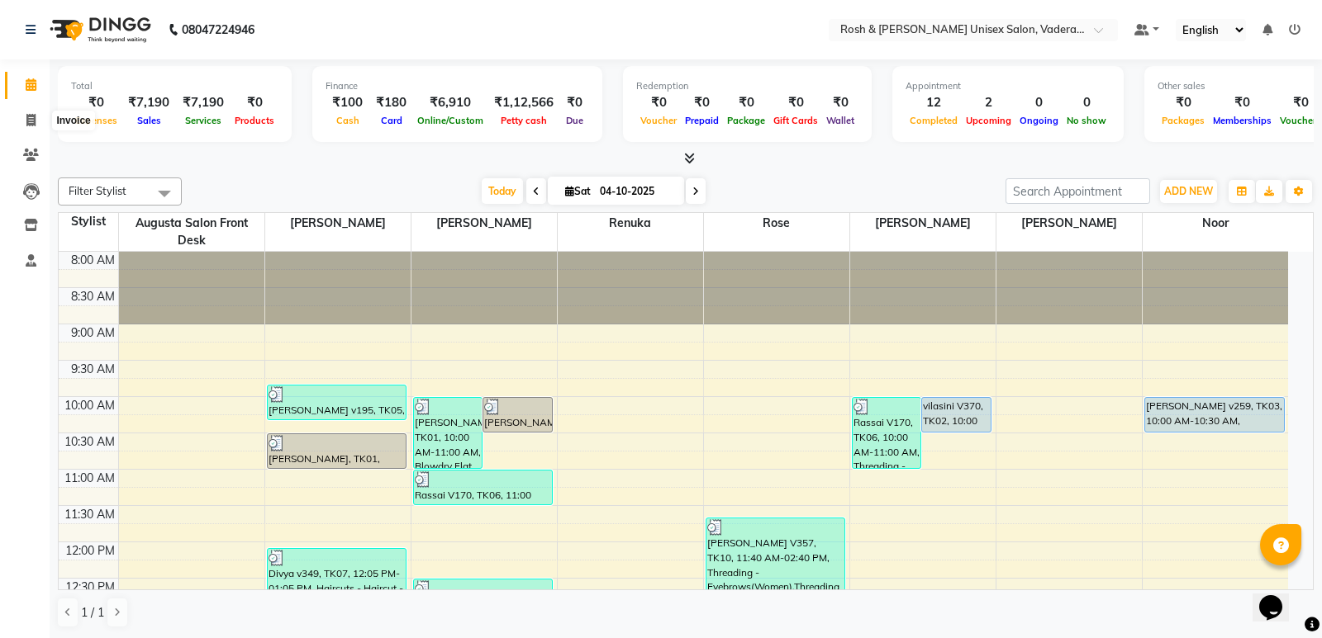
select select "8657"
select select "service"
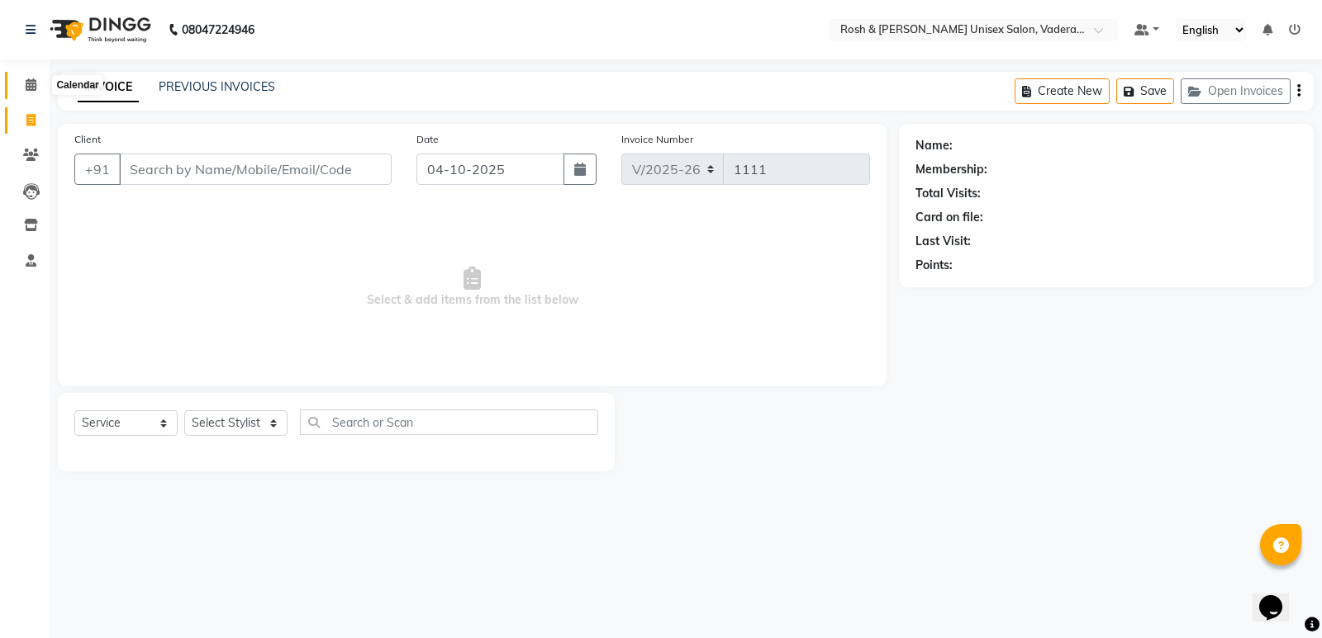
click at [33, 76] on span at bounding box center [31, 85] width 29 height 19
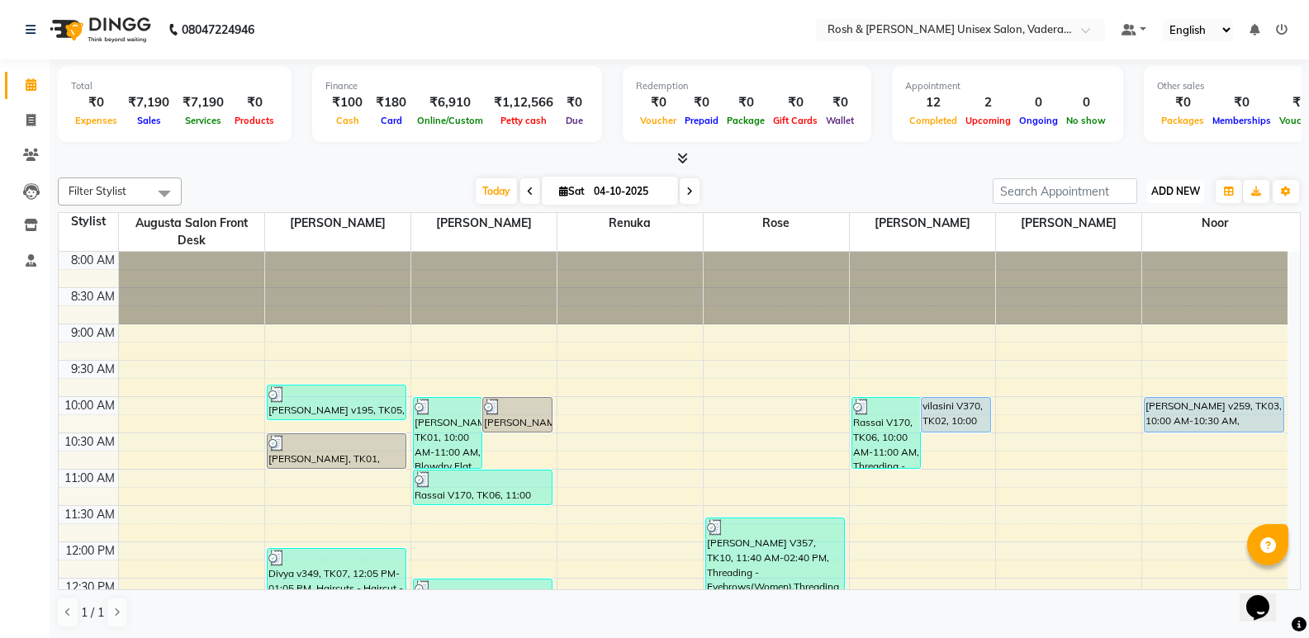
click at [1177, 192] on span "ADD NEW" at bounding box center [1175, 191] width 49 height 12
click at [1126, 257] on link "Add Client" at bounding box center [1138, 265] width 130 height 21
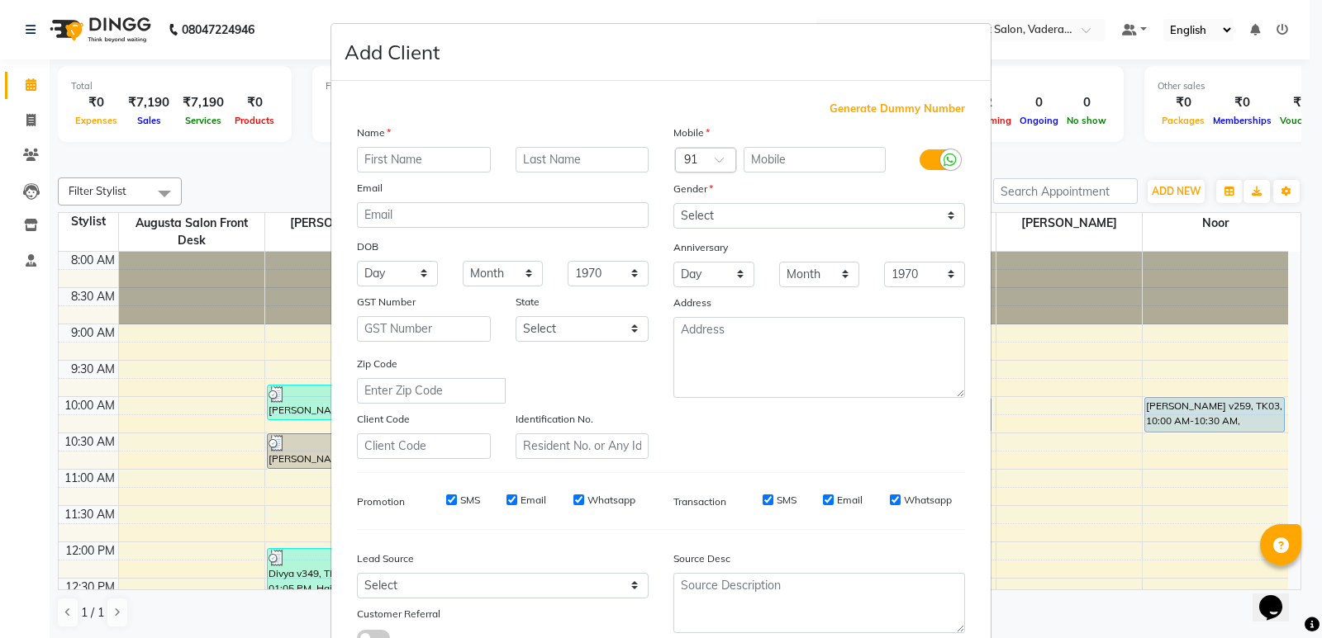
click at [411, 171] on input "text" at bounding box center [424, 160] width 134 height 26
type input "luna"
type input "V40"
click at [791, 152] on input "text" at bounding box center [814, 160] width 143 height 26
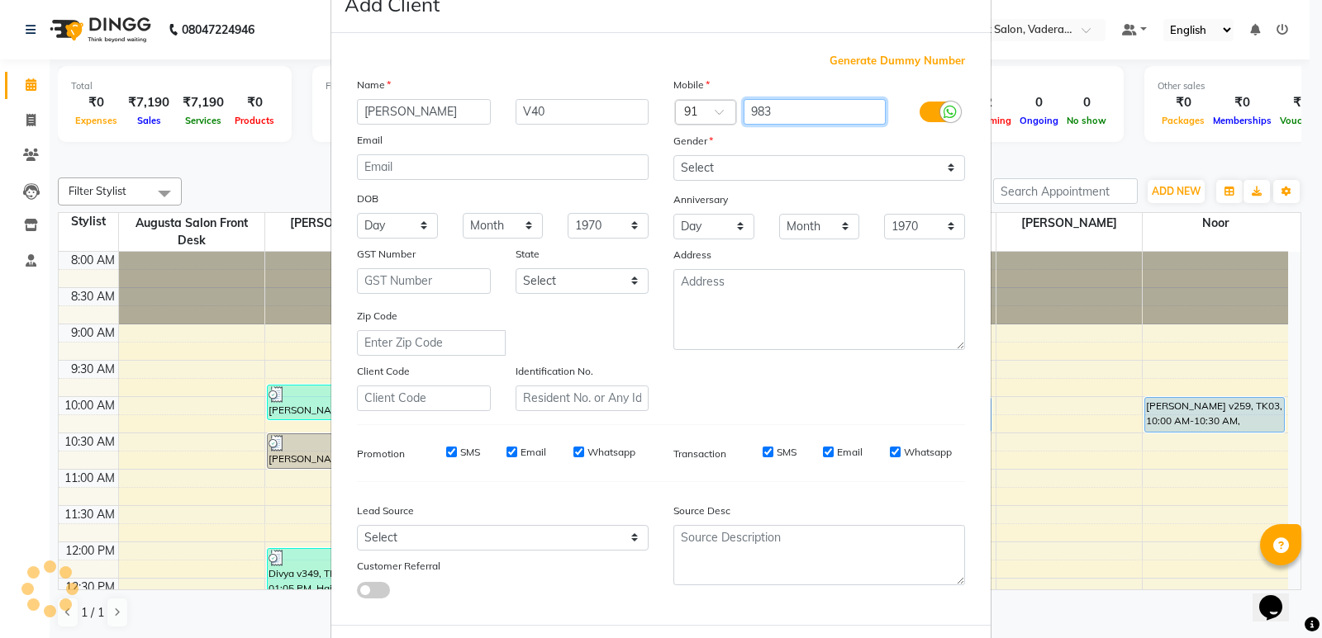
scroll to position [124, 0]
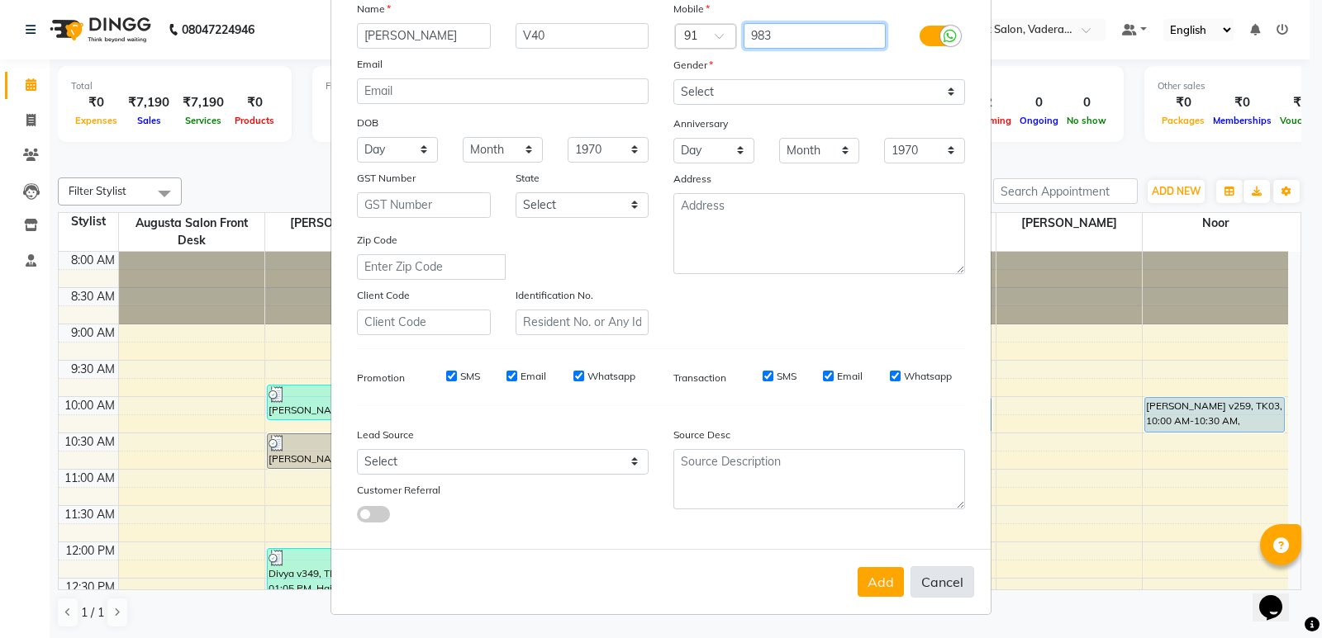
type input "983"
click at [933, 581] on button "Cancel" at bounding box center [942, 582] width 64 height 31
select select
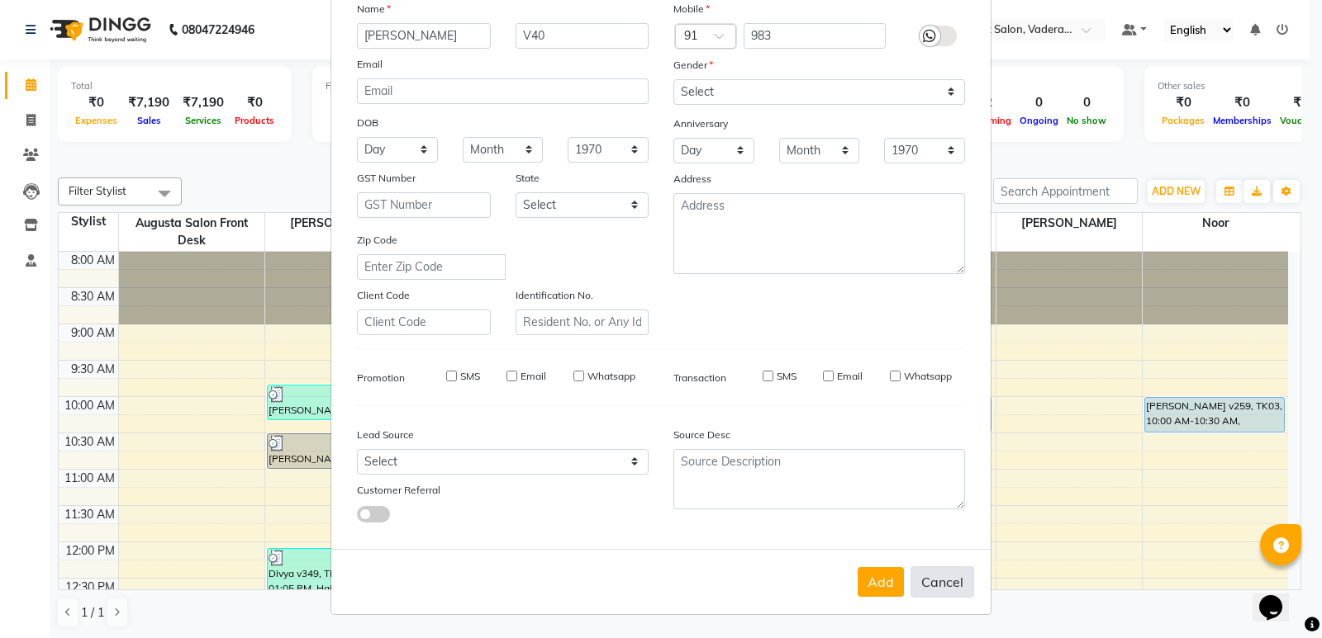
select select
checkbox input "false"
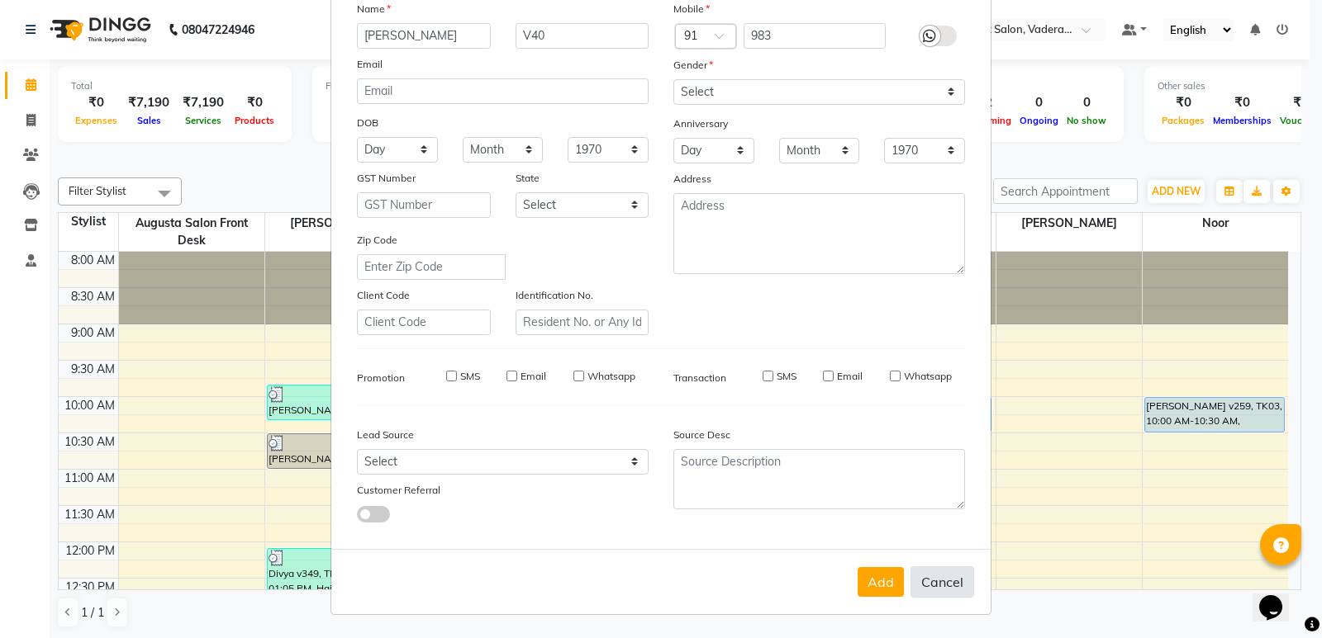
checkbox input "false"
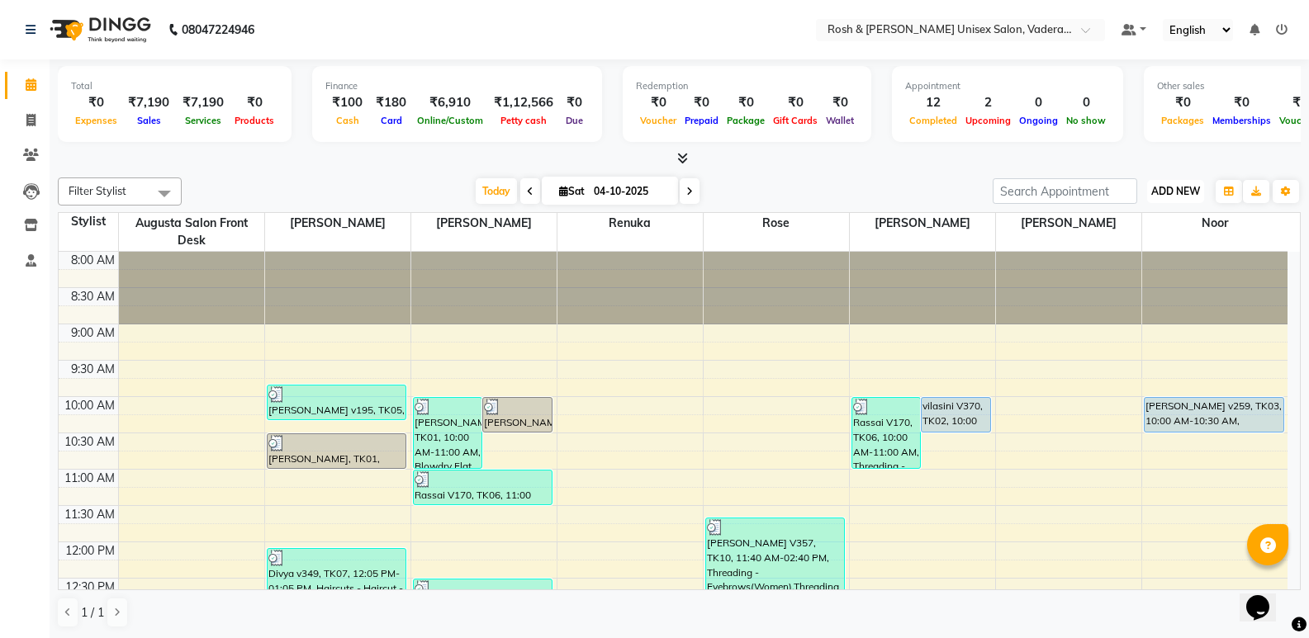
click at [1167, 197] on button "ADD NEW Toggle Dropdown" at bounding box center [1175, 191] width 57 height 23
click at [1093, 268] on link "Add Client" at bounding box center [1138, 265] width 130 height 21
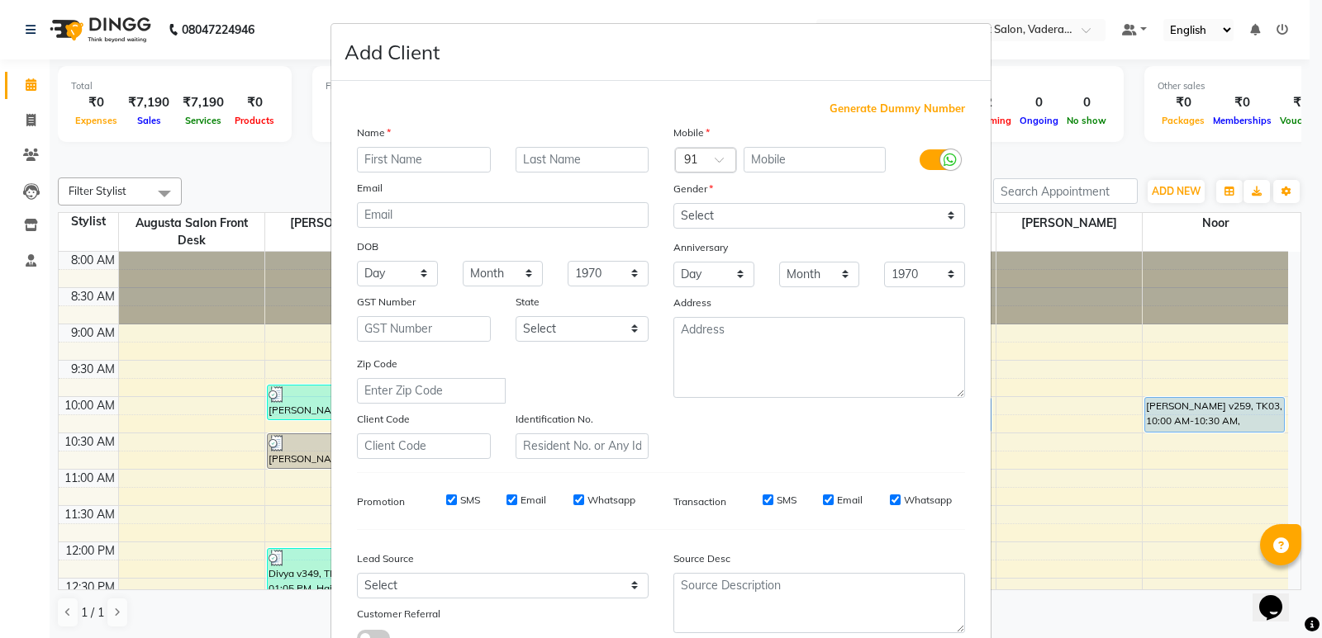
click at [887, 161] on div at bounding box center [819, 160] width 159 height 26
click at [833, 156] on input "text" at bounding box center [814, 160] width 143 height 26
type input "9"
type input "9831130314"
click at [415, 158] on input "text" at bounding box center [424, 160] width 134 height 26
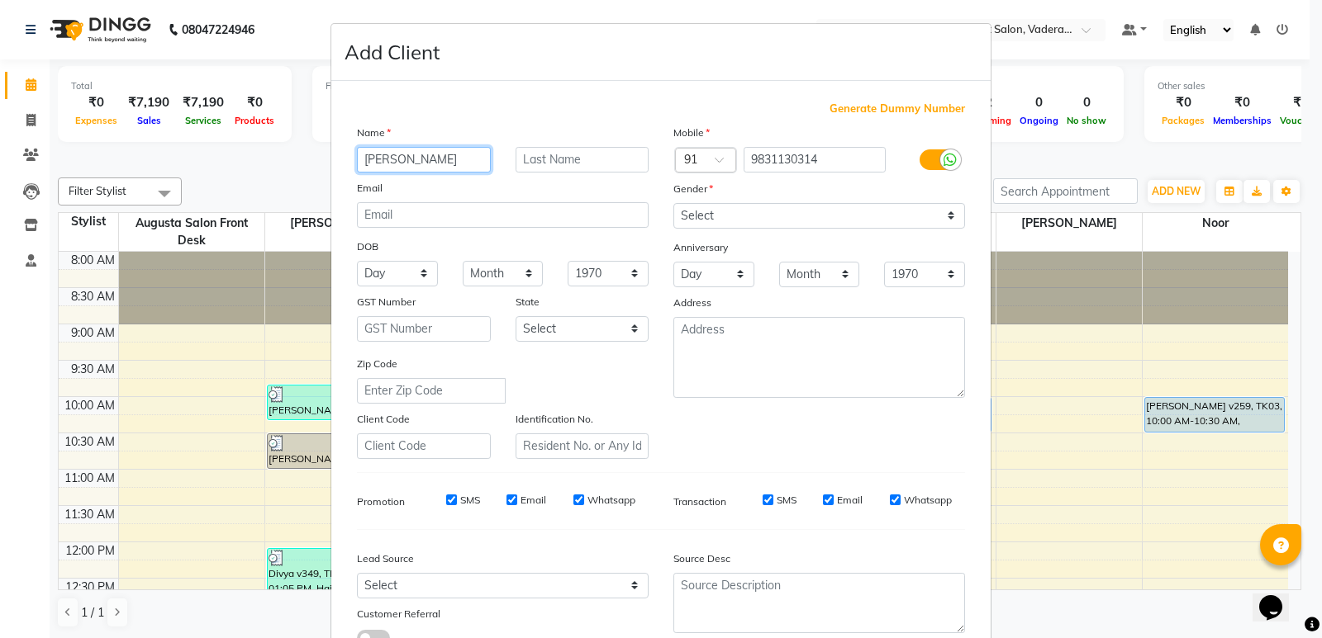
type input "Luna"
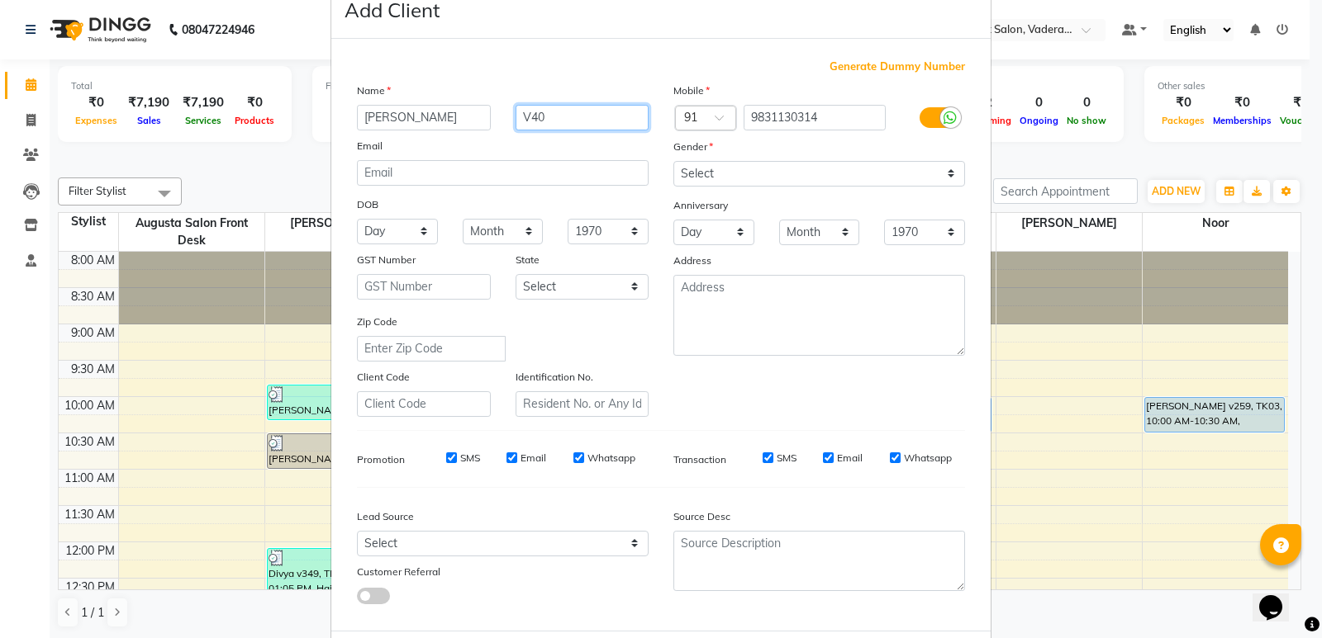
scroll to position [83, 0]
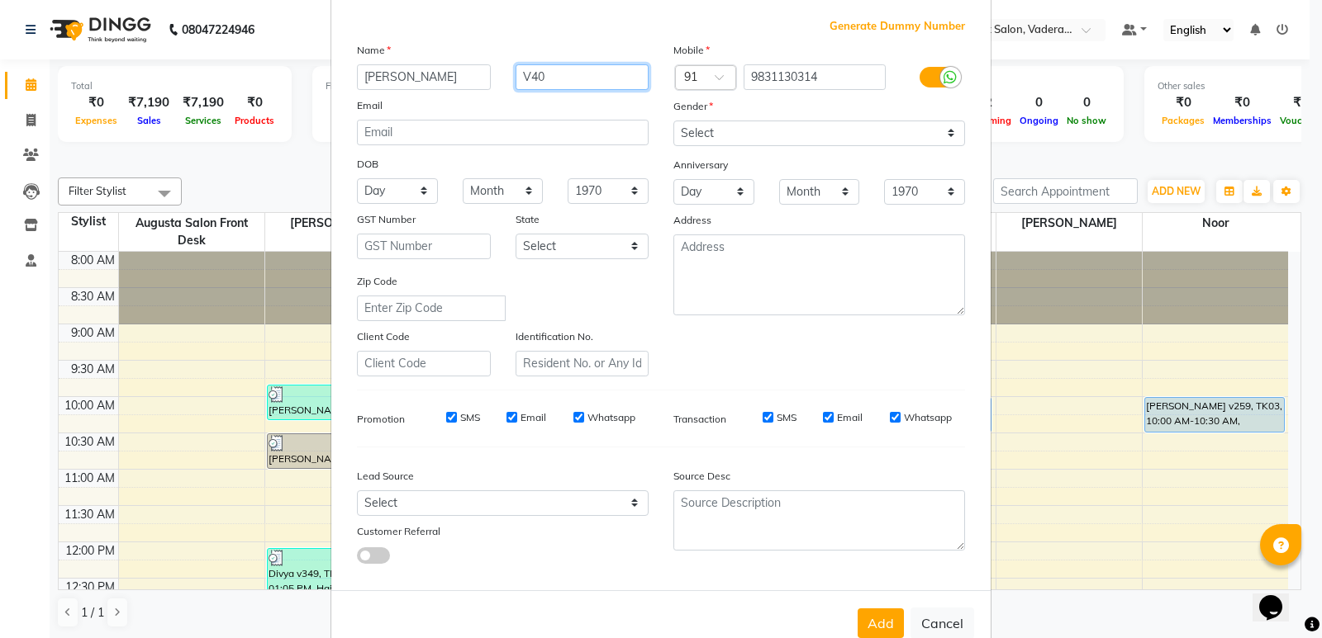
type input "V40"
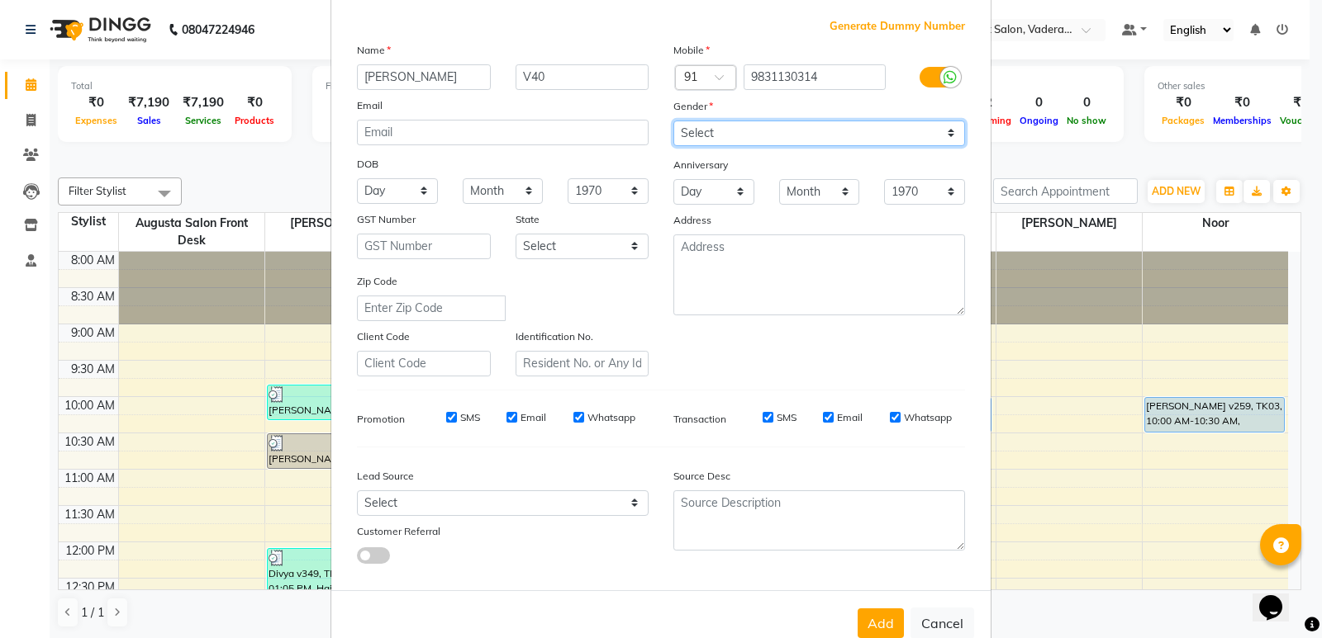
drag, startPoint x: 727, startPoint y: 139, endPoint x: 719, endPoint y: 145, distance: 9.4
click at [727, 139] on select "Select Male Female Other Prefer Not To Say" at bounding box center [819, 134] width 292 height 26
select select "female"
click at [673, 121] on select "Select Male Female Other Prefer Not To Say" at bounding box center [819, 134] width 292 height 26
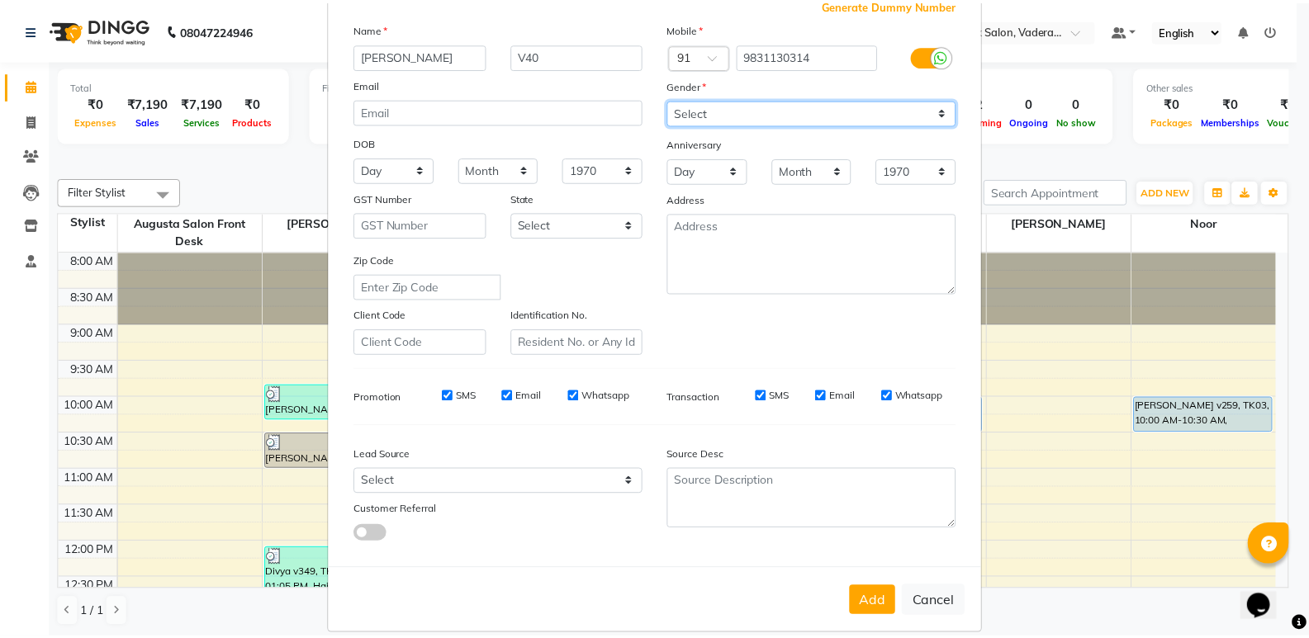
scroll to position [124, 0]
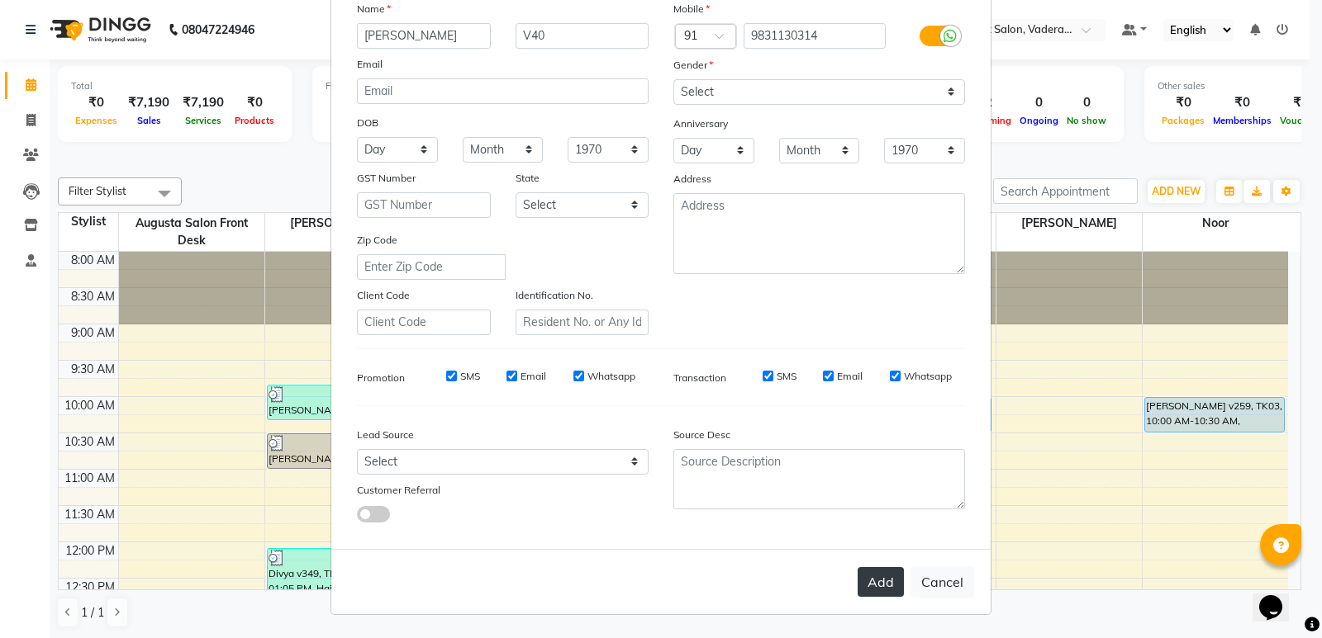
click at [876, 596] on button "Add" at bounding box center [880, 582] width 46 height 30
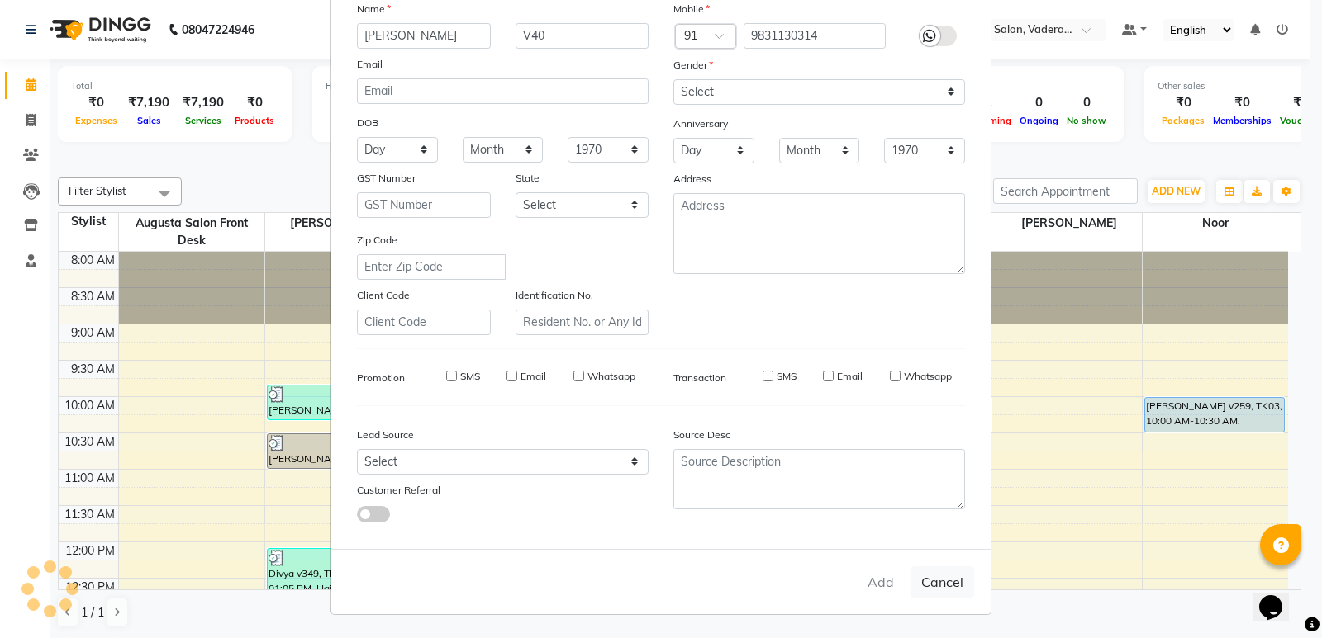
select select
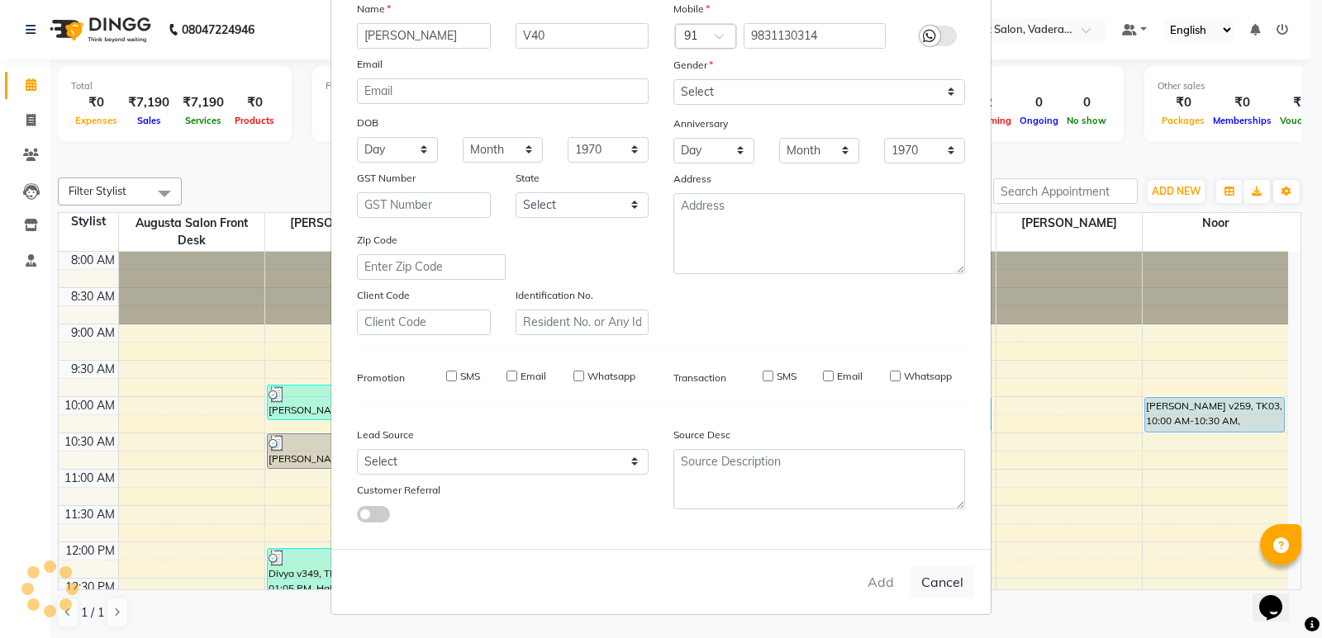
select select
checkbox input "false"
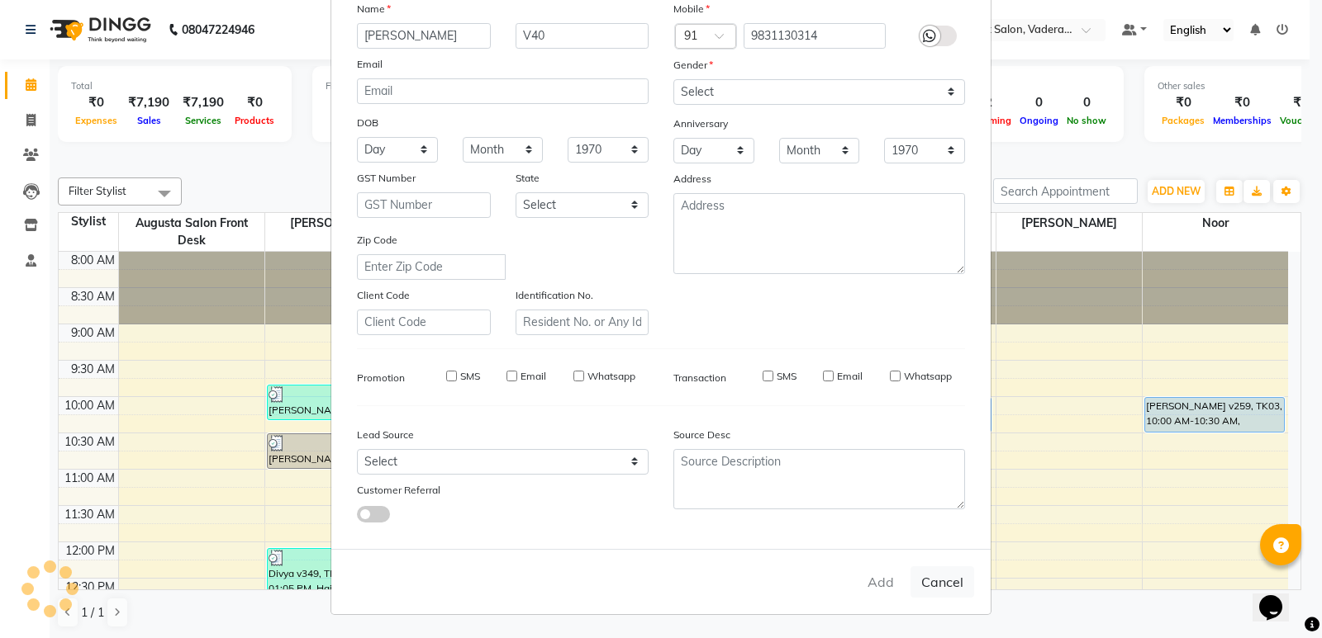
checkbox input "false"
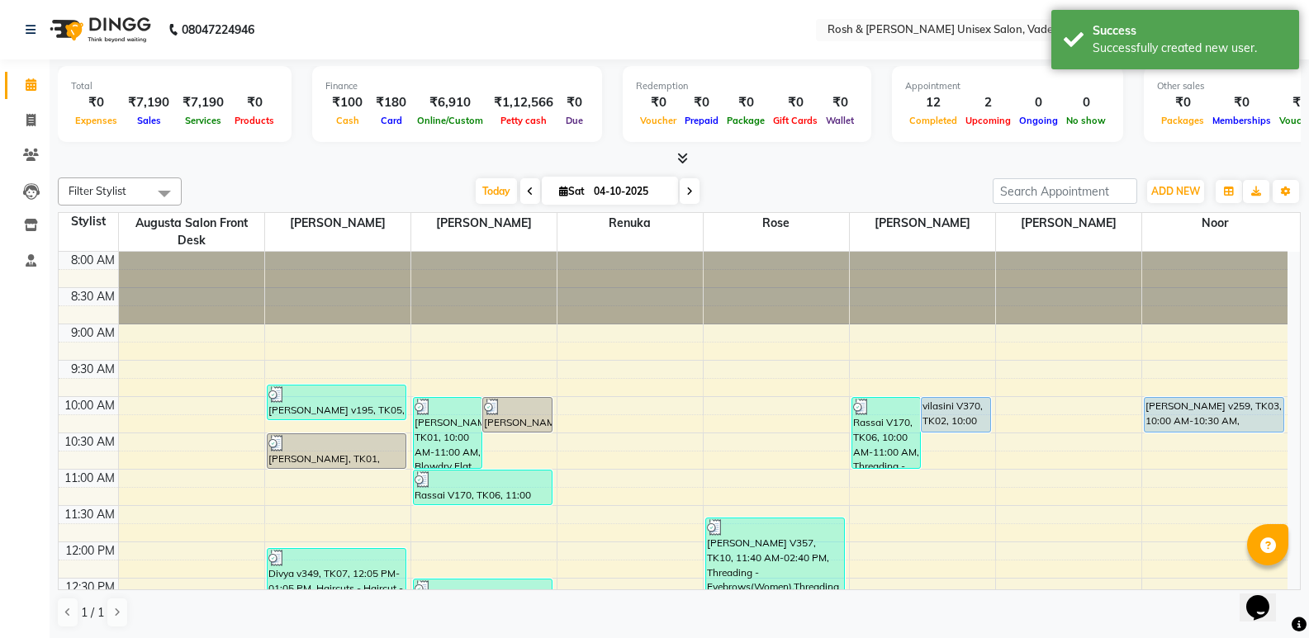
scroll to position [330, 0]
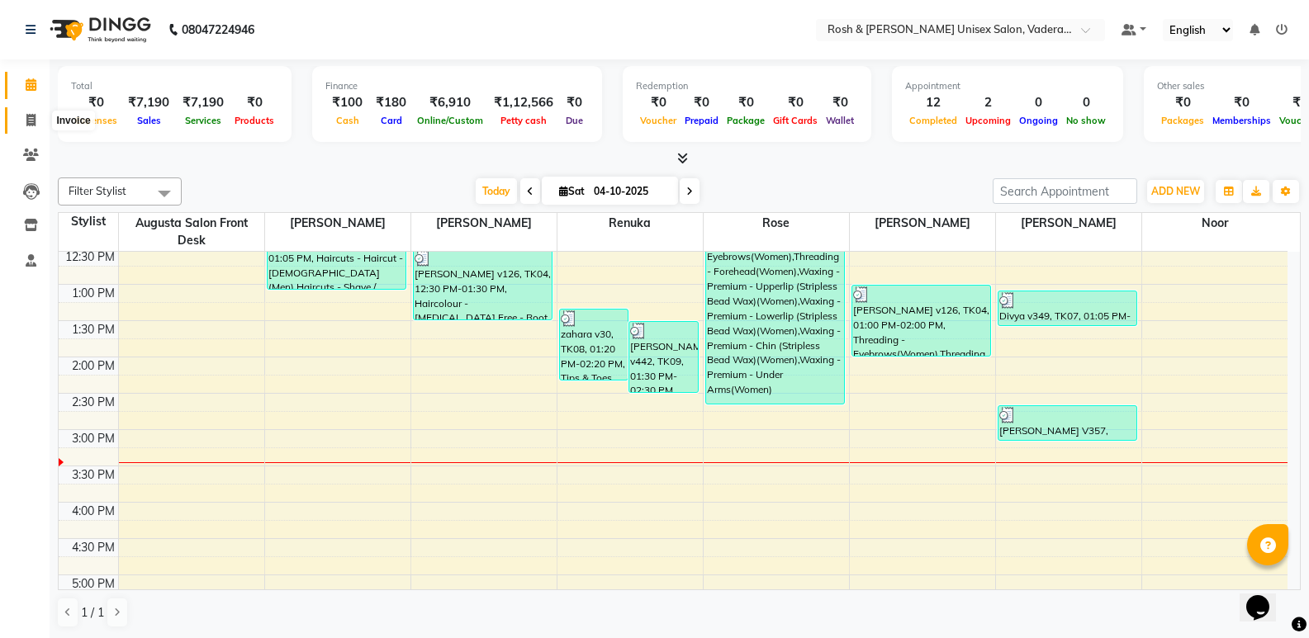
click at [31, 121] on icon at bounding box center [30, 120] width 9 height 12
select select "service"
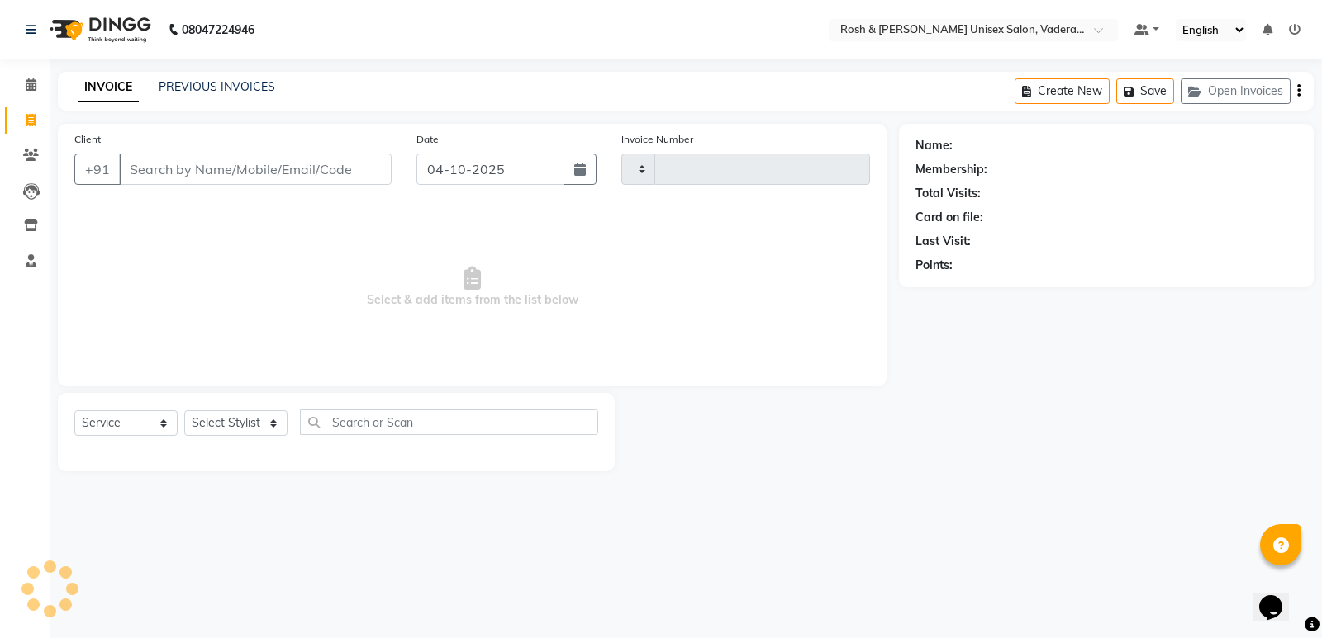
type input "1111"
select select "8657"
click at [1242, 86] on button "Open Invoices" at bounding box center [1235, 91] width 110 height 26
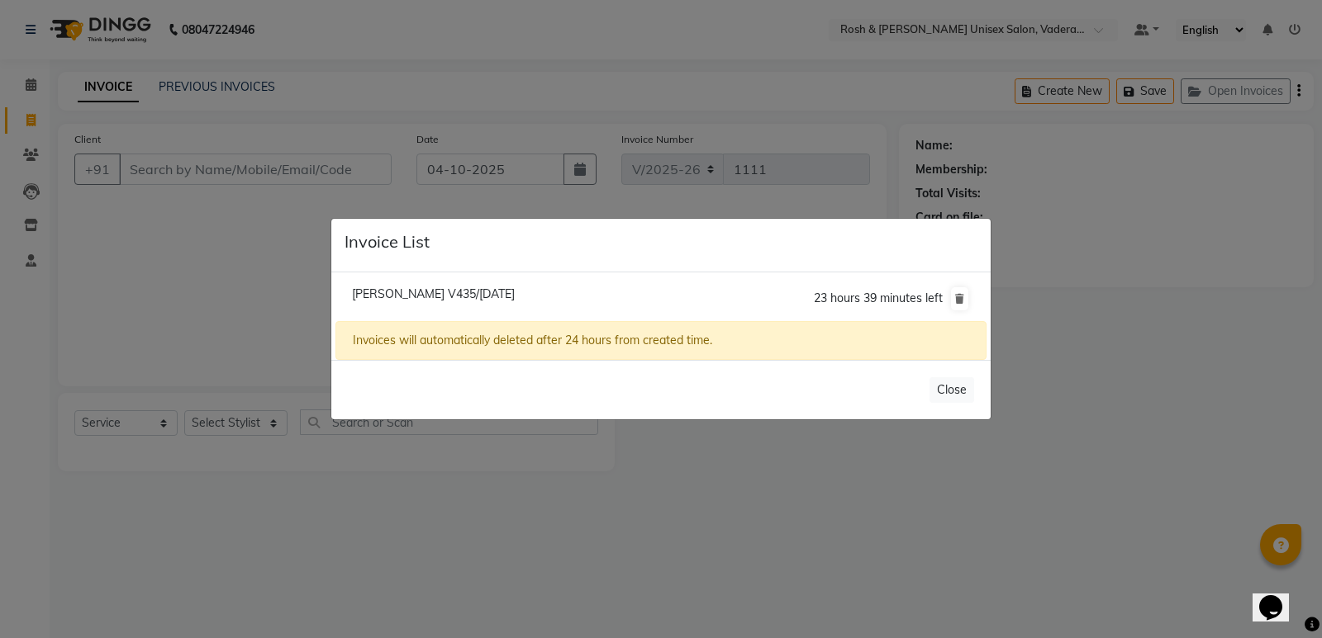
click at [482, 296] on span "Swetha V435/04 October 2025" at bounding box center [433, 294] width 163 height 15
type input "72******42"
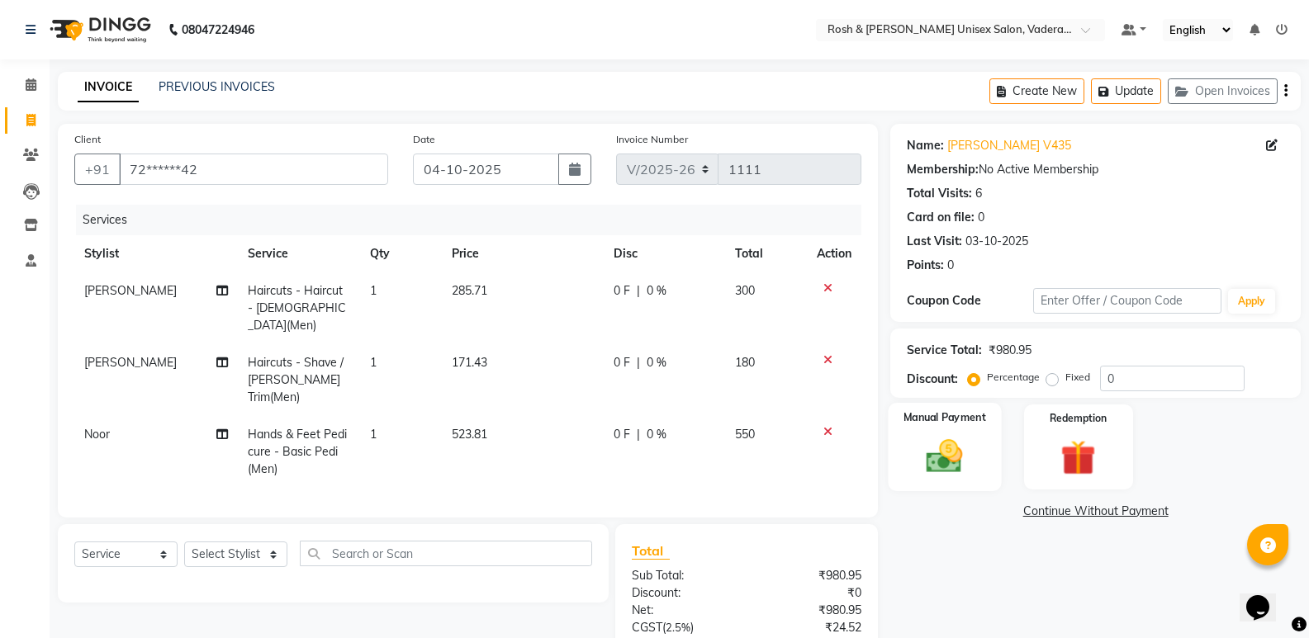
scroll to position [131, 0]
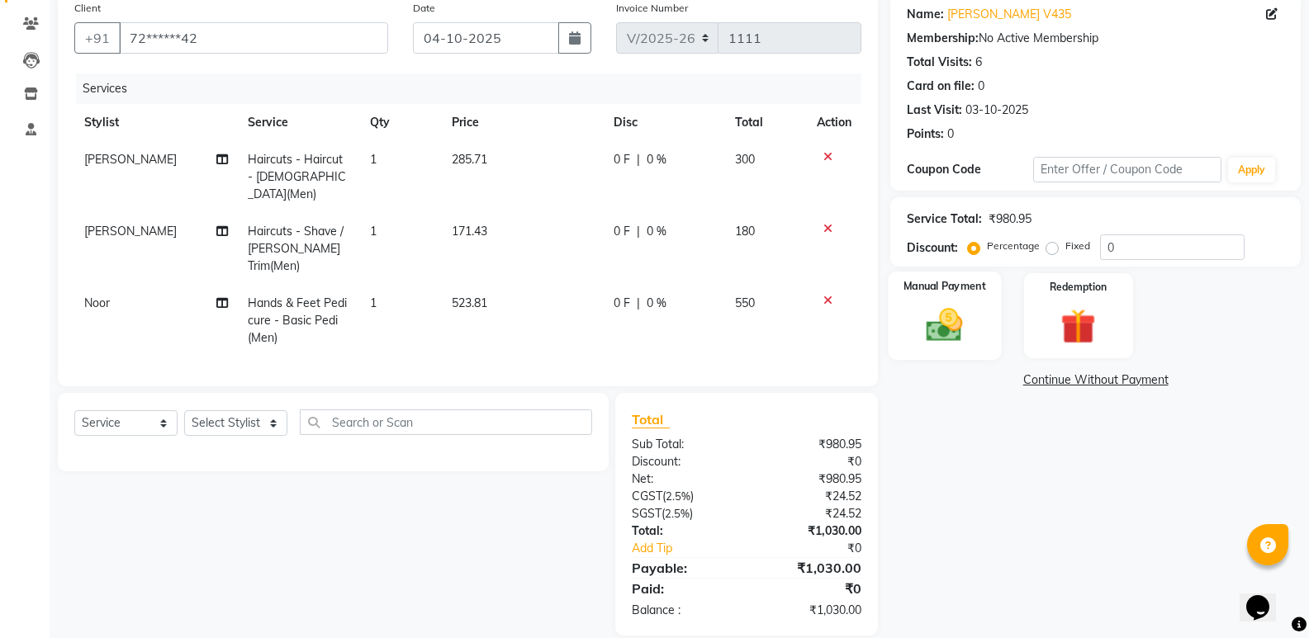
click at [940, 331] on img at bounding box center [944, 325] width 59 height 42
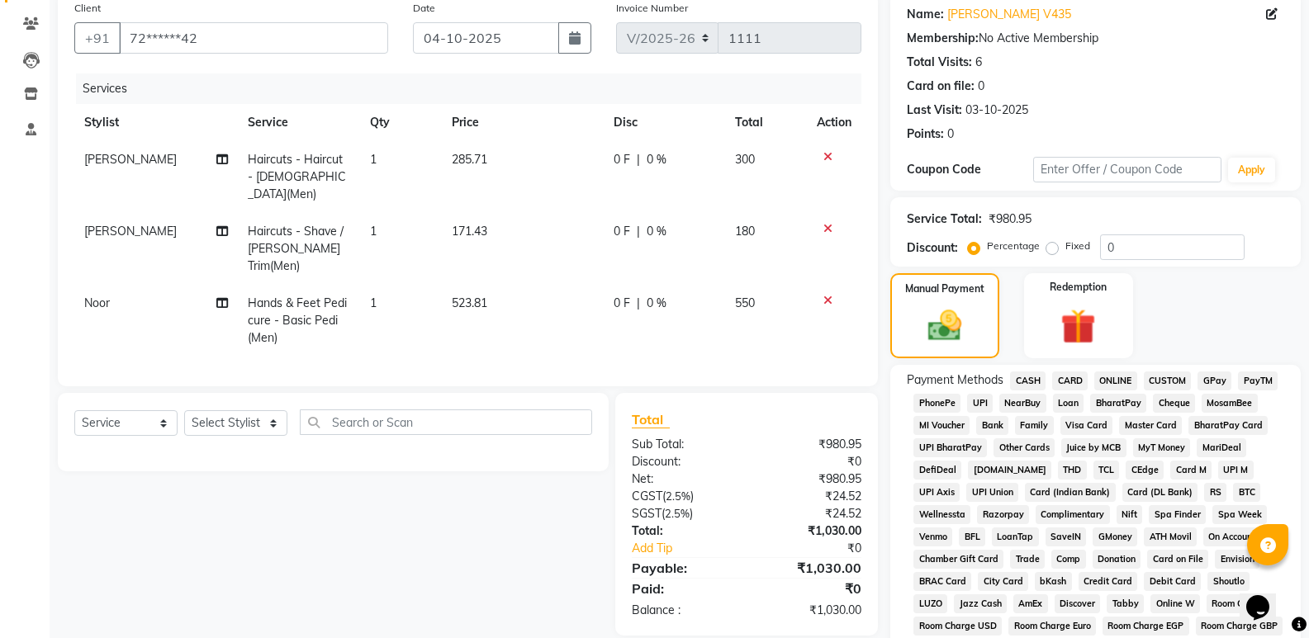
scroll to position [297, 0]
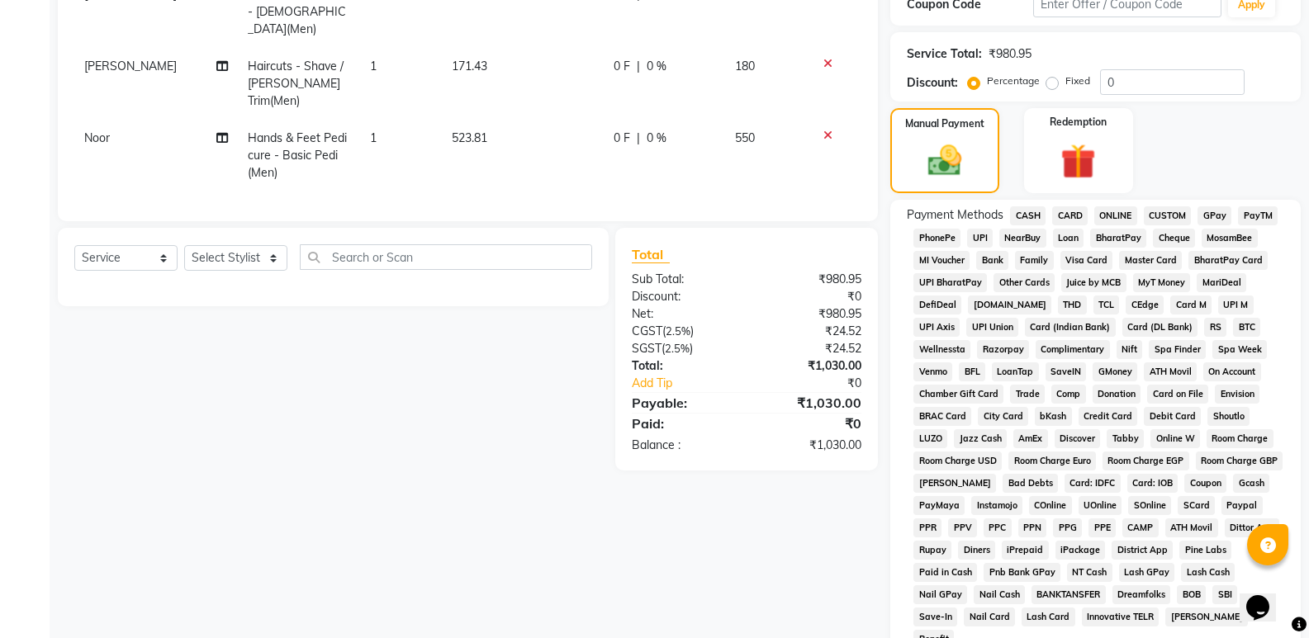
click at [970, 242] on span "UPI" at bounding box center [980, 238] width 26 height 19
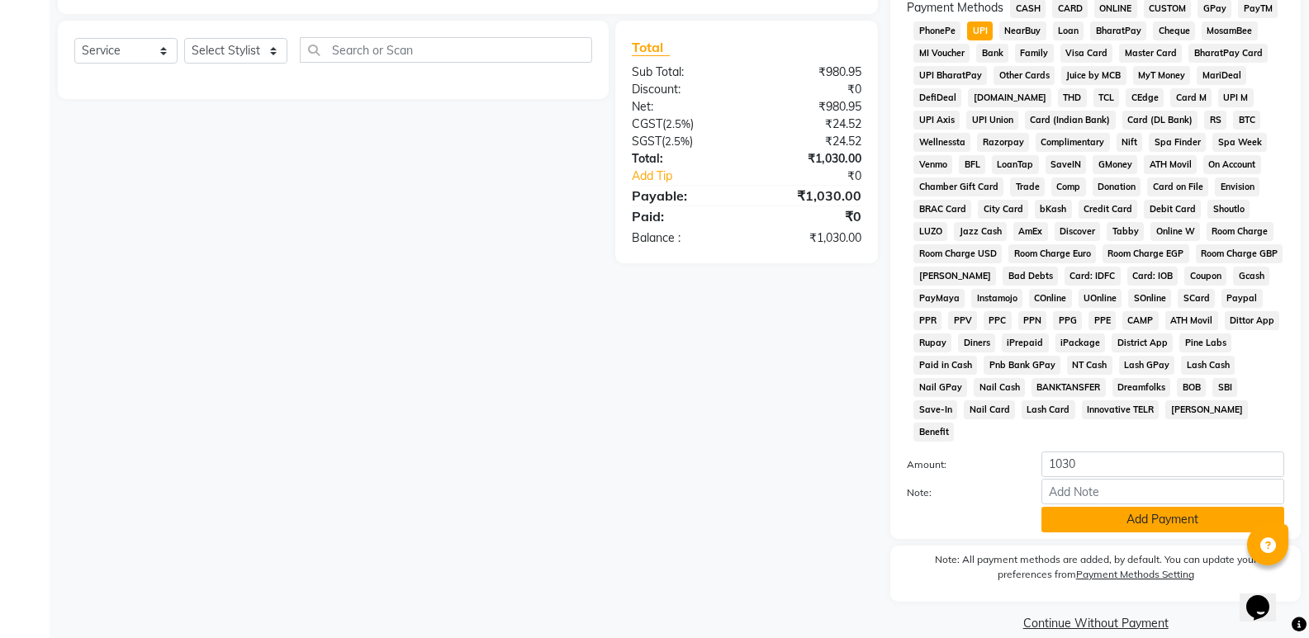
click at [1151, 508] on button "Add Payment" at bounding box center [1163, 520] width 243 height 26
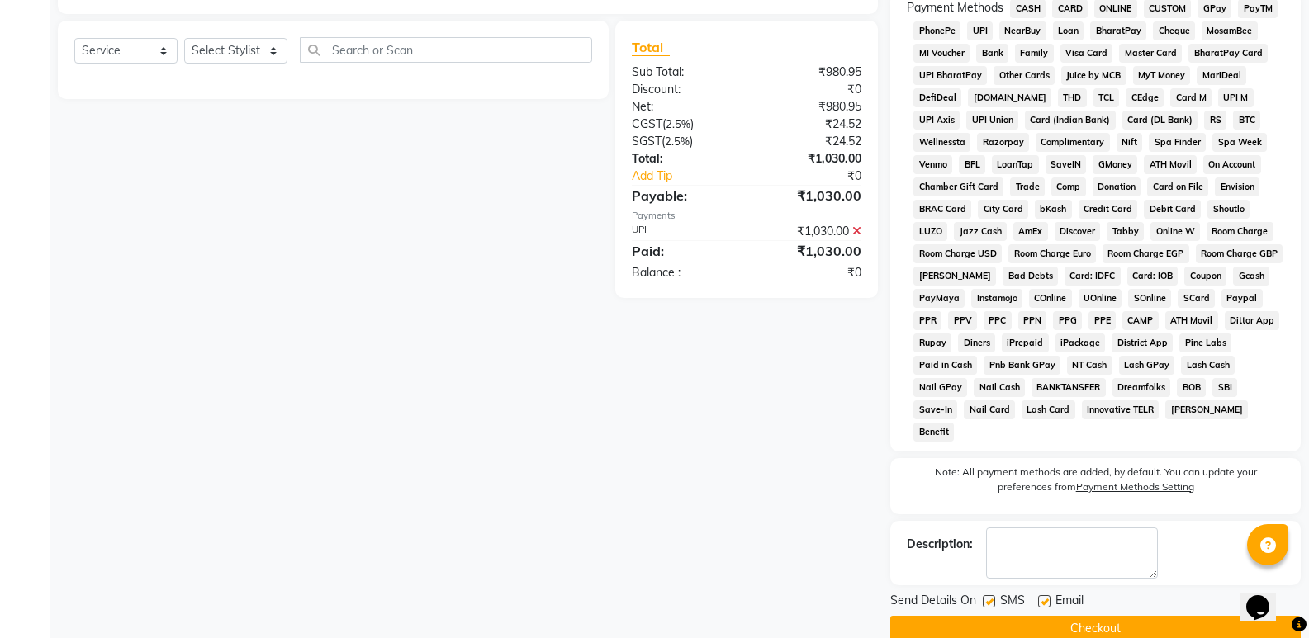
scroll to position [510, 0]
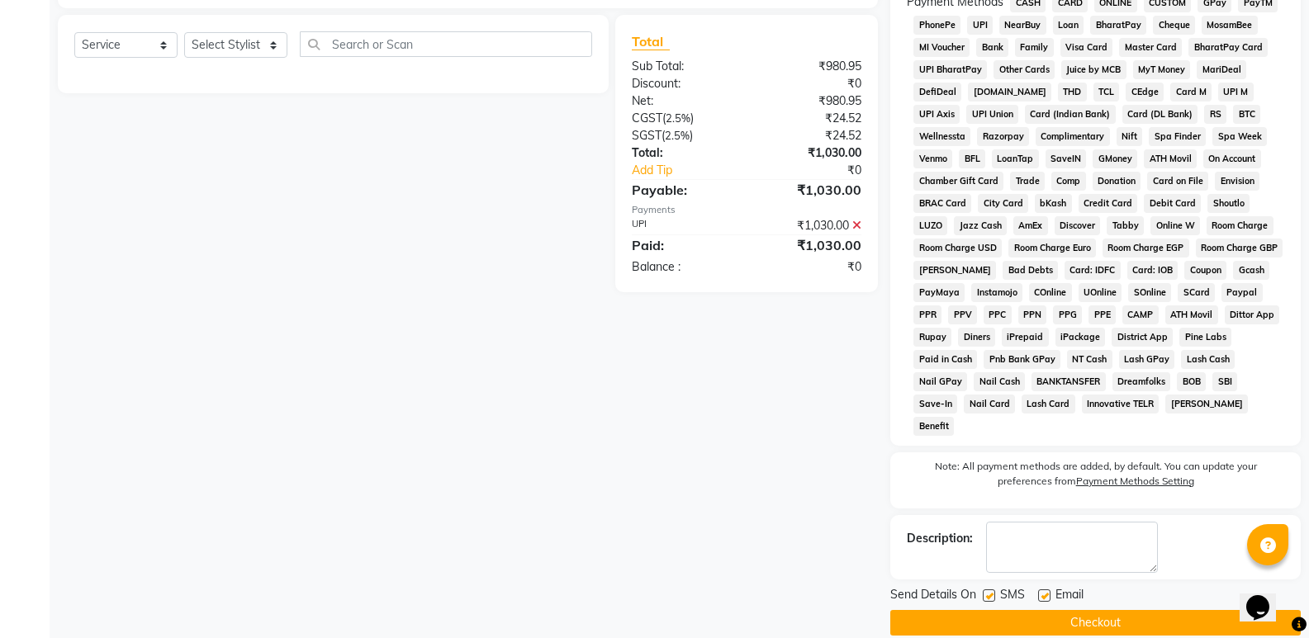
click at [1100, 610] on button "Checkout" at bounding box center [1095, 623] width 410 height 26
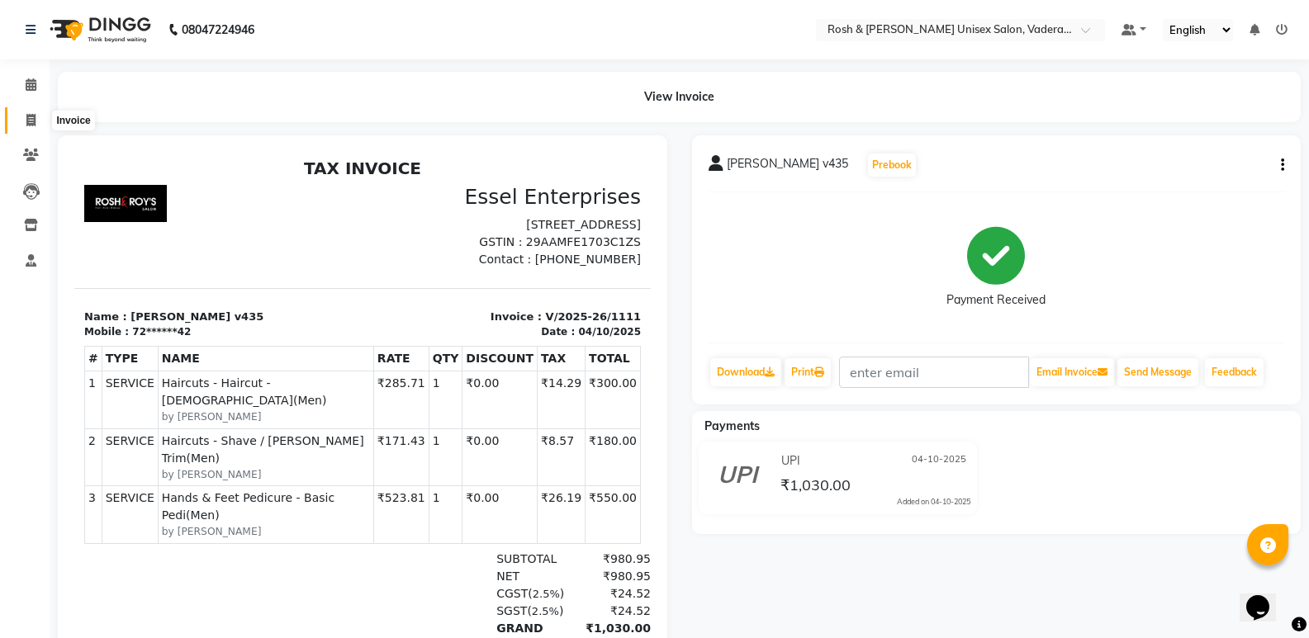
click at [40, 118] on span at bounding box center [31, 121] width 29 height 19
select select "8657"
select select "service"
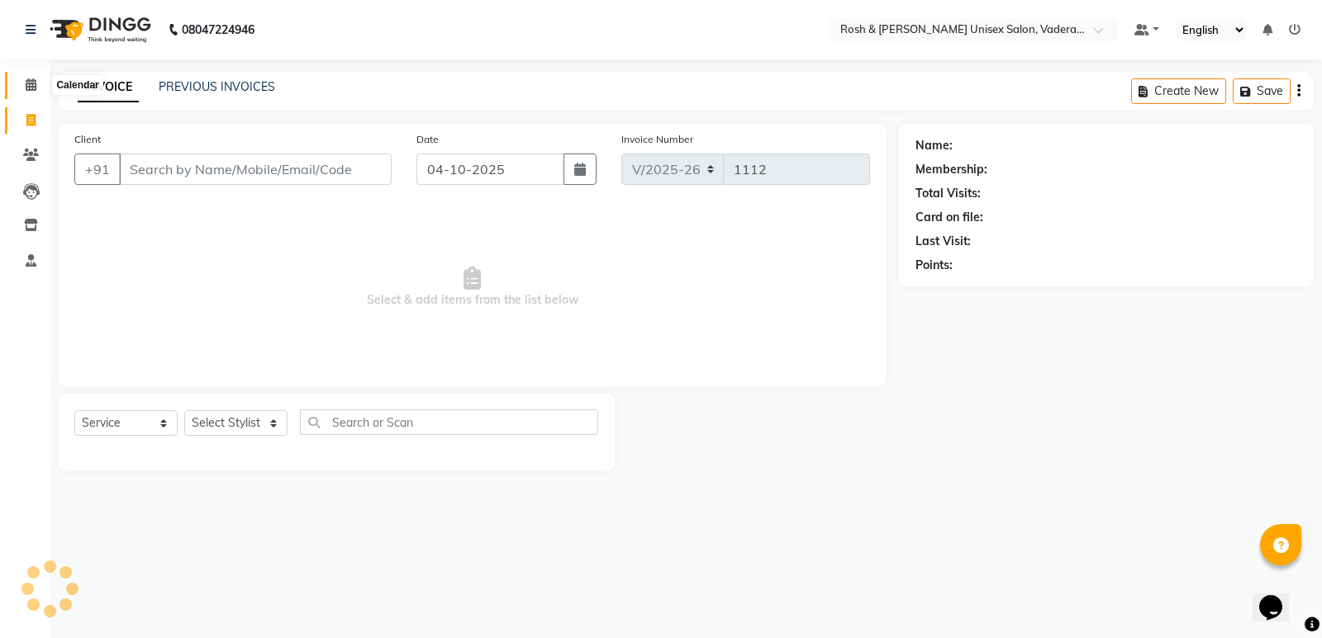
click at [33, 89] on icon at bounding box center [31, 84] width 11 height 12
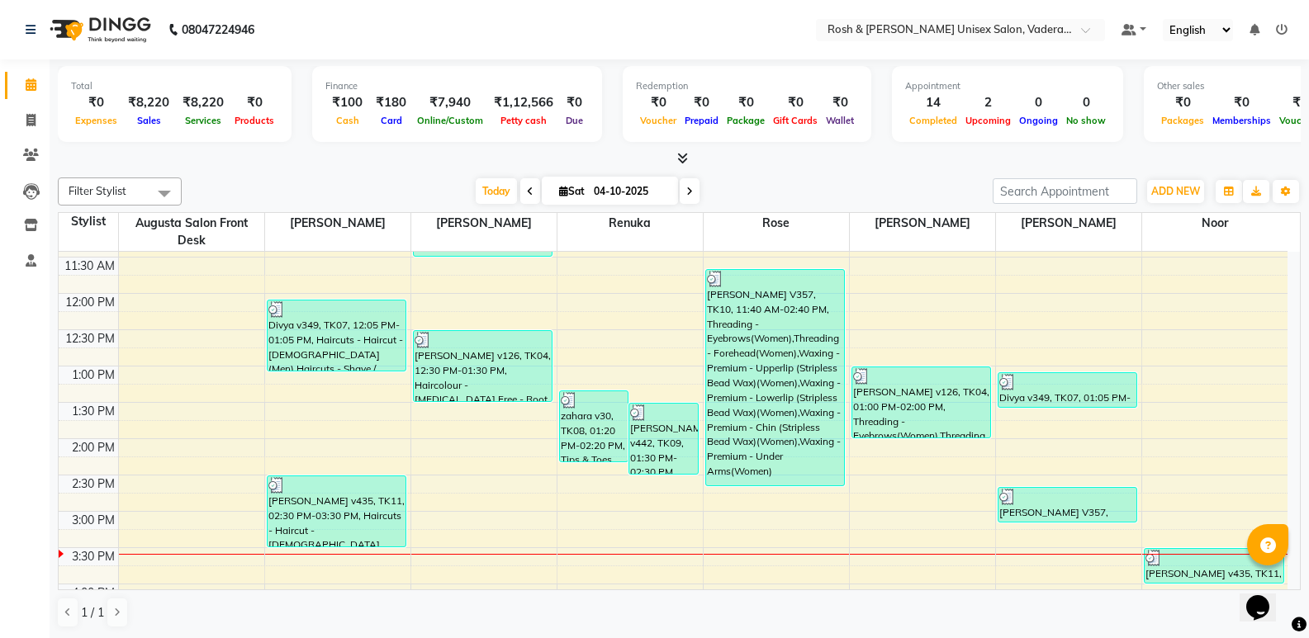
scroll to position [248, 0]
click at [31, 114] on icon at bounding box center [30, 120] width 9 height 12
select select "service"
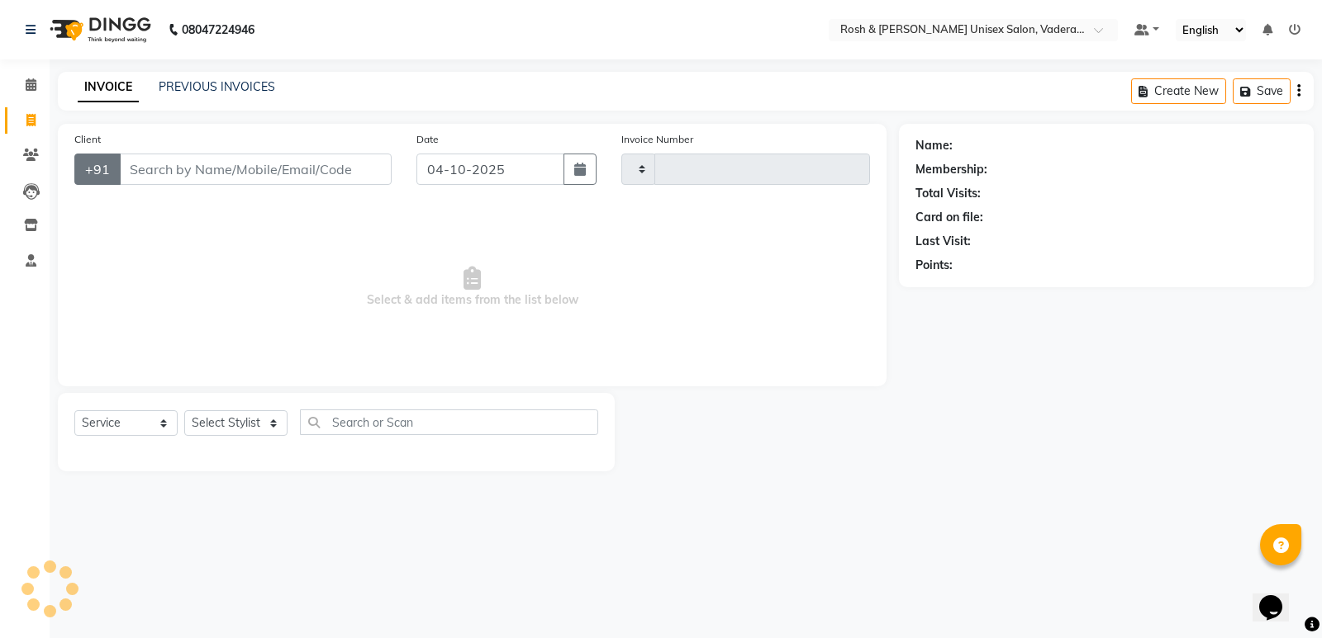
type input "1112"
select select "8657"
click at [153, 167] on input "Client" at bounding box center [255, 169] width 273 height 31
click at [219, 414] on select "Select Stylist Augusta Salon Front Desk Jessy Jittu Milton Noor Renuka Reports …" at bounding box center [235, 423] width 103 height 26
select select "87537"
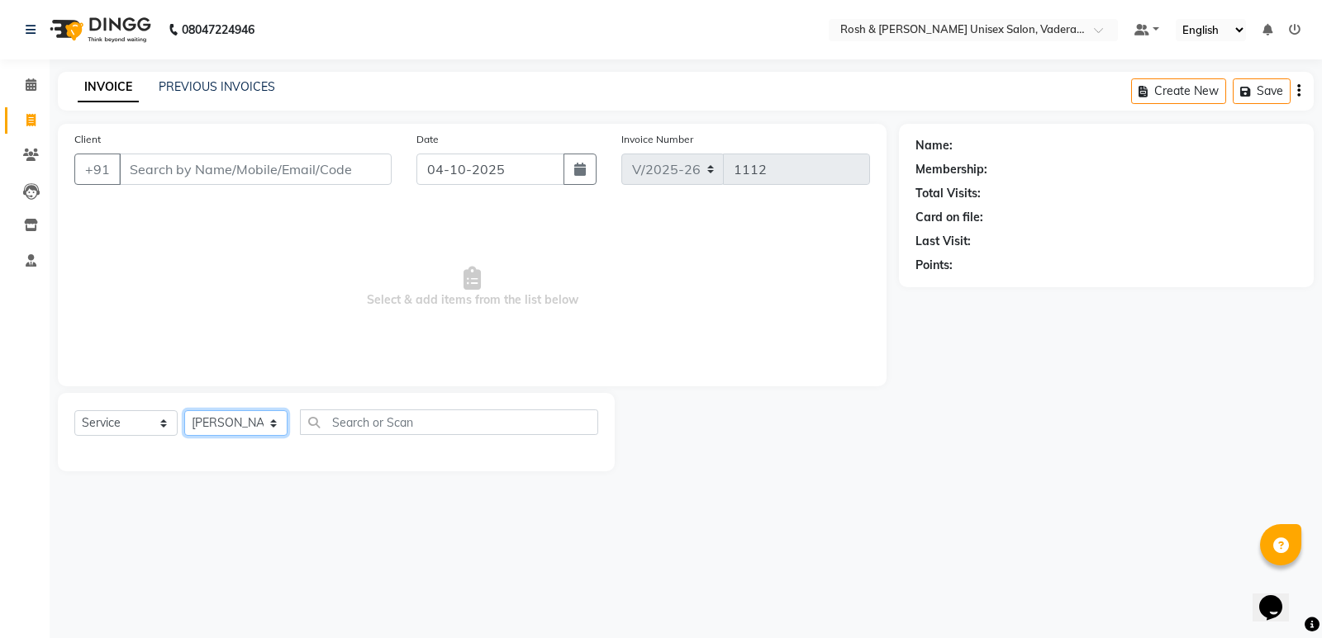
click at [184, 410] on select "Select Stylist Augusta Salon Front Desk Jessy Jittu Milton Noor Renuka Reports …" at bounding box center [235, 423] width 103 height 26
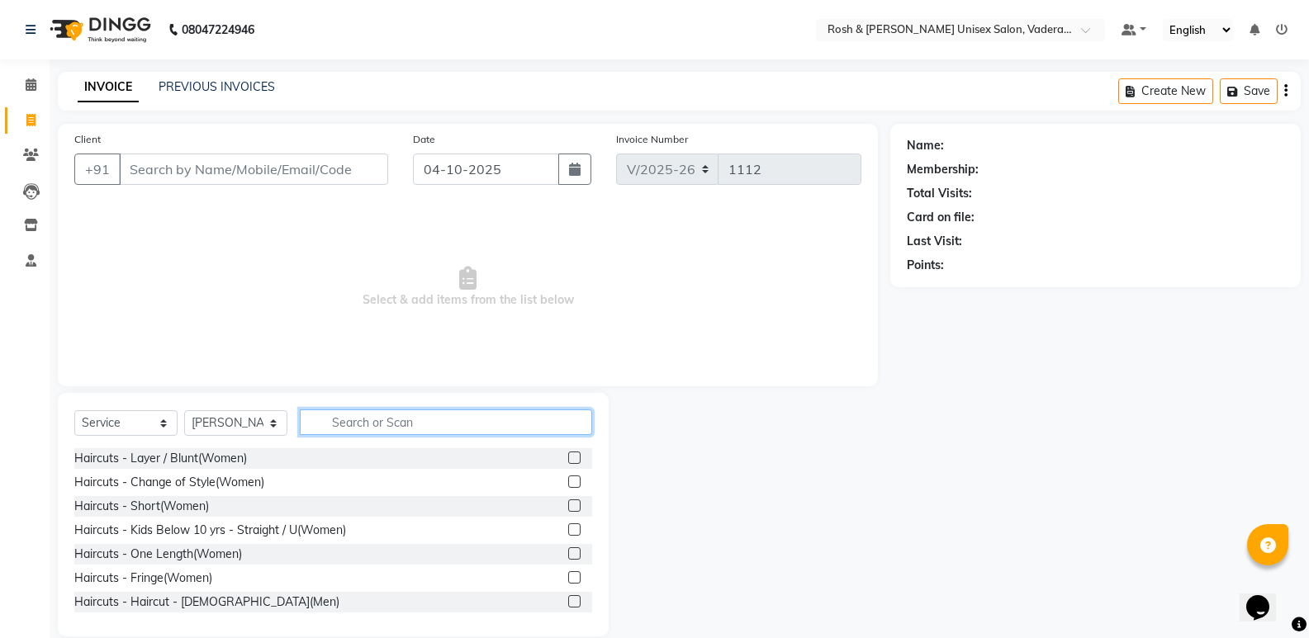
click at [343, 433] on input "text" at bounding box center [446, 423] width 292 height 26
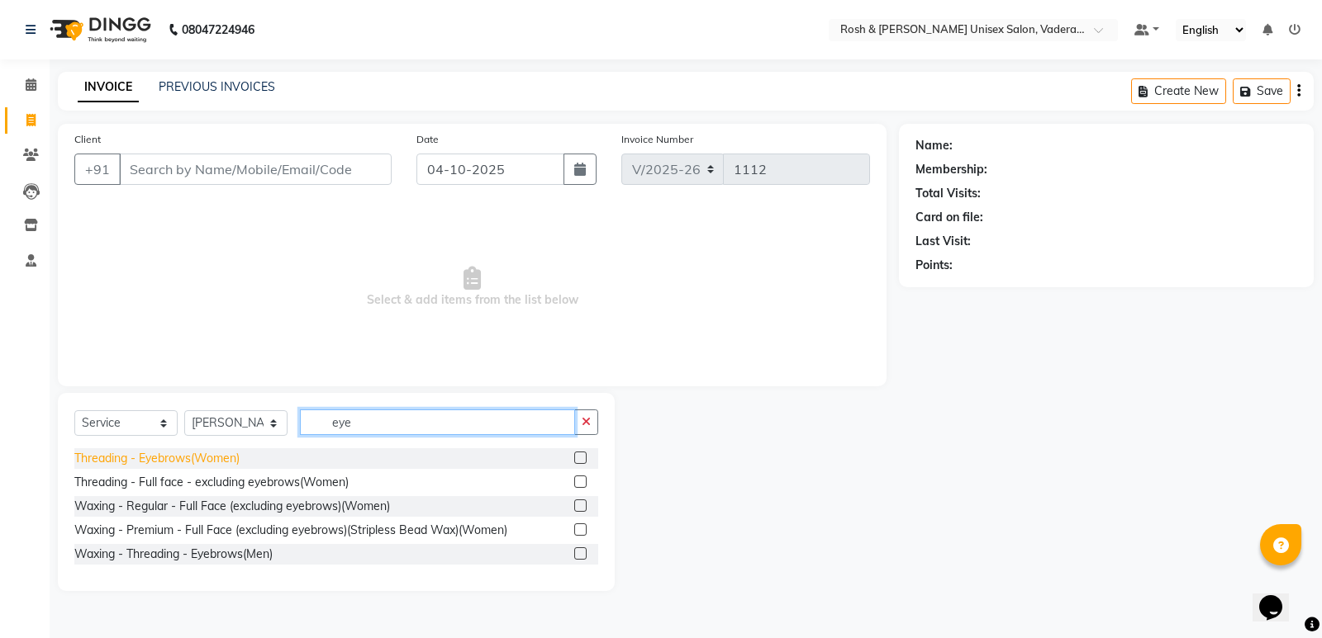
type input "eye"
click at [182, 462] on div "Threading - Eyebrows(Women)" at bounding box center [156, 458] width 165 height 17
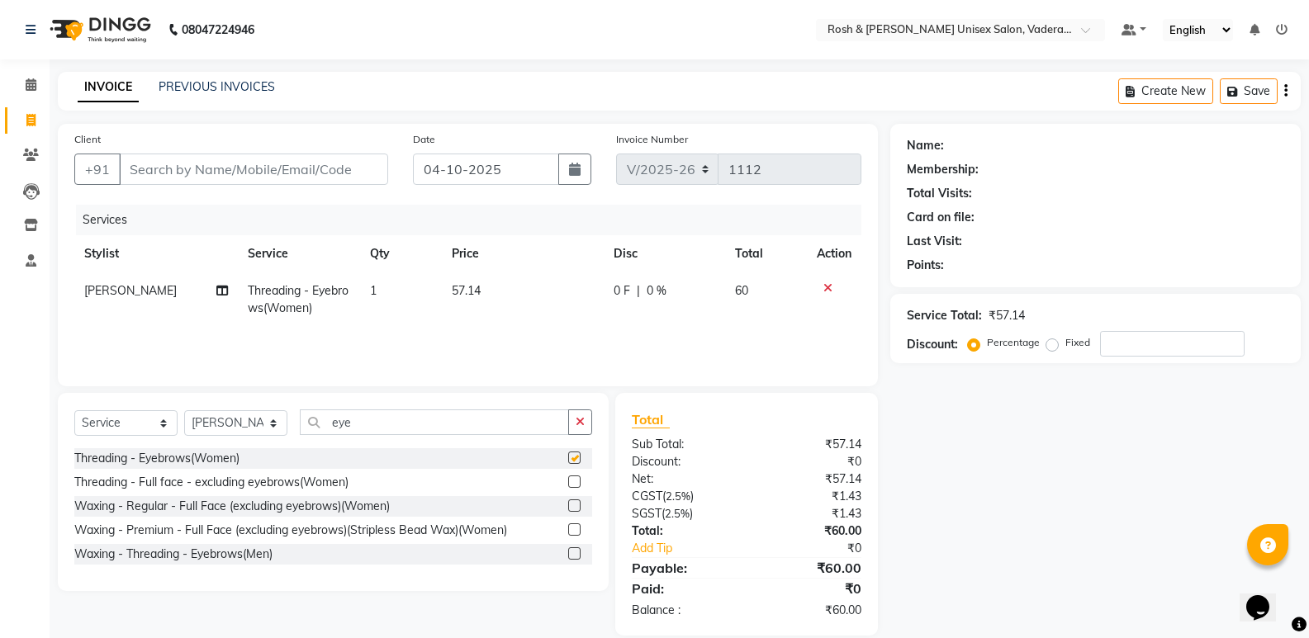
checkbox input "false"
click at [406, 429] on input "eye" at bounding box center [434, 423] width 269 height 26
type input "e"
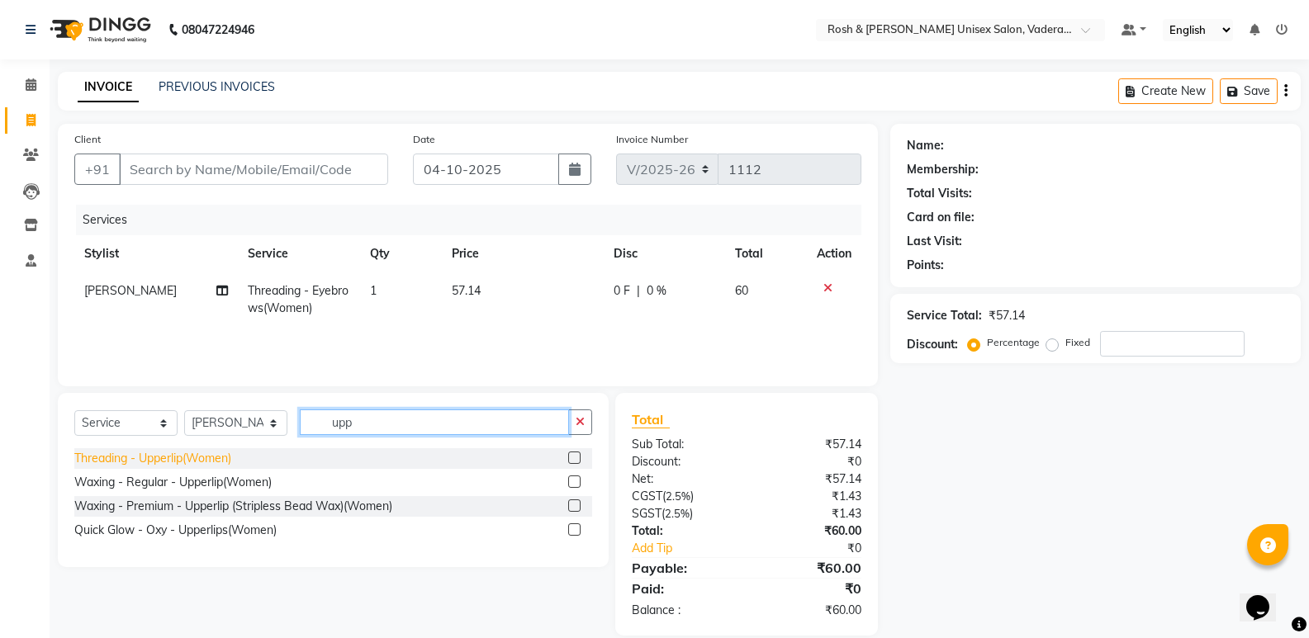
type input "upp"
click at [164, 460] on div "Threading - Upperlip(Women)" at bounding box center [152, 458] width 157 height 17
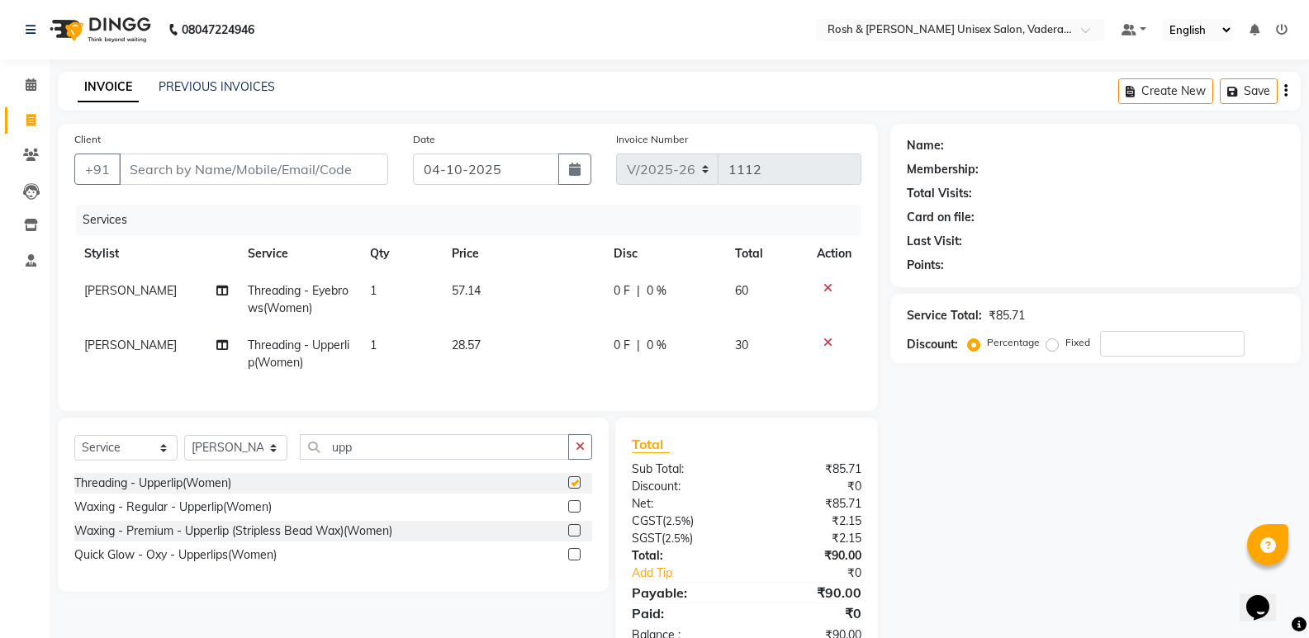
checkbox input "false"
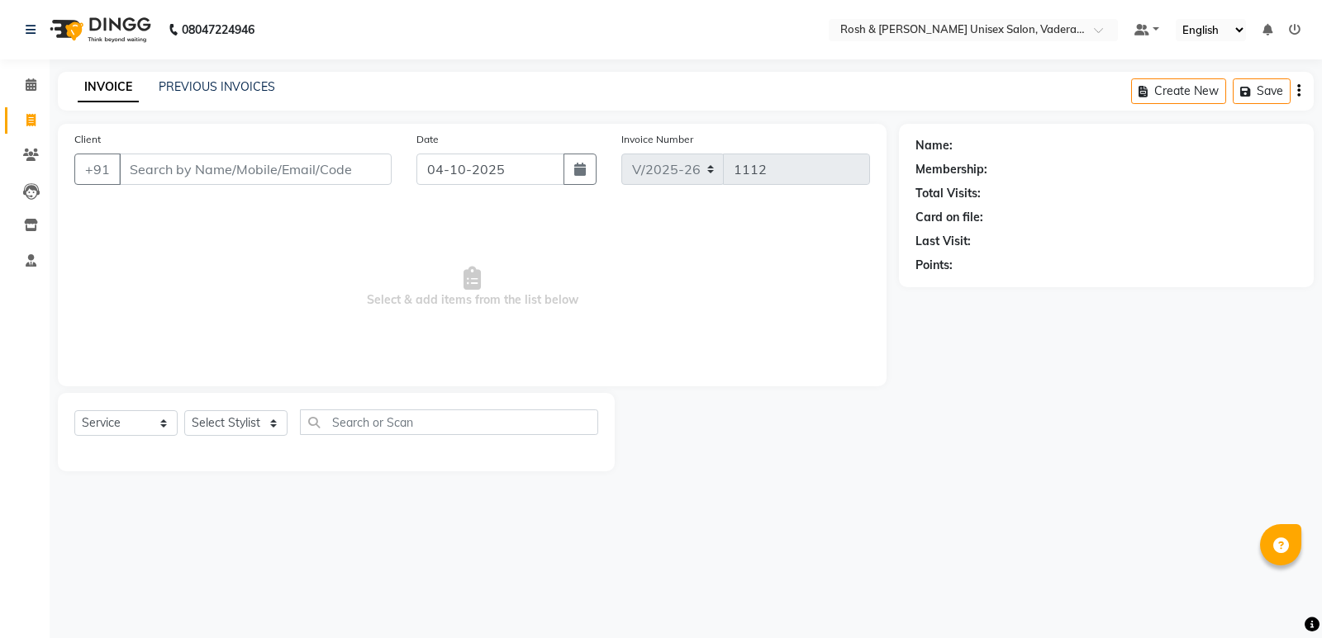
select select "8657"
select select "service"
click at [227, 416] on select "Select Stylist Augusta Salon Front Desk Jessy Jittu Milton Noor Renuka Reports …" at bounding box center [235, 423] width 103 height 26
select select "87537"
click at [184, 410] on select "Select Stylist Augusta Salon Front Desk Jessy Jittu Milton Noor Renuka Reports …" at bounding box center [235, 423] width 103 height 26
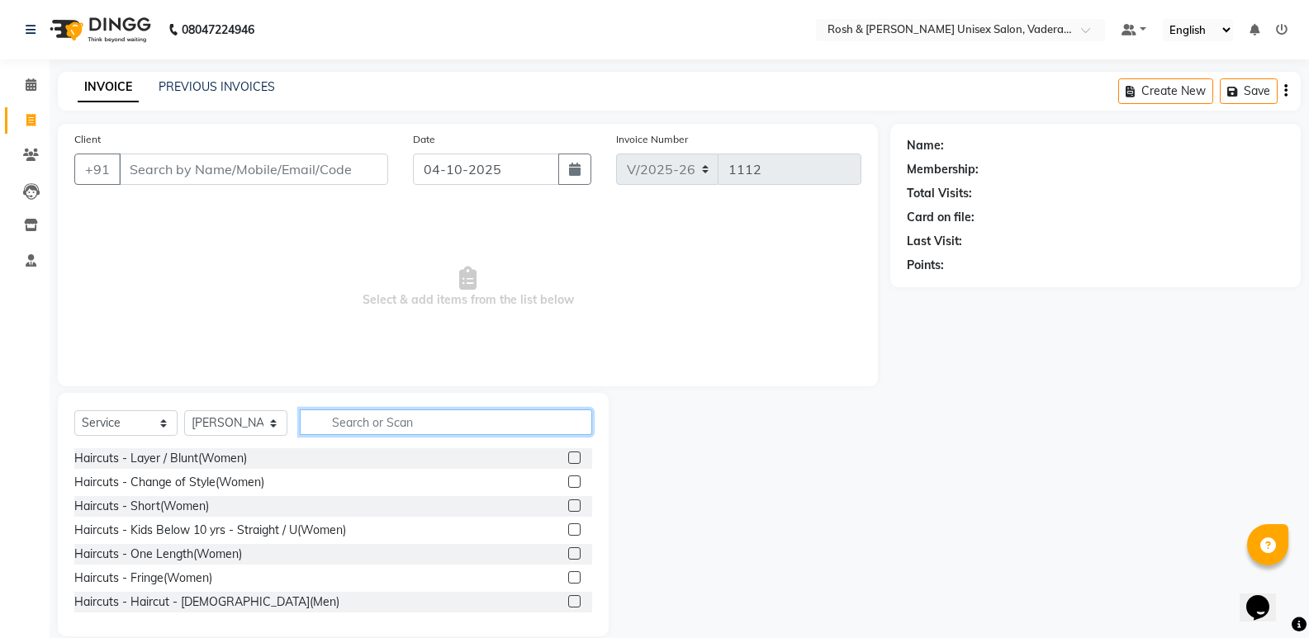
click at [355, 423] on input "text" at bounding box center [446, 423] width 292 height 26
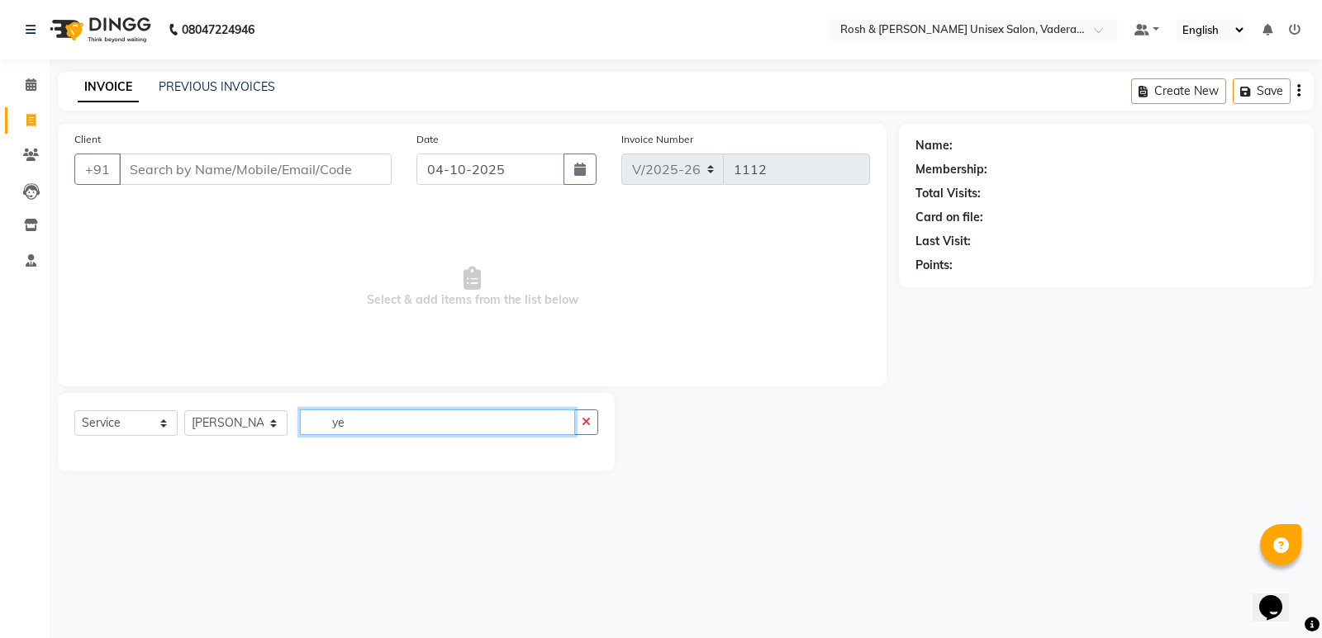
type input "y"
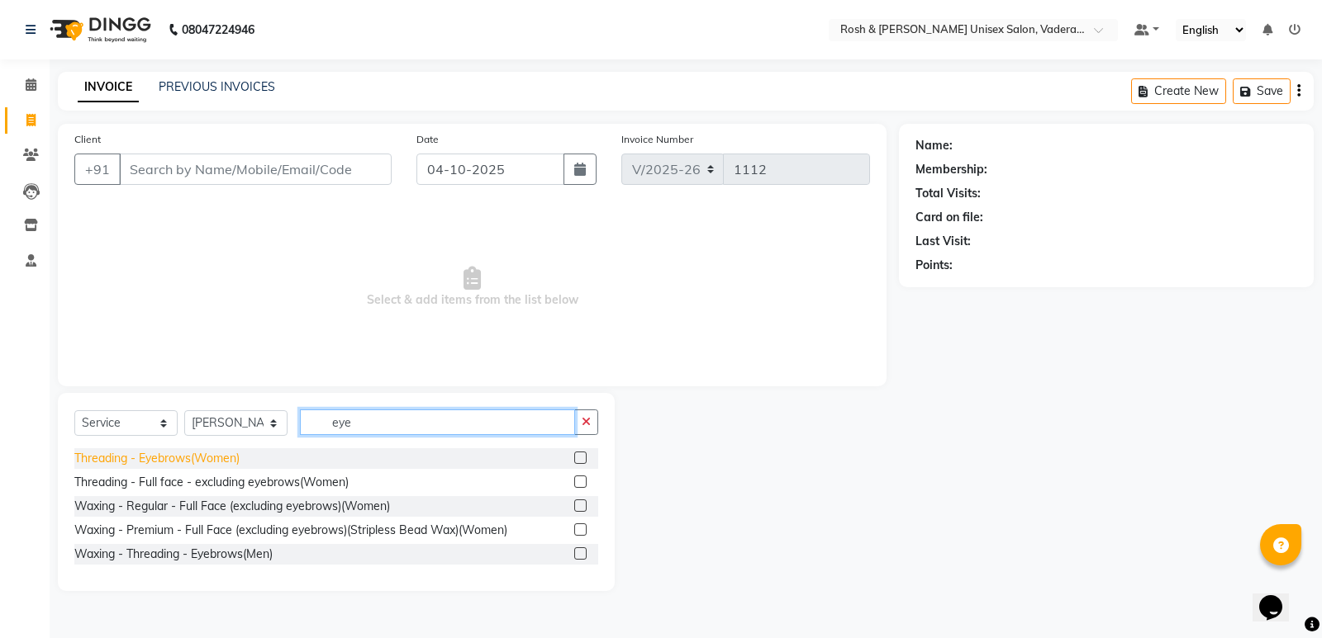
type input "eye"
click at [209, 460] on div "Threading - Eyebrows(Women)" at bounding box center [156, 458] width 165 height 17
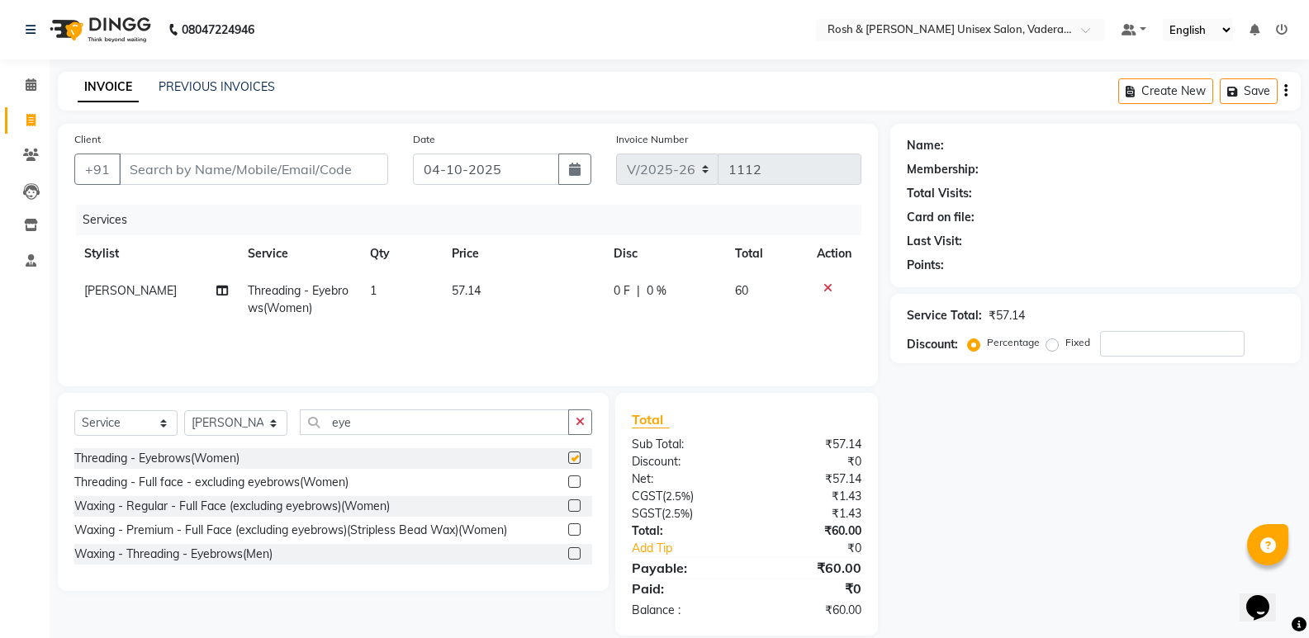
checkbox input "false"
drag, startPoint x: 358, startPoint y: 420, endPoint x: 307, endPoint y: 425, distance: 50.6
click at [307, 425] on input "eye" at bounding box center [434, 423] width 269 height 26
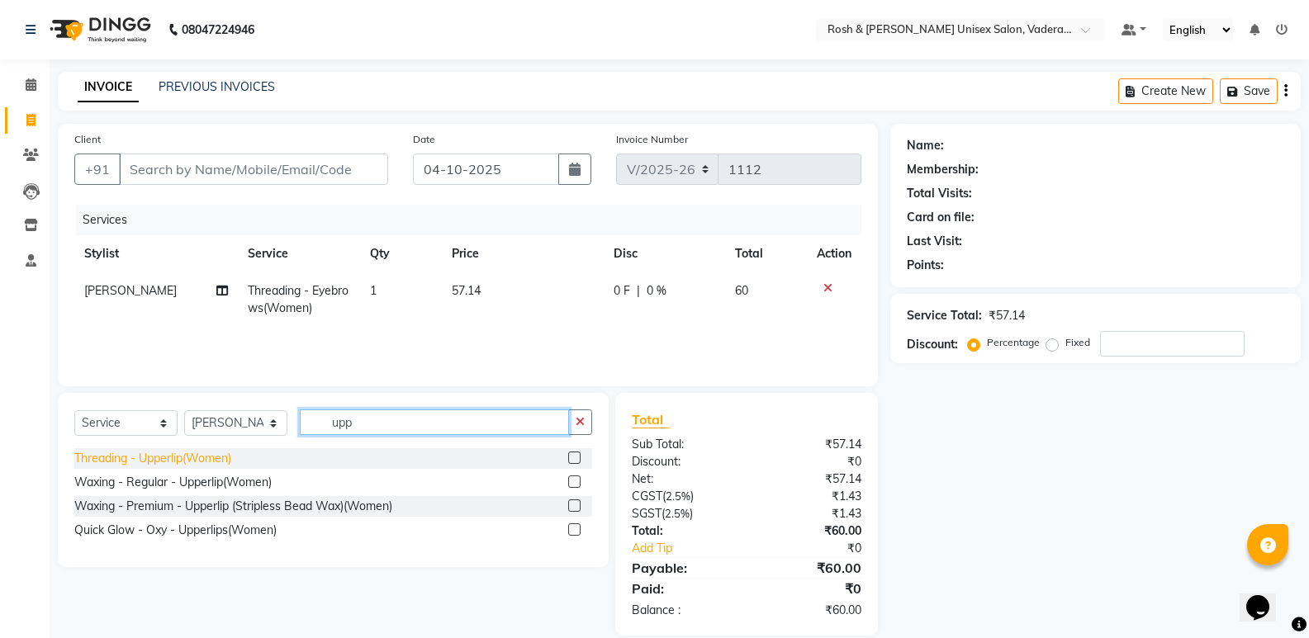
type input "upp"
click at [192, 456] on div "Threading - Upperlip(Women)" at bounding box center [152, 458] width 157 height 17
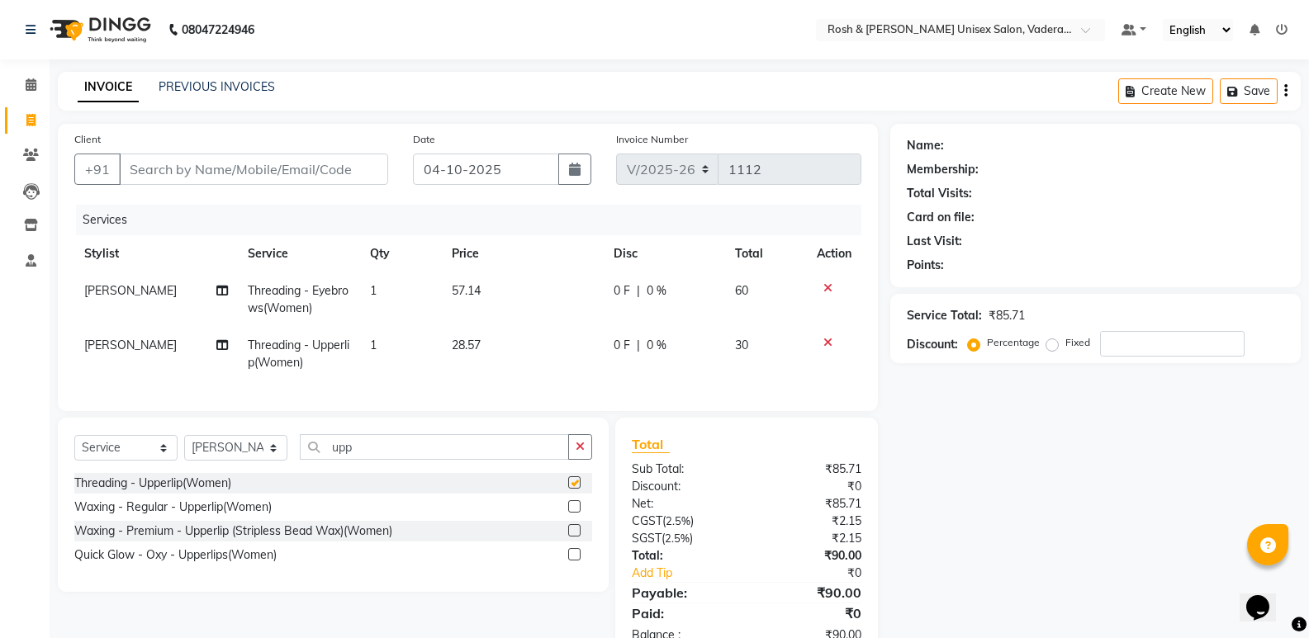
checkbox input "false"
click at [369, 460] on input "upp" at bounding box center [434, 447] width 269 height 26
type input "u"
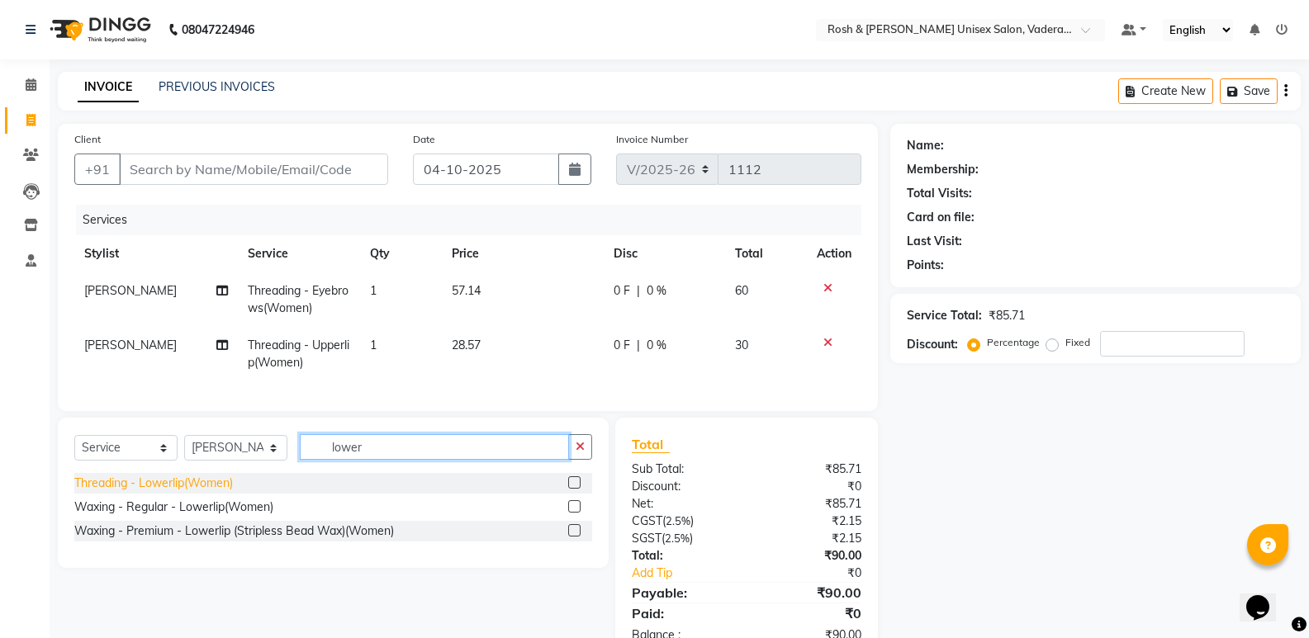
type input "lower"
click at [223, 490] on div "Threading - Lowerlip(Women)" at bounding box center [153, 483] width 159 height 17
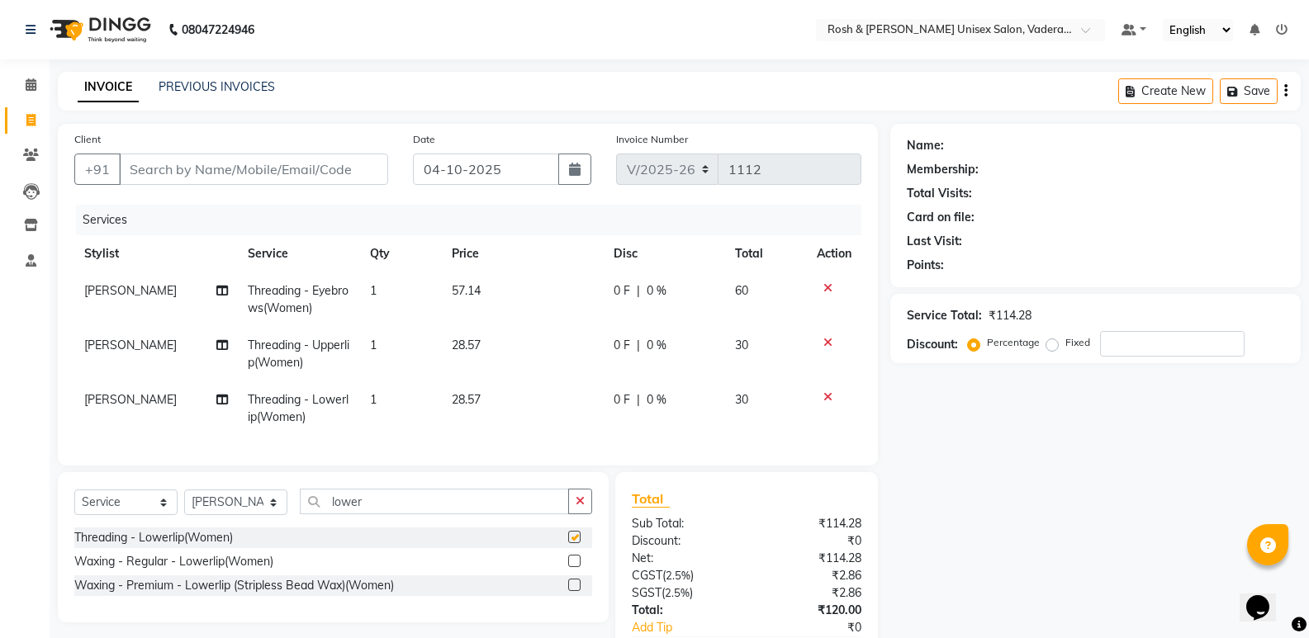
checkbox input "false"
click at [388, 515] on input "lower" at bounding box center [434, 502] width 269 height 26
type input "l"
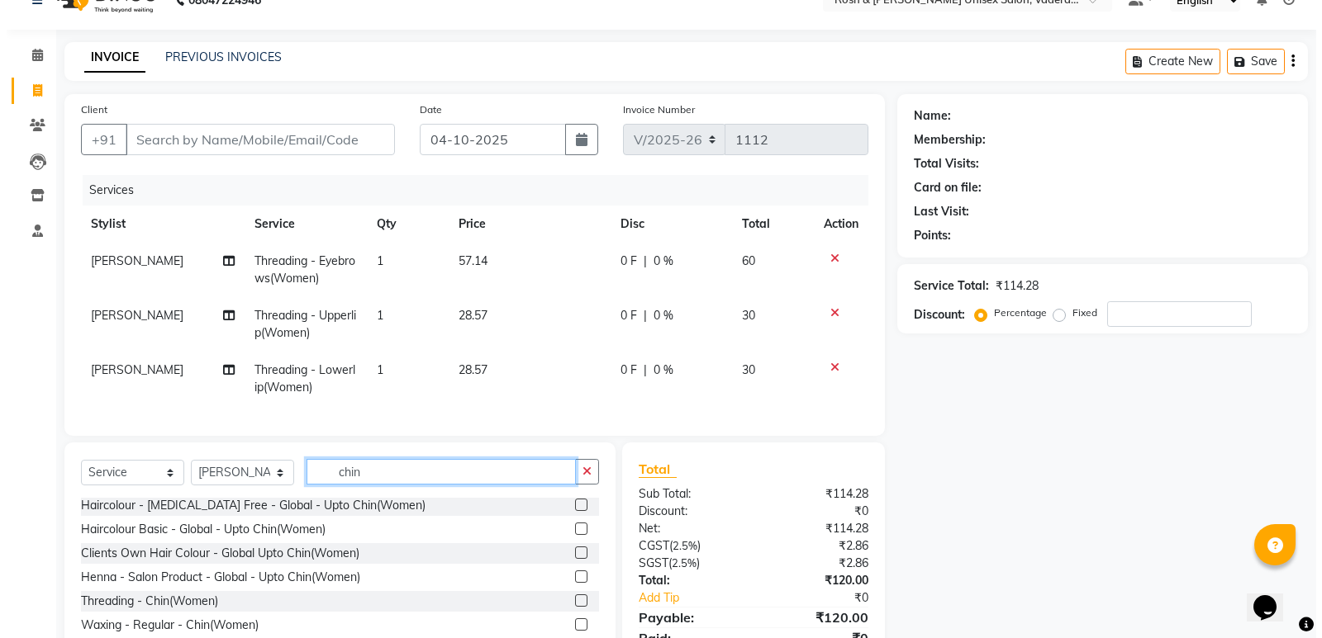
scroll to position [83, 0]
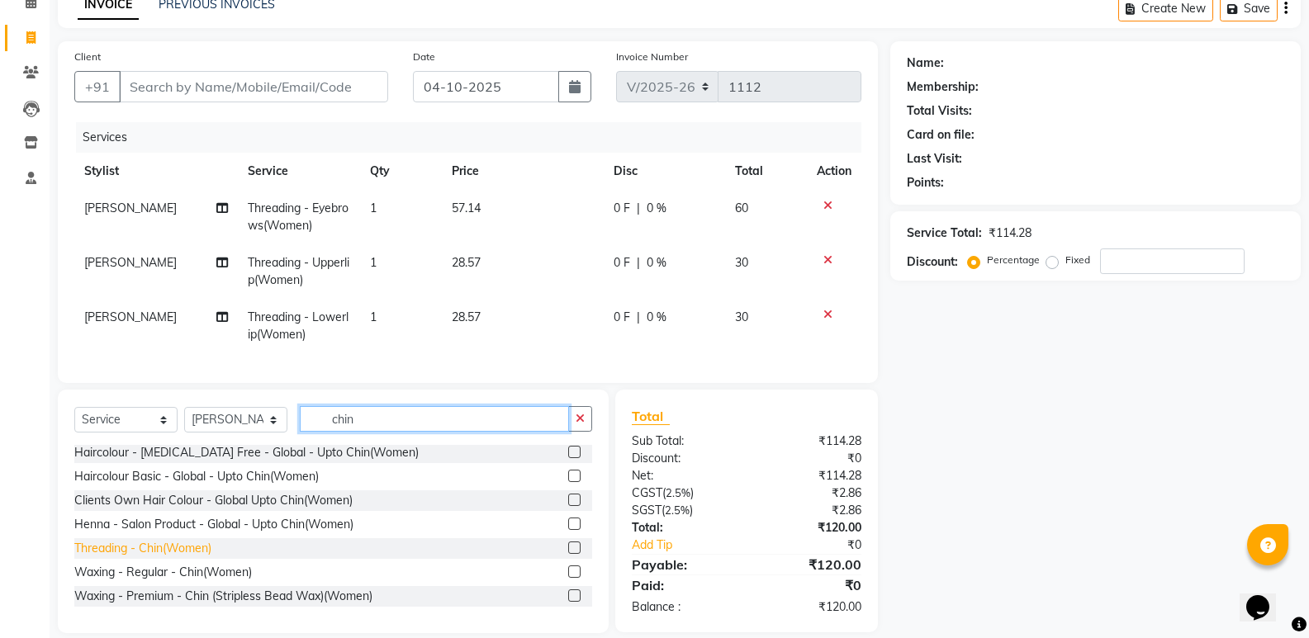
type input "chin"
click at [173, 558] on div "Threading - Chin(Women)" at bounding box center [142, 548] width 137 height 17
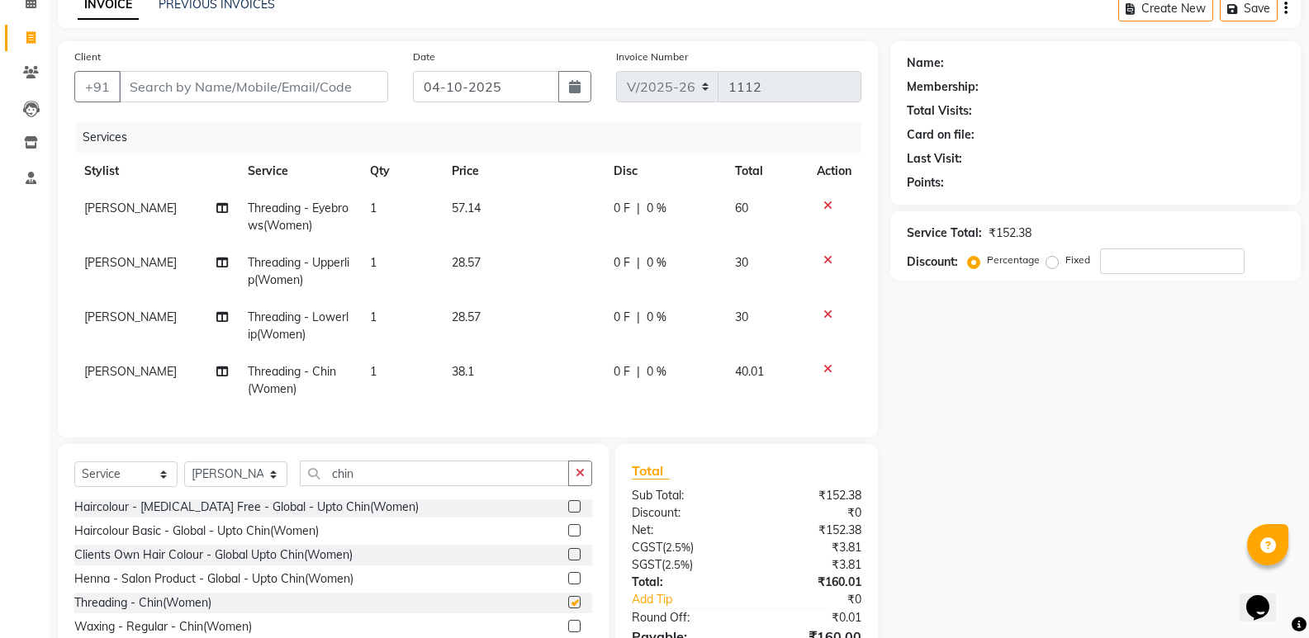
checkbox input "false"
click at [243, 93] on input "Client" at bounding box center [253, 86] width 269 height 31
type input "V"
type input "0"
type input "V69"
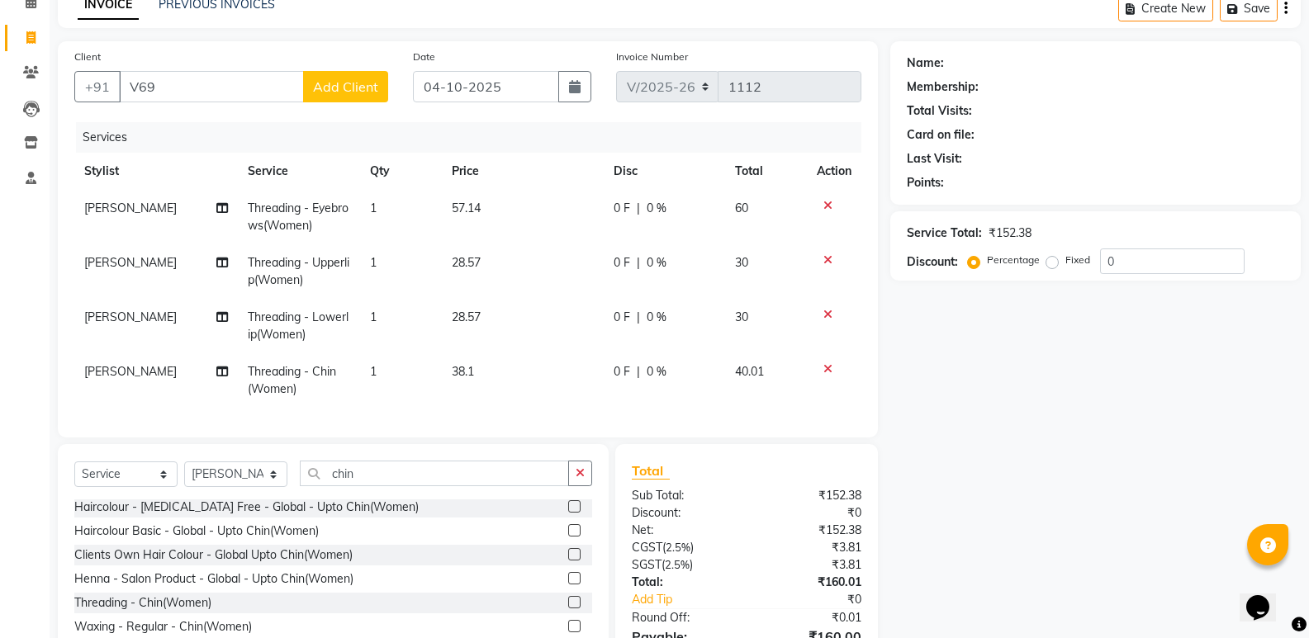
click at [345, 93] on span "Add Client" at bounding box center [345, 86] width 65 height 17
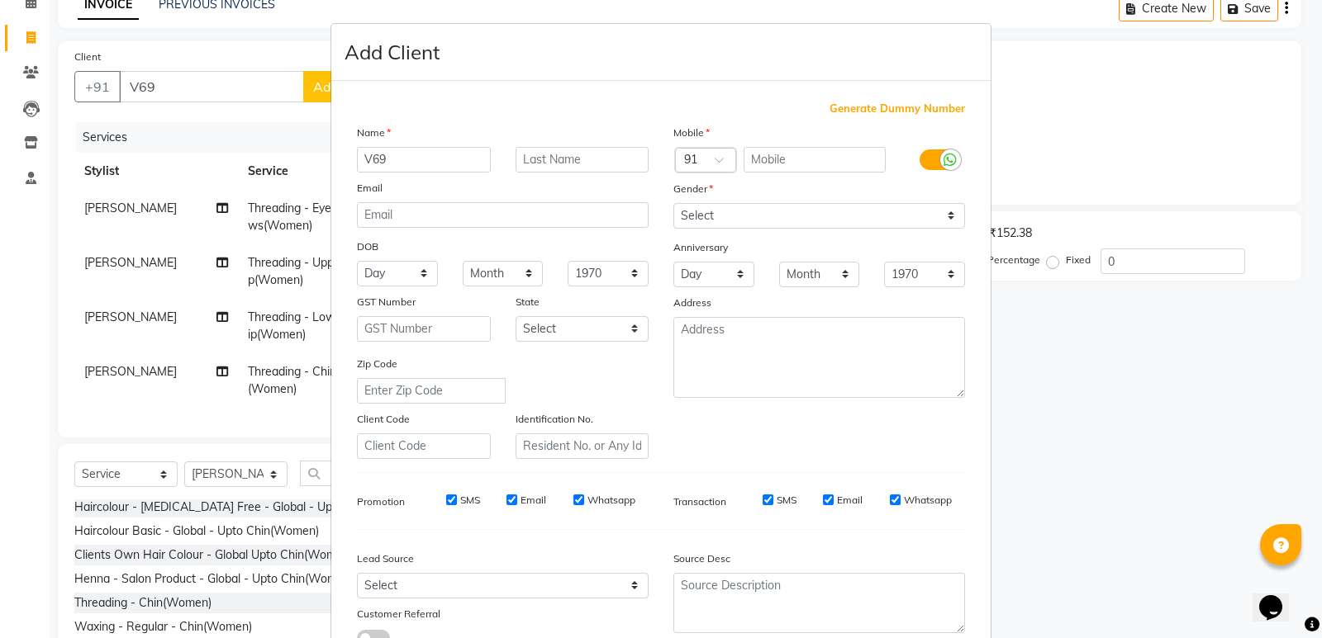
drag, startPoint x: 434, startPoint y: 155, endPoint x: 335, endPoint y: 159, distance: 100.0
click at [335, 159] on div "Generate Dummy Number Name V69 Email DOB Day 01 02 03 04 05 06 07 08 09 10 11 1…" at bounding box center [660, 377] width 659 height 592
click at [598, 163] on input "text" at bounding box center [582, 160] width 134 height 26
paste input "6"
type input "69"
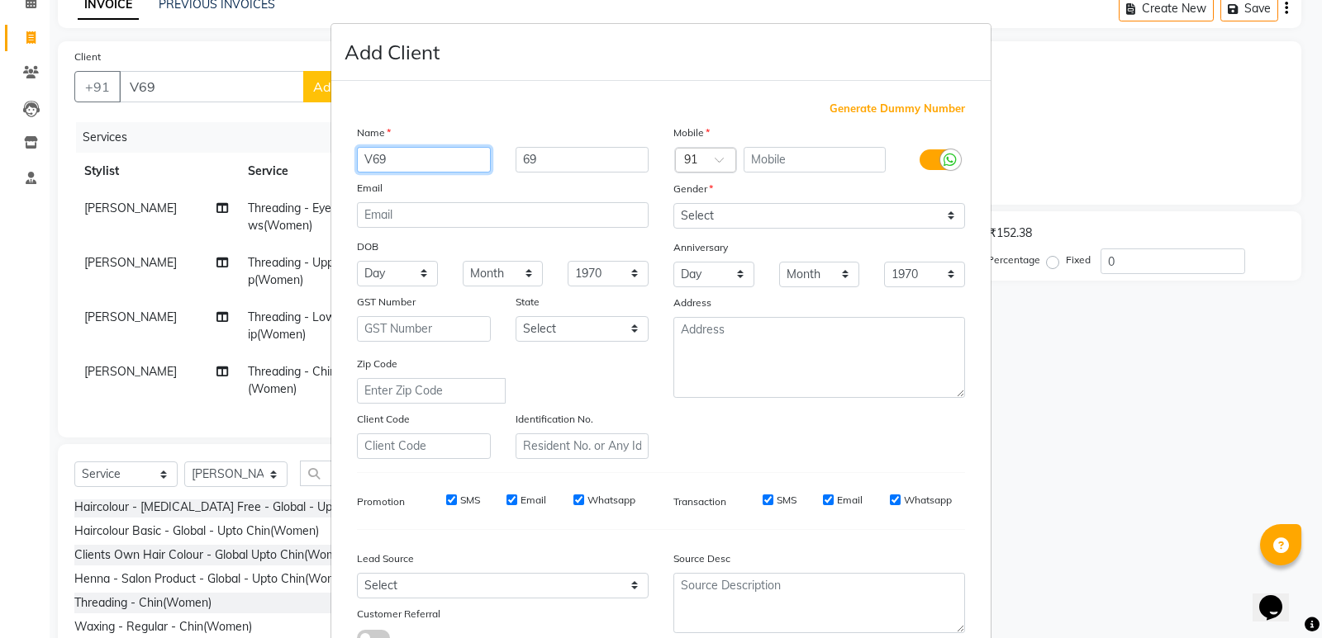
click at [412, 161] on input "V69" at bounding box center [424, 160] width 134 height 26
type input "V"
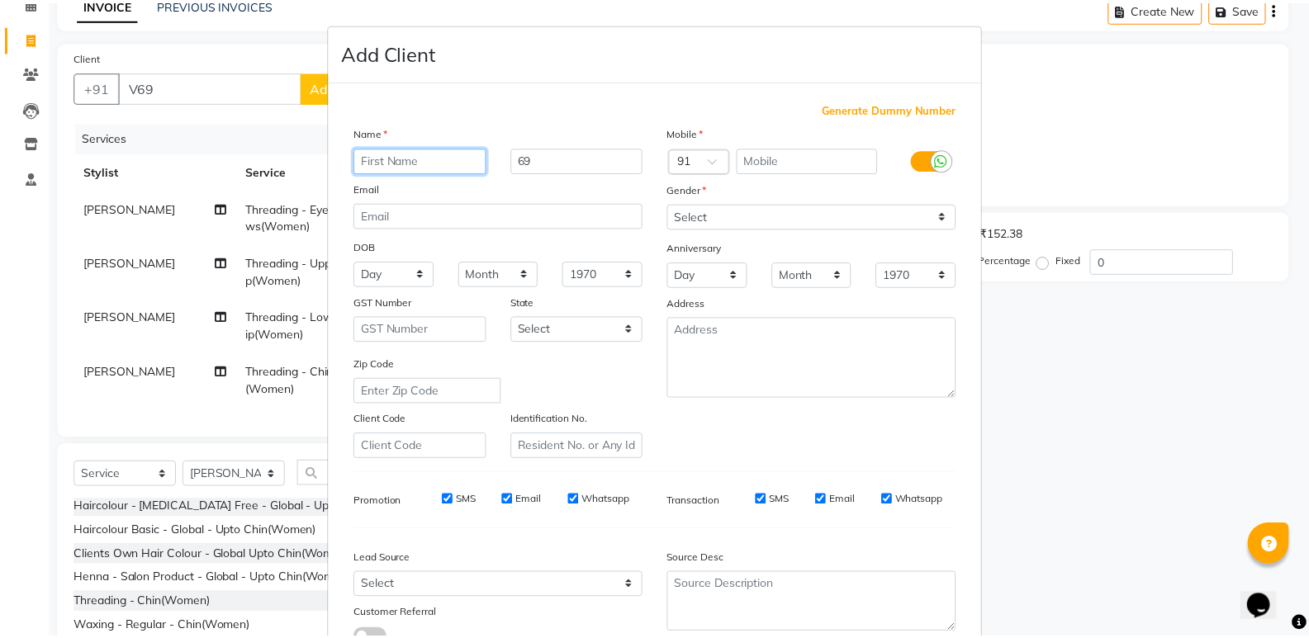
scroll to position [124, 0]
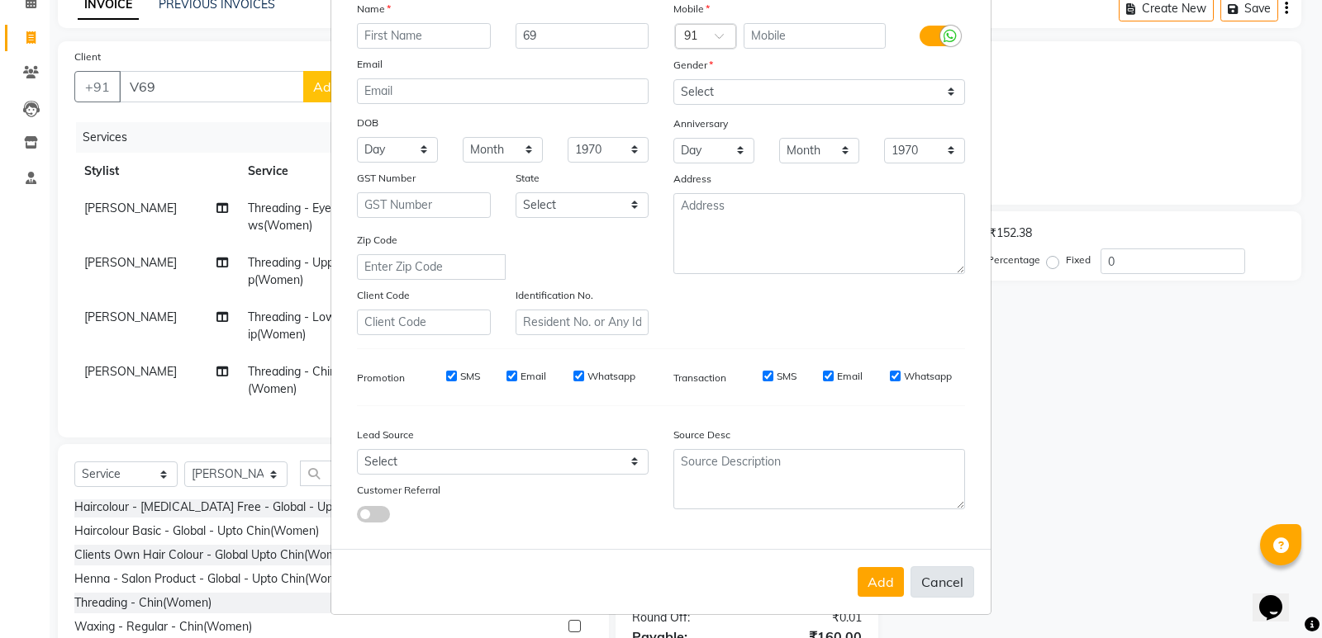
click at [946, 578] on button "Cancel" at bounding box center [942, 582] width 64 height 31
select select
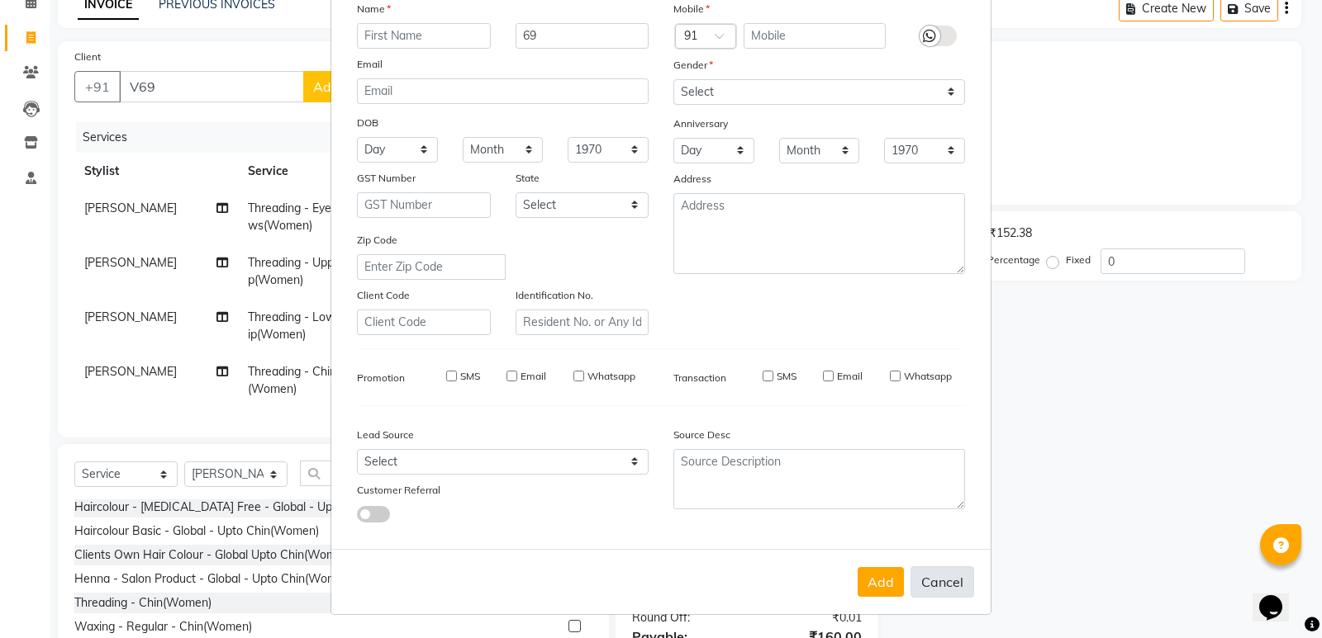
select select
checkbox input "false"
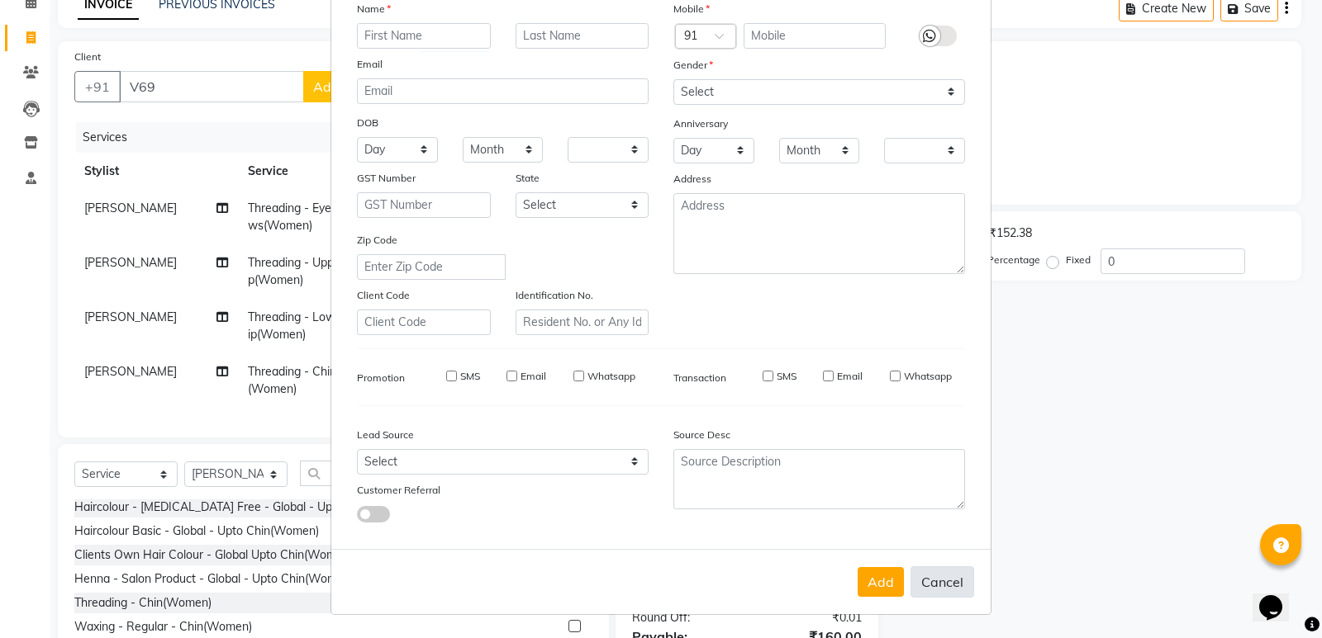
checkbox input "false"
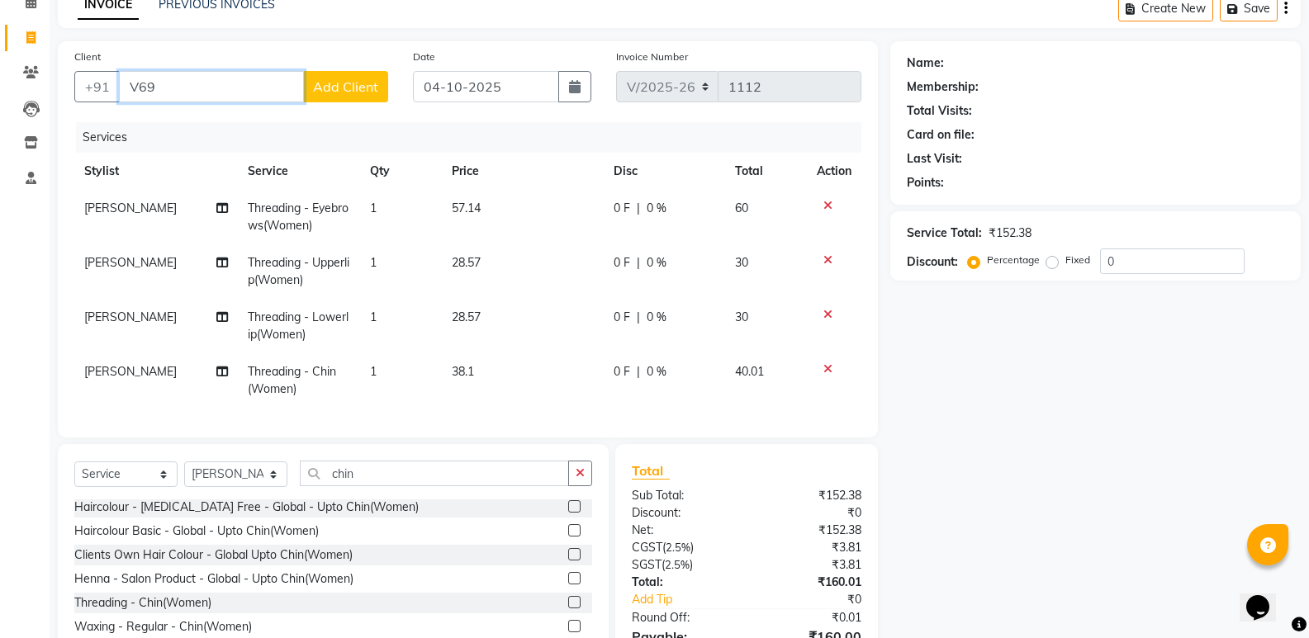
click at [221, 89] on input "V69" at bounding box center [211, 86] width 185 height 31
type input "V"
type input "m"
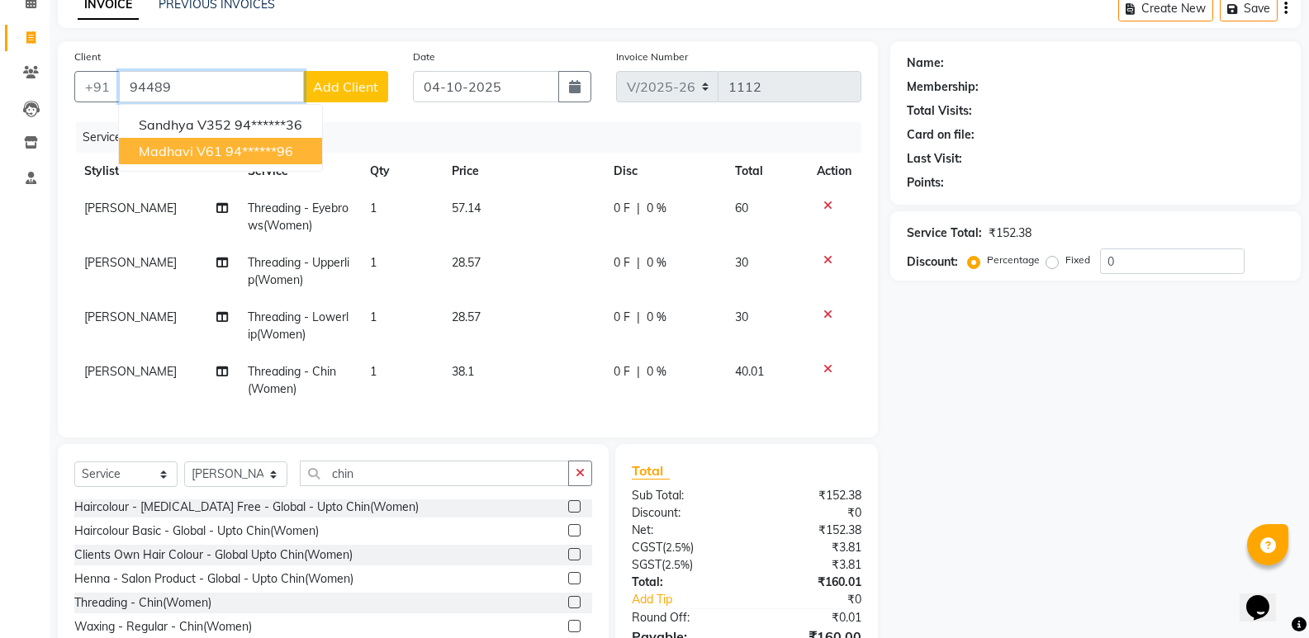
click at [200, 156] on span "Madhavi V61" at bounding box center [180, 151] width 83 height 17
type input "94******96"
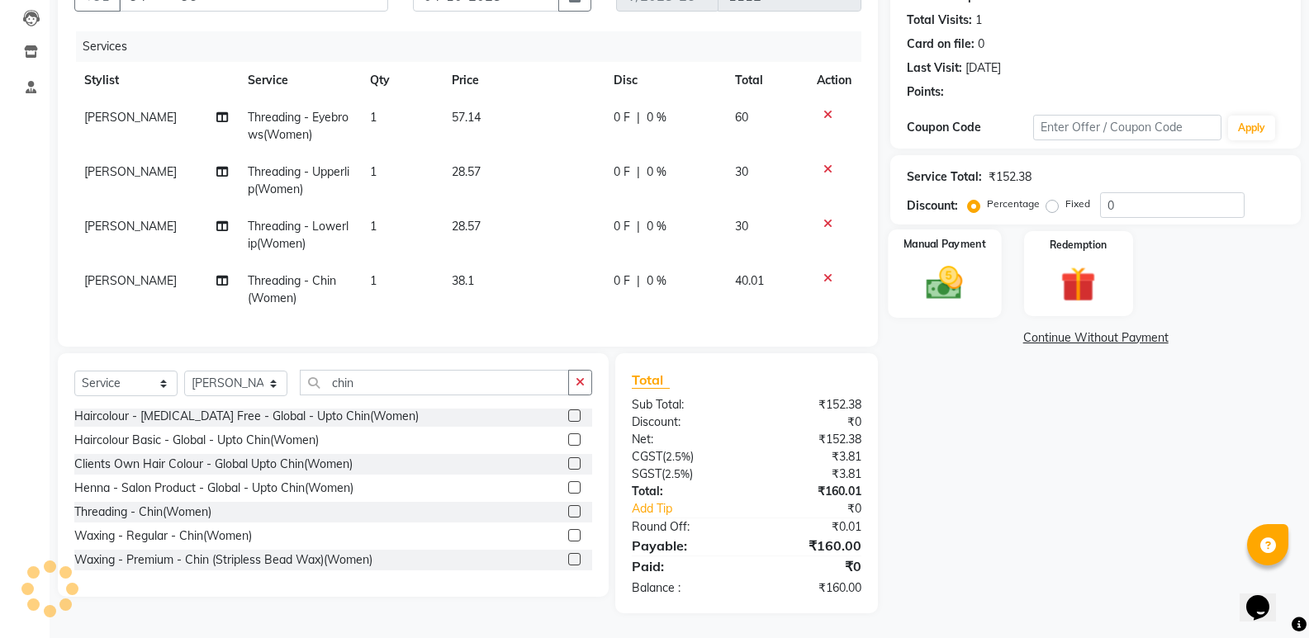
click at [909, 270] on div "Manual Payment" at bounding box center [945, 274] width 113 height 88
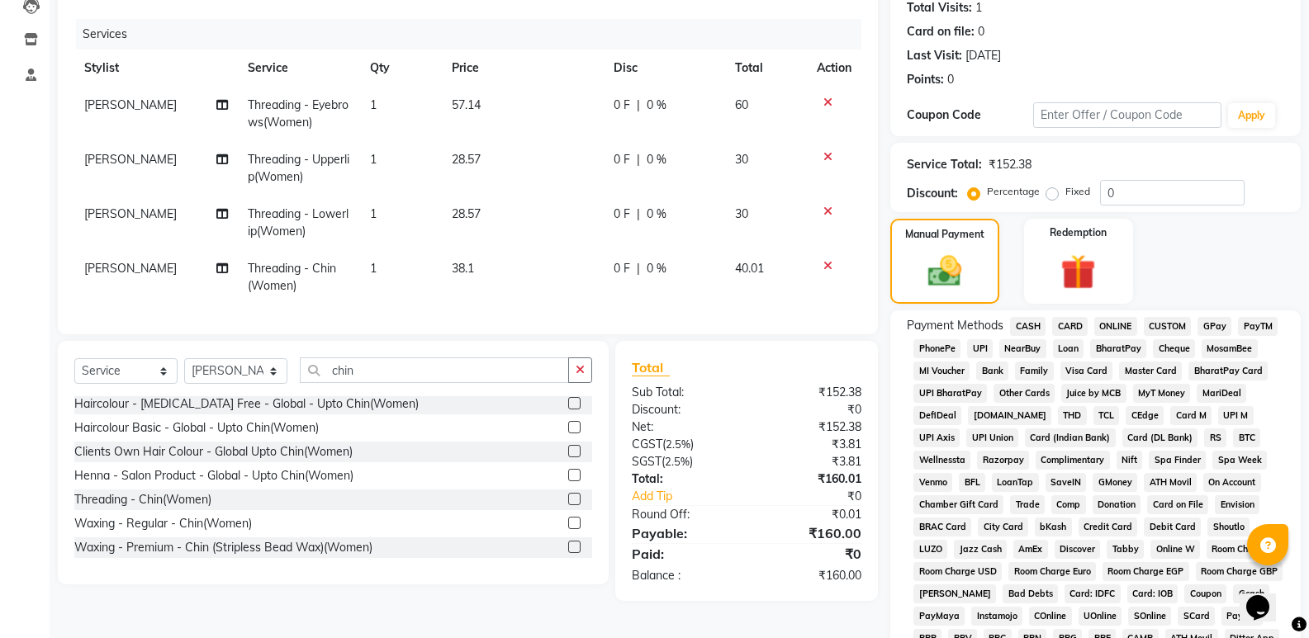
scroll to position [416, 0]
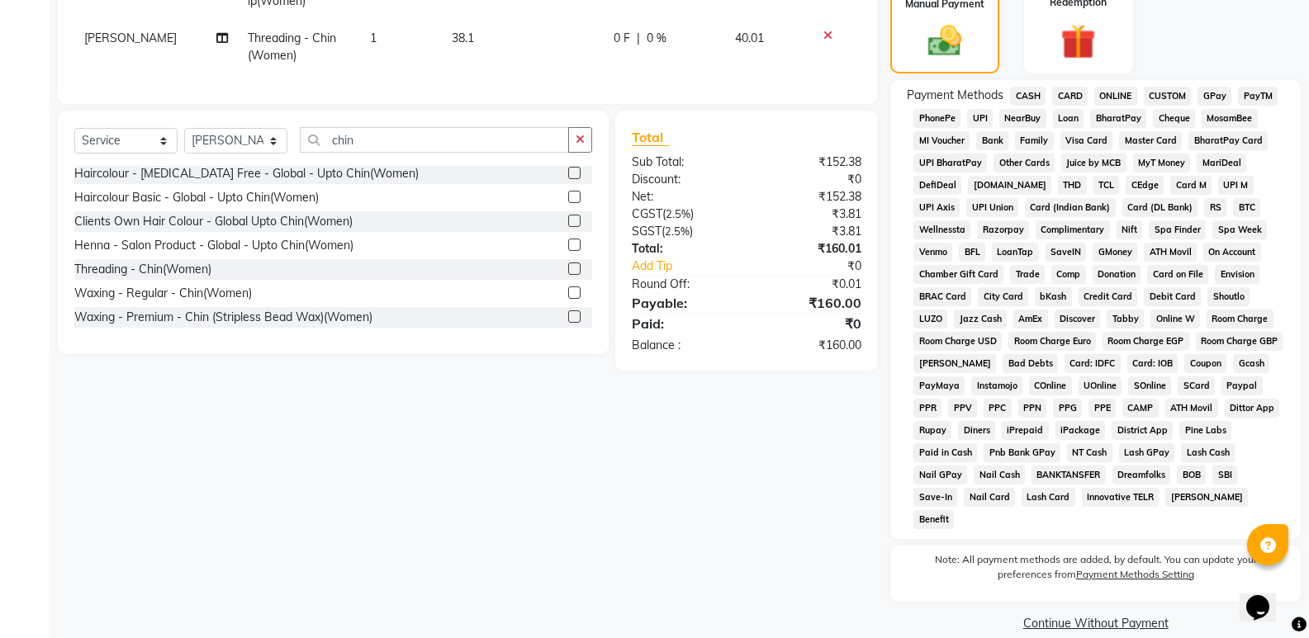
click at [988, 114] on span "UPI" at bounding box center [980, 118] width 26 height 19
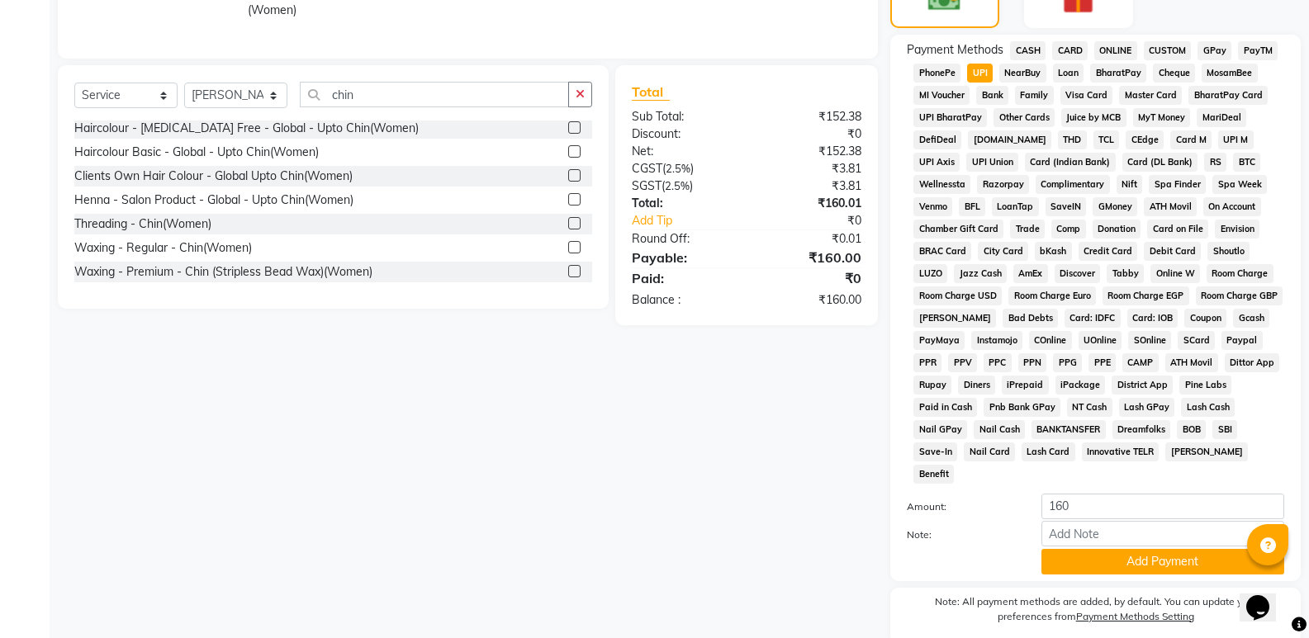
scroll to position [504, 0]
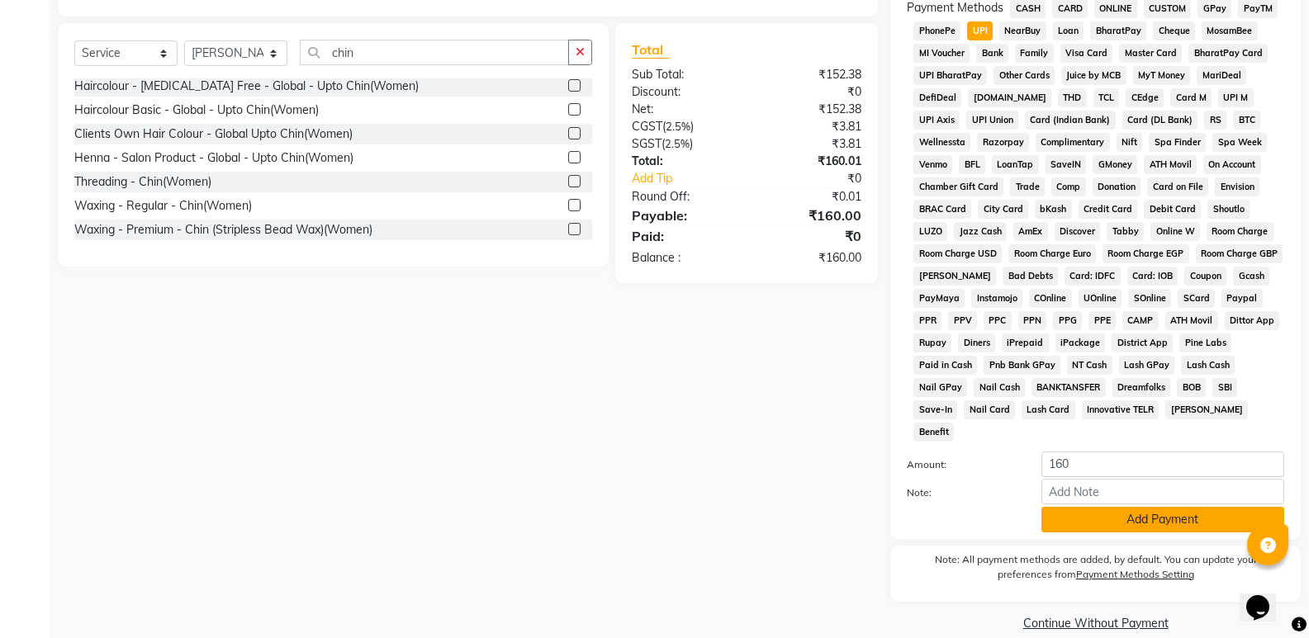
click at [1121, 507] on button "Add Payment" at bounding box center [1163, 520] width 243 height 26
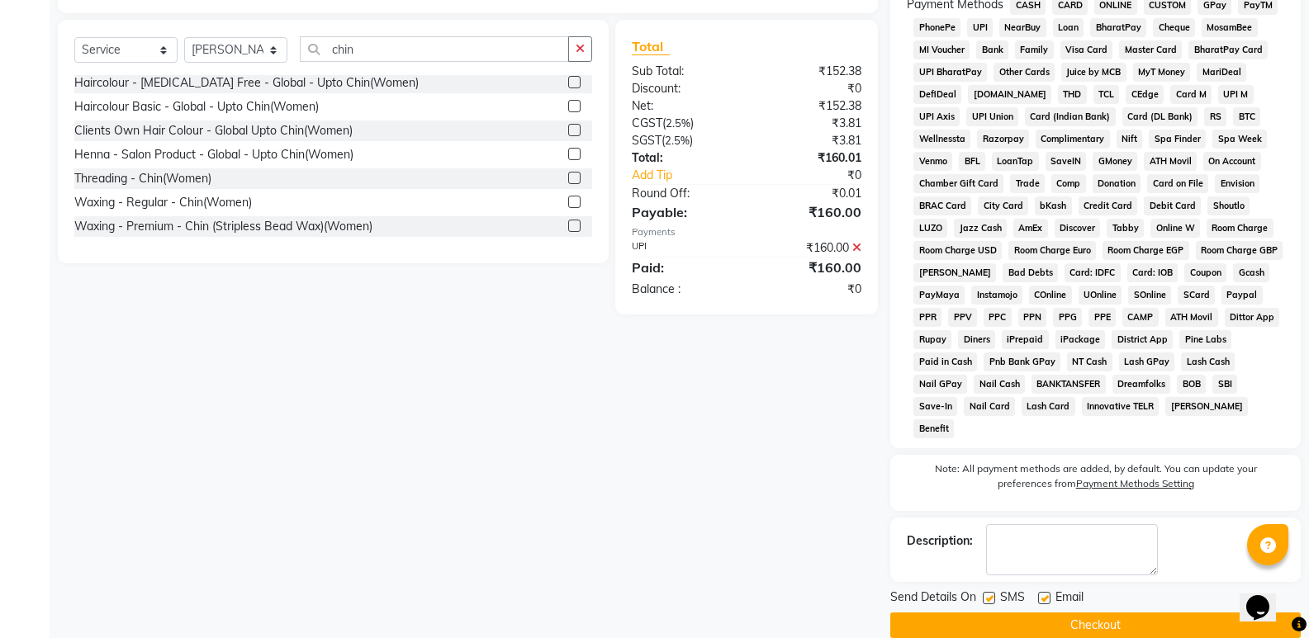
scroll to position [510, 0]
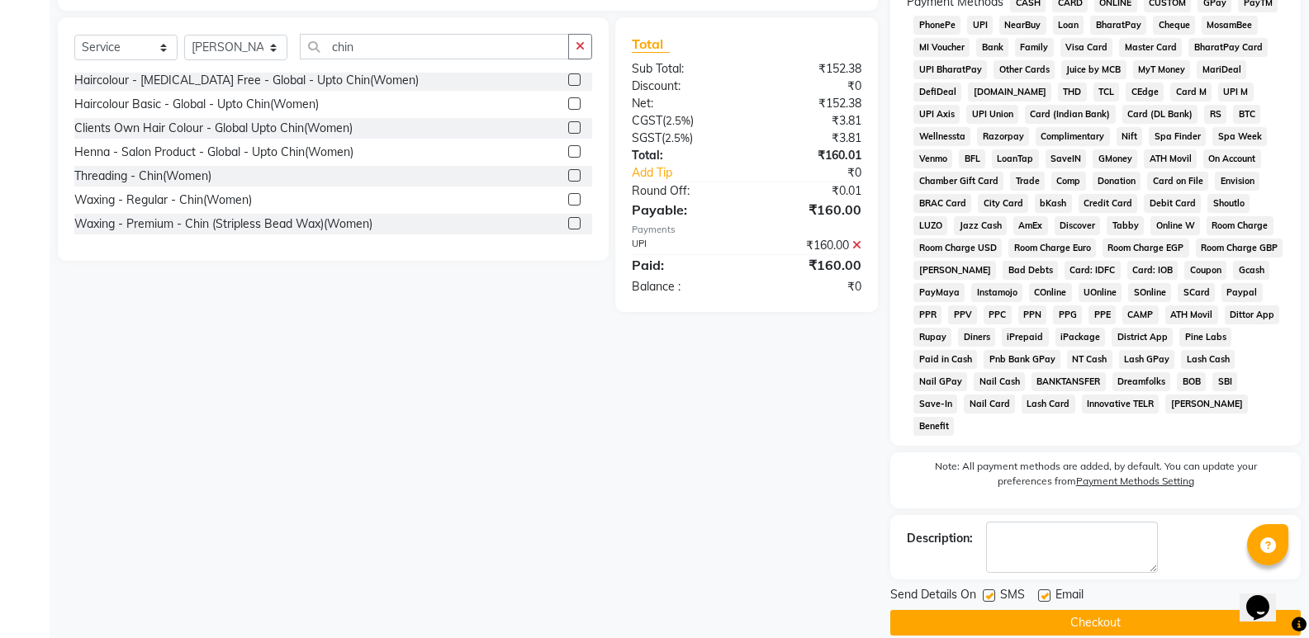
click at [1084, 610] on button "Checkout" at bounding box center [1095, 623] width 410 height 26
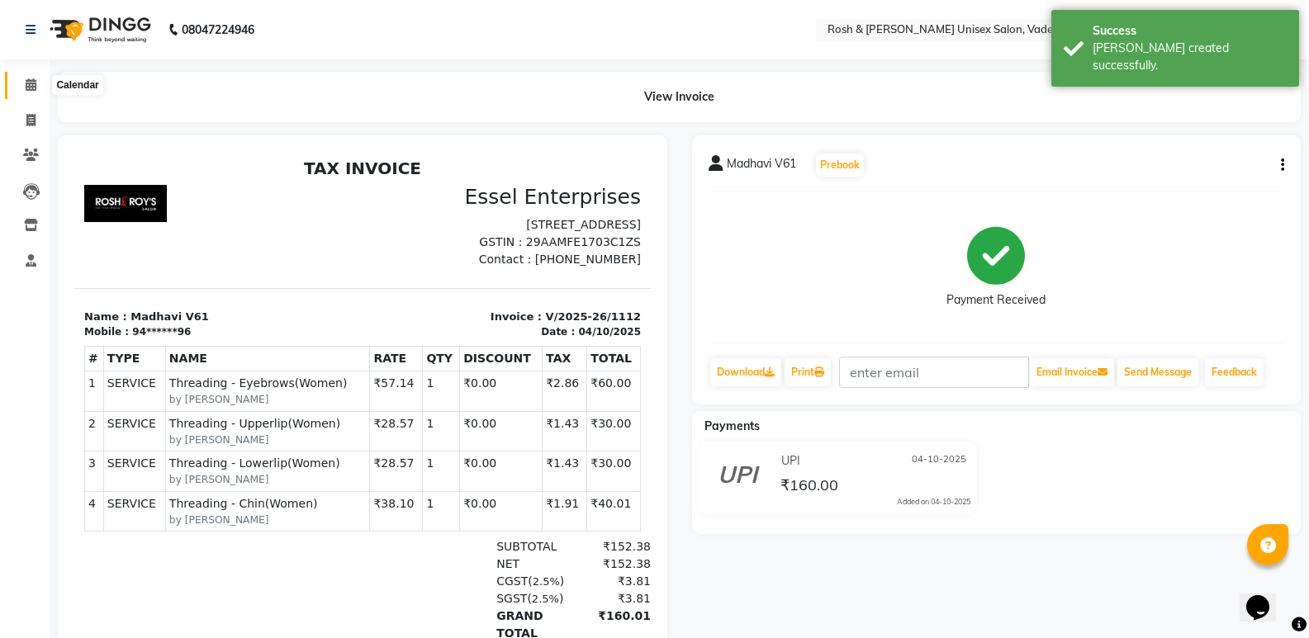
click at [33, 82] on icon at bounding box center [31, 84] width 11 height 12
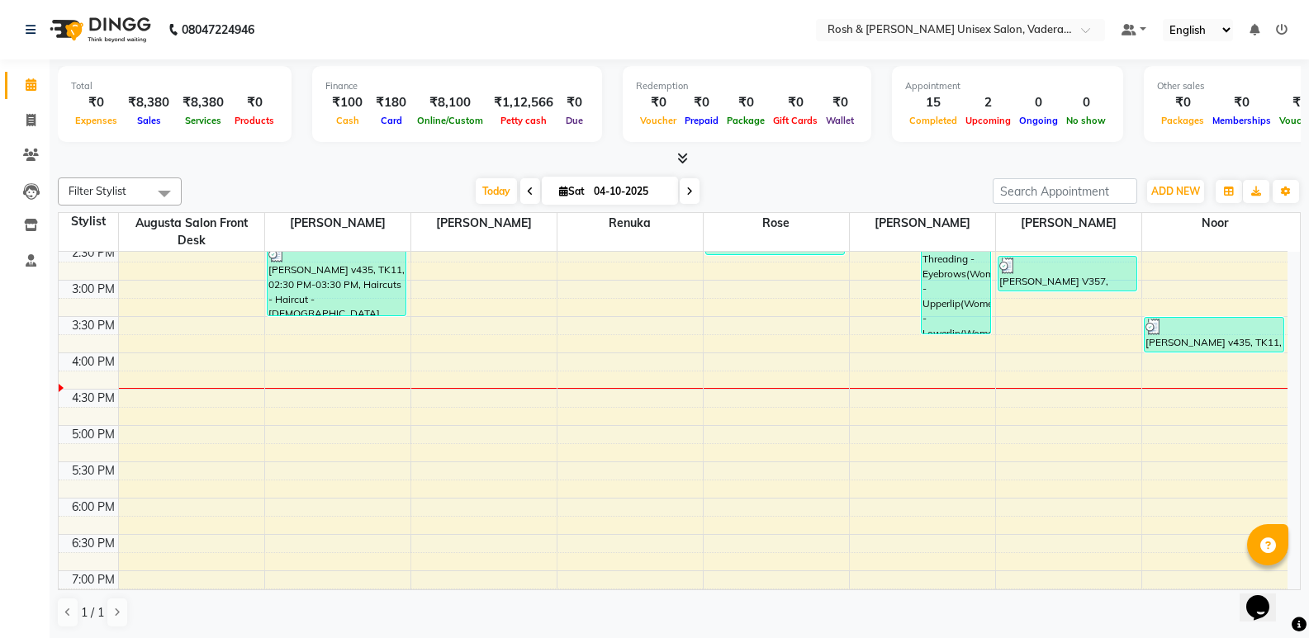
scroll to position [510, 0]
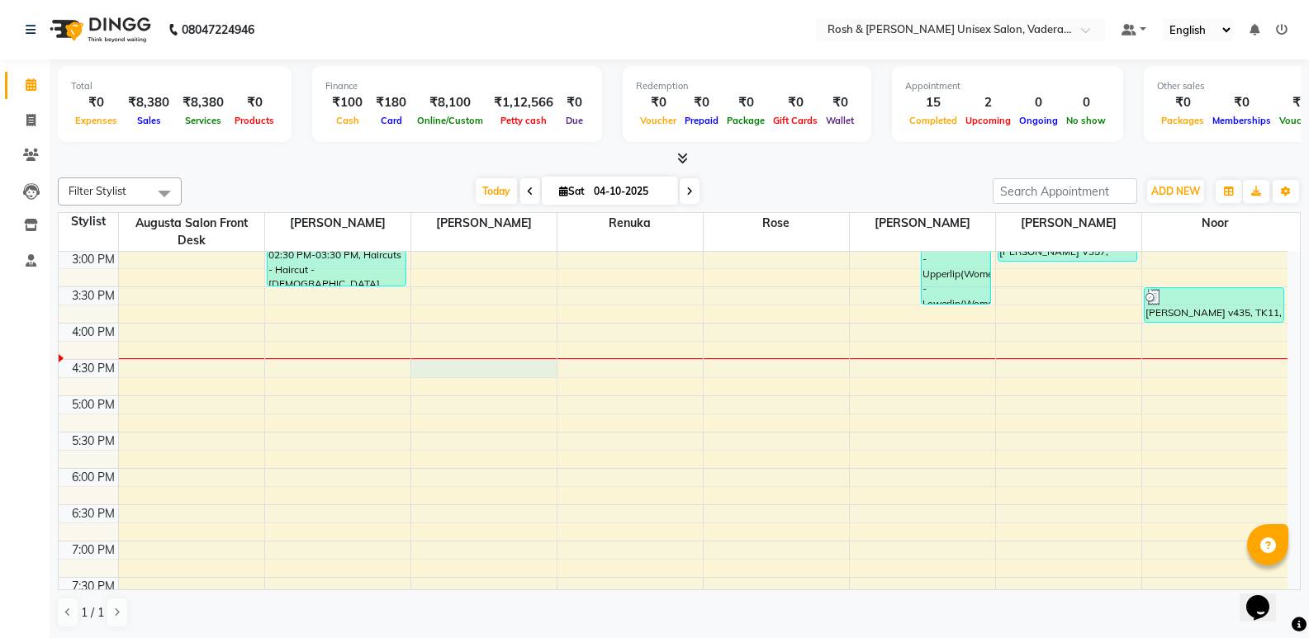
click at [413, 362] on div "8:00 AM 8:30 AM 9:00 AM 9:30 AM 10:00 AM 10:30 AM 11:00 AM 11:30 AM 12:00 PM 12…" at bounding box center [673, 214] width 1229 height 944
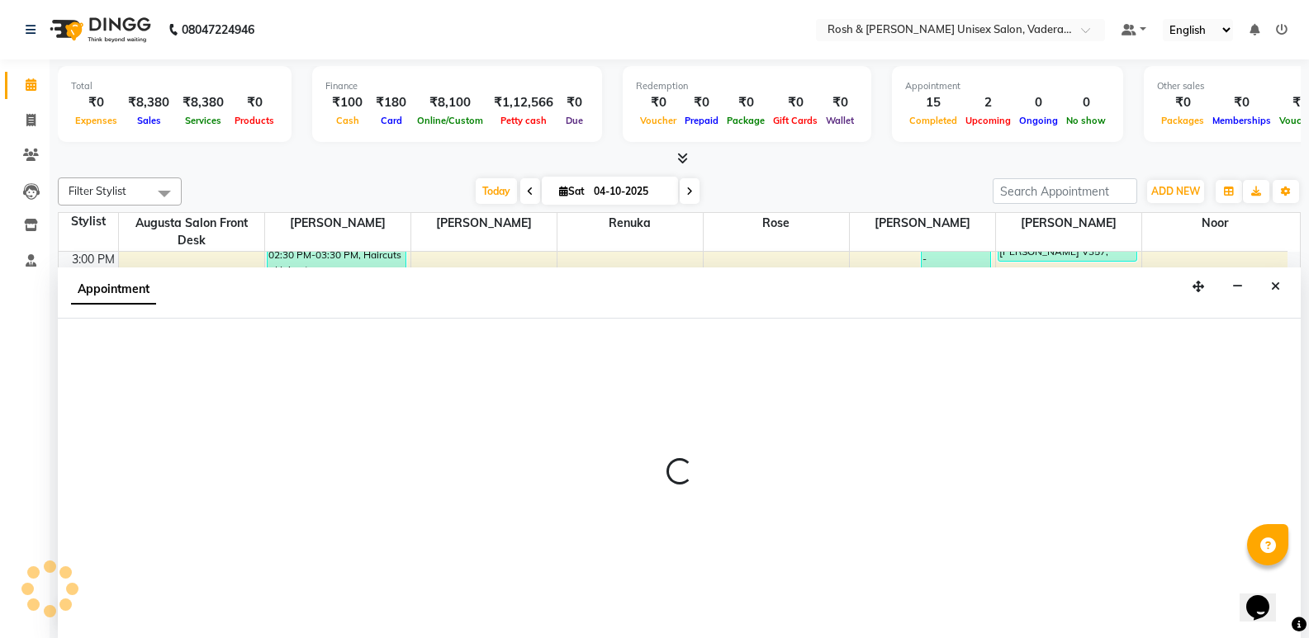
scroll to position [1, 0]
select select "87534"
select select "tentative"
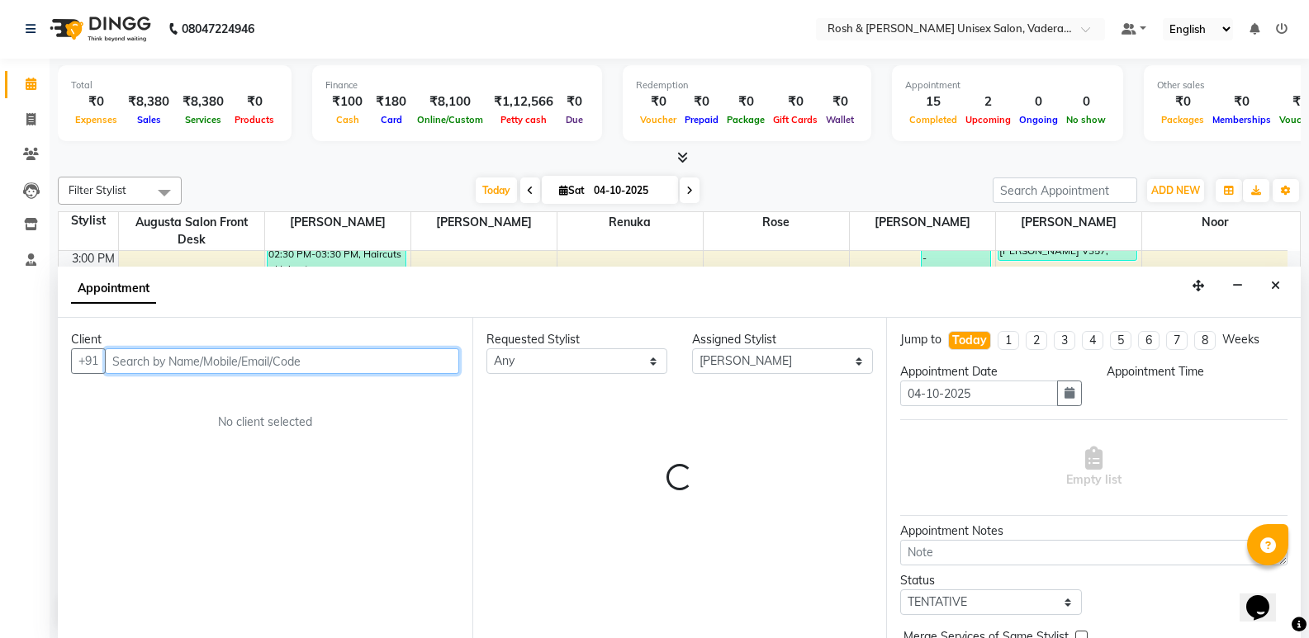
select select "990"
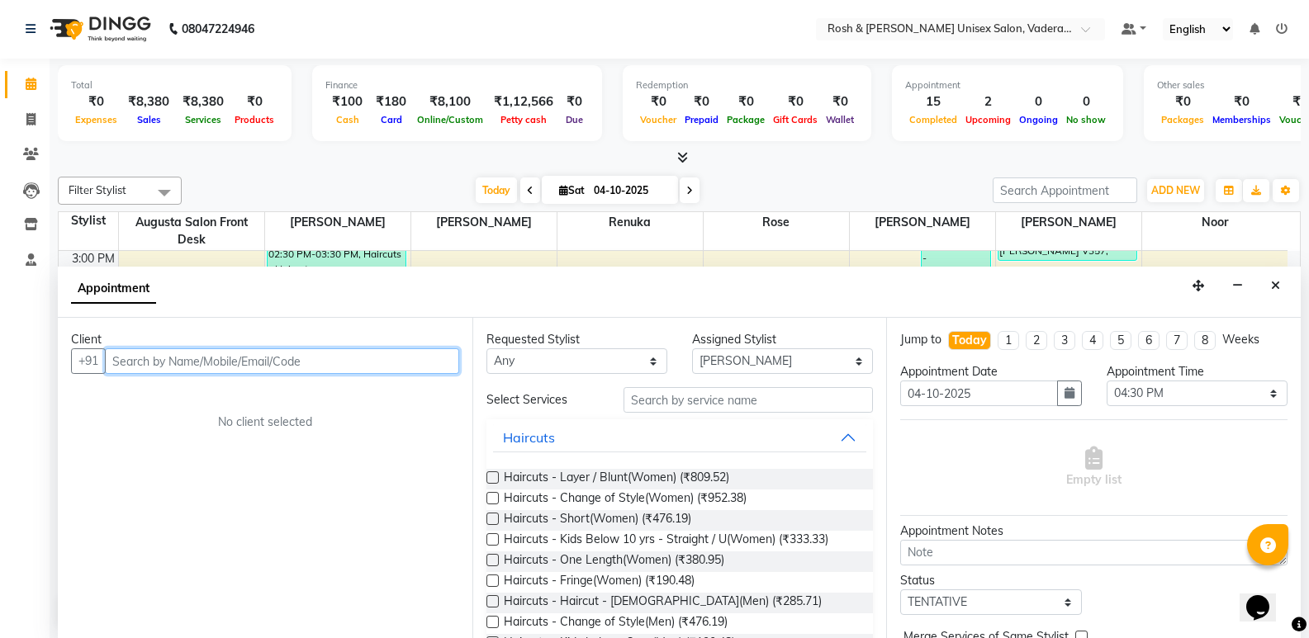
click at [209, 361] on input "text" at bounding box center [282, 362] width 354 height 26
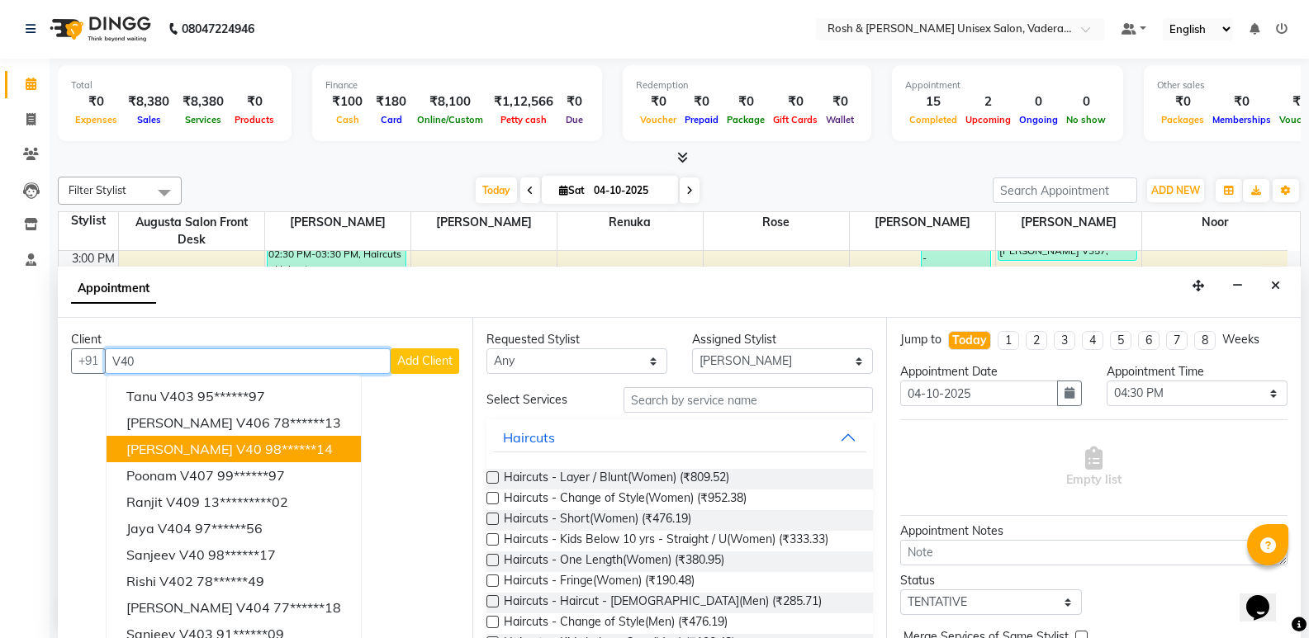
click at [265, 456] on ngb-highlight "98******14" at bounding box center [299, 449] width 68 height 17
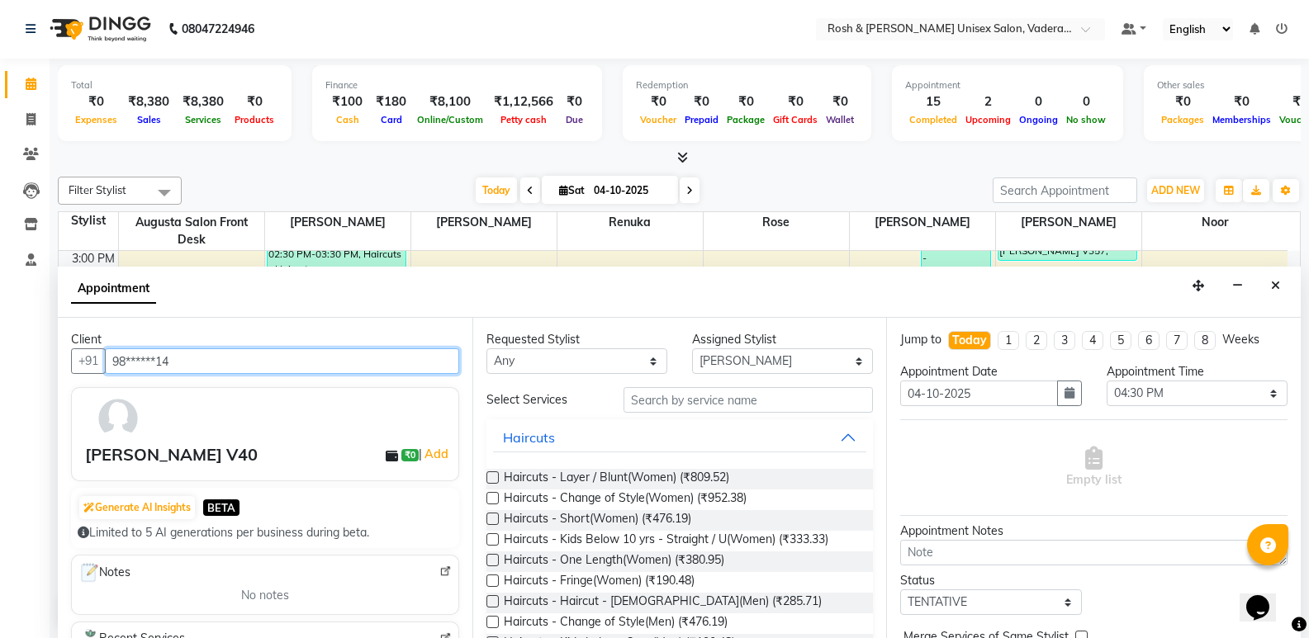
type input "98******14"
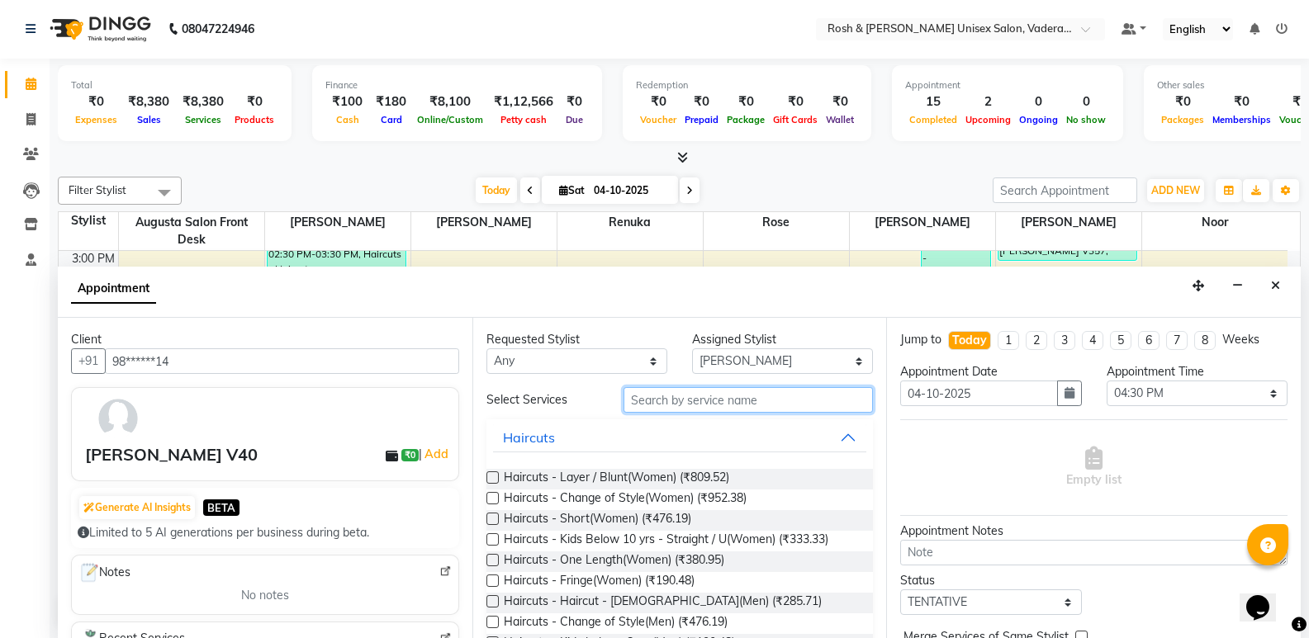
click at [666, 406] on input "text" at bounding box center [748, 400] width 249 height 26
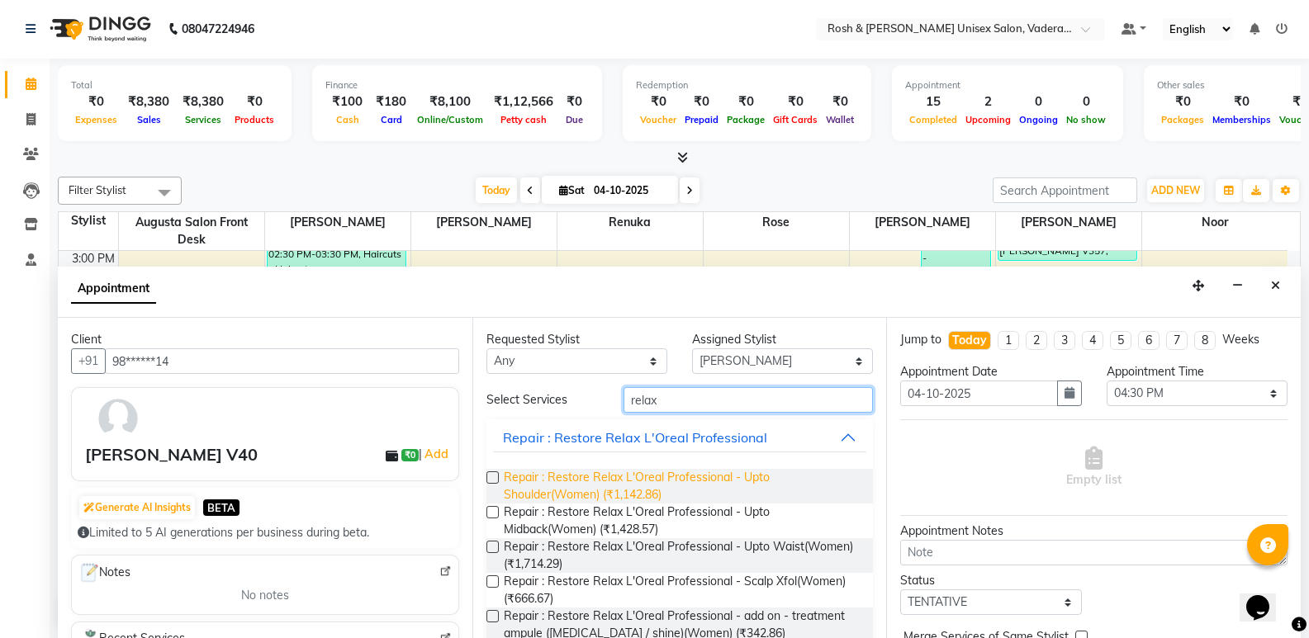
type input "relax"
click at [608, 485] on span "Repair : Restore Relax L'Oreal Professional - Upto Shoulder(Women) (₹1,142.86)" at bounding box center [682, 486] width 357 height 35
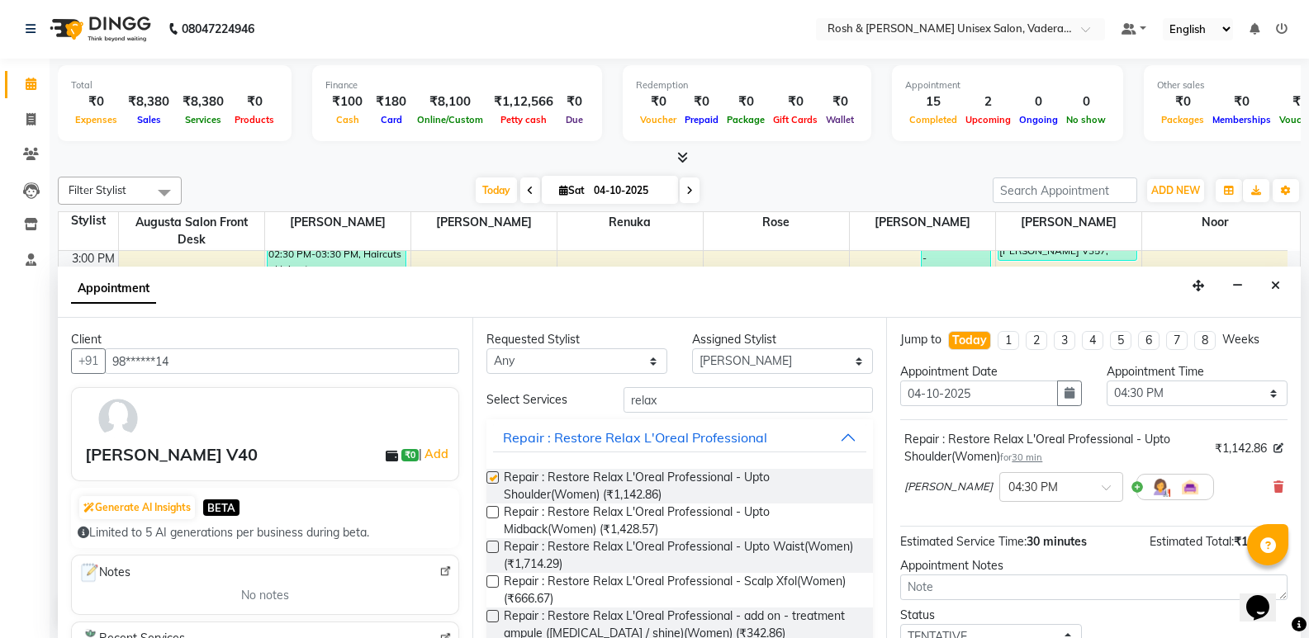
checkbox input "false"
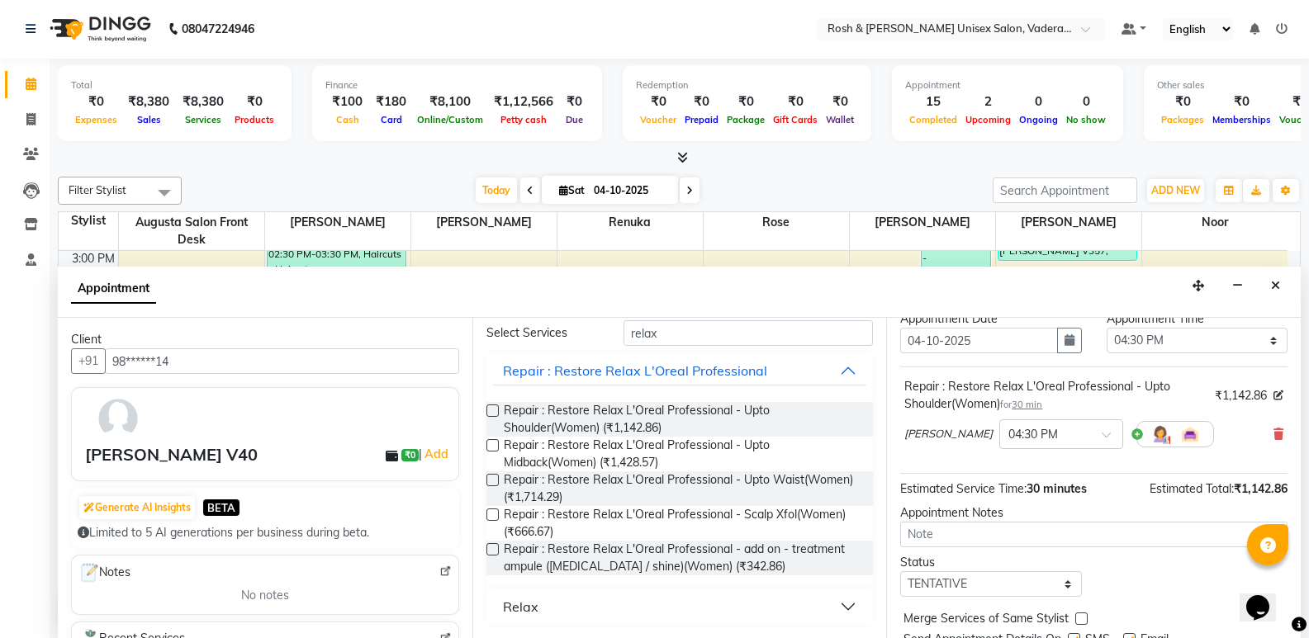
scroll to position [83, 0]
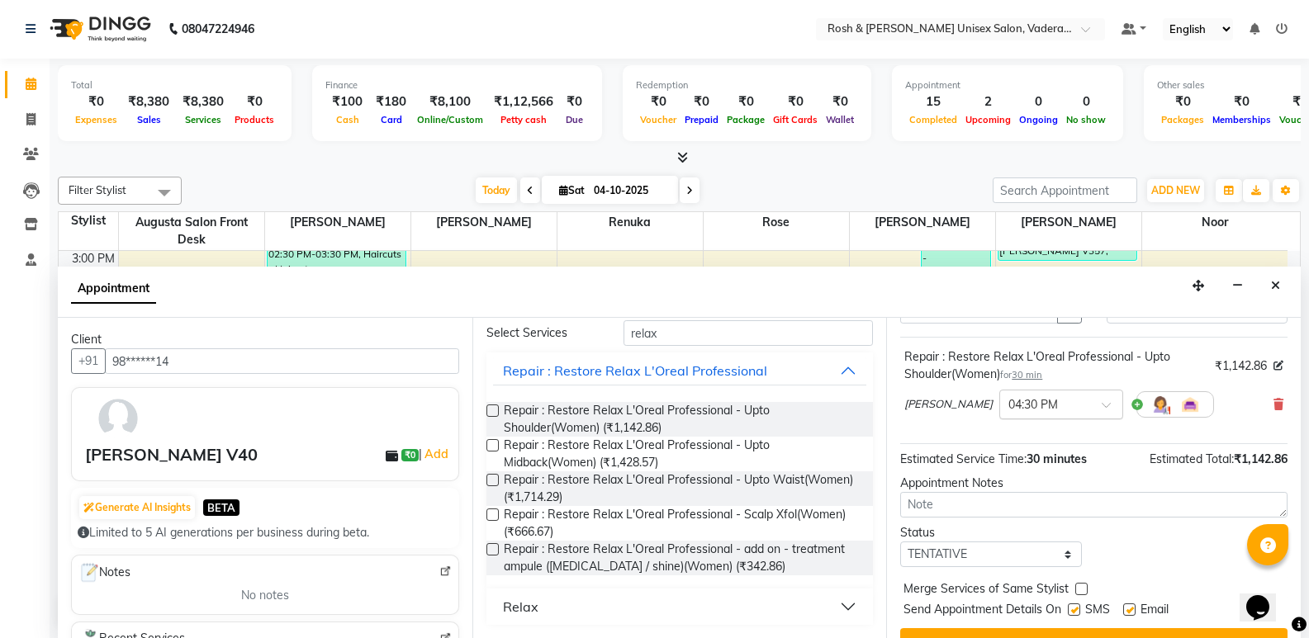
click at [1023, 410] on div at bounding box center [1061, 403] width 122 height 17
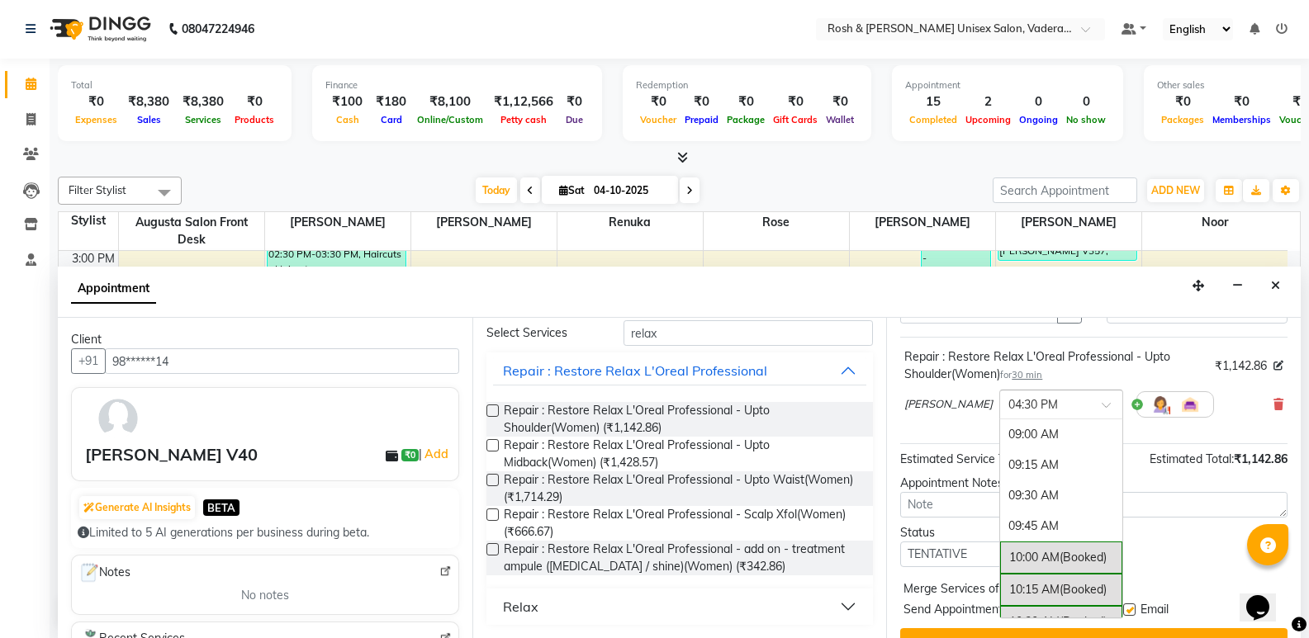
scroll to position [933, 0]
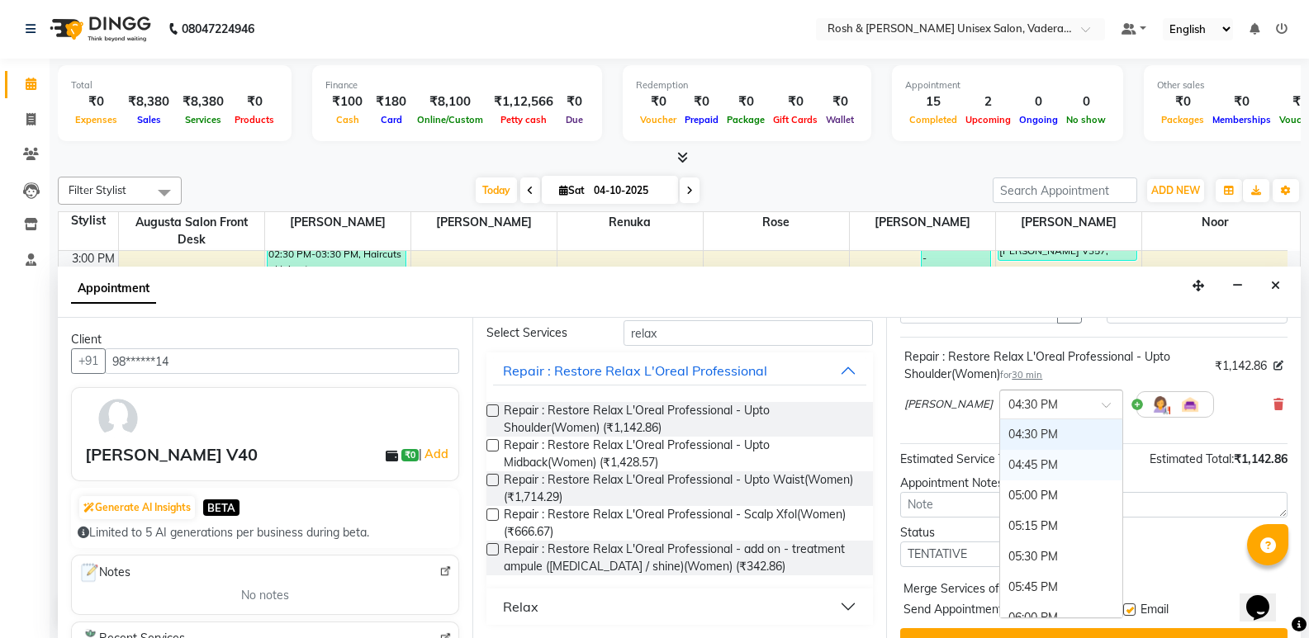
click at [1000, 467] on div "04:45 PM" at bounding box center [1061, 465] width 122 height 31
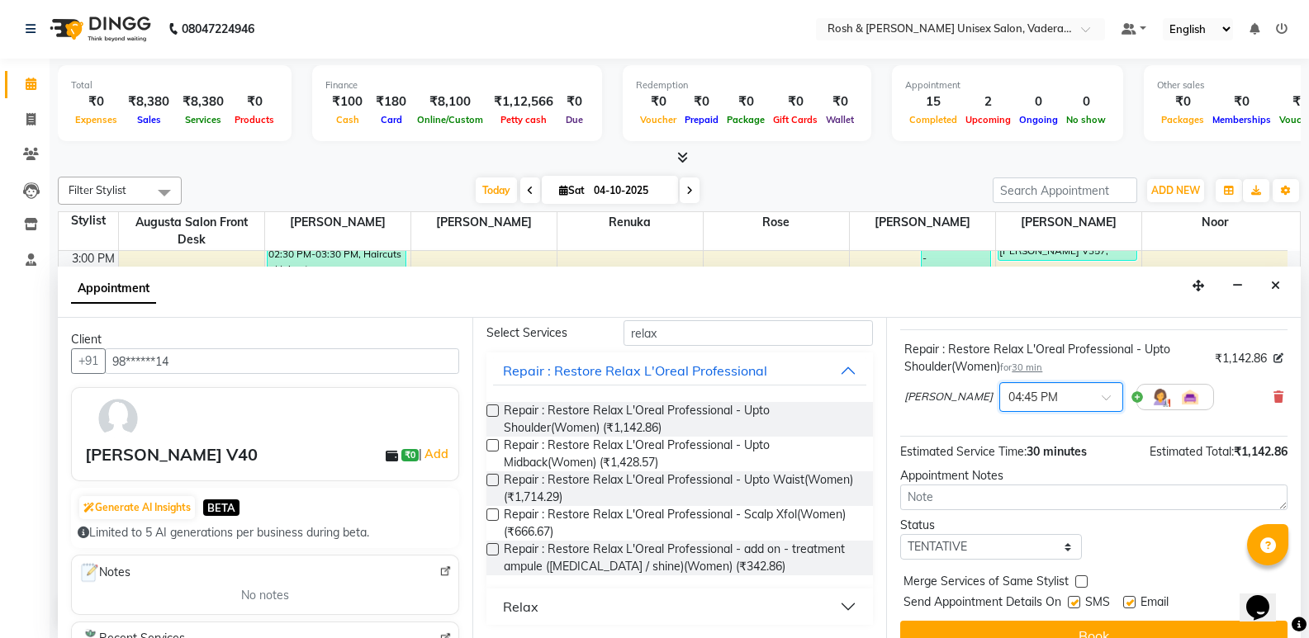
scroll to position [116, 0]
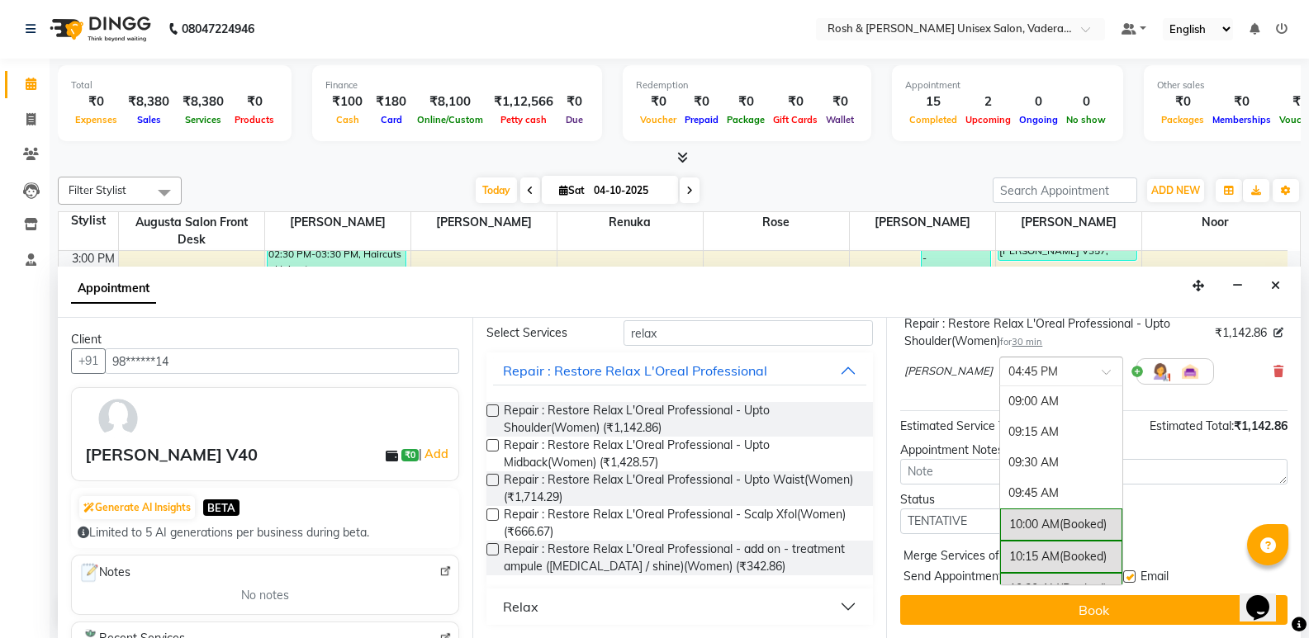
click at [1008, 367] on input "text" at bounding box center [1044, 370] width 73 height 17
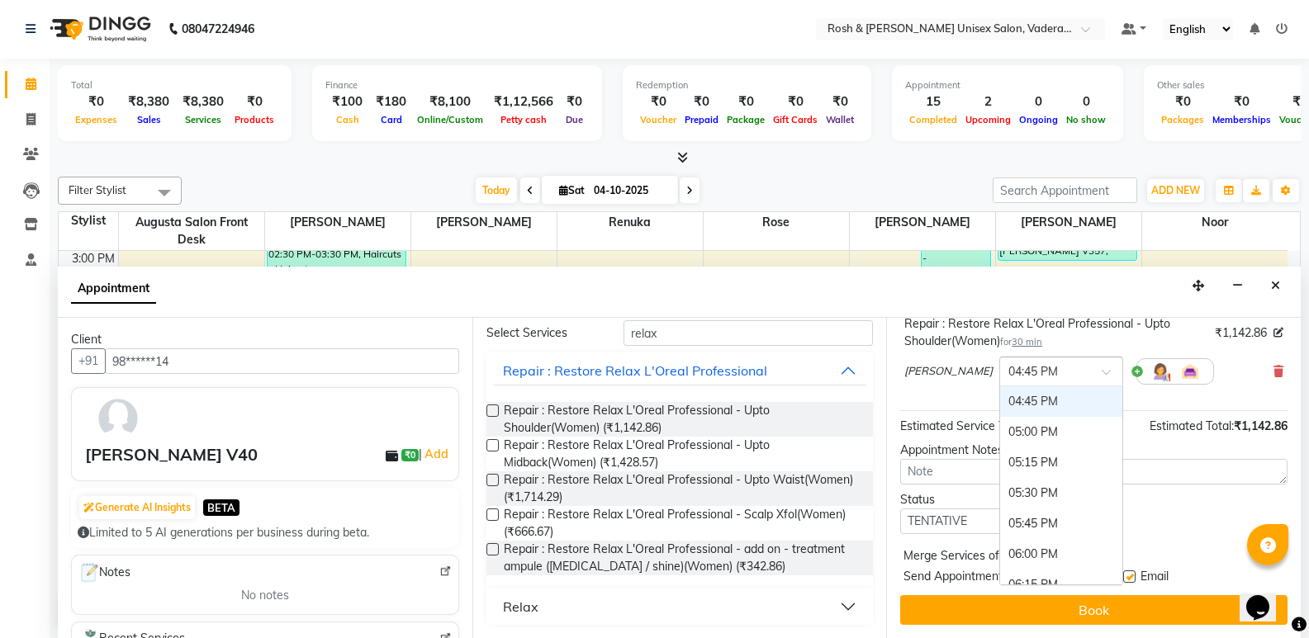
click at [1000, 400] on div "04:45 PM" at bounding box center [1061, 402] width 122 height 31
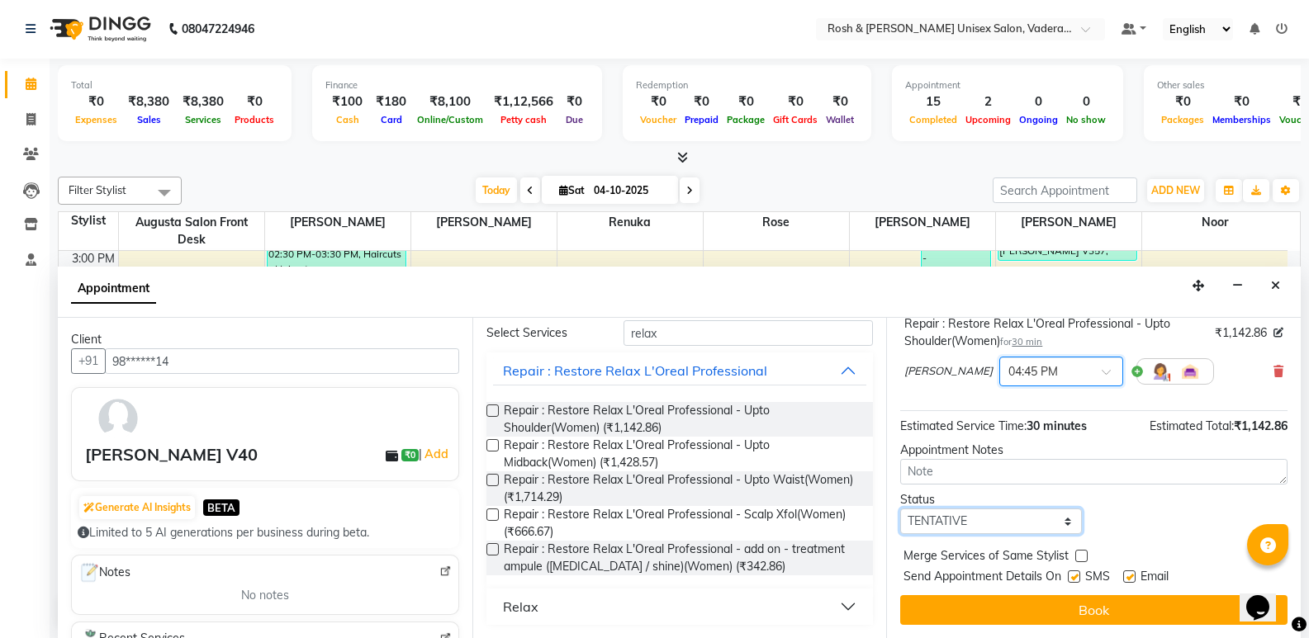
click at [978, 515] on select "Select TENTATIVE CONFIRM CHECK-IN UPCOMING" at bounding box center [990, 522] width 181 height 26
select select "upcoming"
click at [900, 509] on select "Select TENTATIVE CONFIRM CHECK-IN UPCOMING" at bounding box center [990, 522] width 181 height 26
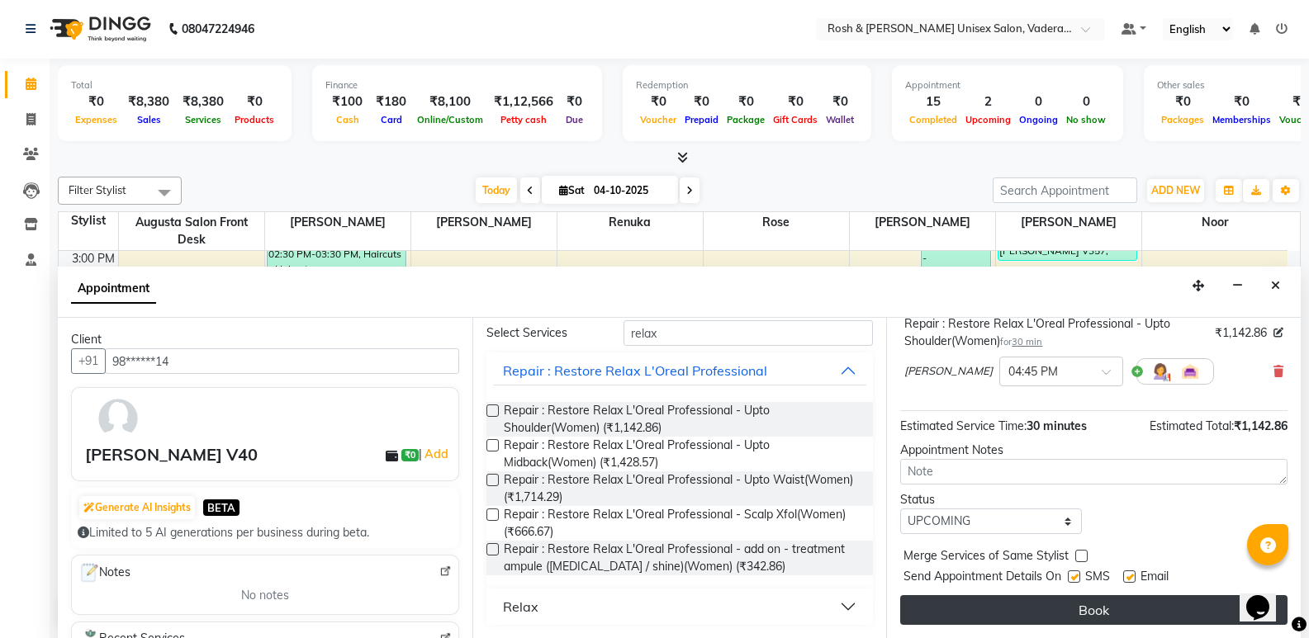
click at [1118, 610] on button "Book" at bounding box center [1093, 611] width 387 height 30
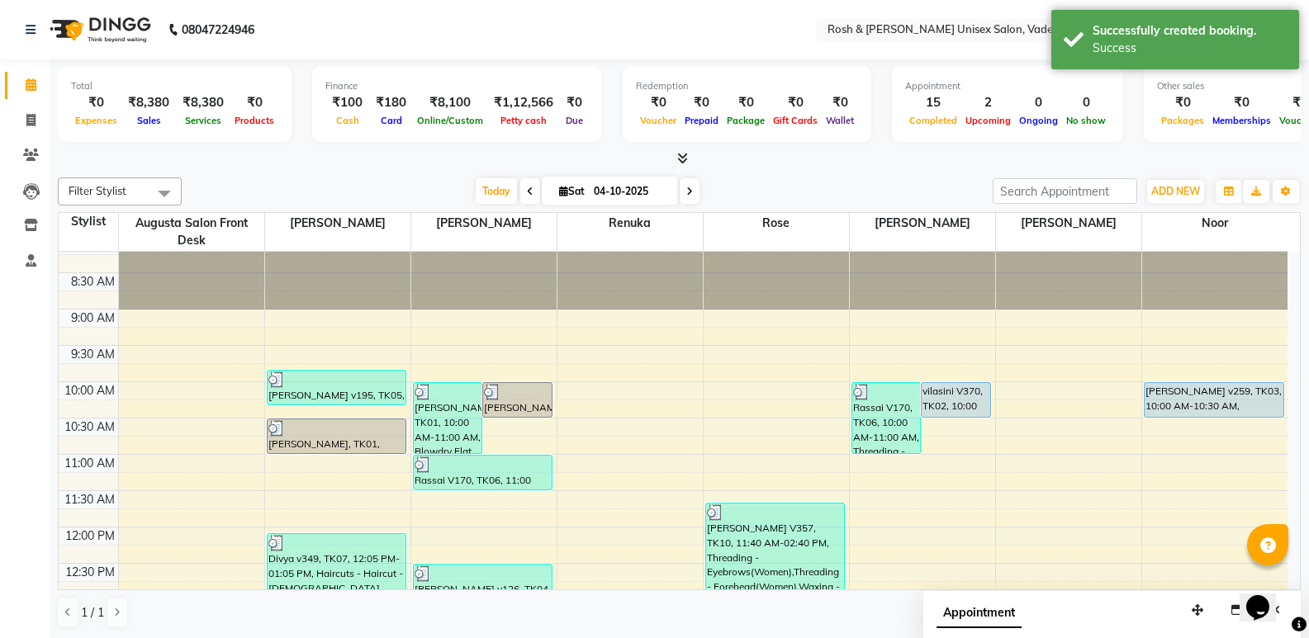
scroll to position [14, 0]
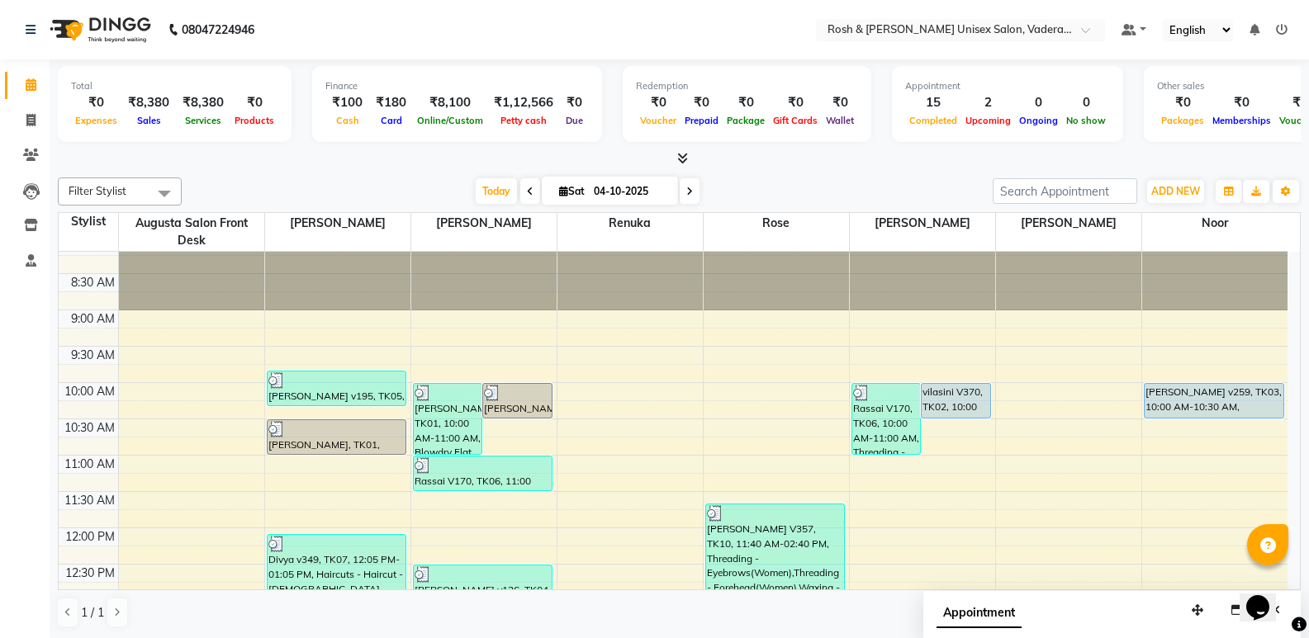
click at [668, 156] on div at bounding box center [679, 158] width 1243 height 17
click at [680, 159] on icon at bounding box center [682, 158] width 11 height 12
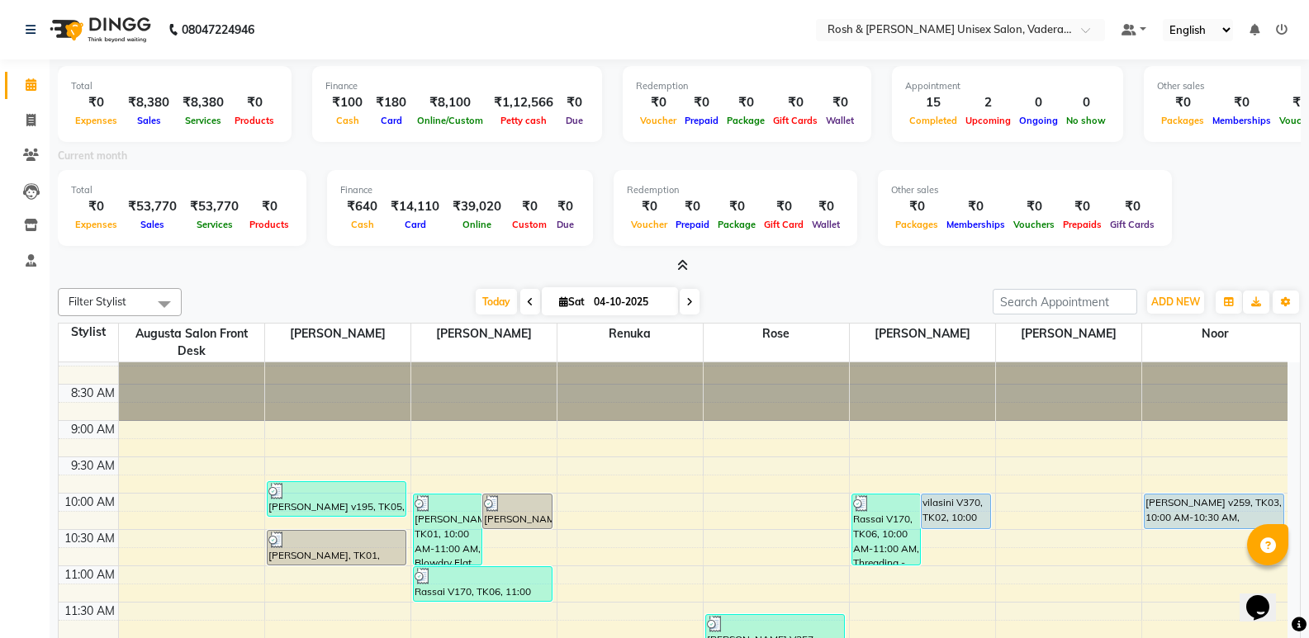
click at [688, 260] on icon at bounding box center [682, 265] width 11 height 12
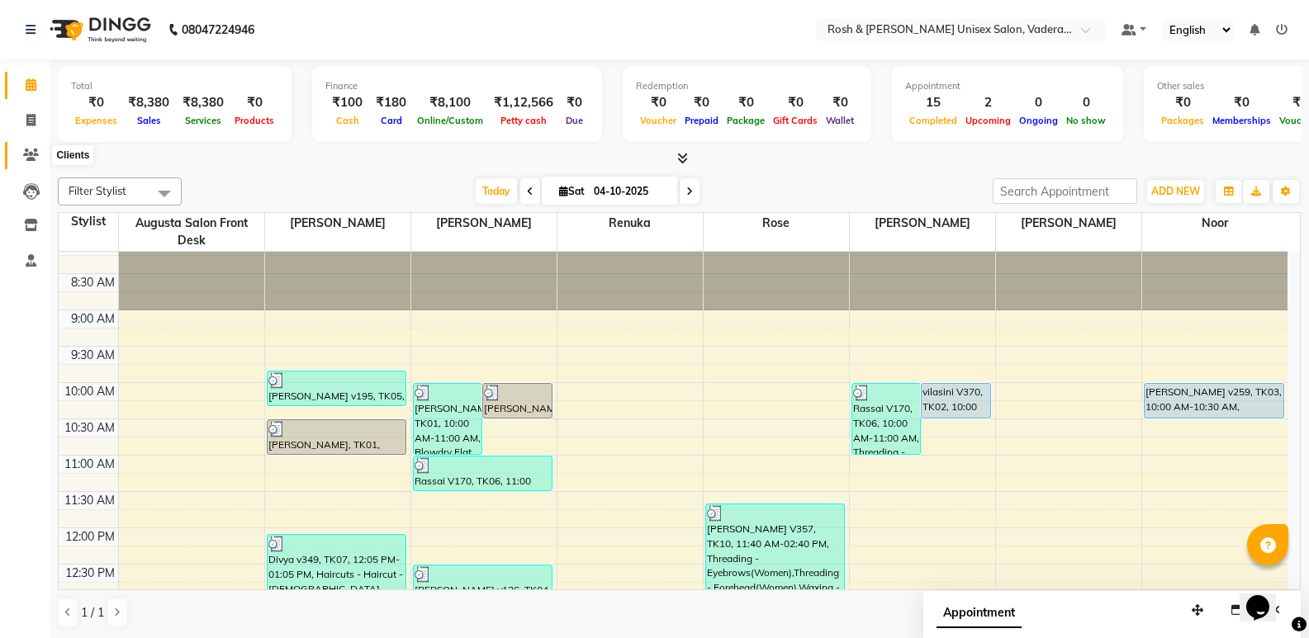
click at [37, 149] on icon at bounding box center [31, 155] width 16 height 12
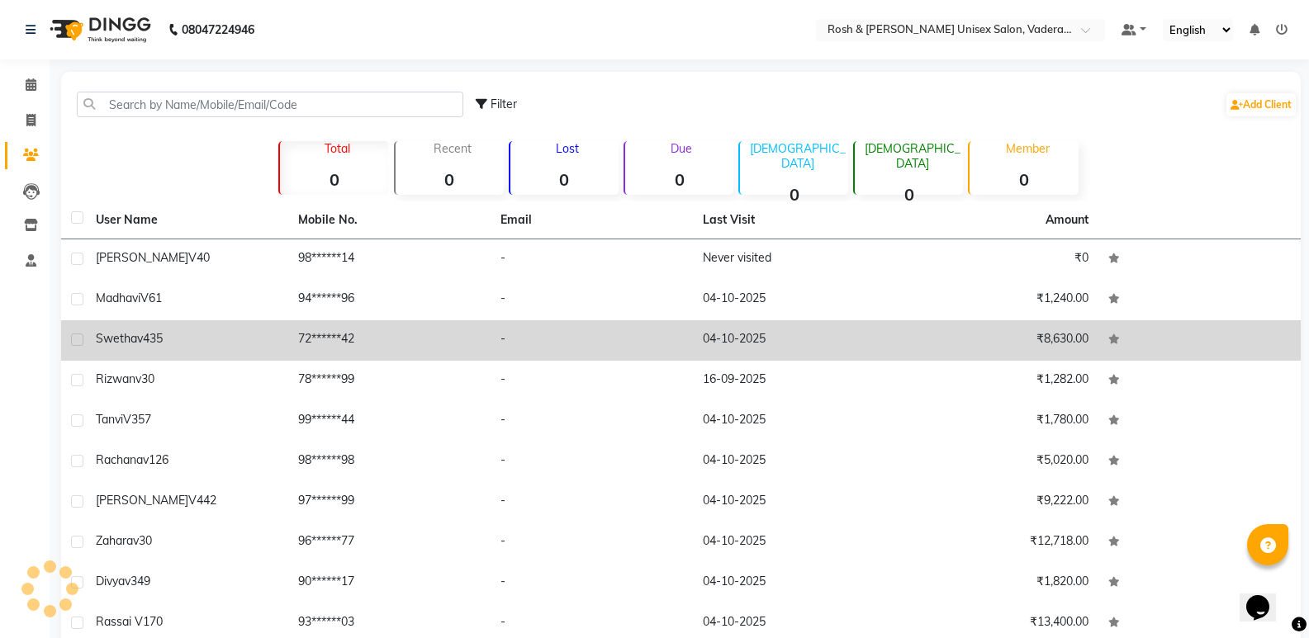
scroll to position [77, 0]
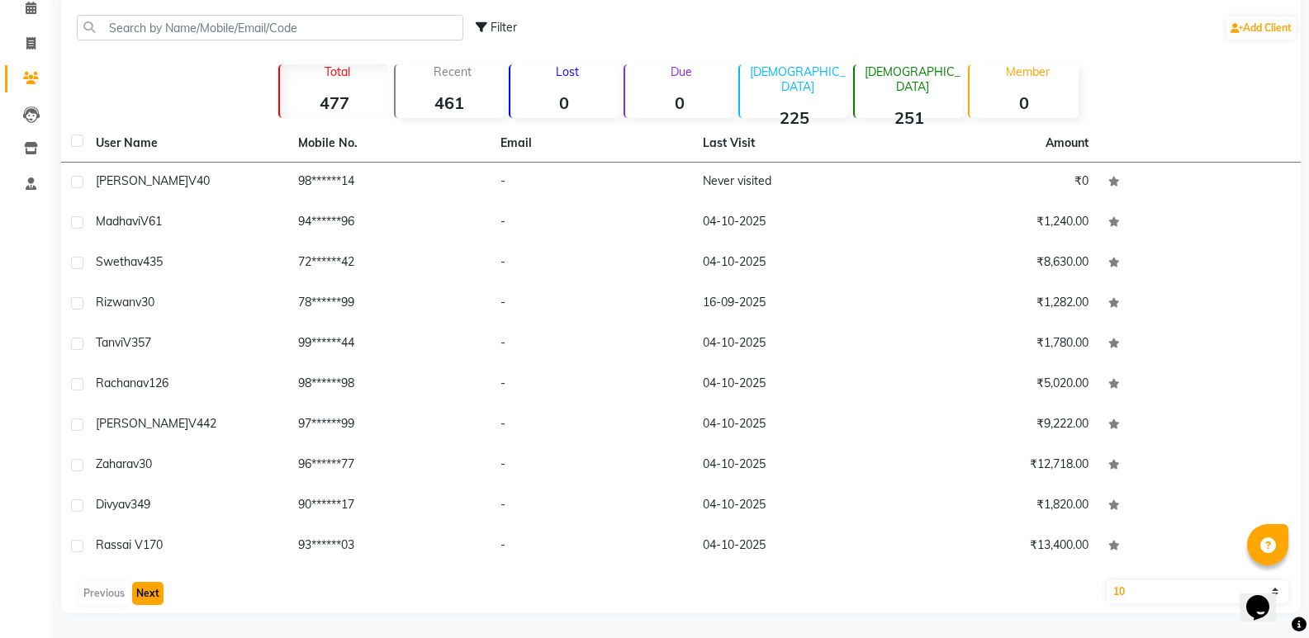
click at [142, 586] on button "Next" at bounding box center [147, 593] width 31 height 23
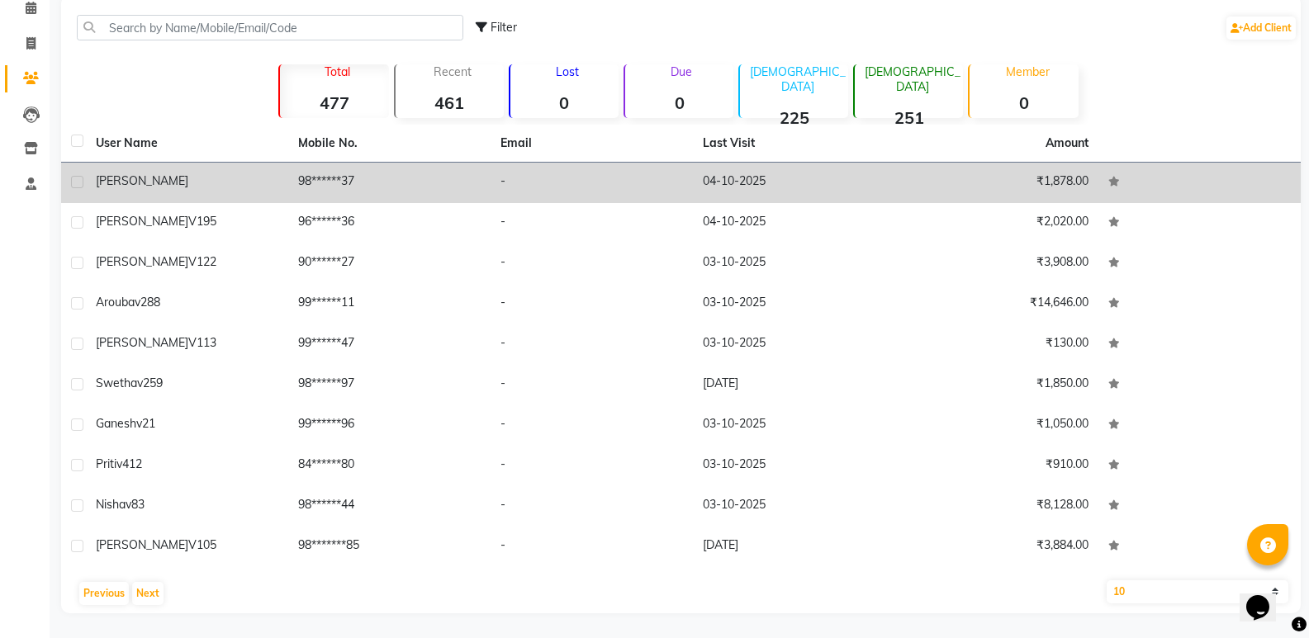
click at [629, 187] on td "-" at bounding box center [592, 183] width 202 height 40
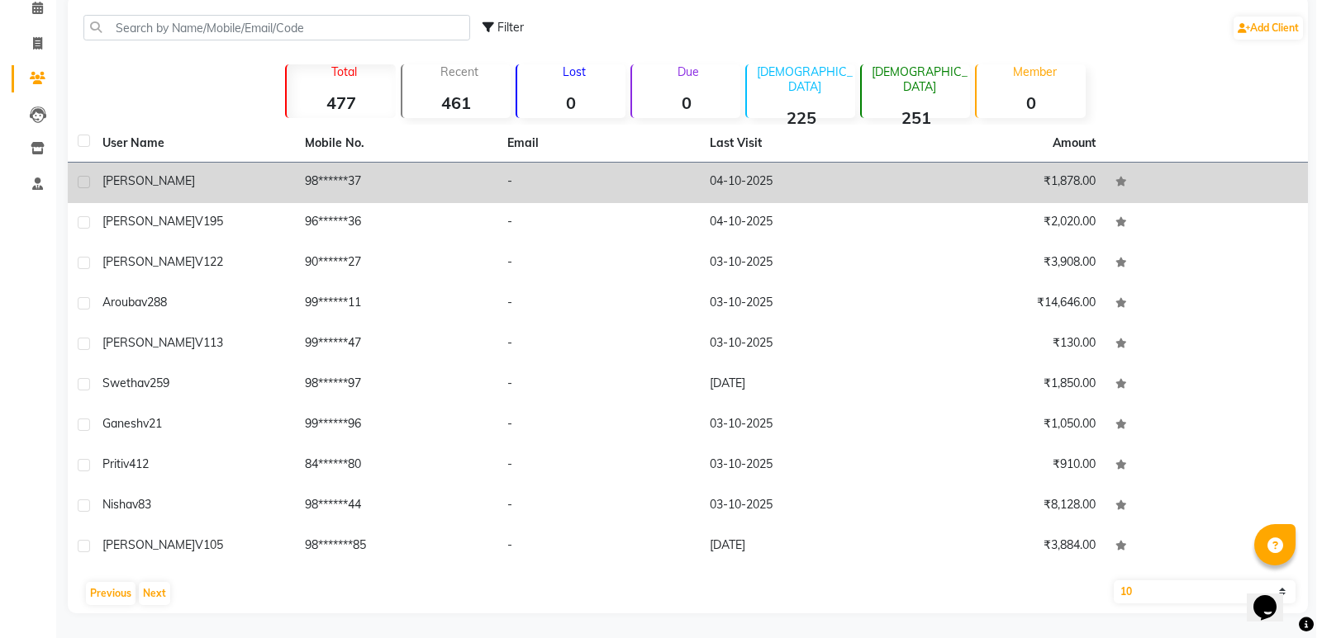
scroll to position [64, 0]
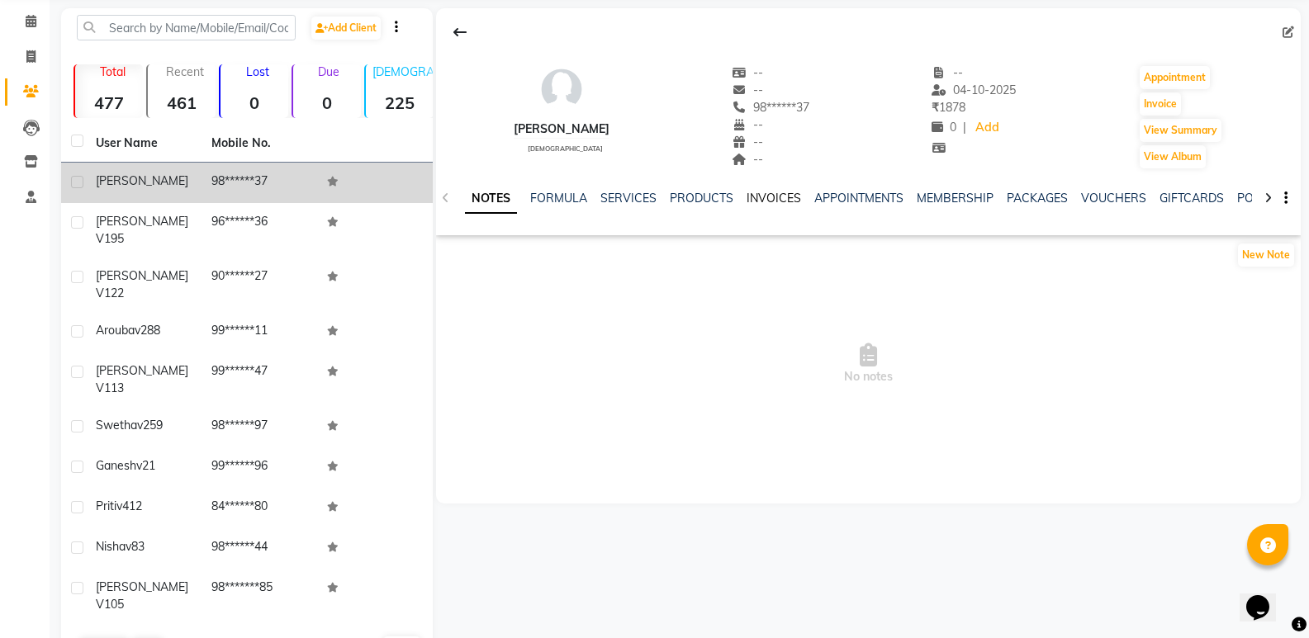
click at [747, 202] on link "INVOICES" at bounding box center [774, 198] width 55 height 15
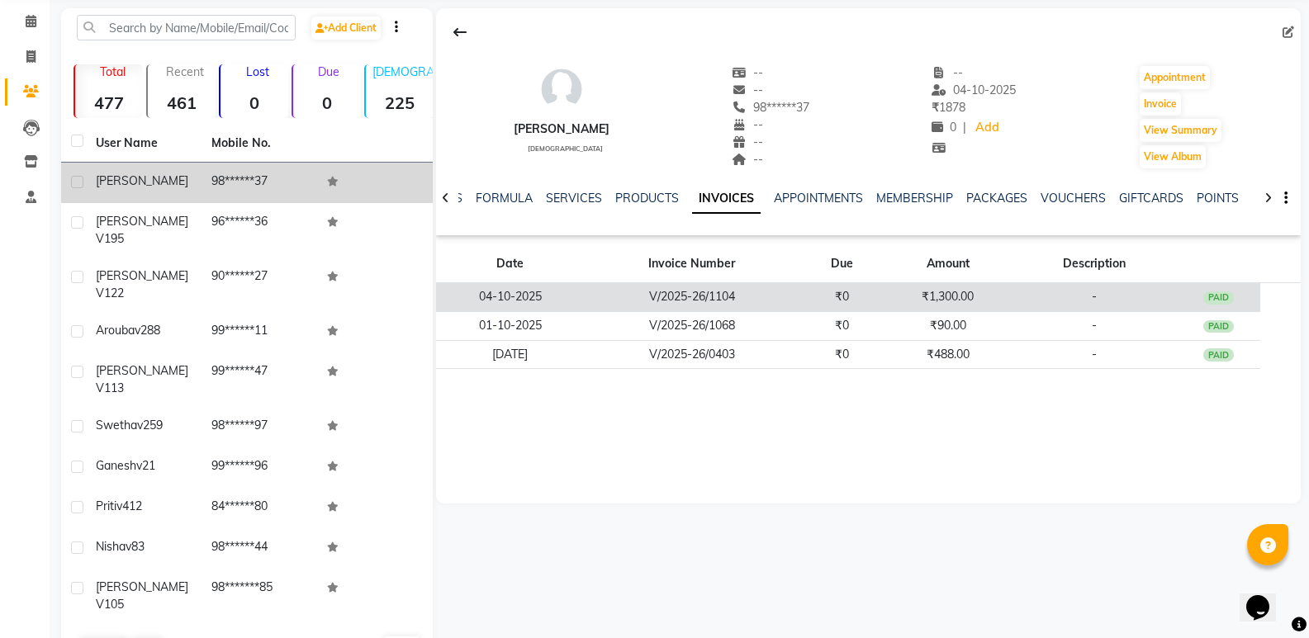
click at [762, 290] on td "V/2025-26/1104" at bounding box center [693, 297] width 216 height 29
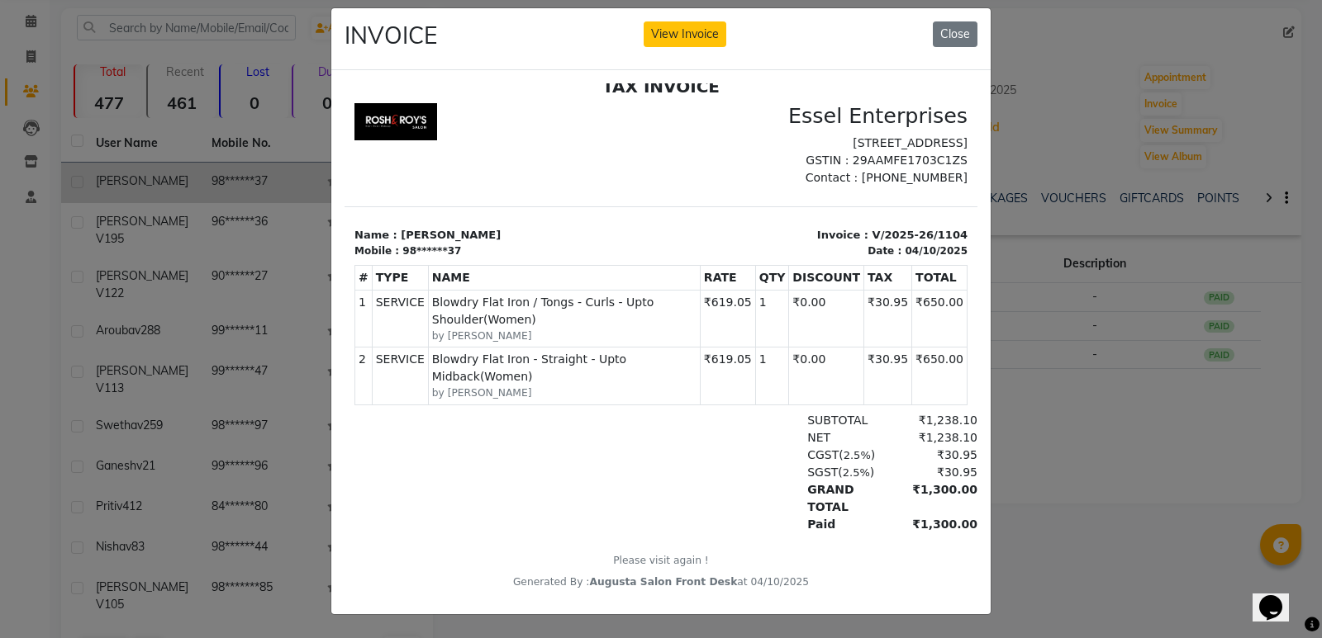
scroll to position [28, 0]
click at [246, 277] on ngb-modal-window "INVOICE View Invoice Close" at bounding box center [661, 319] width 1322 height 638
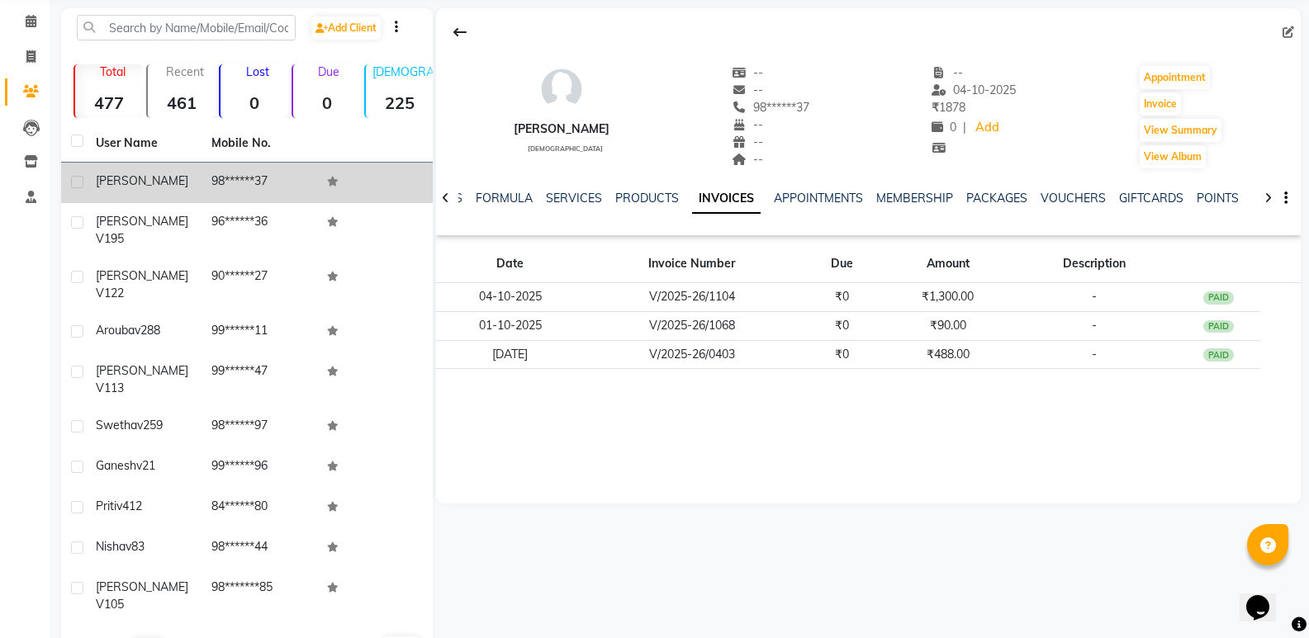
click at [102, 638] on button "Previous" at bounding box center [104, 649] width 50 height 23
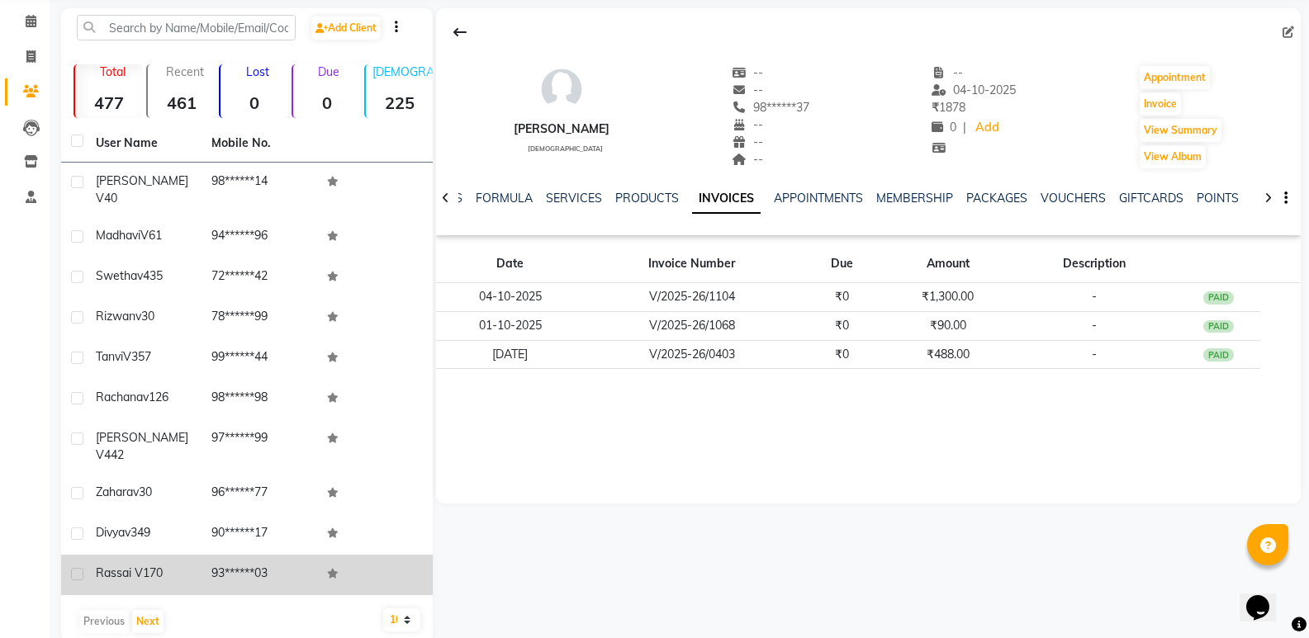
click at [242, 555] on td "93******03" at bounding box center [260, 575] width 116 height 40
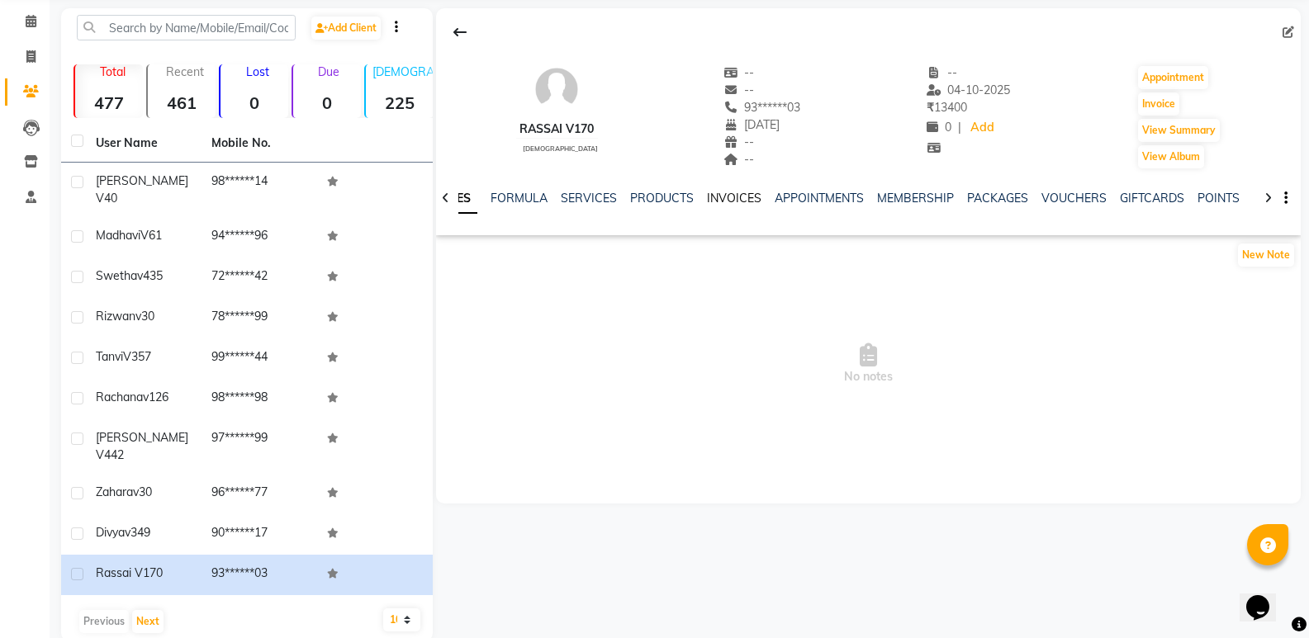
click at [724, 192] on link "INVOICES" at bounding box center [734, 198] width 55 height 15
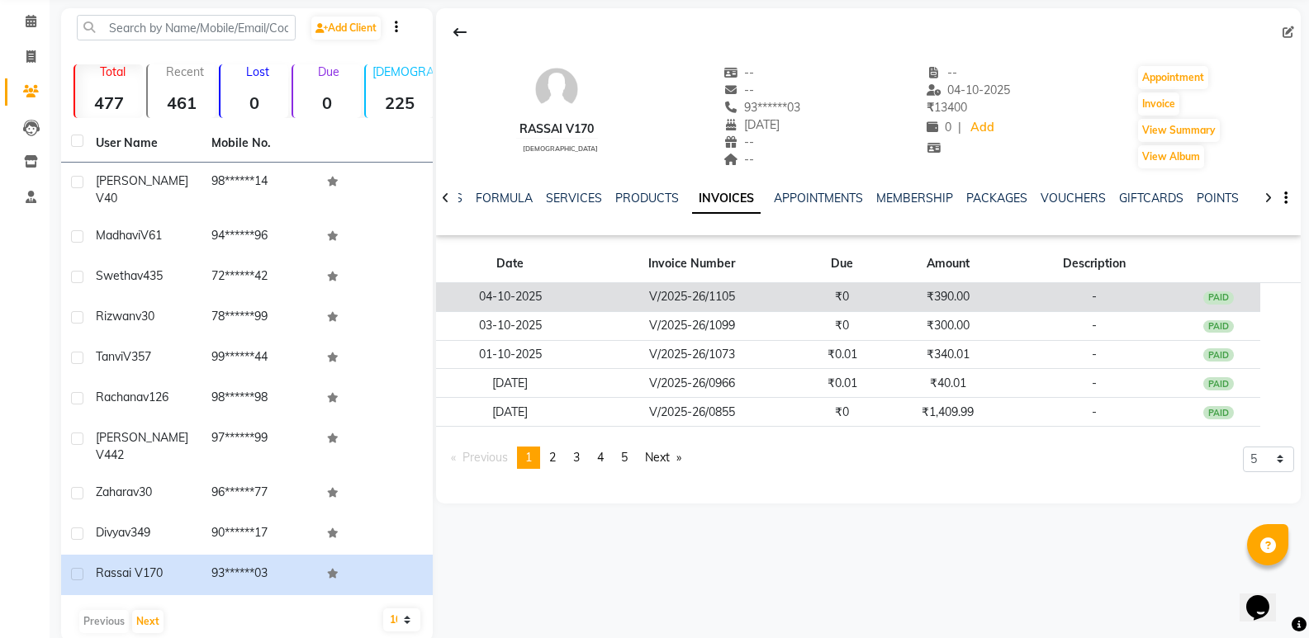
click at [800, 296] on td "₹0" at bounding box center [842, 297] width 85 height 29
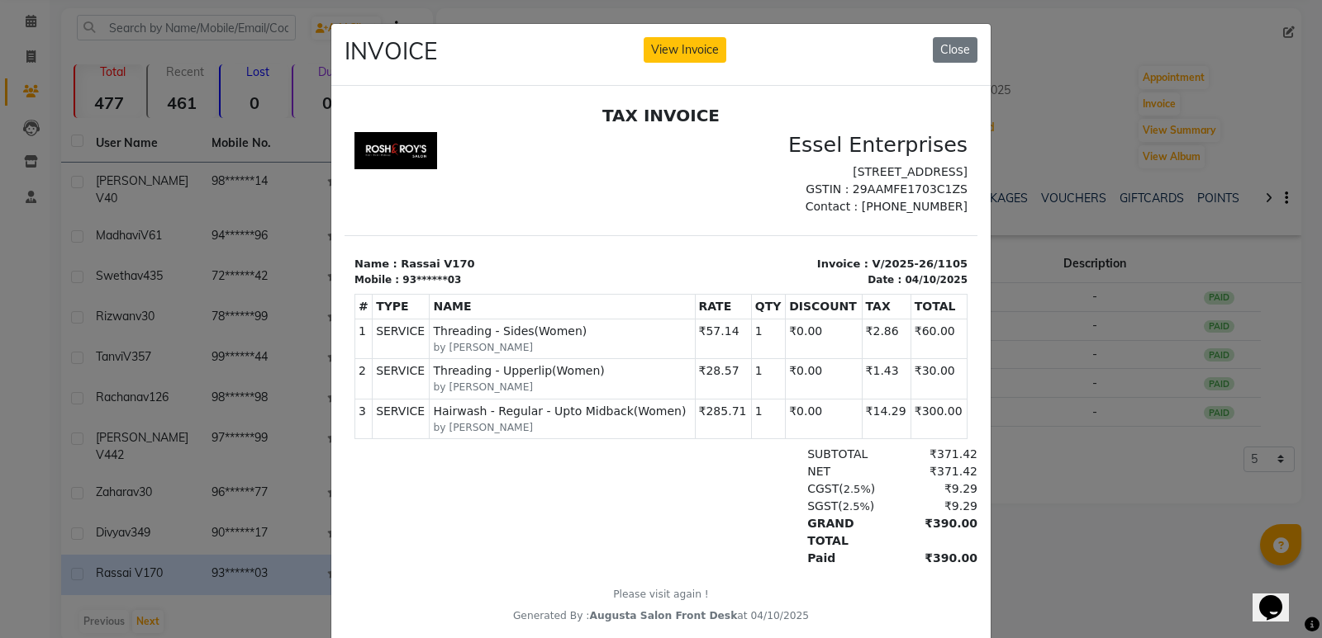
click at [202, 445] on ngb-modal-window "INVOICE View Invoice Close" at bounding box center [661, 319] width 1322 height 638
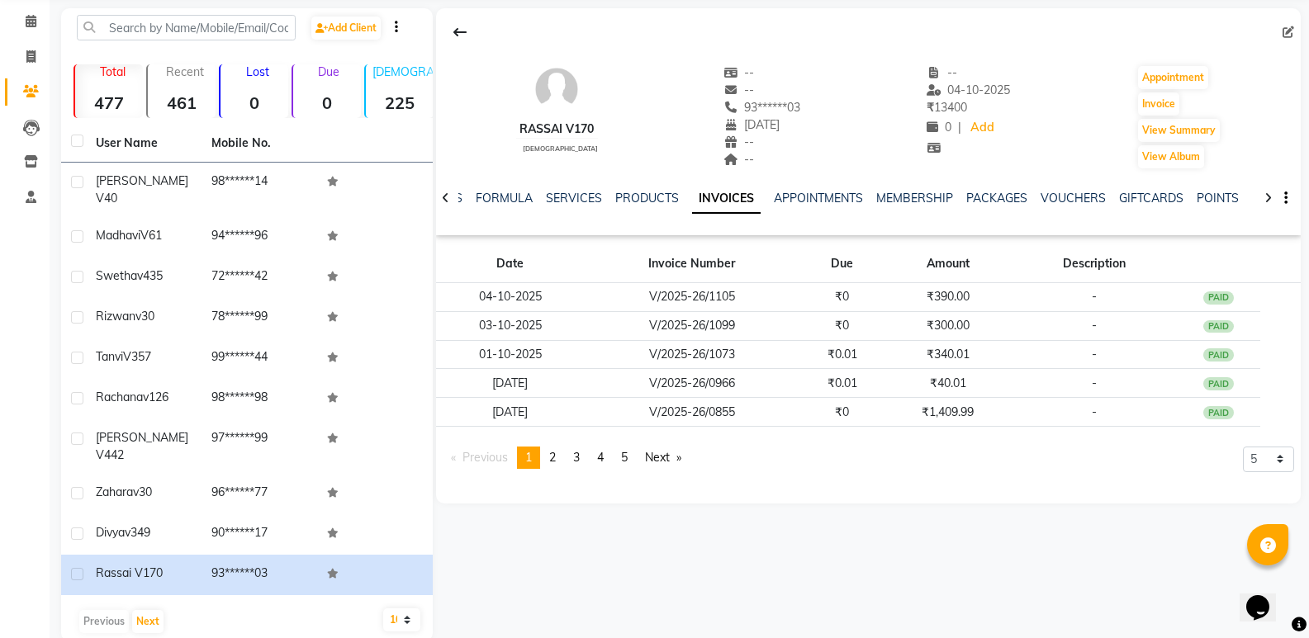
click at [197, 515] on td "Divya v349" at bounding box center [144, 535] width 116 height 40
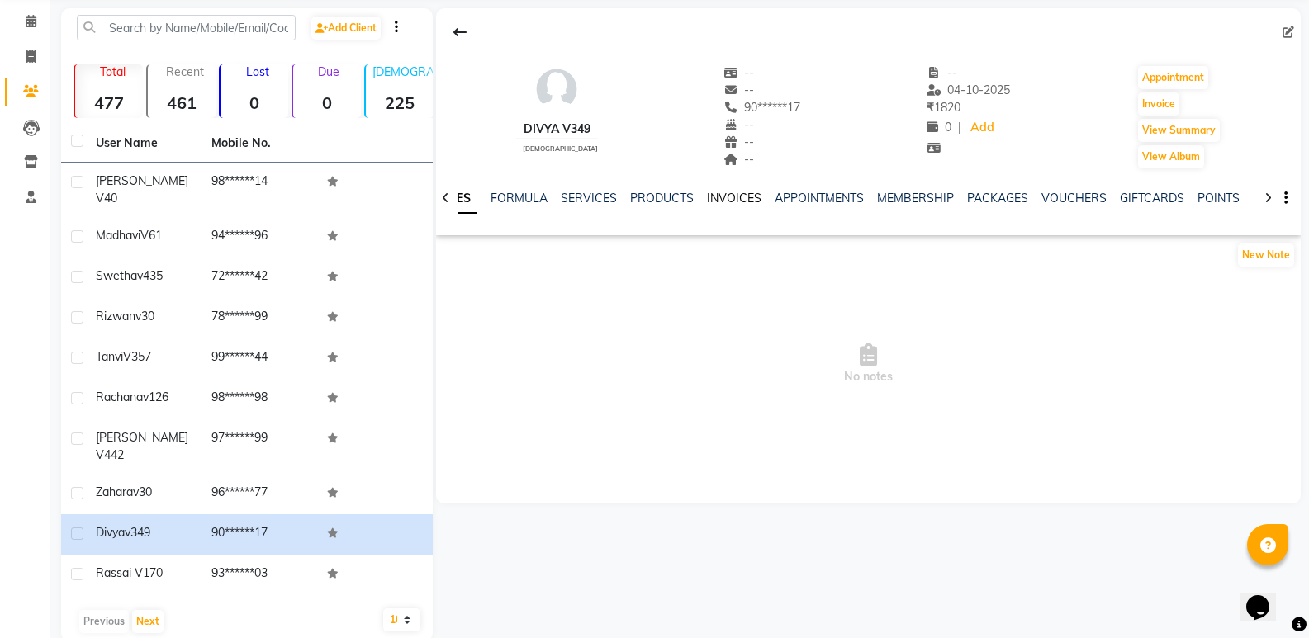
click at [728, 194] on link "INVOICES" at bounding box center [734, 198] width 55 height 15
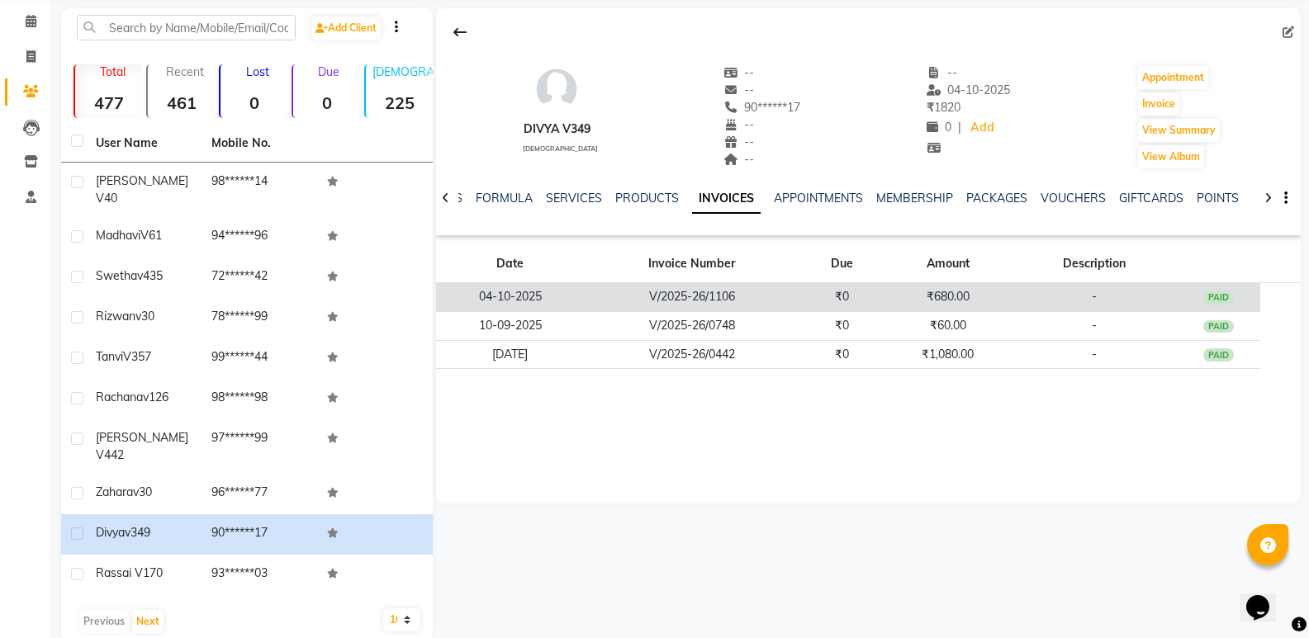
click at [779, 297] on td "V/2025-26/1106" at bounding box center [693, 297] width 216 height 29
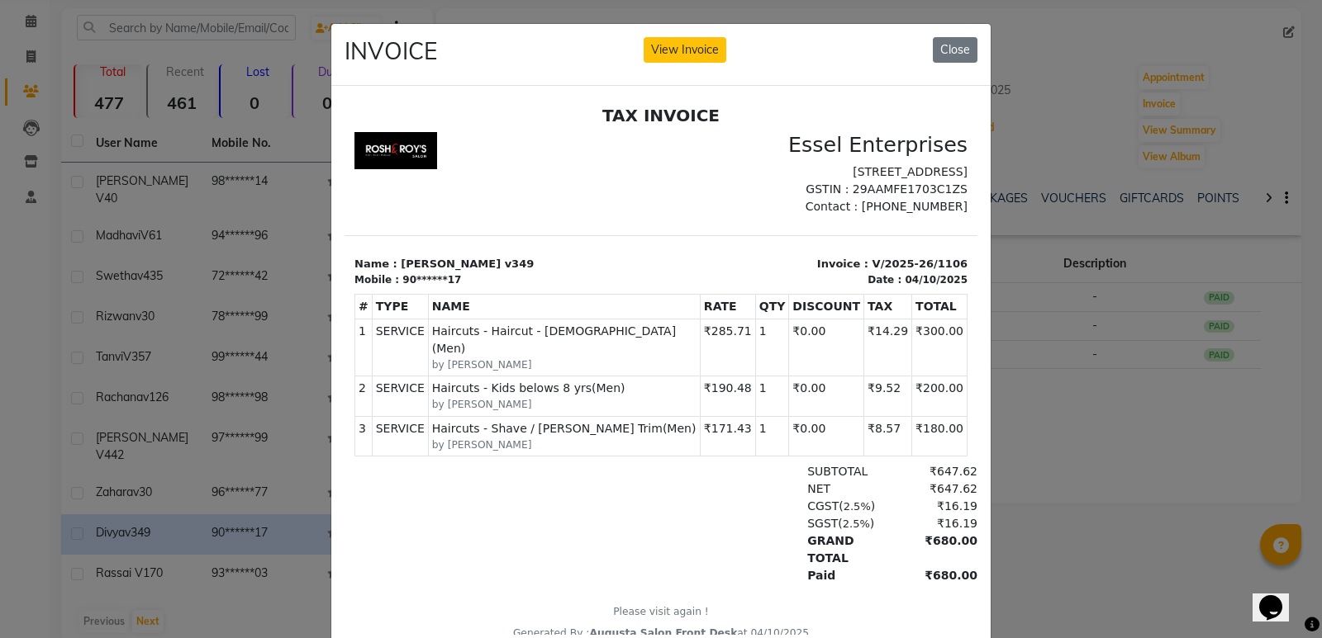
scroll to position [13, 0]
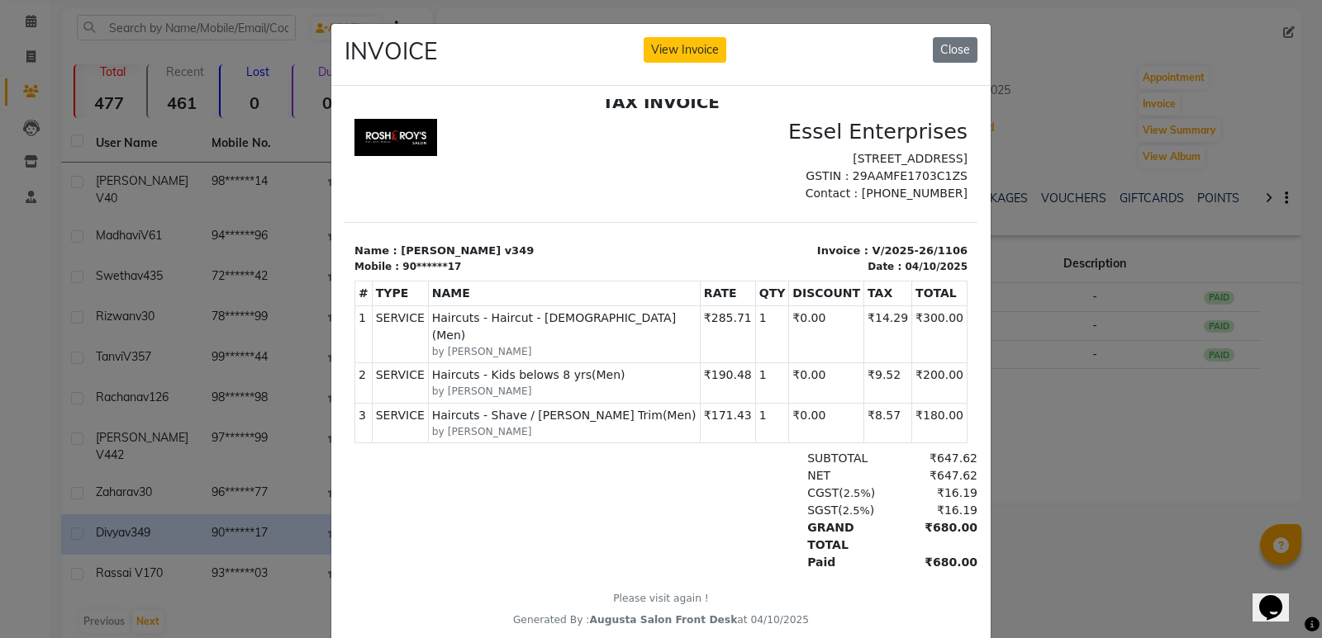
click at [142, 453] on ngb-modal-window "INVOICE View Invoice Close" at bounding box center [661, 319] width 1322 height 638
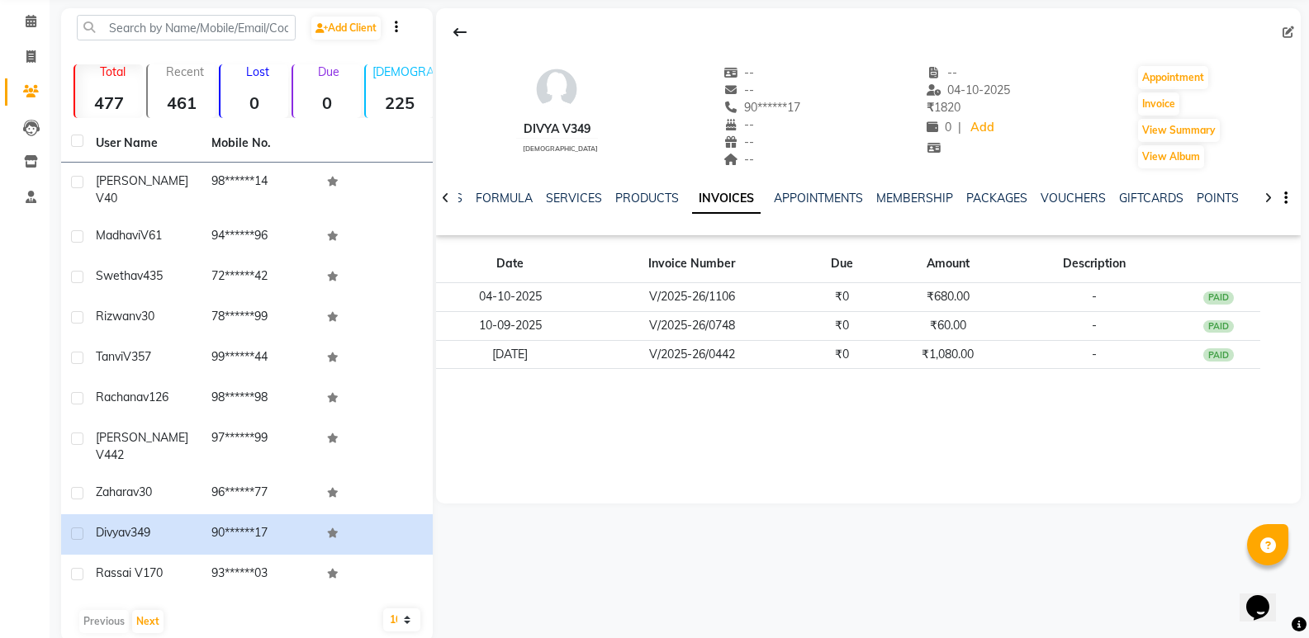
click at [249, 474] on td "96******77" at bounding box center [260, 494] width 116 height 40
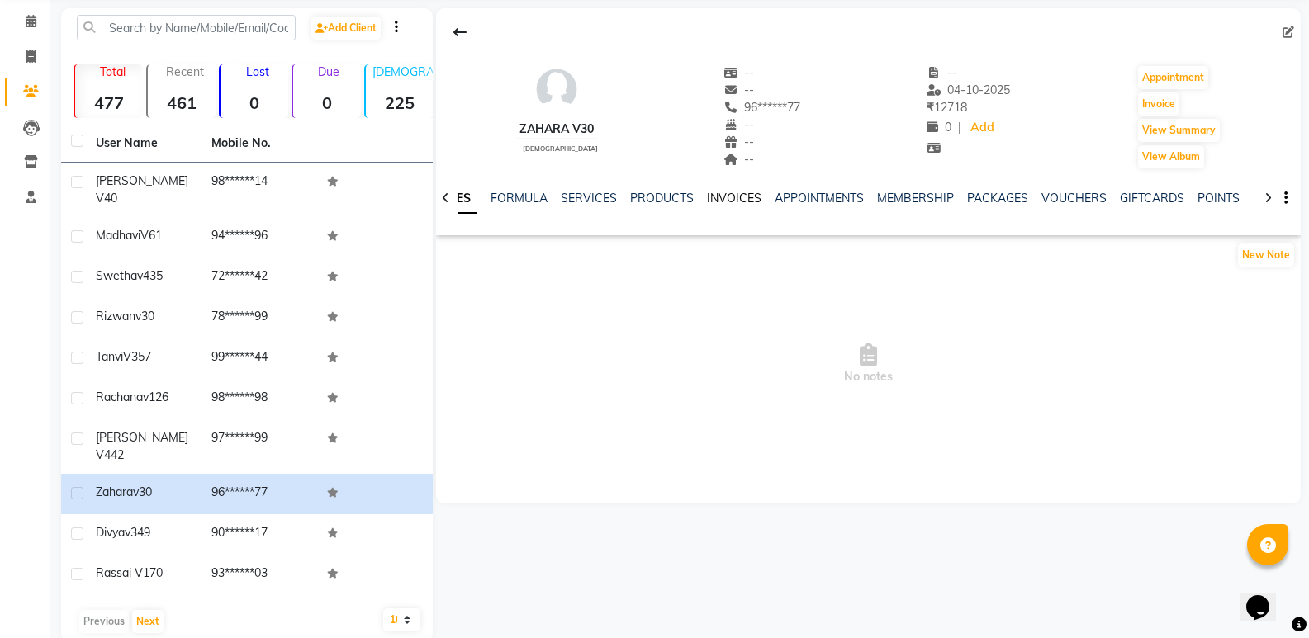
click at [738, 200] on link "INVOICES" at bounding box center [734, 198] width 55 height 15
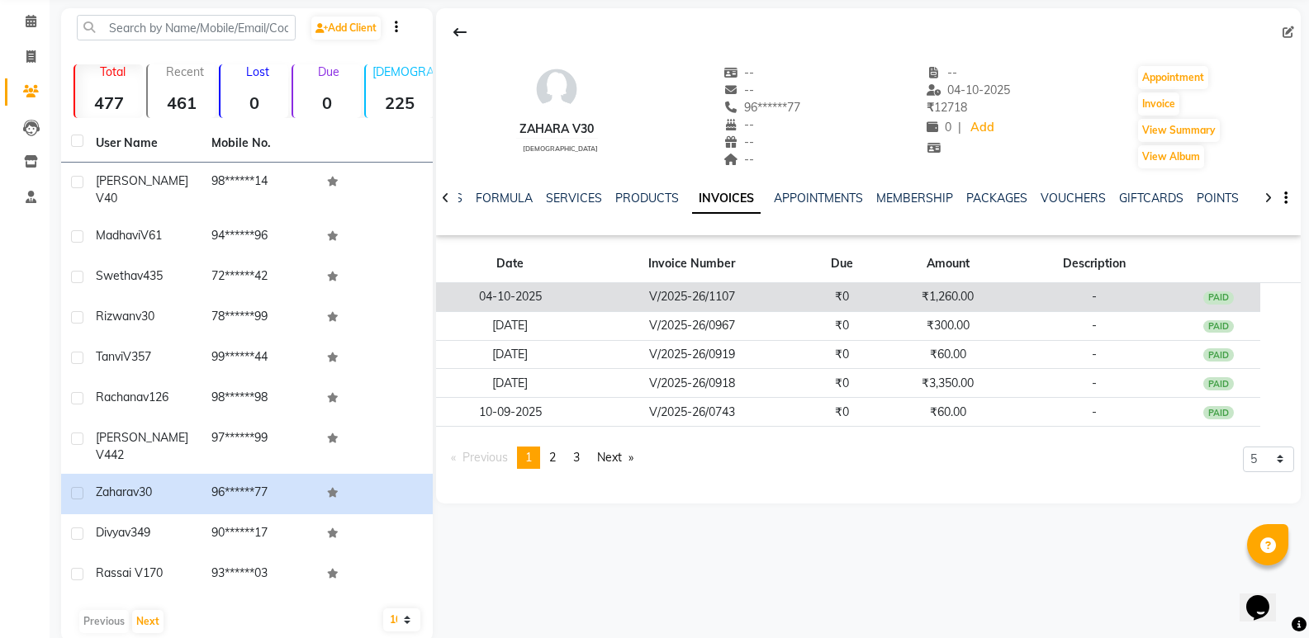
click at [752, 298] on td "V/2025-26/1107" at bounding box center [693, 297] width 216 height 29
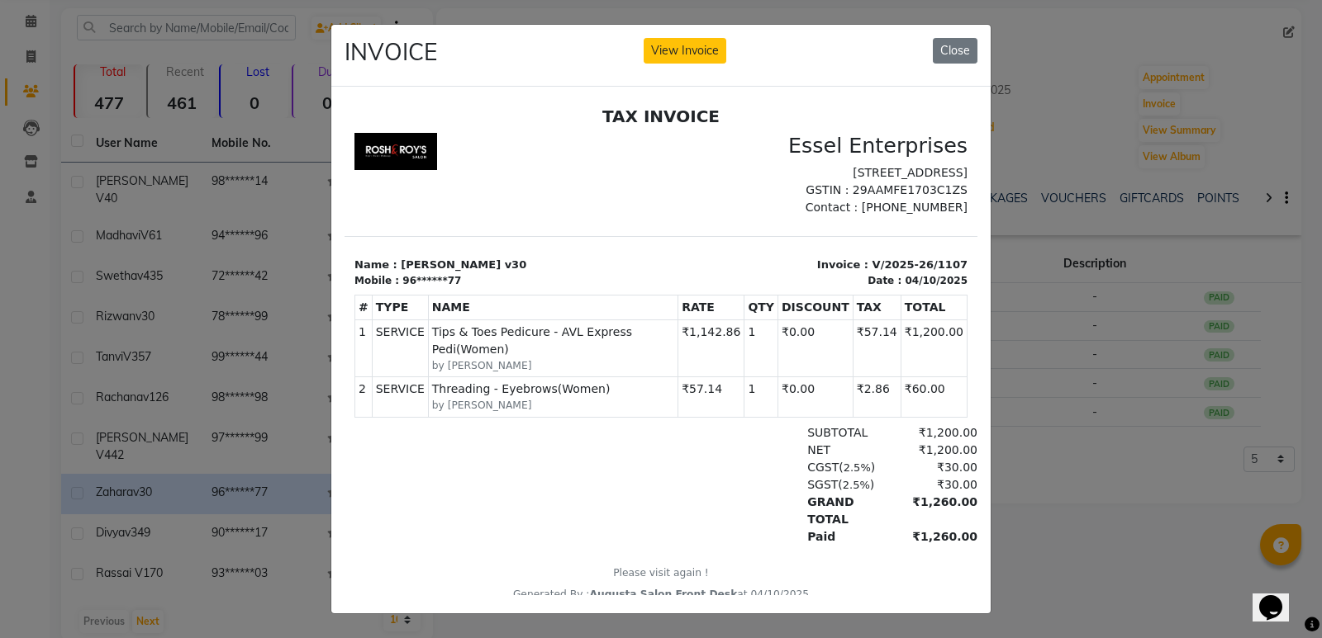
click at [191, 413] on ngb-modal-window "INVOICE View Invoice Close" at bounding box center [661, 319] width 1322 height 638
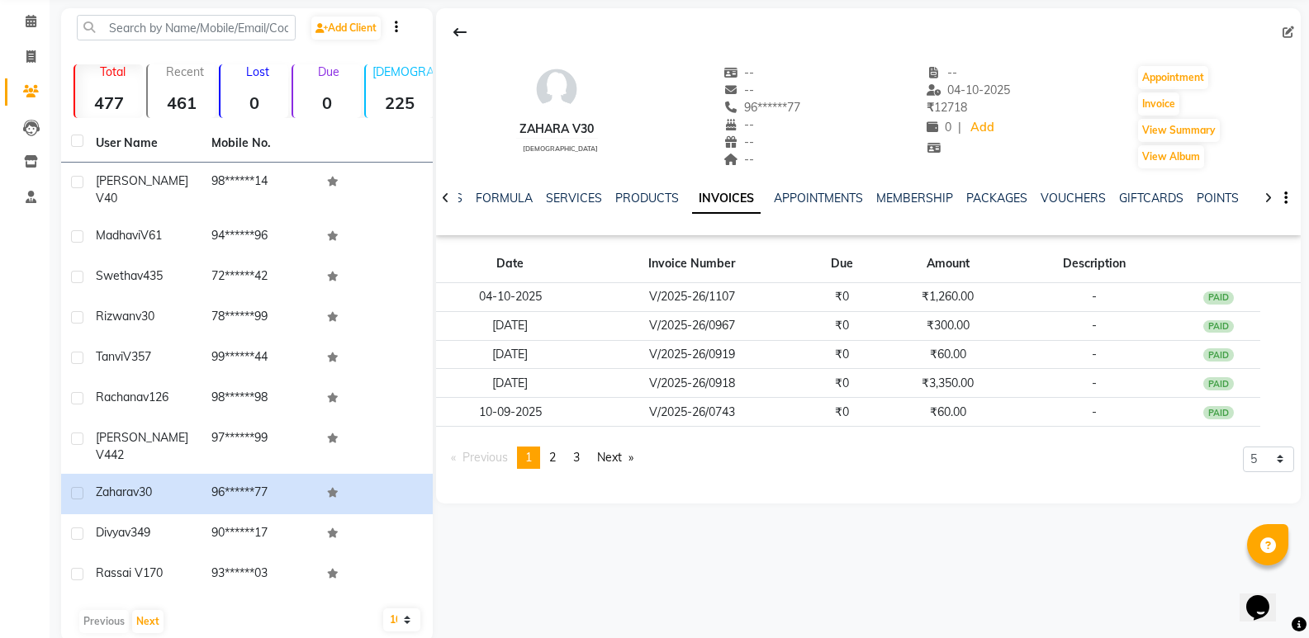
click at [197, 429] on td "sumati v442" at bounding box center [144, 447] width 116 height 55
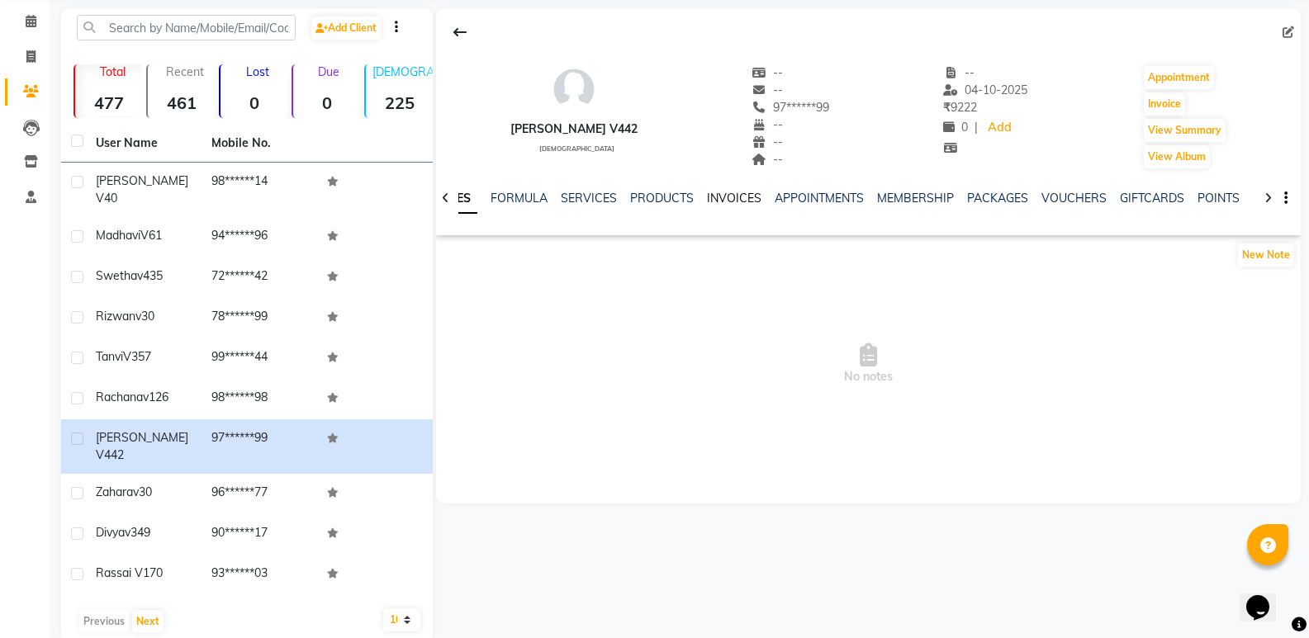
click at [745, 193] on link "INVOICES" at bounding box center [734, 198] width 55 height 15
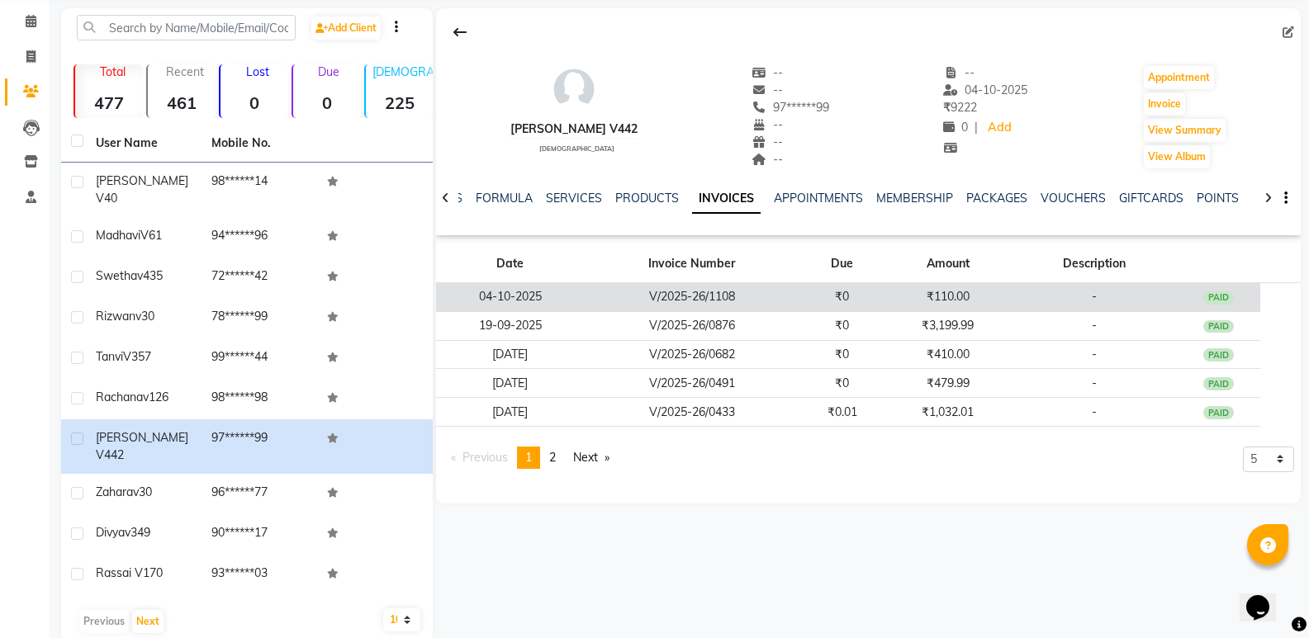
click at [776, 291] on td "V/2025-26/1108" at bounding box center [693, 297] width 216 height 29
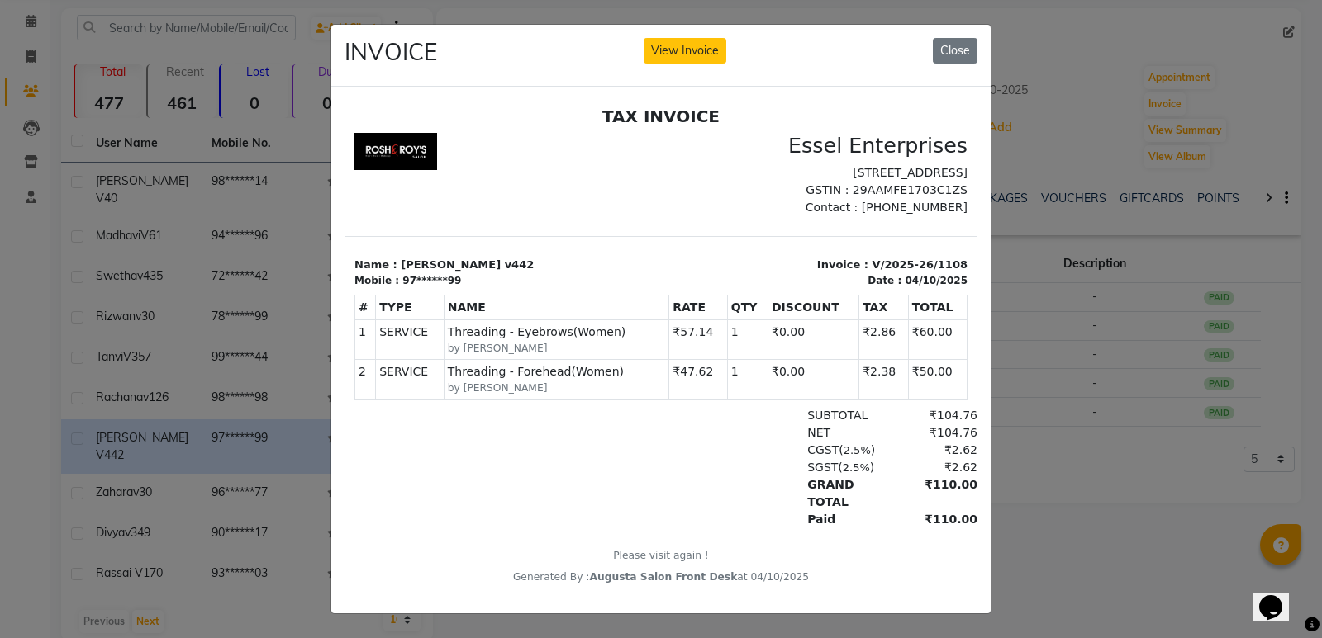
click at [166, 384] on ngb-modal-window "INVOICE View Invoice Close" at bounding box center [661, 319] width 1322 height 638
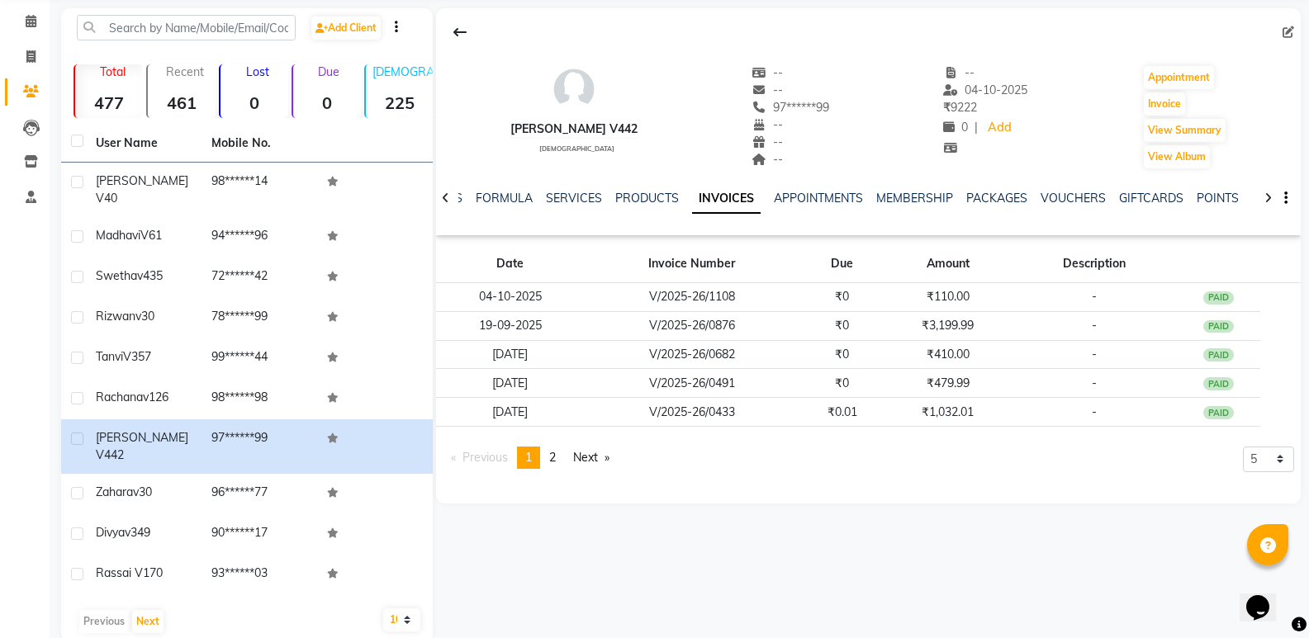
click at [168, 390] on span "v126" at bounding box center [156, 397] width 26 height 15
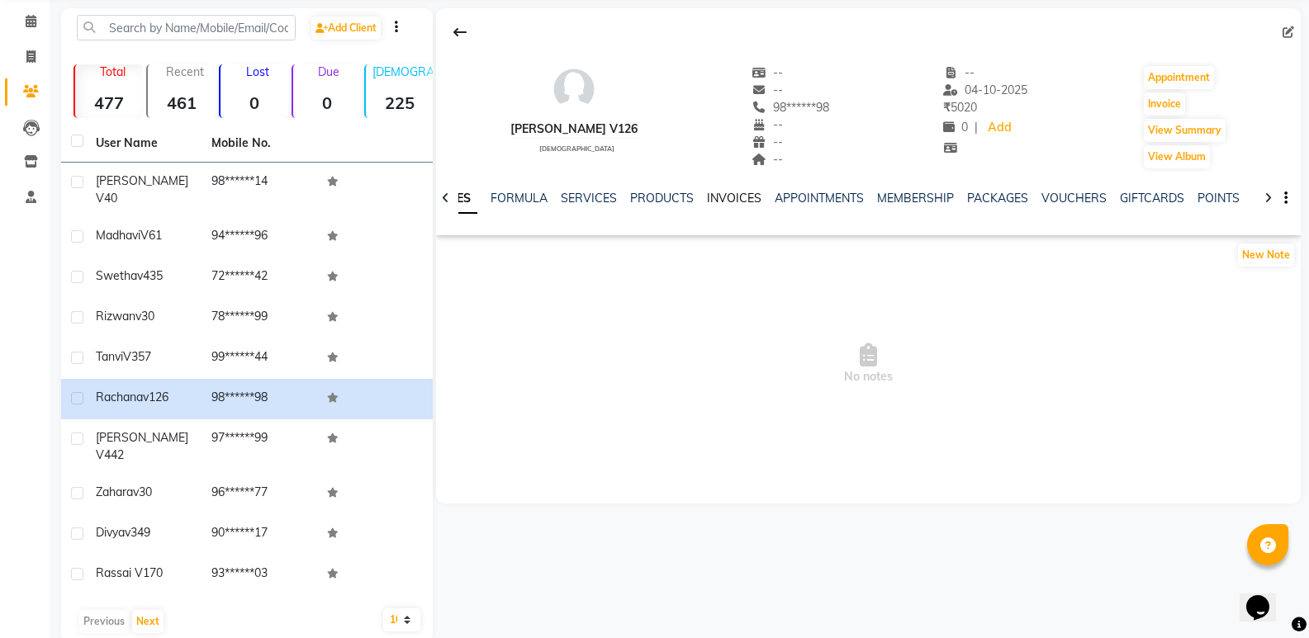
click at [730, 203] on link "INVOICES" at bounding box center [734, 198] width 55 height 15
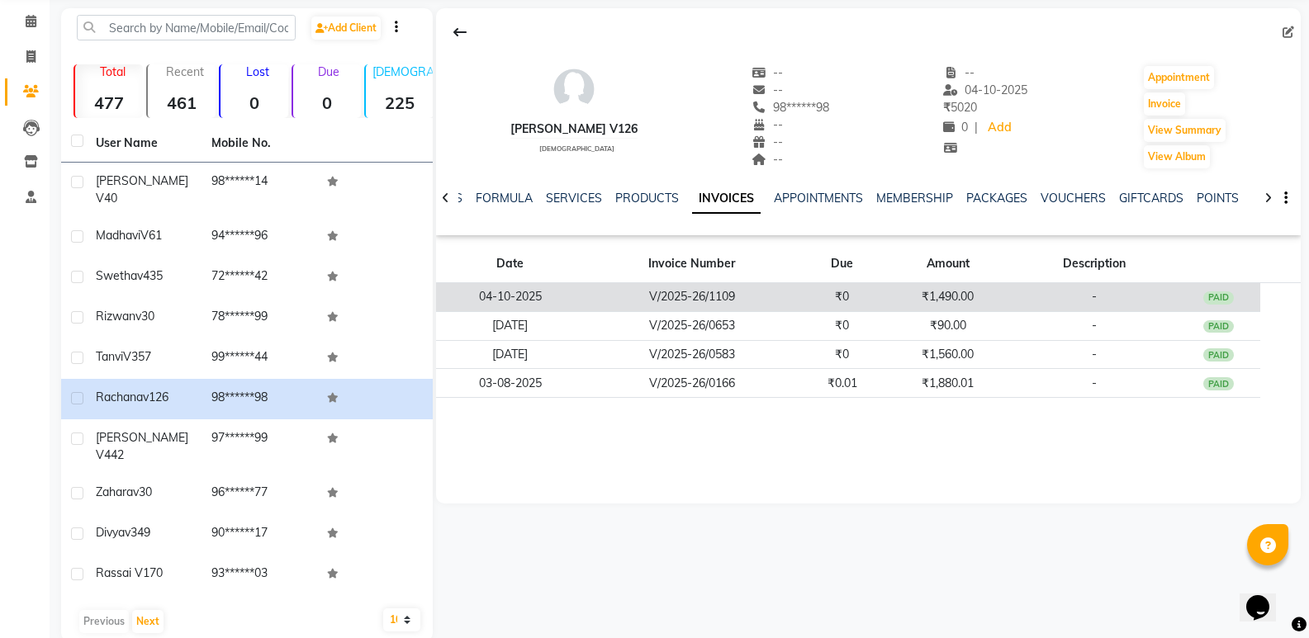
click at [734, 290] on td "V/2025-26/1109" at bounding box center [693, 297] width 216 height 29
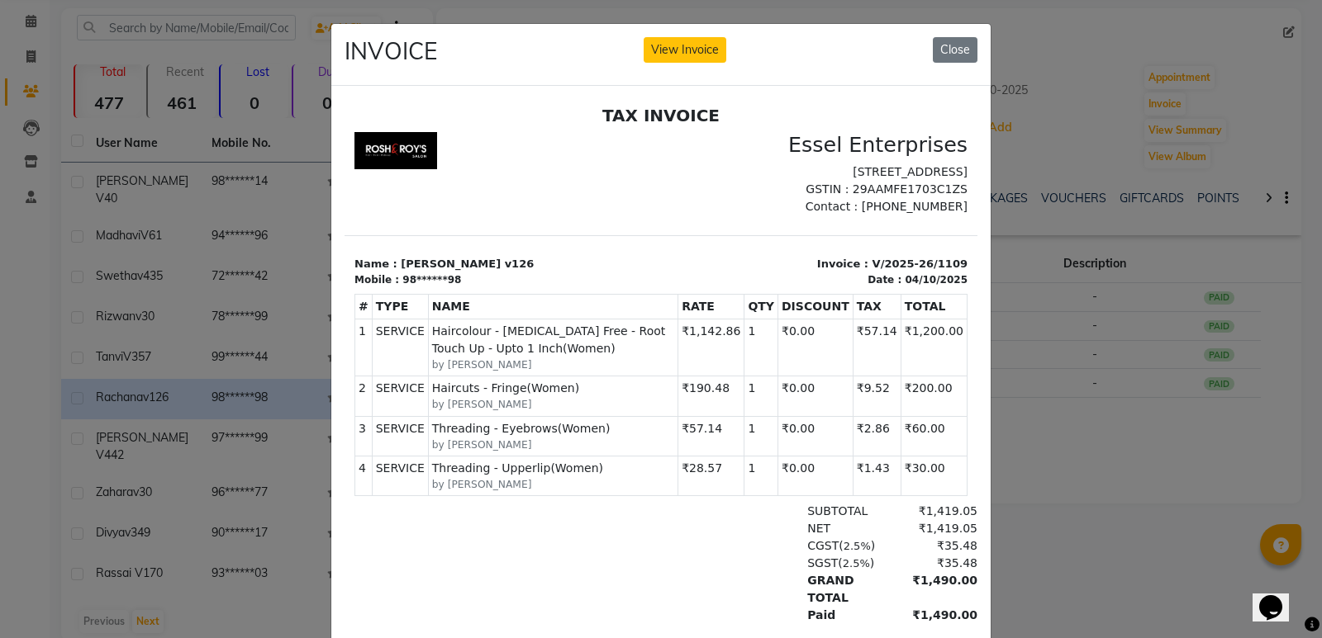
click at [140, 339] on ngb-modal-window "INVOICE View Invoice Close" at bounding box center [661, 319] width 1322 height 638
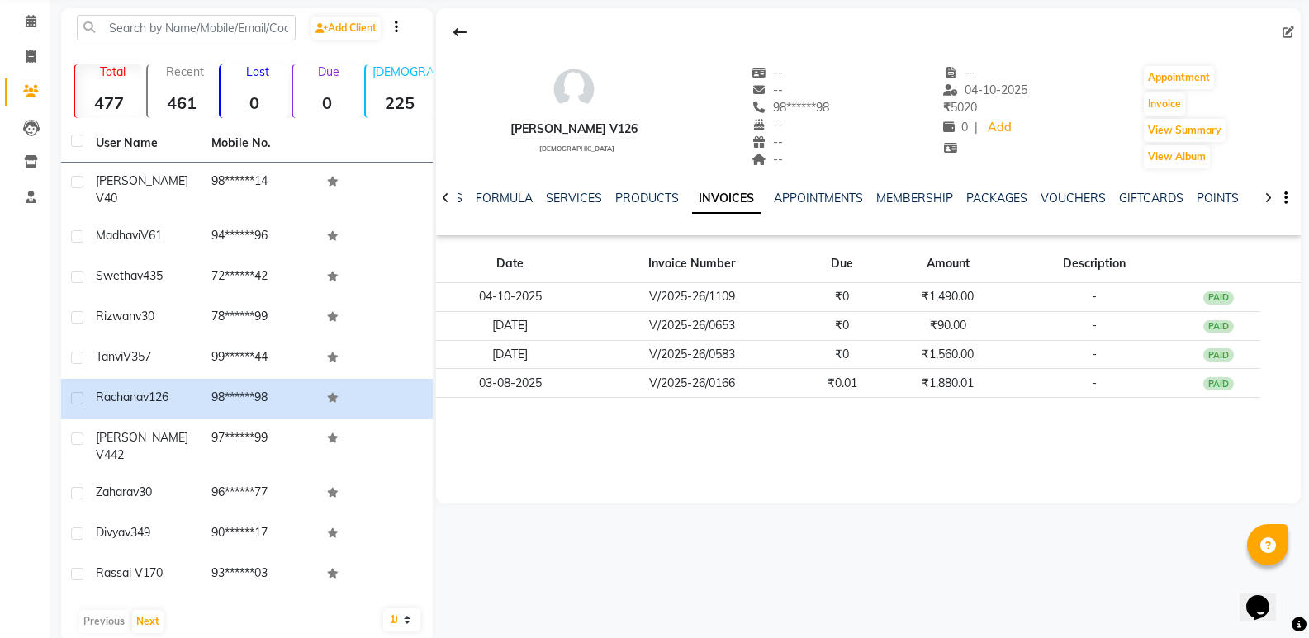
click at [164, 349] on div "Tanvi V357" at bounding box center [144, 357] width 96 height 17
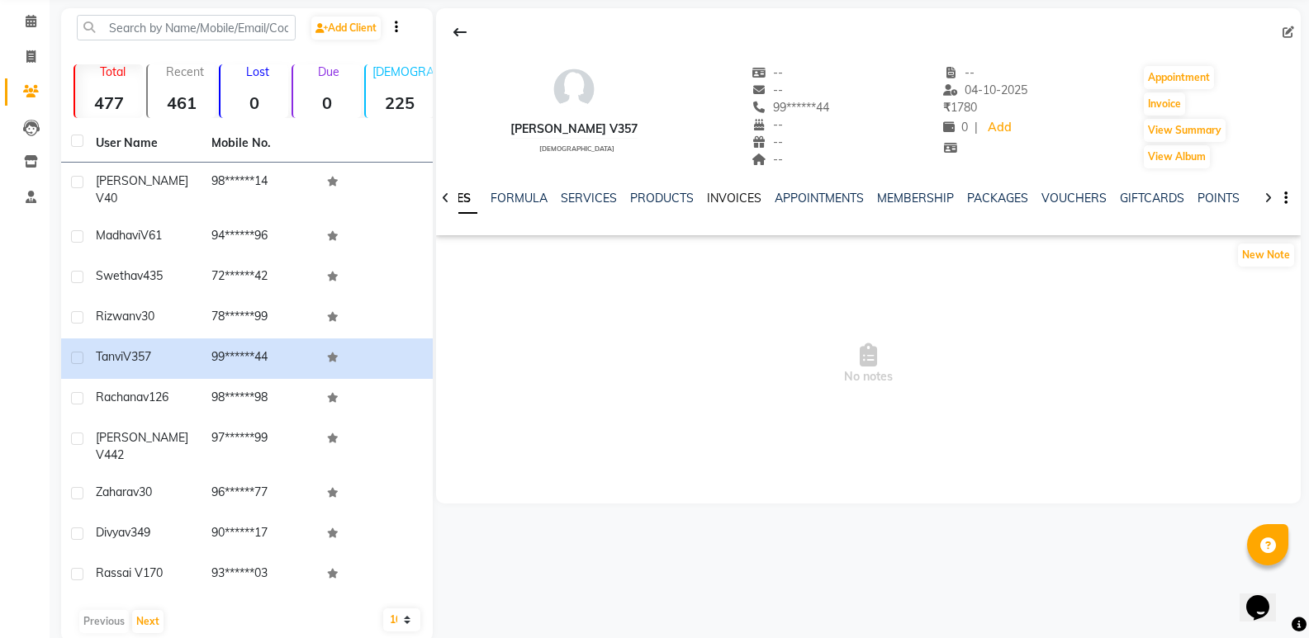
click at [742, 196] on link "INVOICES" at bounding box center [734, 198] width 55 height 15
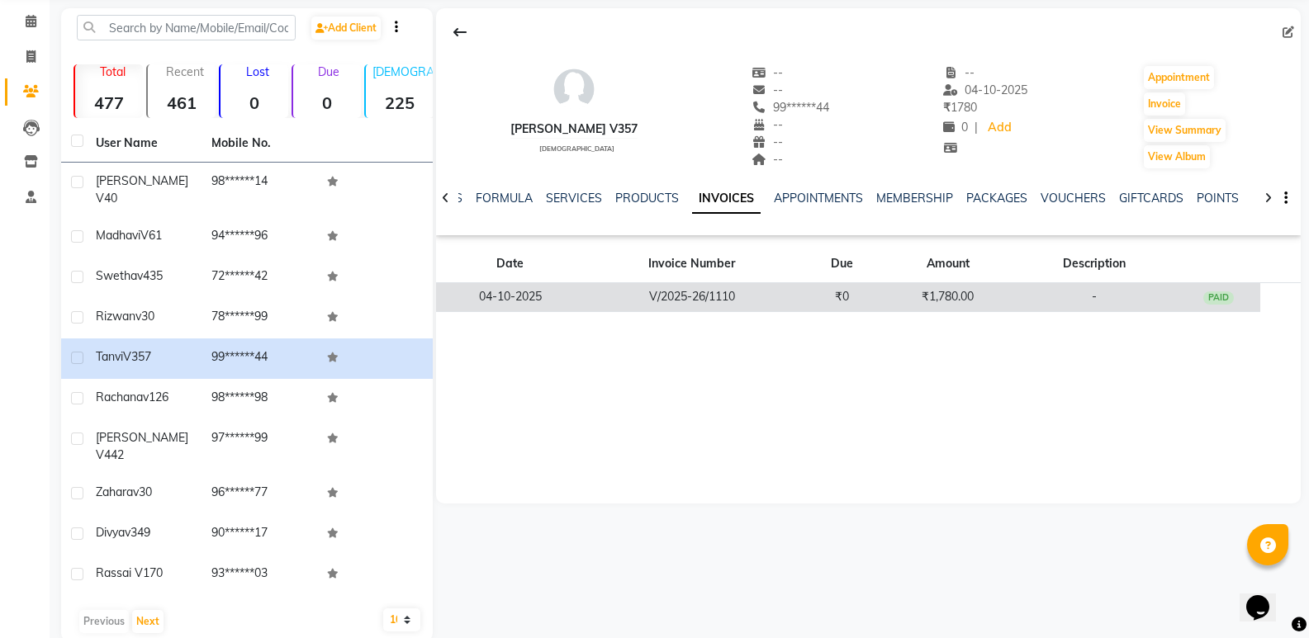
click at [756, 285] on td "V/2025-26/1110" at bounding box center [693, 297] width 216 height 29
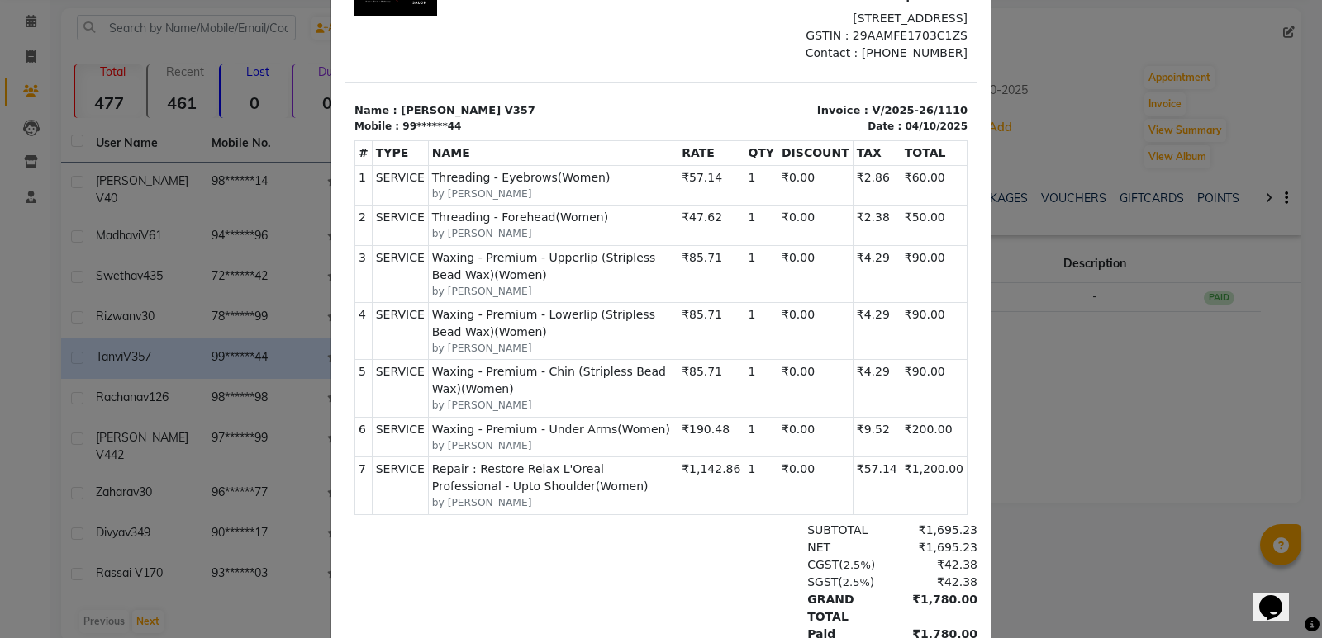
scroll to position [165, 0]
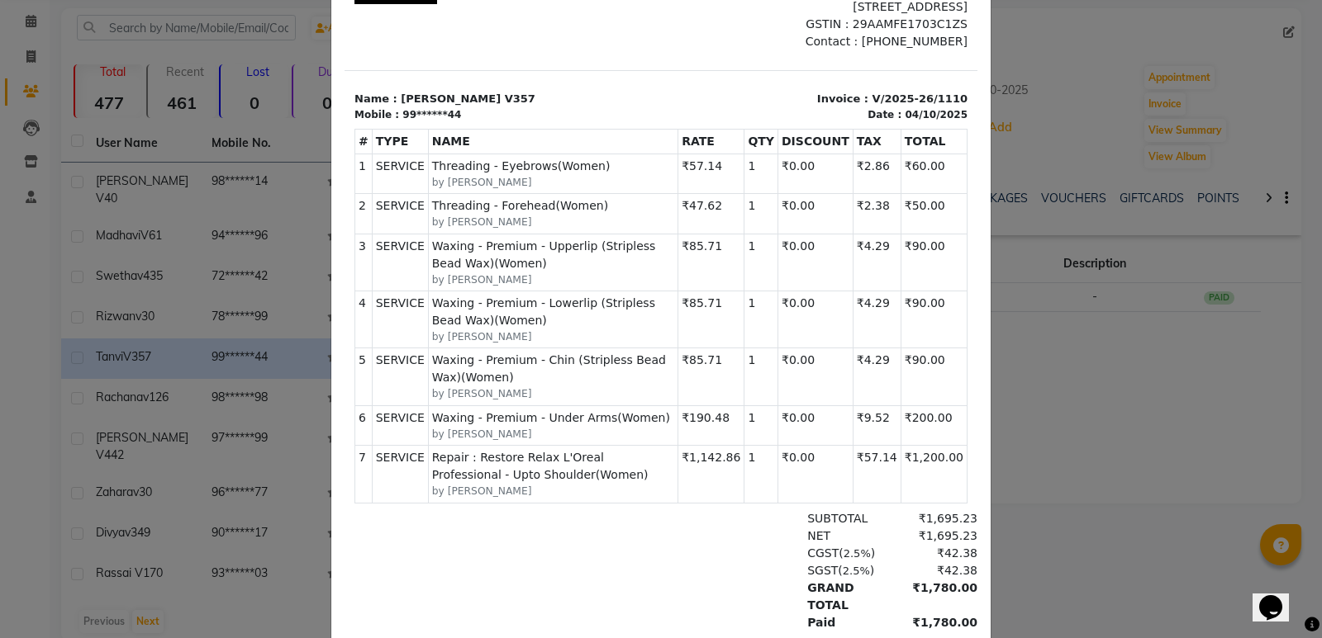
click at [318, 325] on ngb-modal-window "INVOICE View Invoice Close" at bounding box center [661, 319] width 1322 height 638
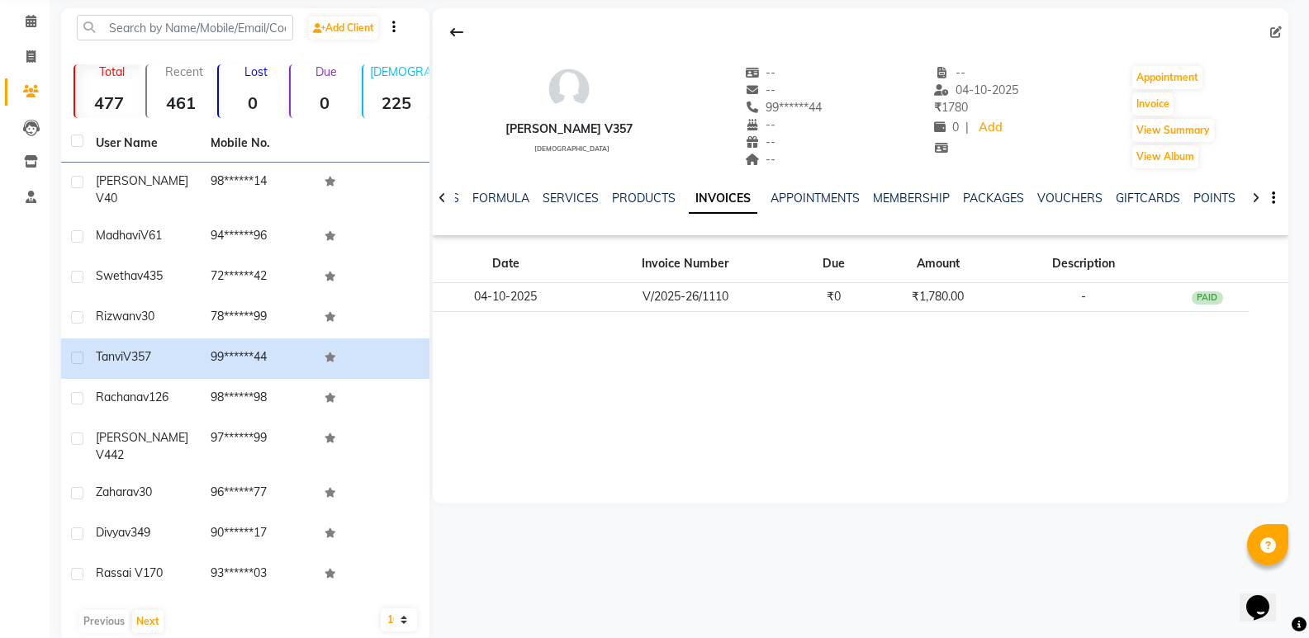
click at [259, 298] on td "78******99" at bounding box center [258, 318] width 115 height 40
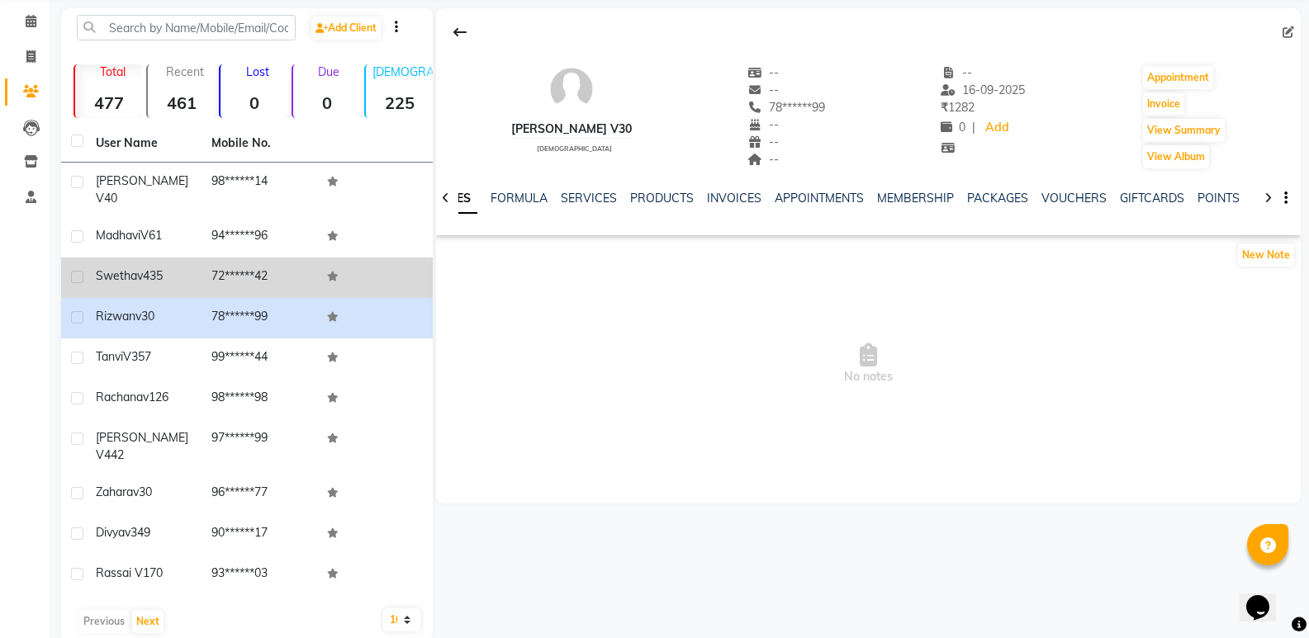
click at [169, 268] on div "Swetha v435" at bounding box center [144, 276] width 96 height 17
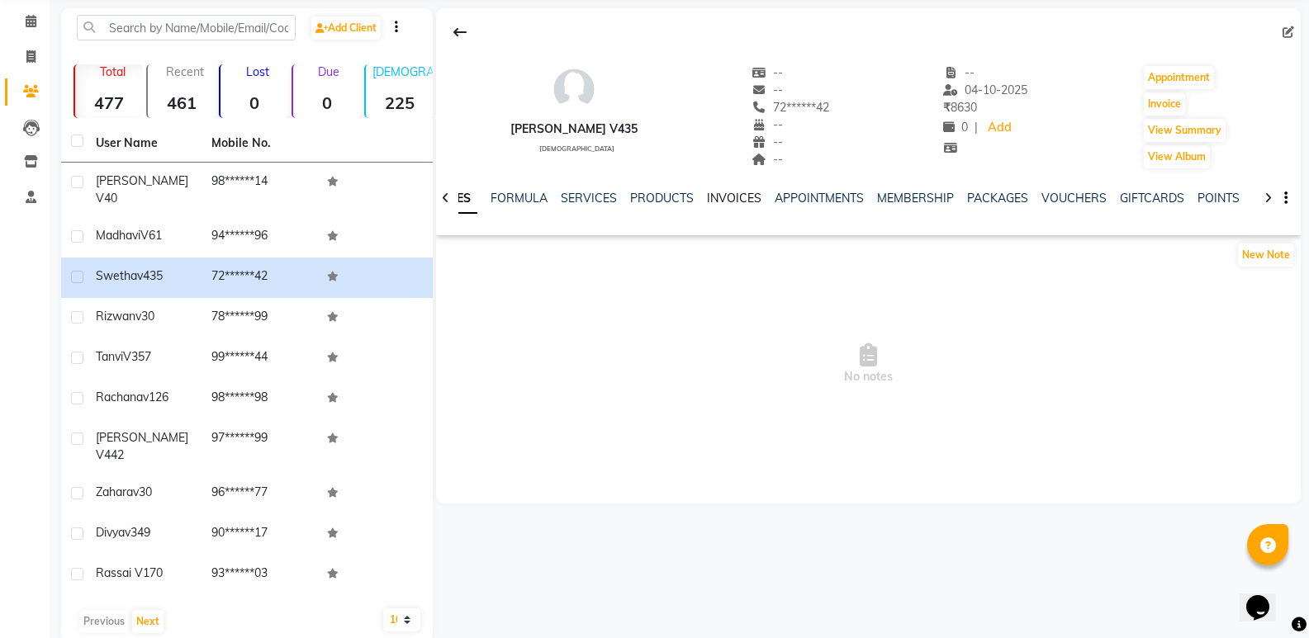
click at [712, 201] on link "INVOICES" at bounding box center [734, 198] width 55 height 15
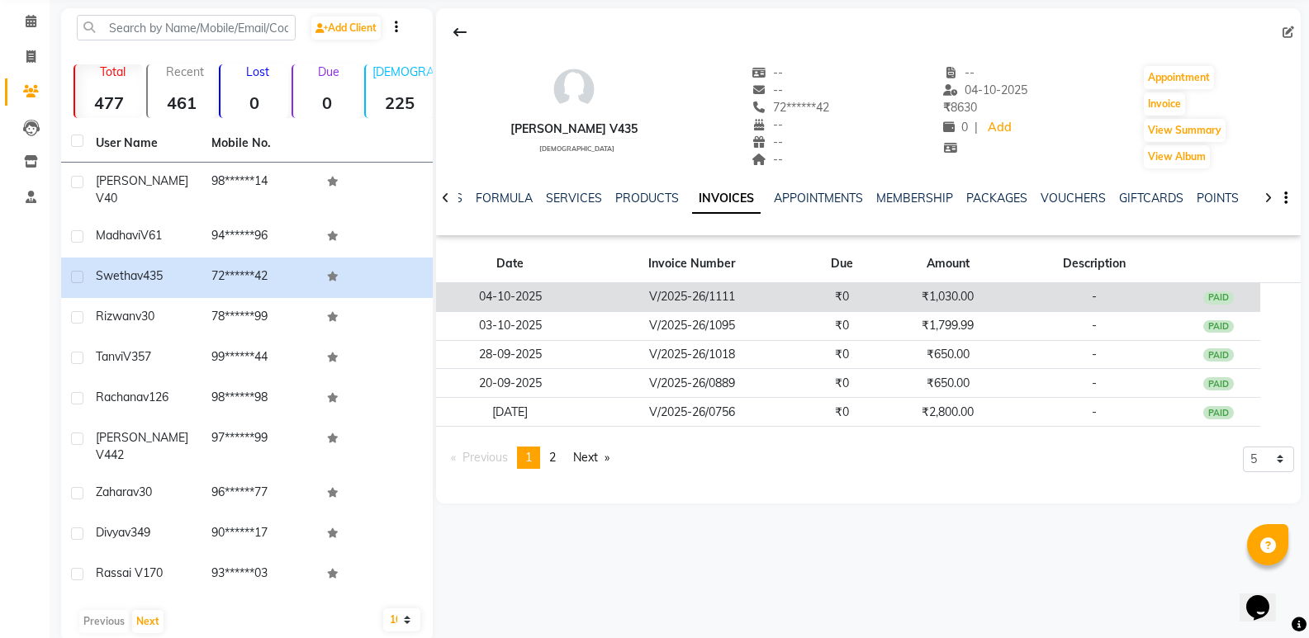
click at [771, 287] on td "V/2025-26/1111" at bounding box center [693, 297] width 216 height 29
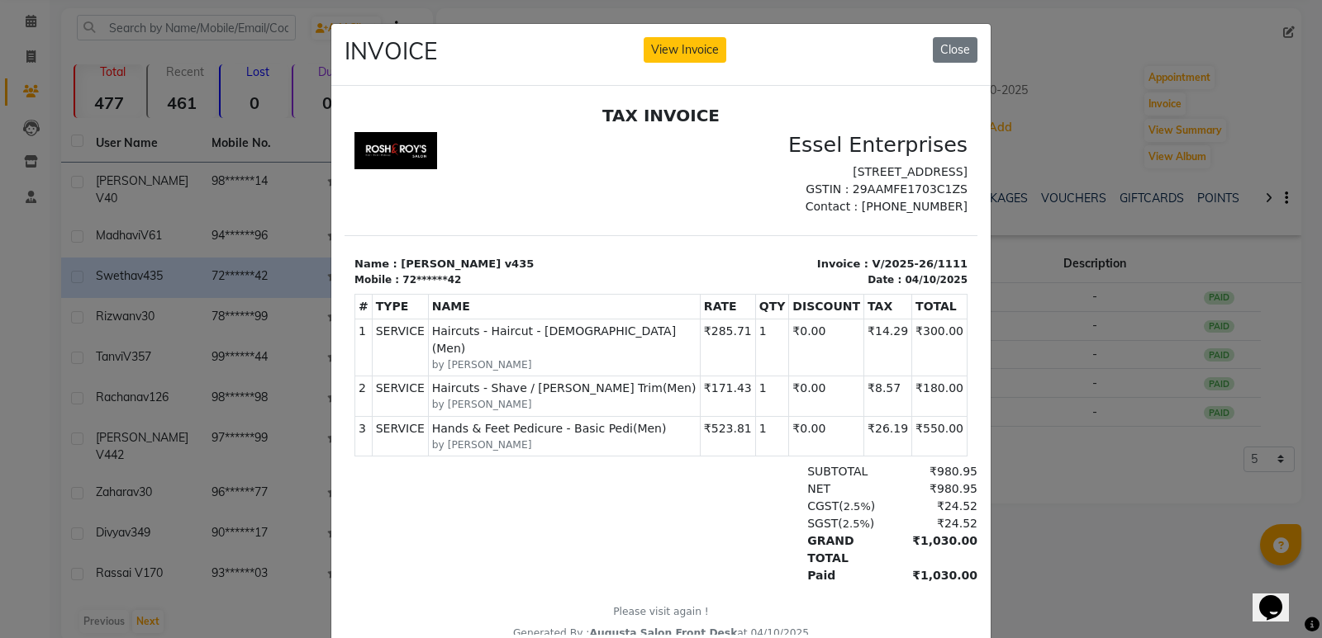
click at [154, 216] on ngb-modal-window "INVOICE View Invoice Close" at bounding box center [661, 319] width 1322 height 638
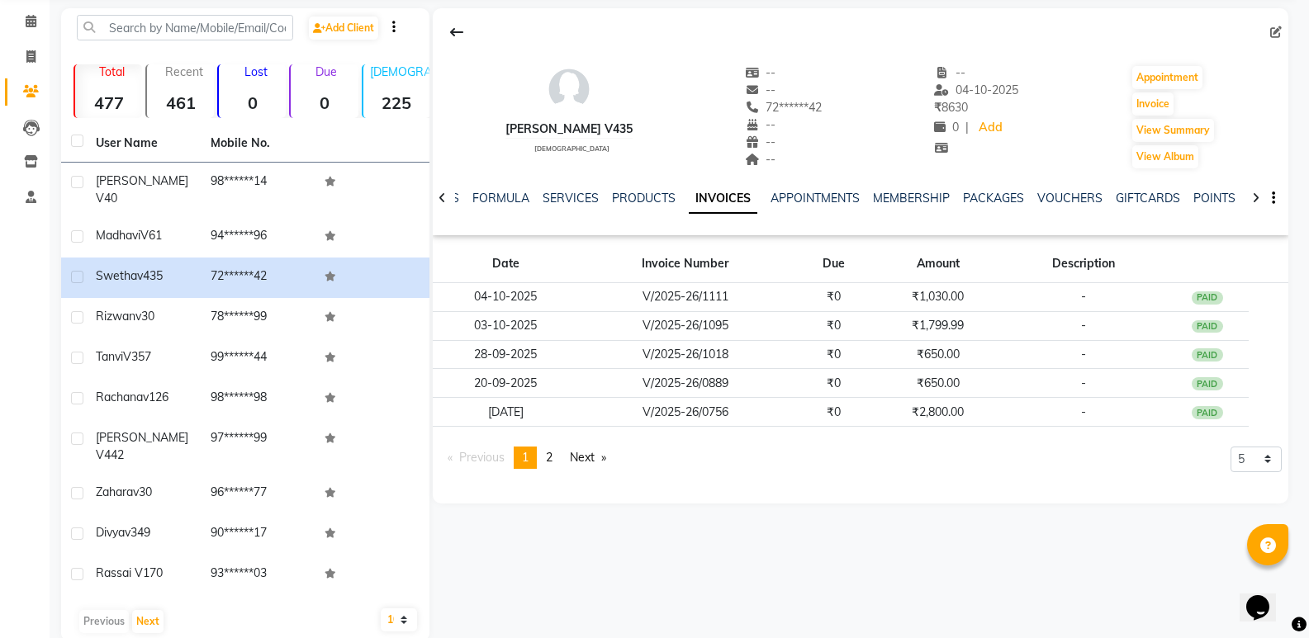
click at [181, 227] on div "Madhavi V61" at bounding box center [143, 235] width 95 height 17
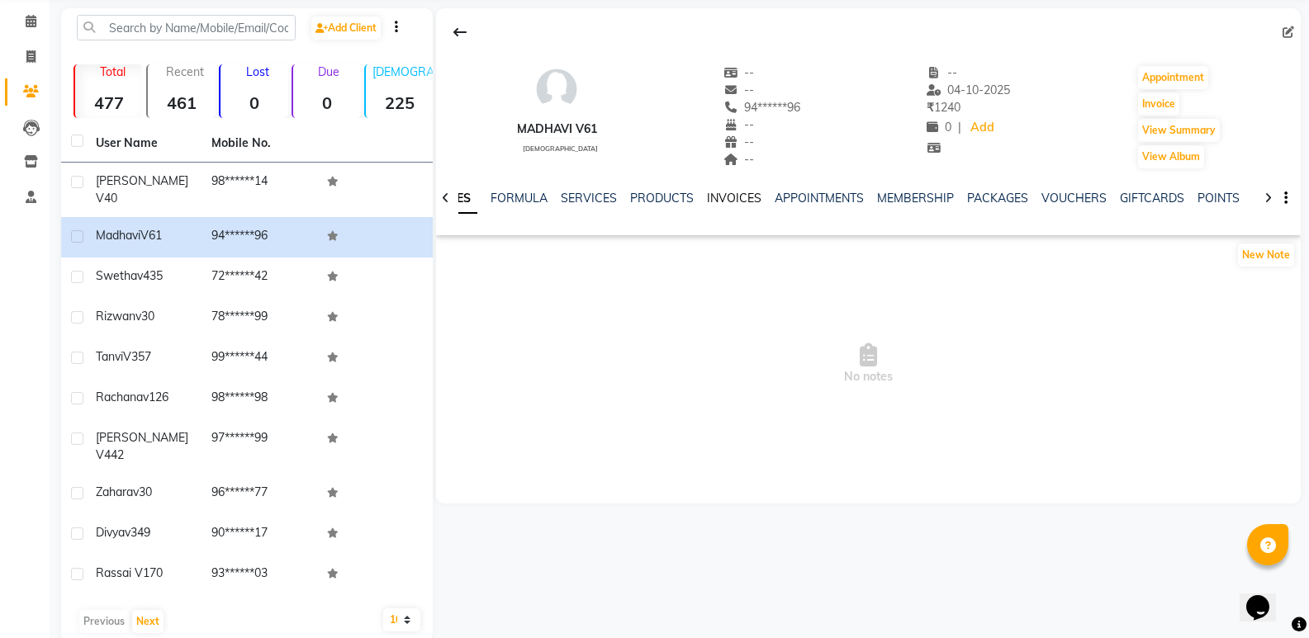
click at [716, 199] on link "INVOICES" at bounding box center [734, 198] width 55 height 15
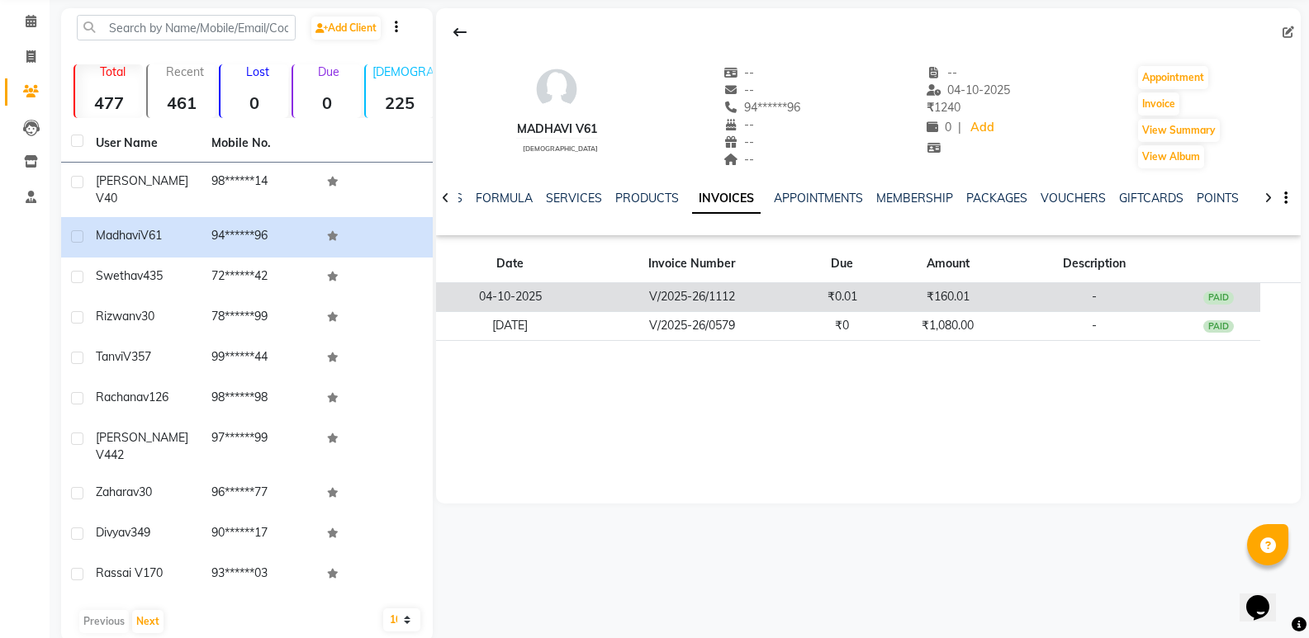
click at [773, 309] on td "V/2025-26/1112" at bounding box center [693, 297] width 216 height 29
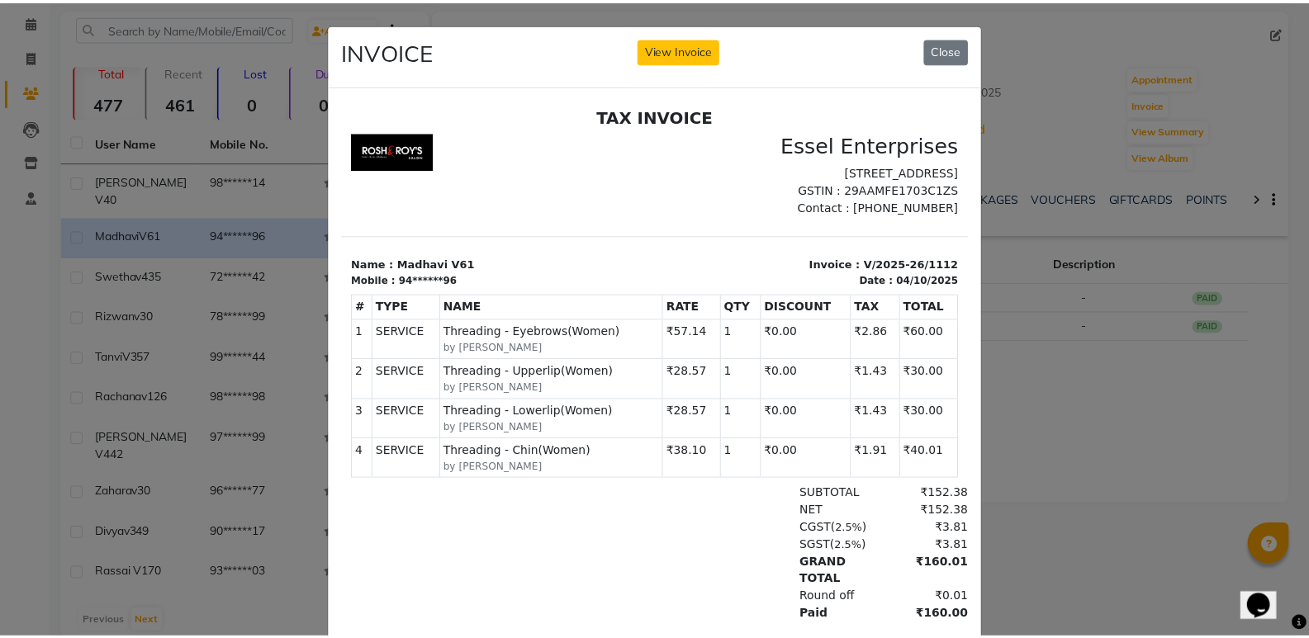
scroll to position [13, 0]
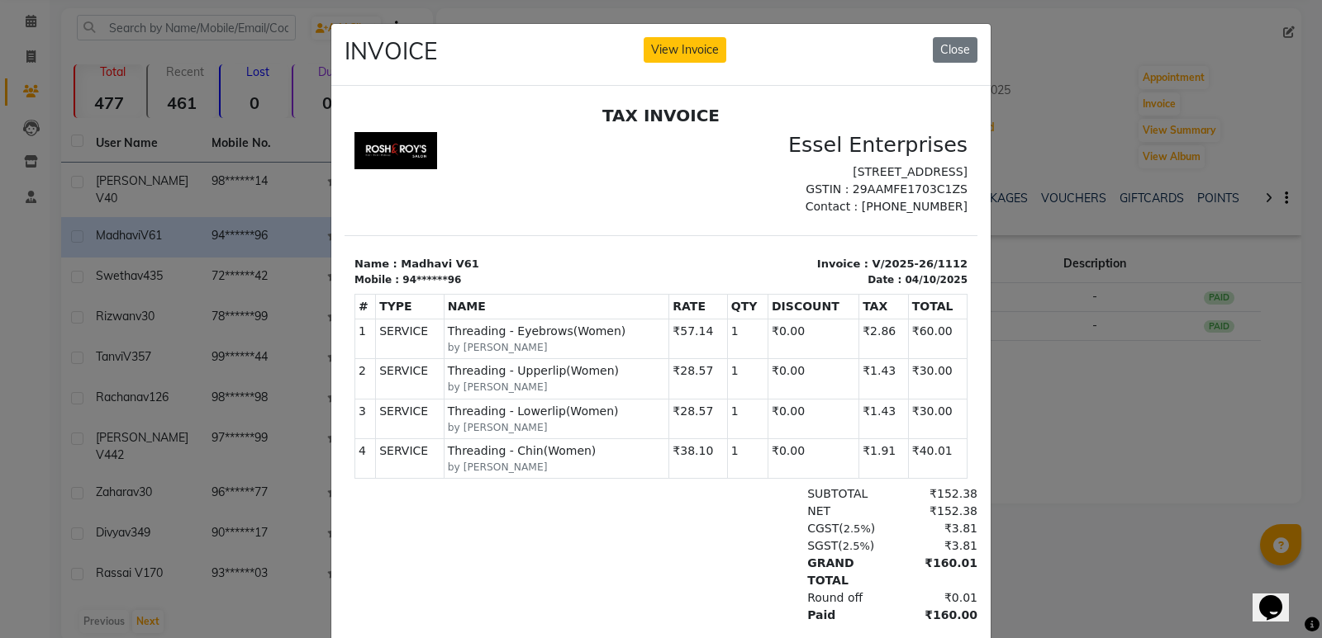
click at [226, 159] on ngb-modal-window "INVOICE View Invoice Close" at bounding box center [661, 319] width 1322 height 638
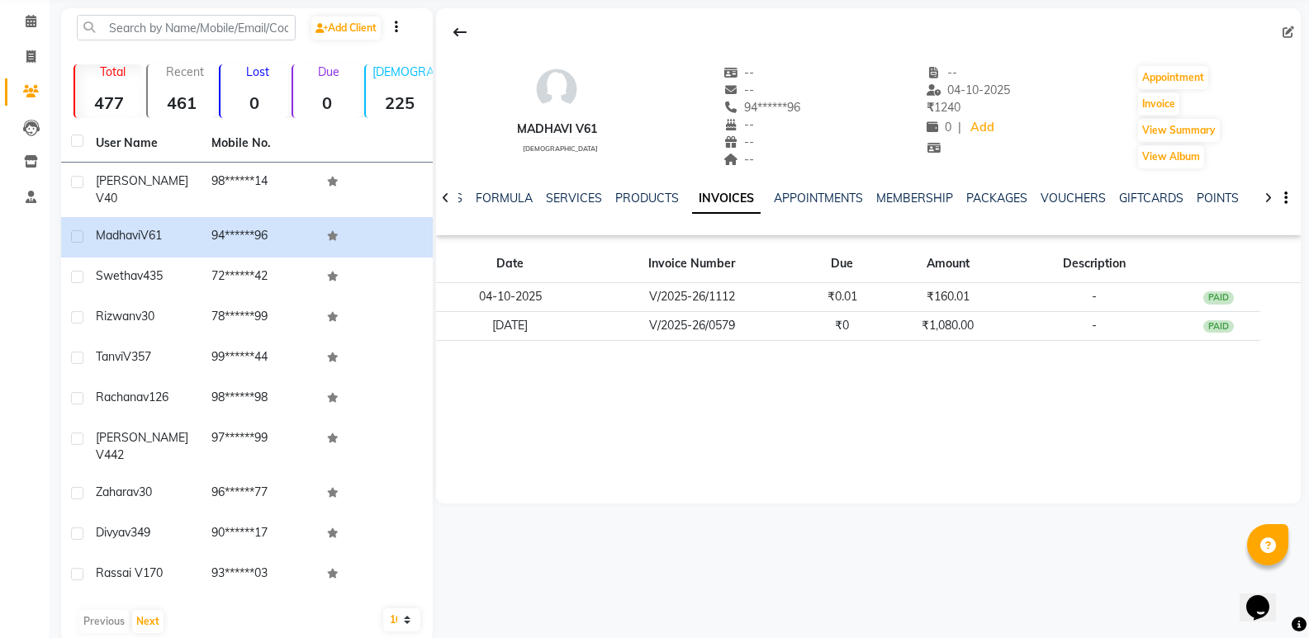
click at [230, 183] on td "98******14" at bounding box center [260, 190] width 116 height 55
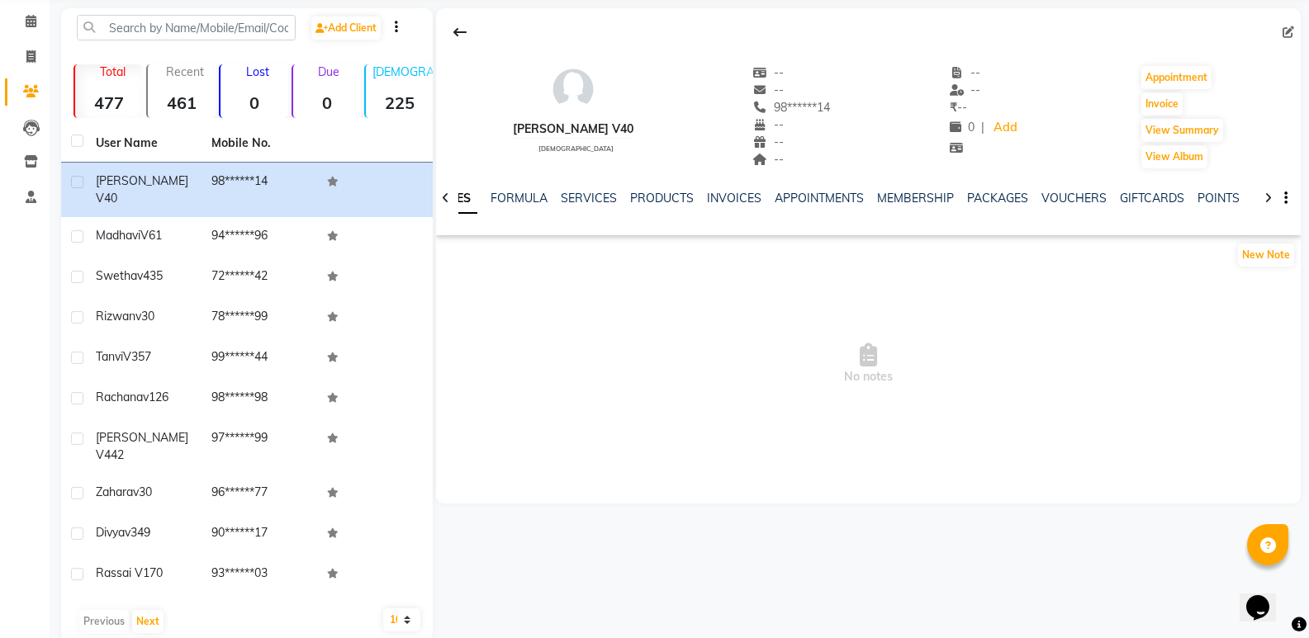
click at [725, 206] on div "INVOICES" at bounding box center [734, 198] width 55 height 17
click at [724, 197] on link "INVOICES" at bounding box center [734, 198] width 55 height 15
click at [35, 17] on icon at bounding box center [31, 21] width 11 height 12
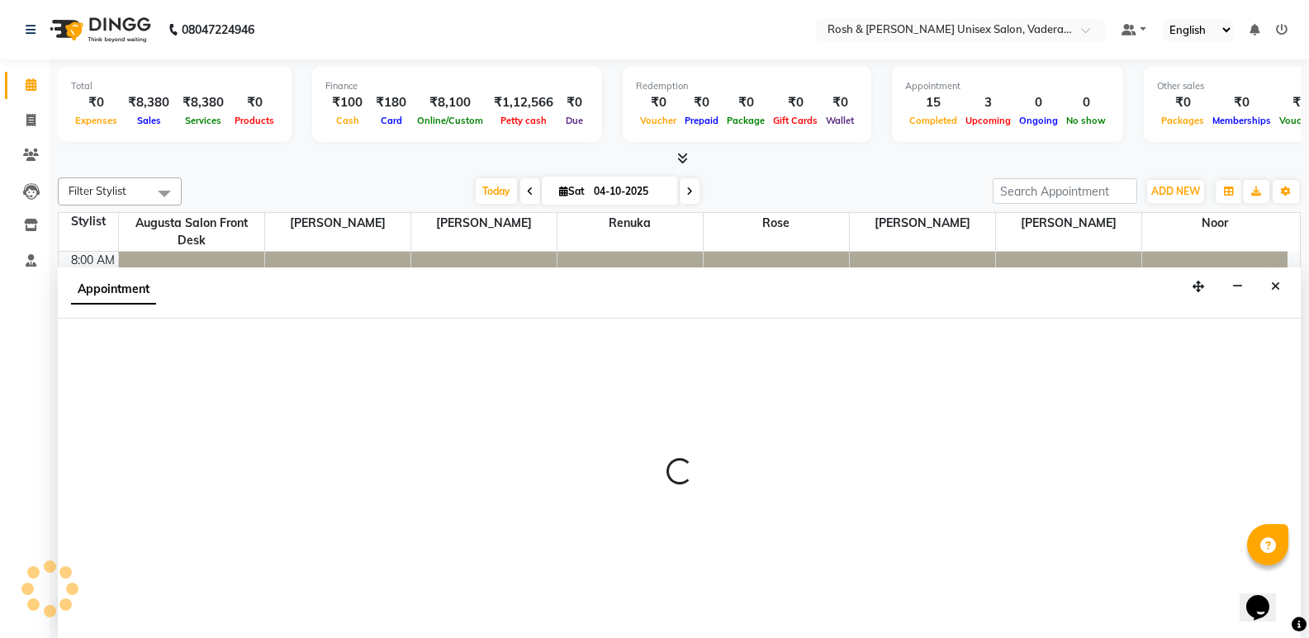
scroll to position [1, 0]
select select "87536"
select select "555"
select select "tentative"
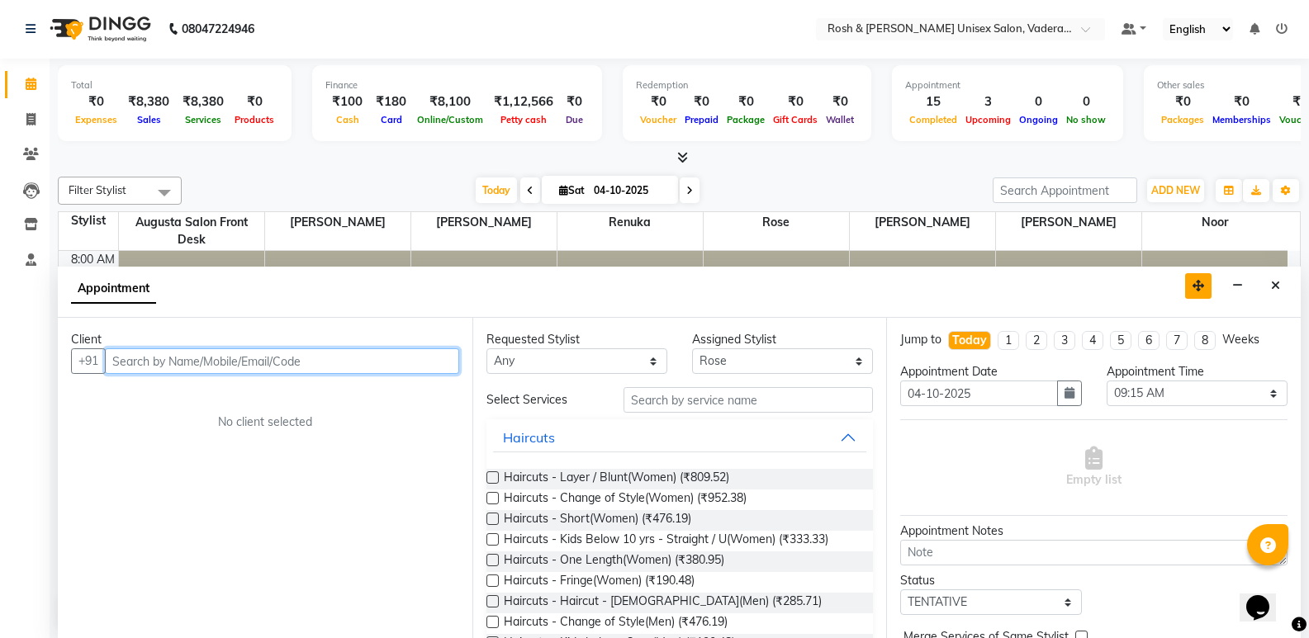
scroll to position [0, 0]
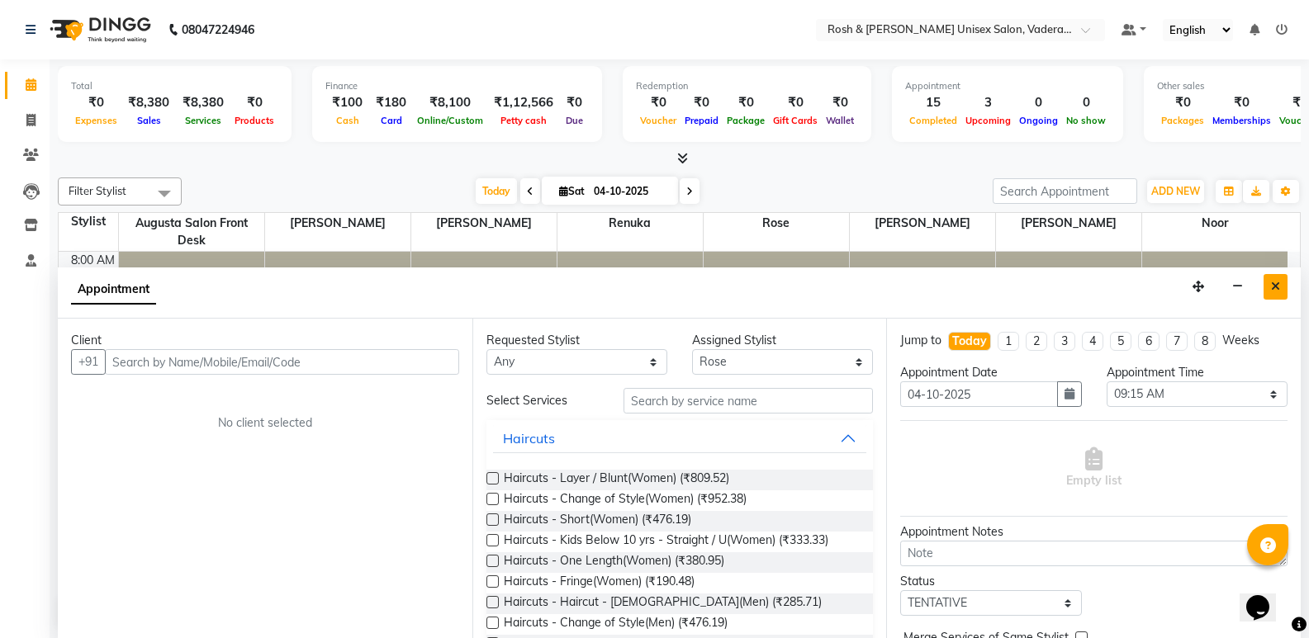
click at [1276, 285] on icon "Close" at bounding box center [1275, 287] width 9 height 12
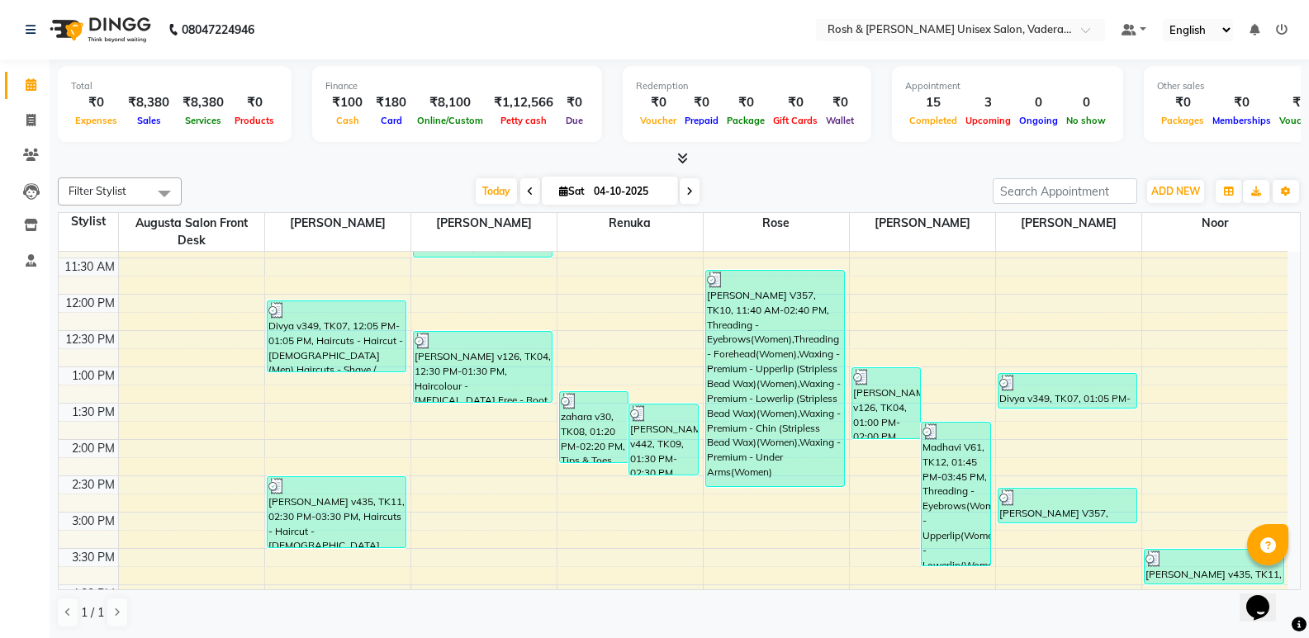
click at [690, 200] on span at bounding box center [690, 191] width 20 height 26
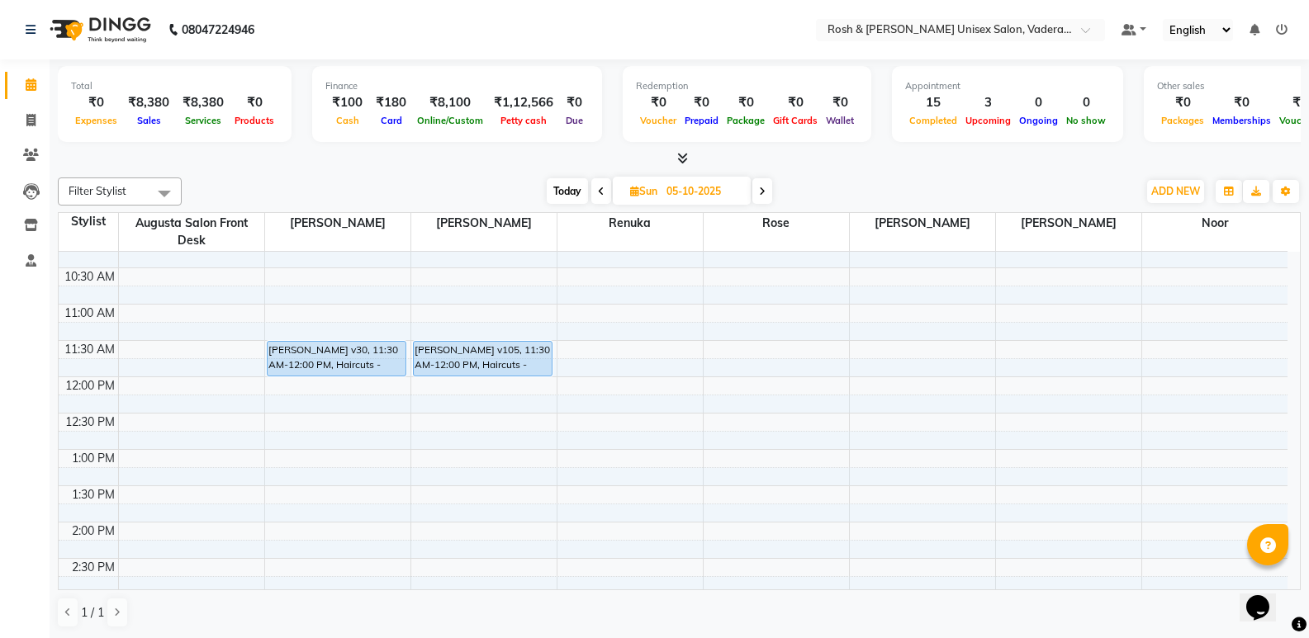
click at [581, 194] on span "Today" at bounding box center [567, 191] width 41 height 26
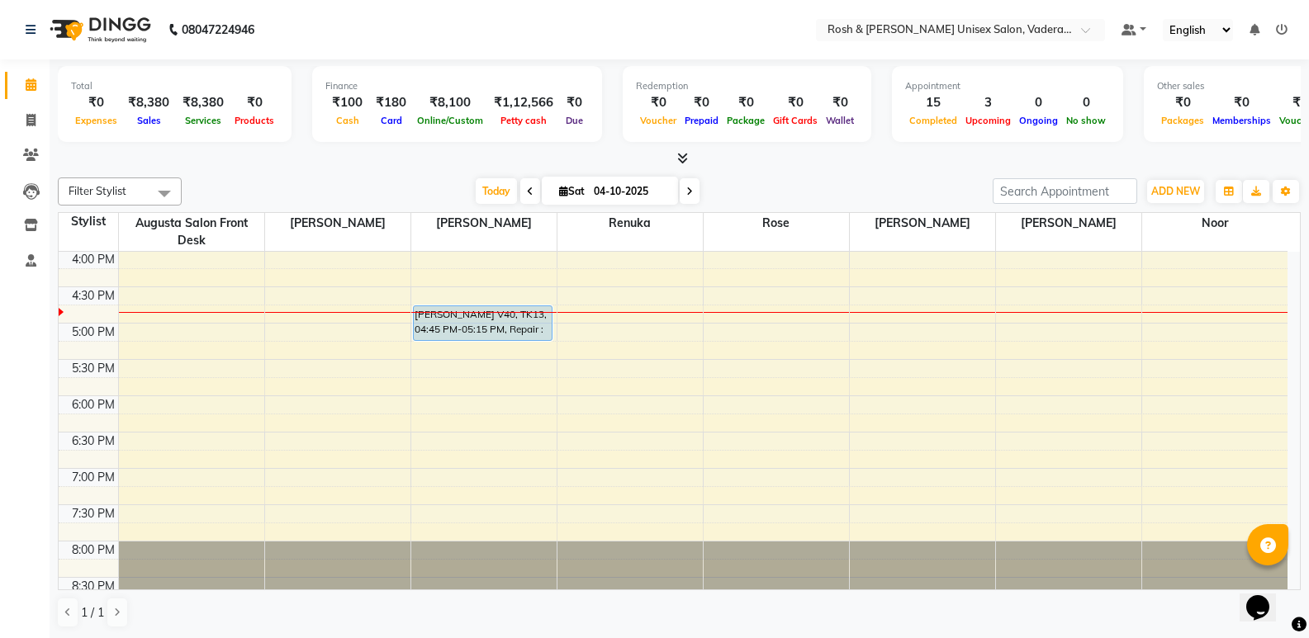
click at [690, 182] on span at bounding box center [690, 191] width 20 height 26
type input "05-10-2025"
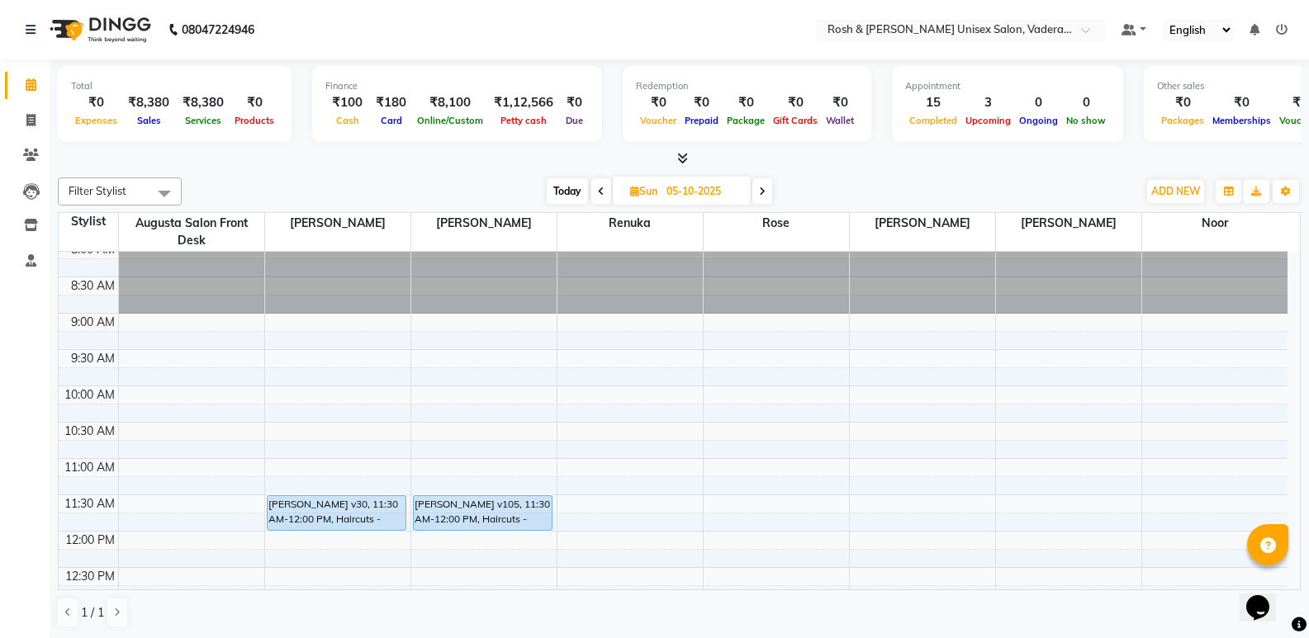
scroll to position [0, 0]
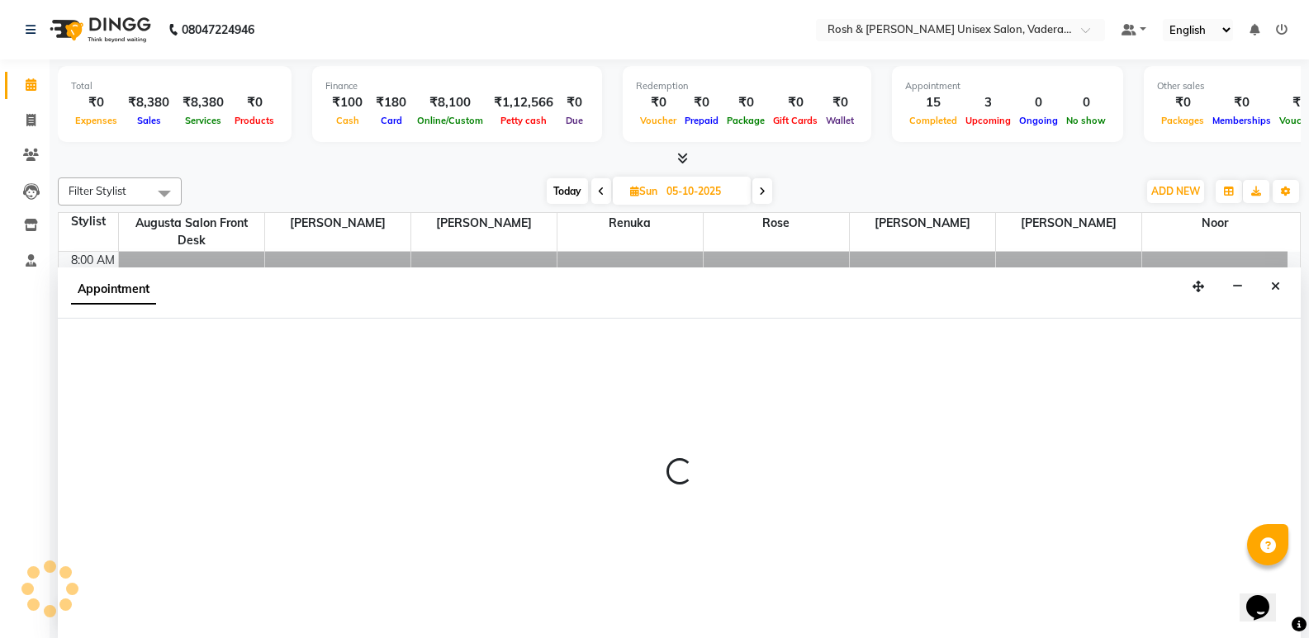
scroll to position [1, 0]
select select "87618"
select select "540"
select select "tentative"
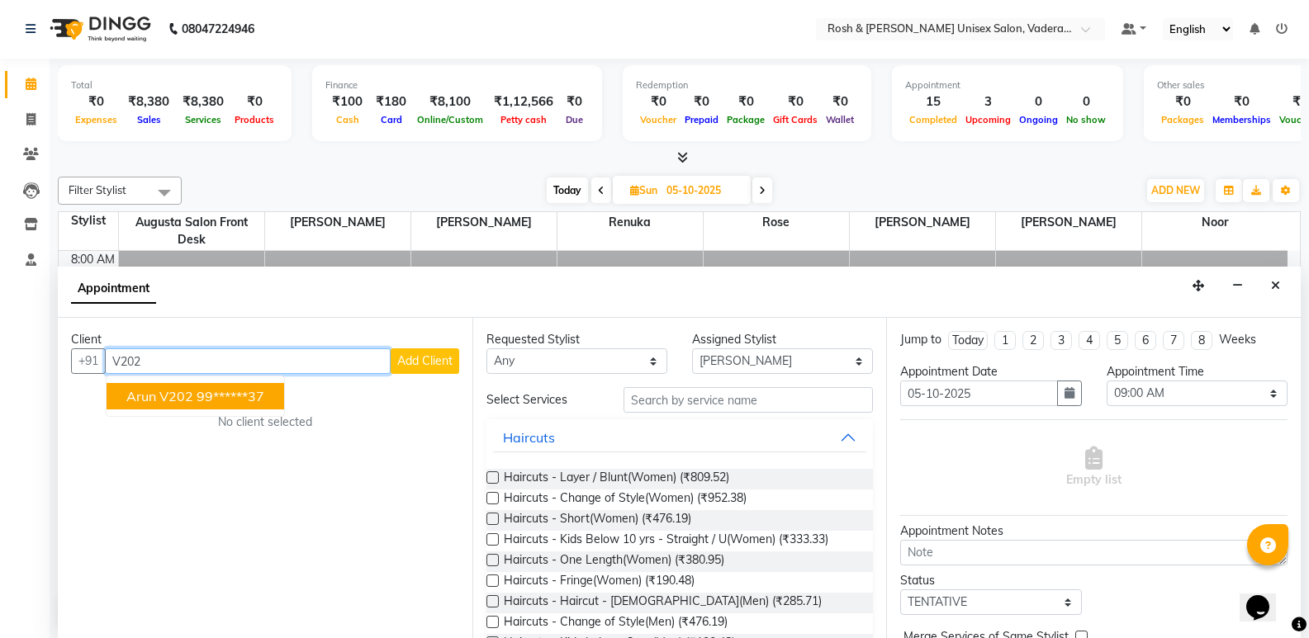
click at [171, 390] on span "Arun v202" at bounding box center [159, 396] width 67 height 17
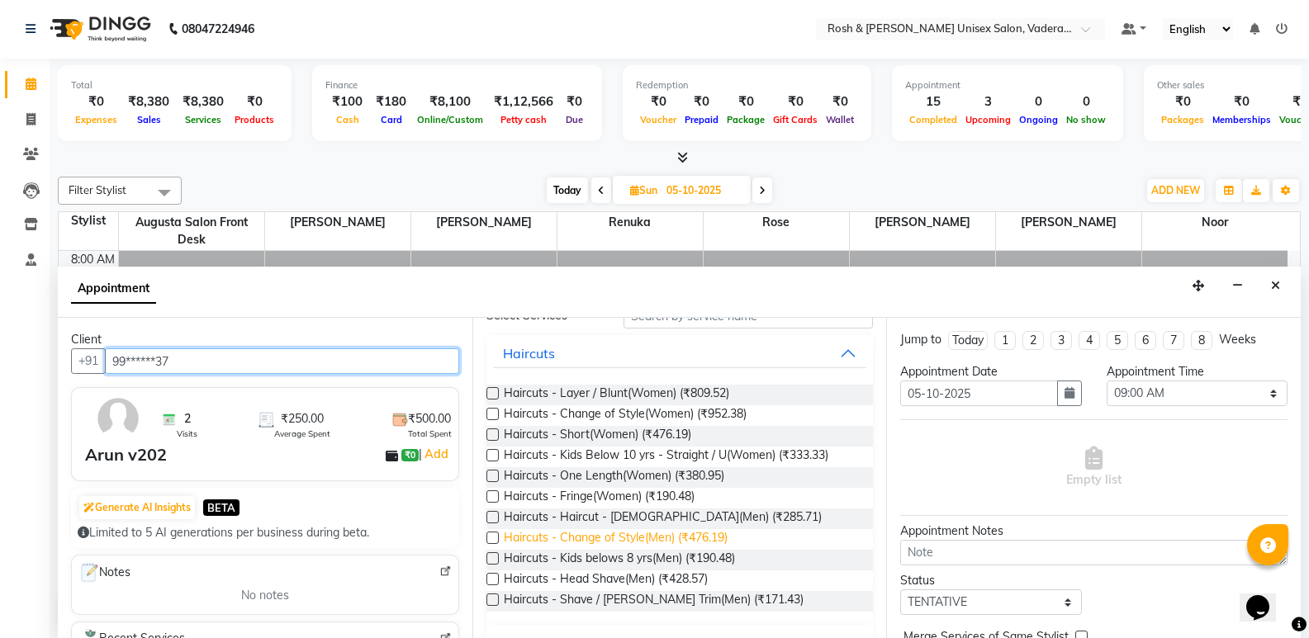
scroll to position [83, 0]
type input "99******37"
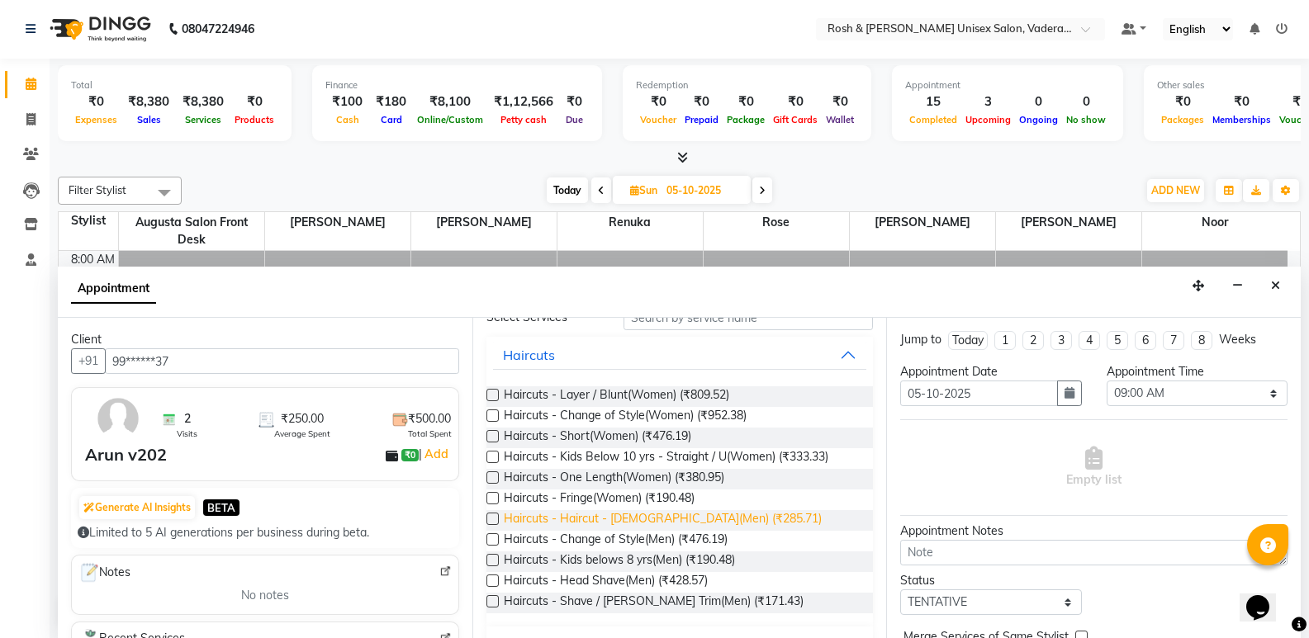
click at [660, 521] on span "Haircuts - Haircut - Male(Men) (₹285.71)" at bounding box center [663, 520] width 318 height 21
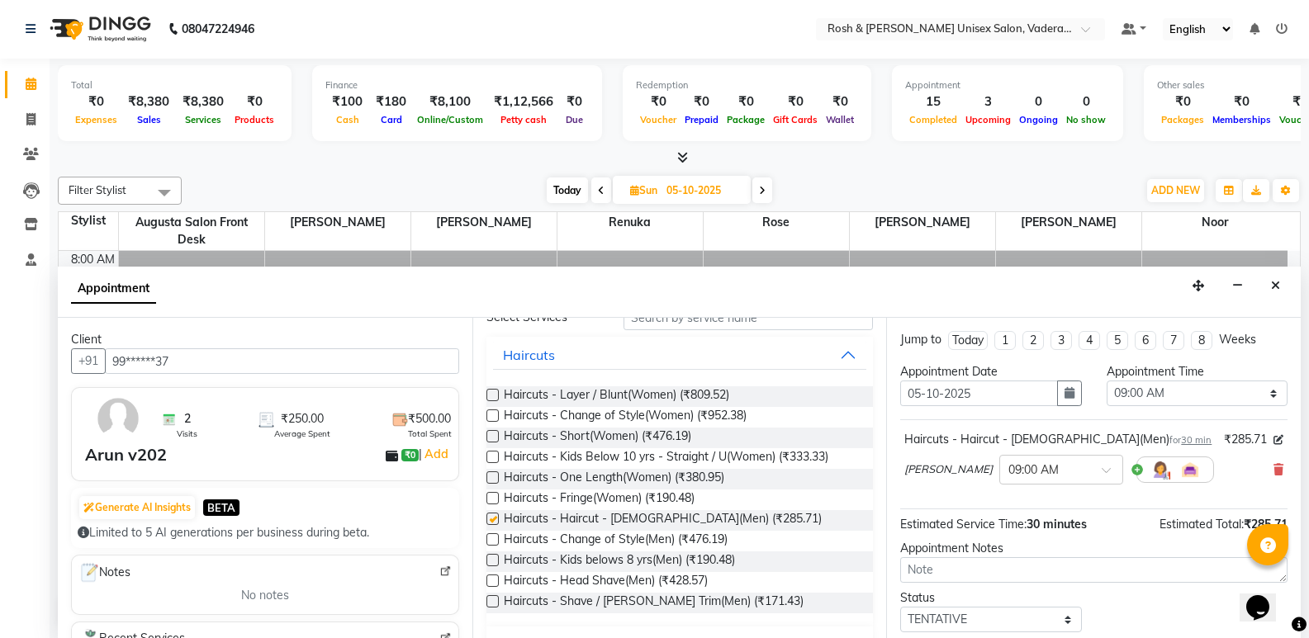
checkbox input "false"
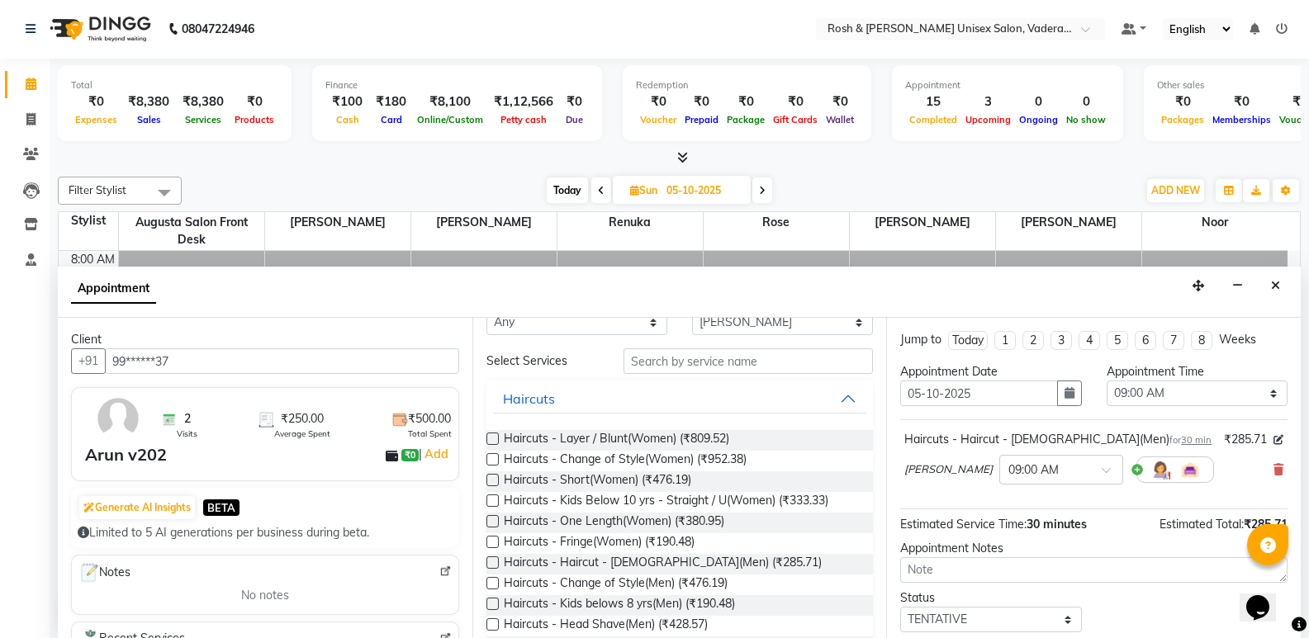
scroll to position [0, 0]
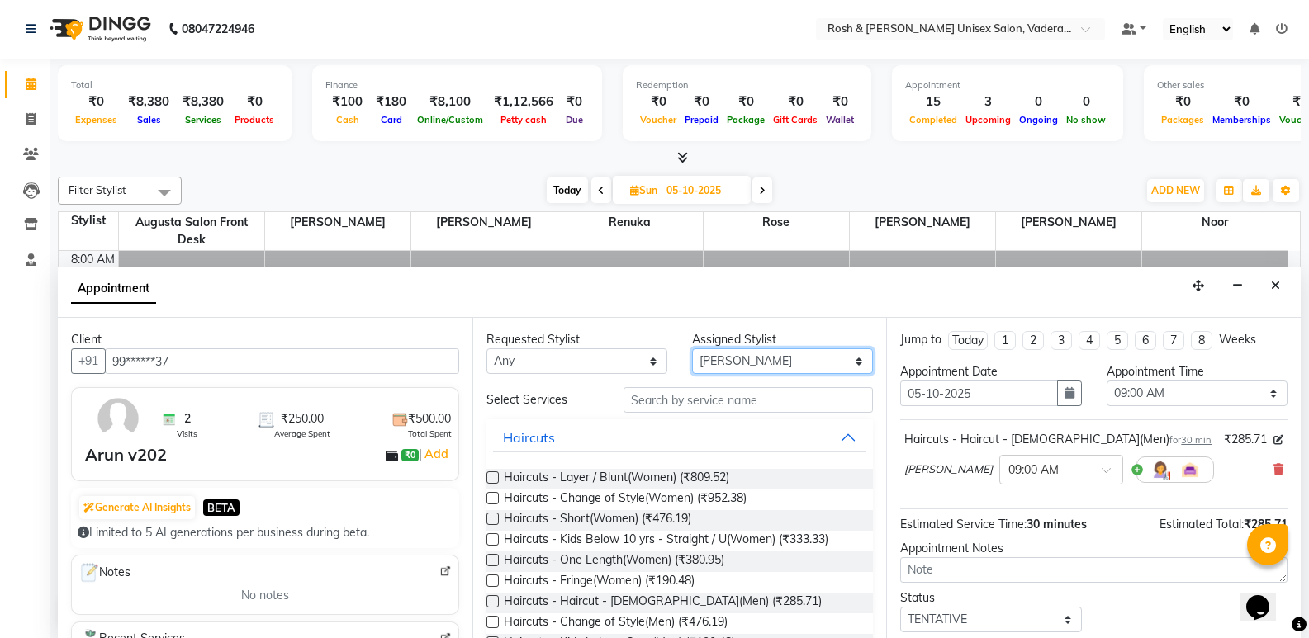
click at [728, 364] on select "Select Augusta Salon Front Desk Jessy Jittu Milton Noor Renuka Rose Sushma" at bounding box center [782, 362] width 181 height 26
select select "87533"
click at [692, 349] on select "Select Augusta Salon Front Desk Jessy Jittu Milton Noor Renuka Rose Sushma" at bounding box center [782, 362] width 181 height 26
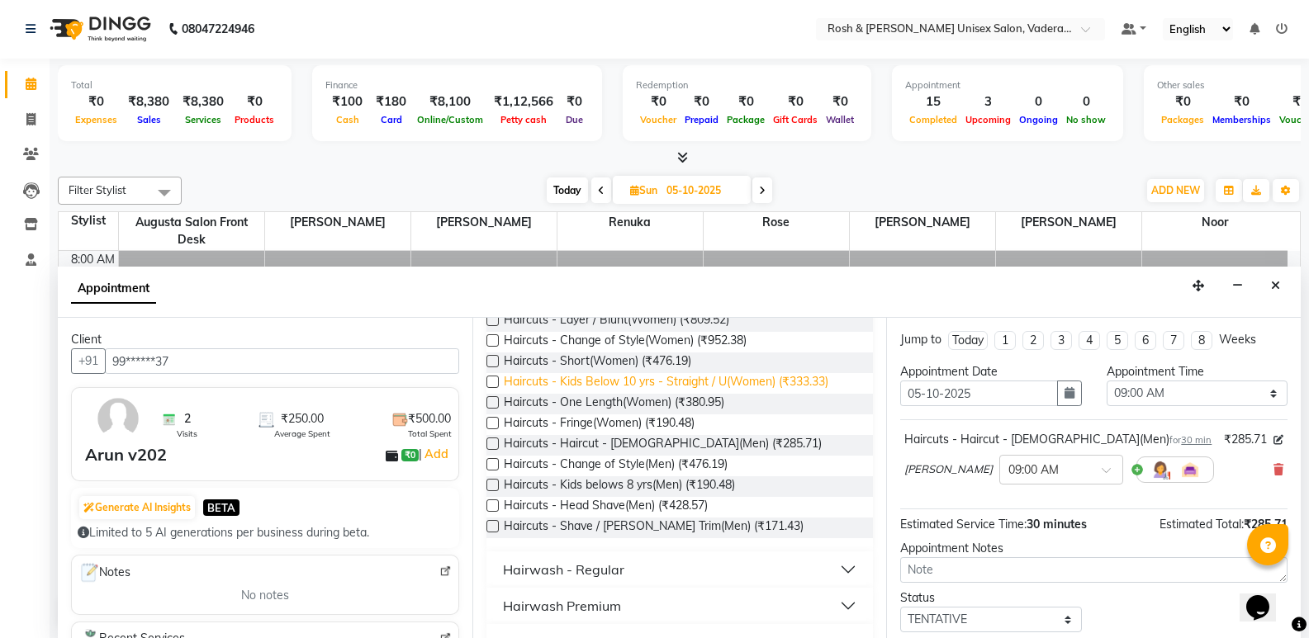
scroll to position [165, 0]
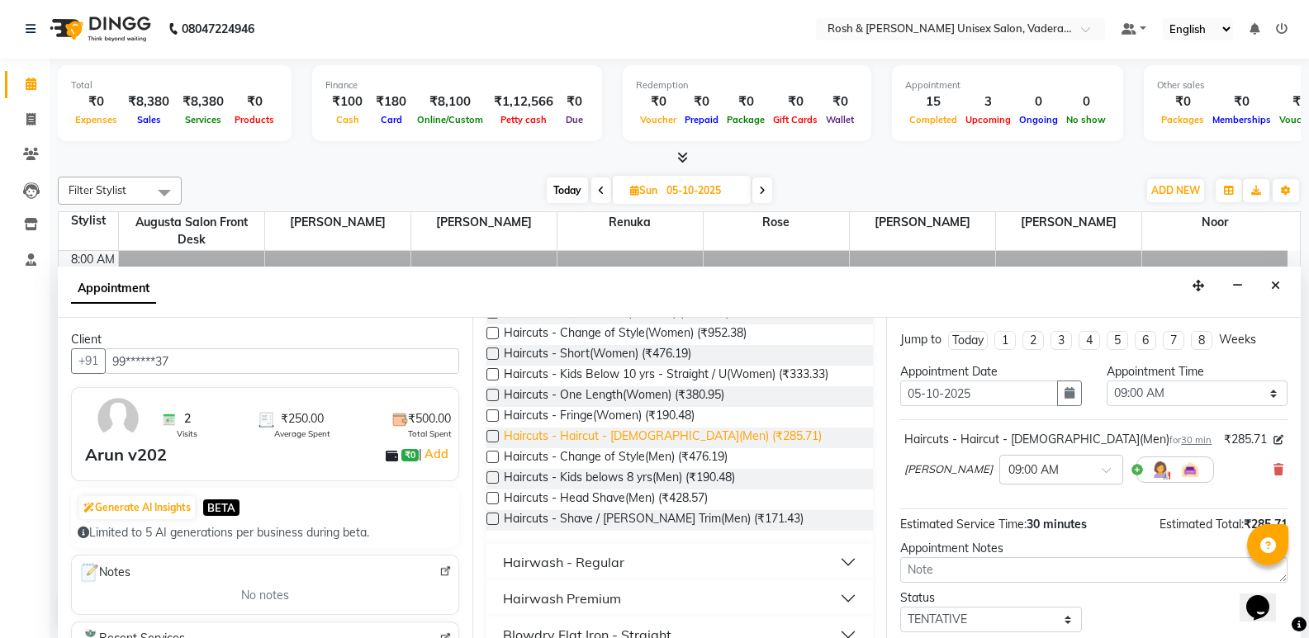
click at [672, 439] on span "Haircuts - Haircut - Male(Men) (₹285.71)" at bounding box center [663, 438] width 318 height 21
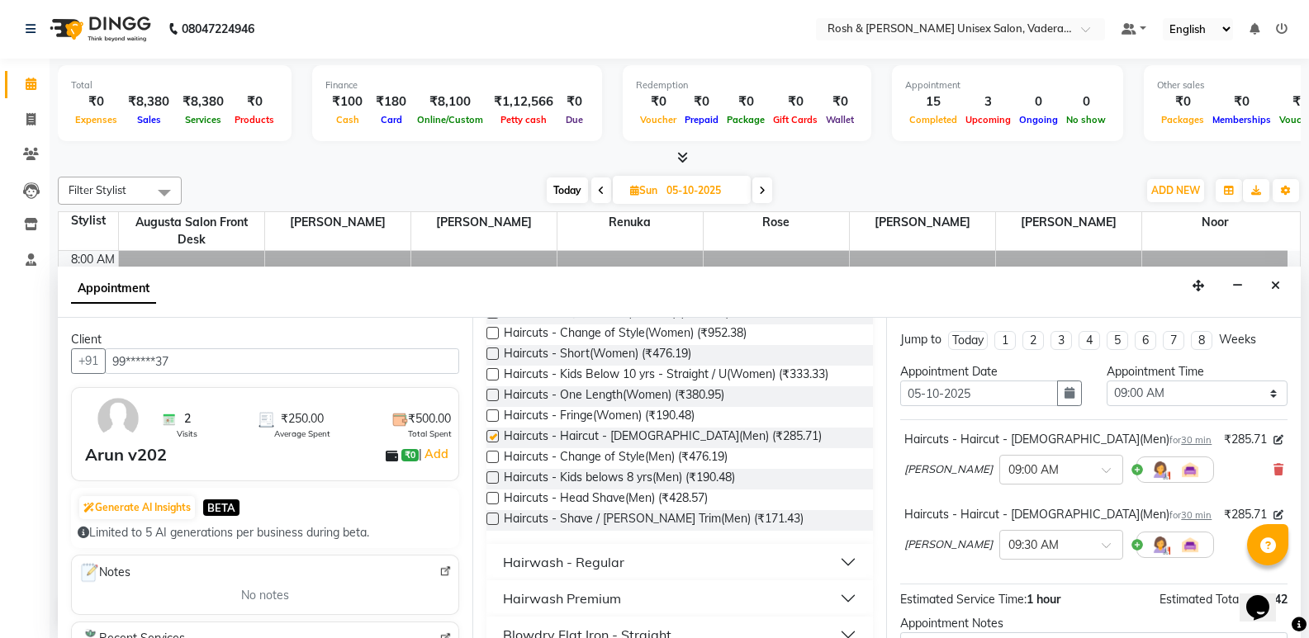
checkbox input "false"
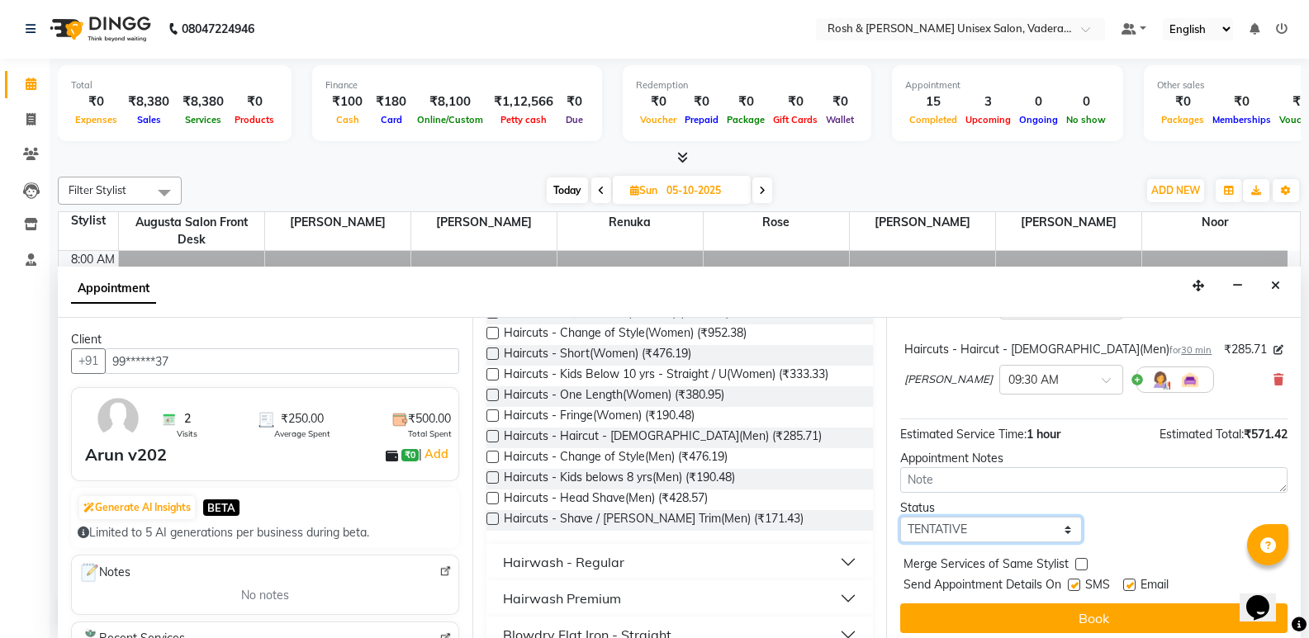
click at [996, 530] on select "Select TENTATIVE CONFIRM UPCOMING" at bounding box center [990, 530] width 181 height 26
select select "upcoming"
click at [900, 517] on select "Select TENTATIVE CONFIRM UPCOMING" at bounding box center [990, 530] width 181 height 26
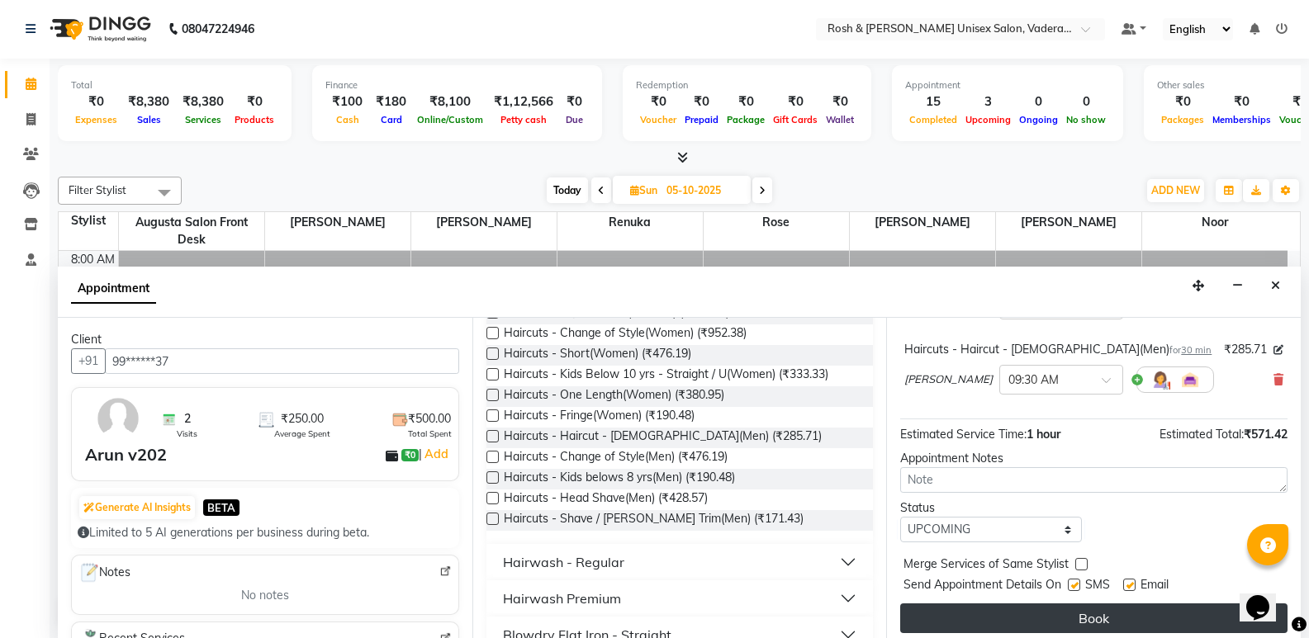
click at [1122, 618] on button "Book" at bounding box center [1093, 619] width 387 height 30
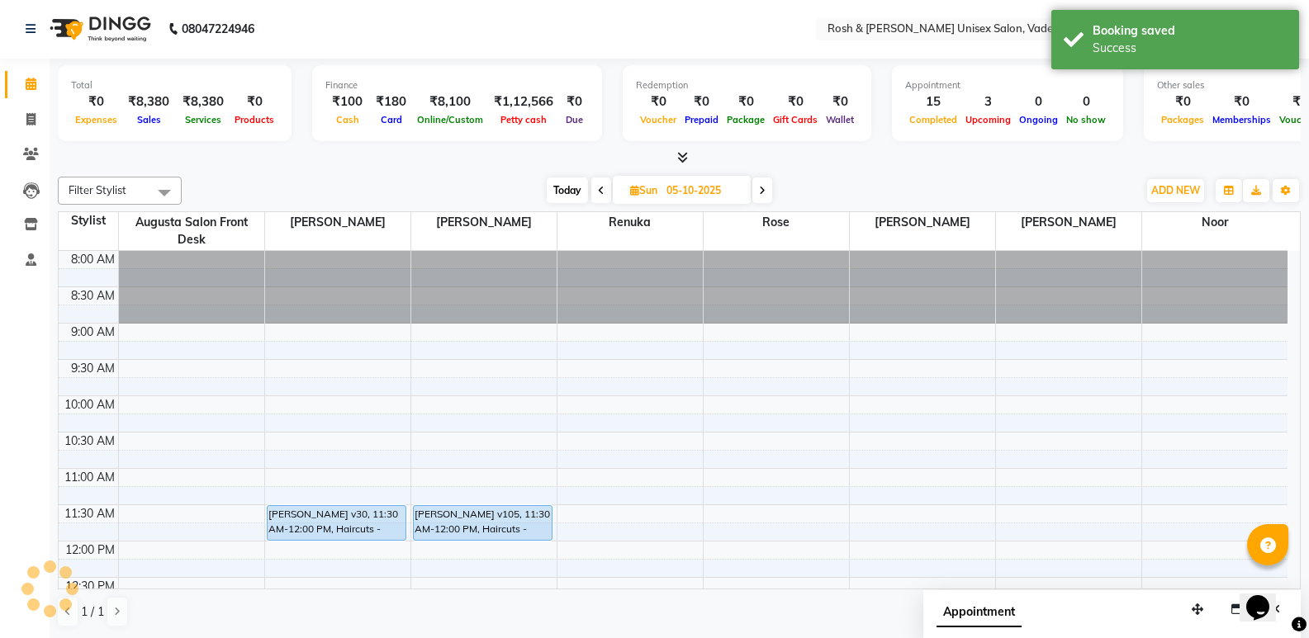
scroll to position [0, 0]
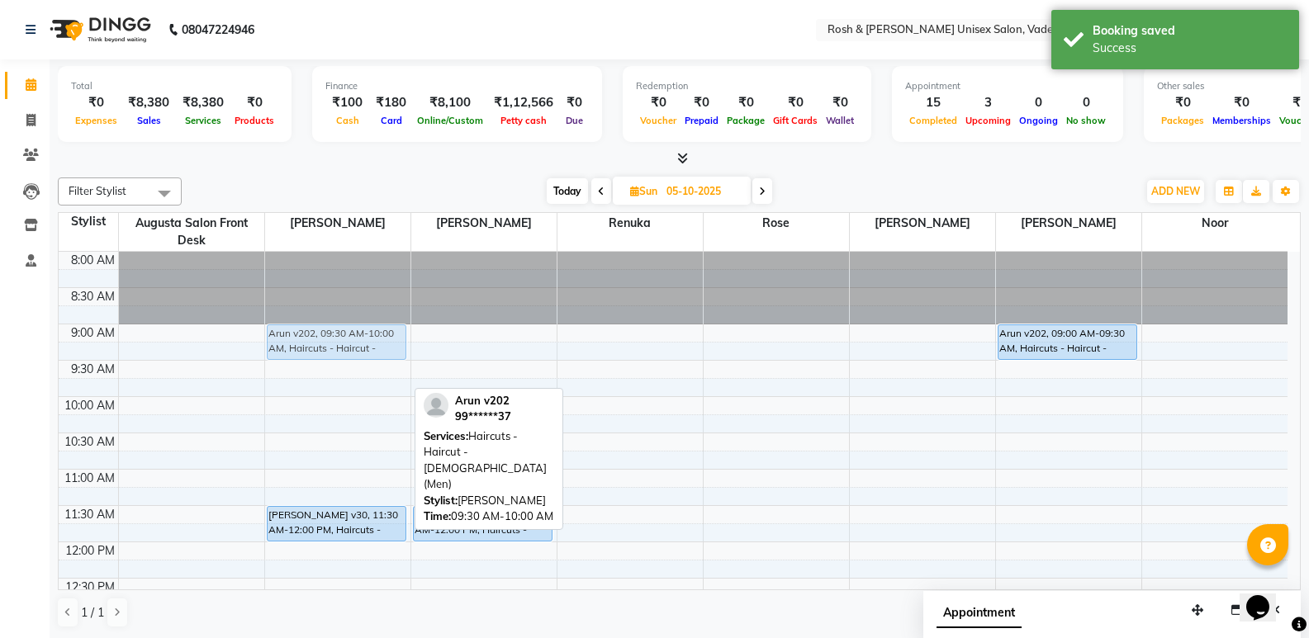
drag, startPoint x: 359, startPoint y: 380, endPoint x: 363, endPoint y: 350, distance: 29.9
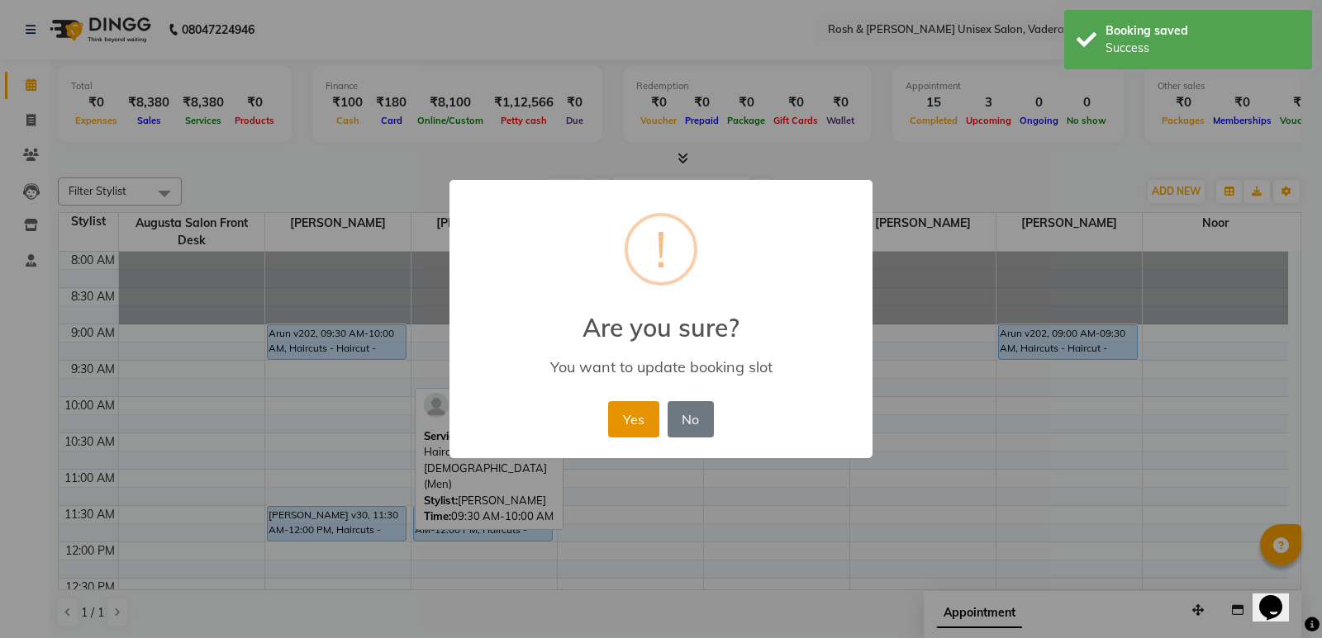
click at [655, 422] on button "Yes" at bounding box center [633, 419] width 50 height 36
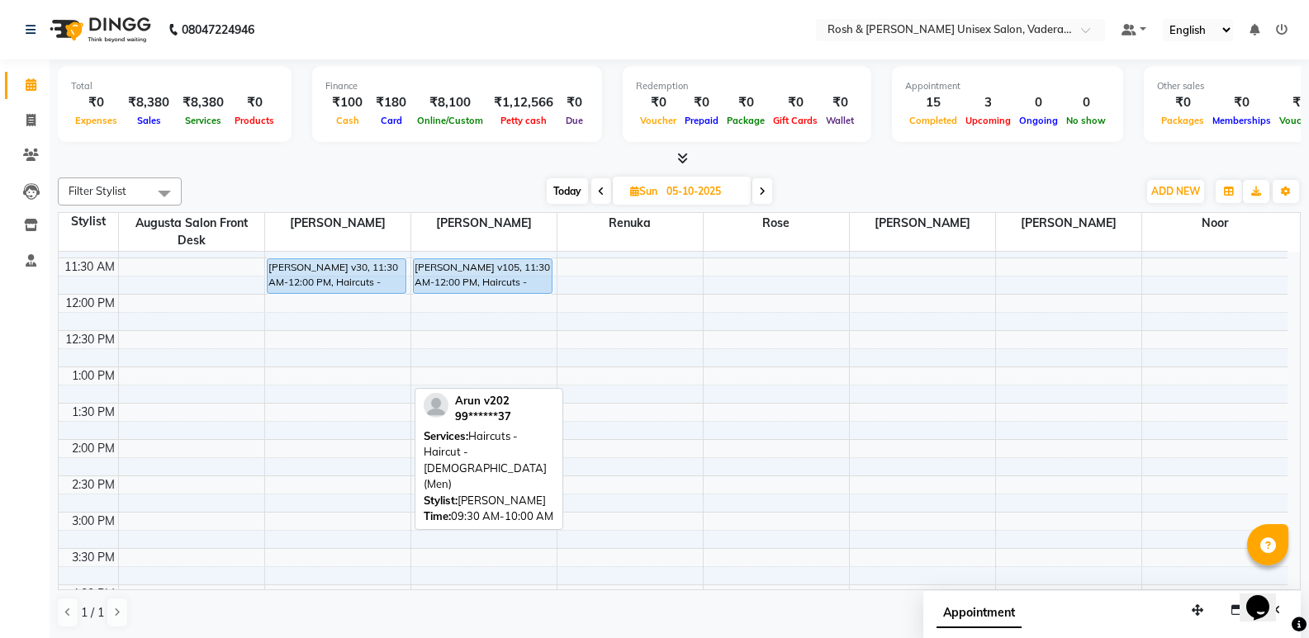
click at [568, 191] on span "Today" at bounding box center [567, 191] width 41 height 26
type input "04-10-2025"
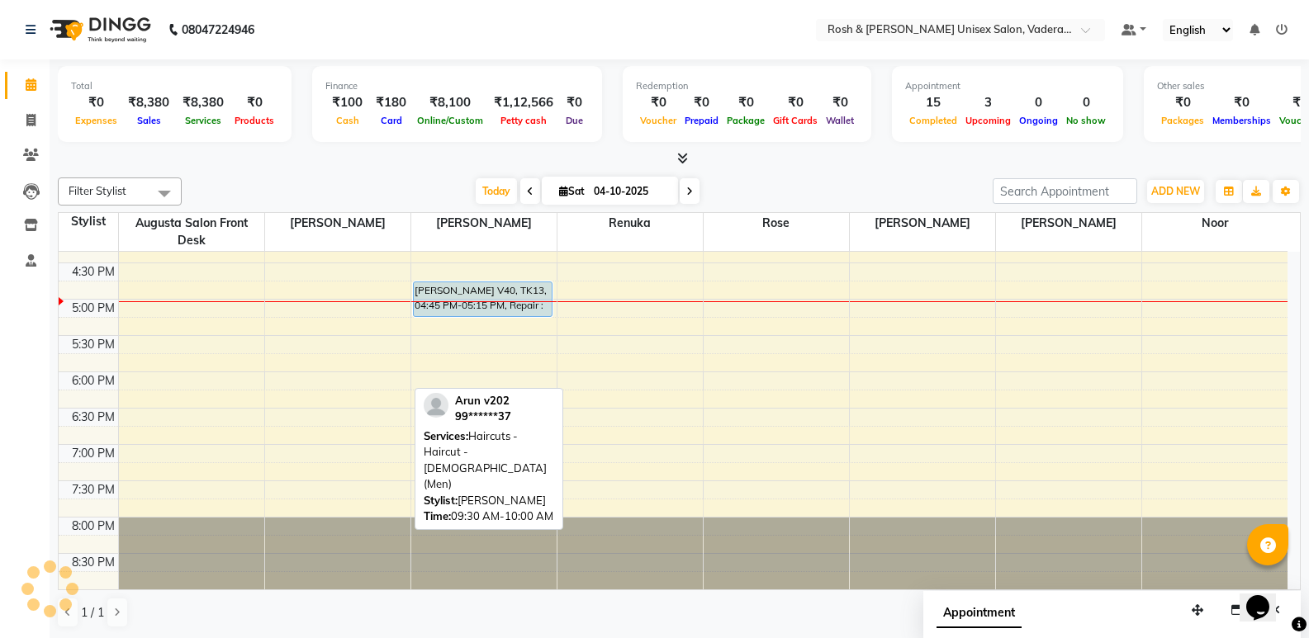
scroll to position [1, 0]
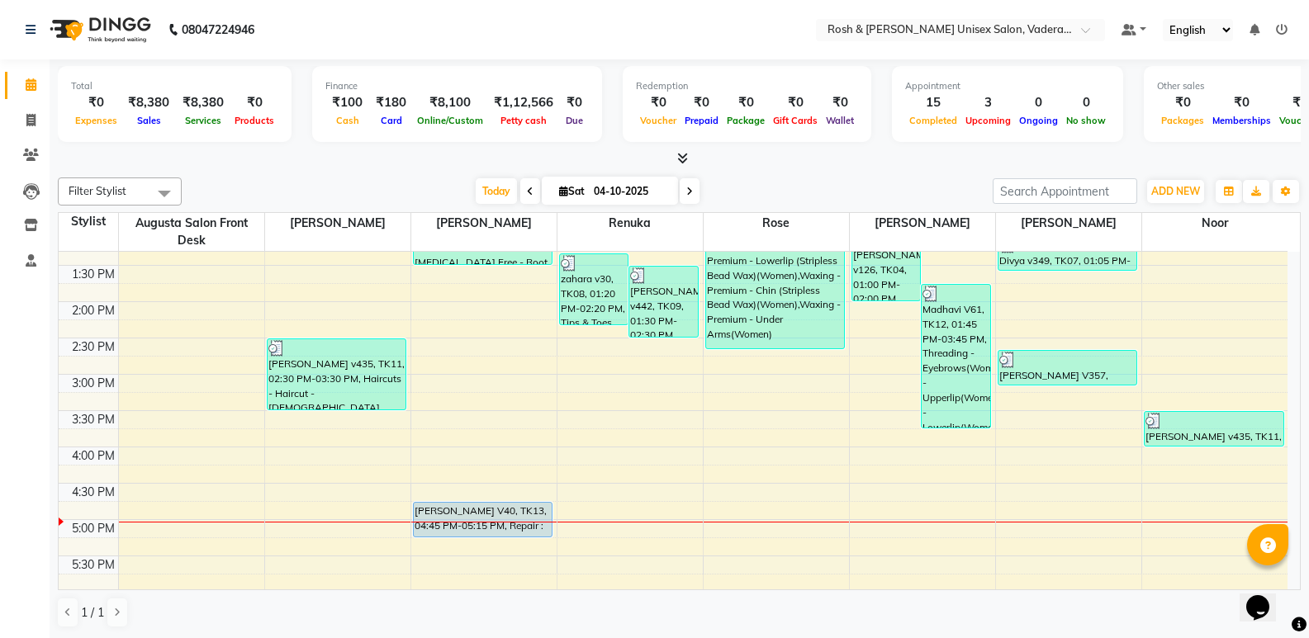
scroll to position [413, 0]
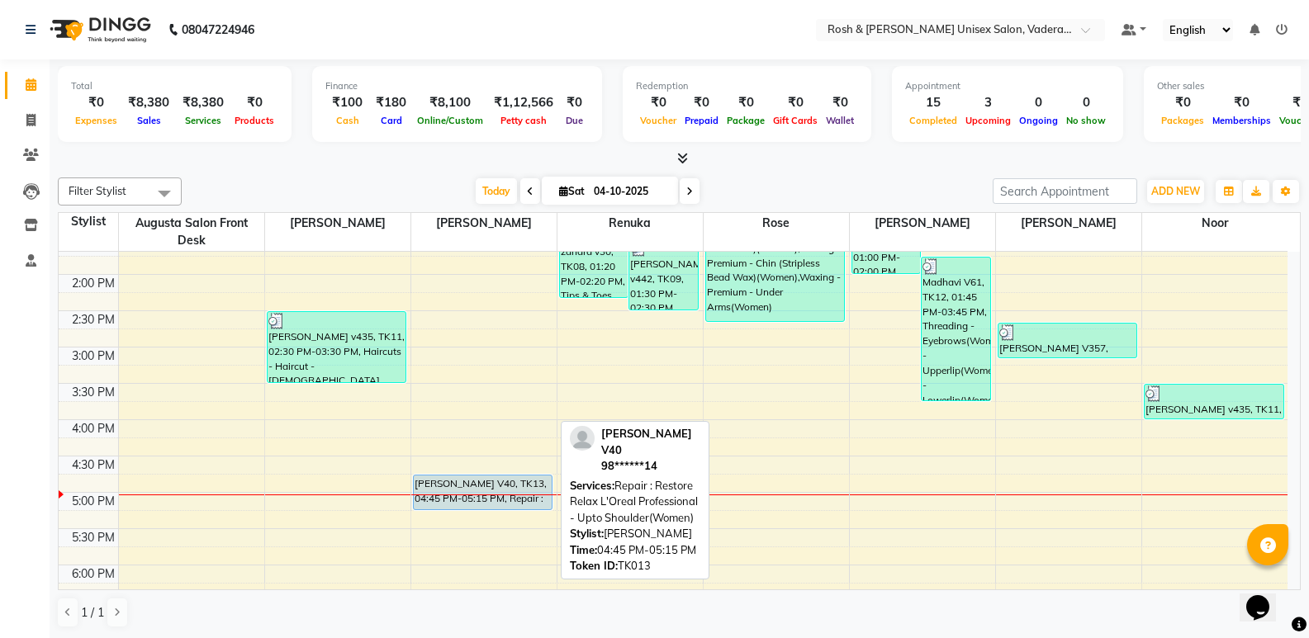
click at [483, 481] on div "[PERSON_NAME] V40, TK13, 04:45 PM-05:15 PM, Repair : Restore Relax L'Oreal Prof…" at bounding box center [483, 493] width 139 height 34
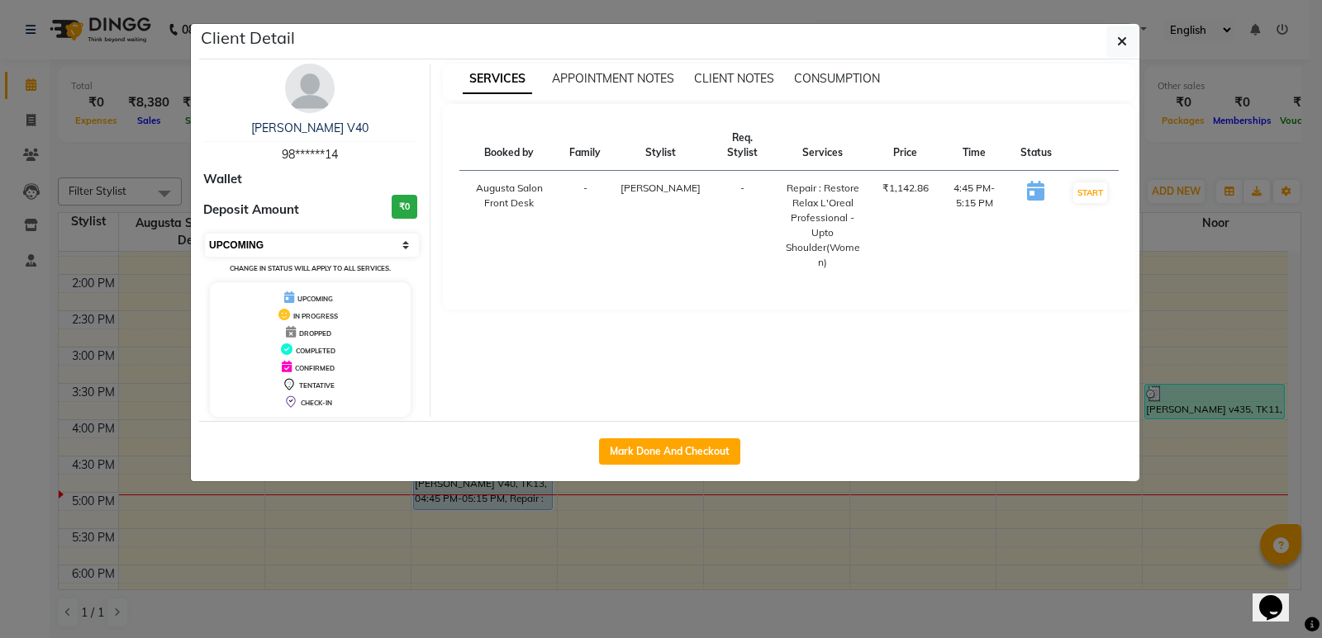
click at [385, 251] on select "Select IN SERVICE CONFIRMED TENTATIVE CHECK IN MARK DONE UPCOMING" at bounding box center [312, 245] width 214 height 23
select select "7"
click at [205, 234] on select "Select IN SERVICE CONFIRMED TENTATIVE CHECK IN MARK DONE UPCOMING" at bounding box center [312, 245] width 214 height 23
click at [1107, 44] on button "button" at bounding box center [1121, 41] width 31 height 31
